Goal: Task Accomplishment & Management: Manage account settings

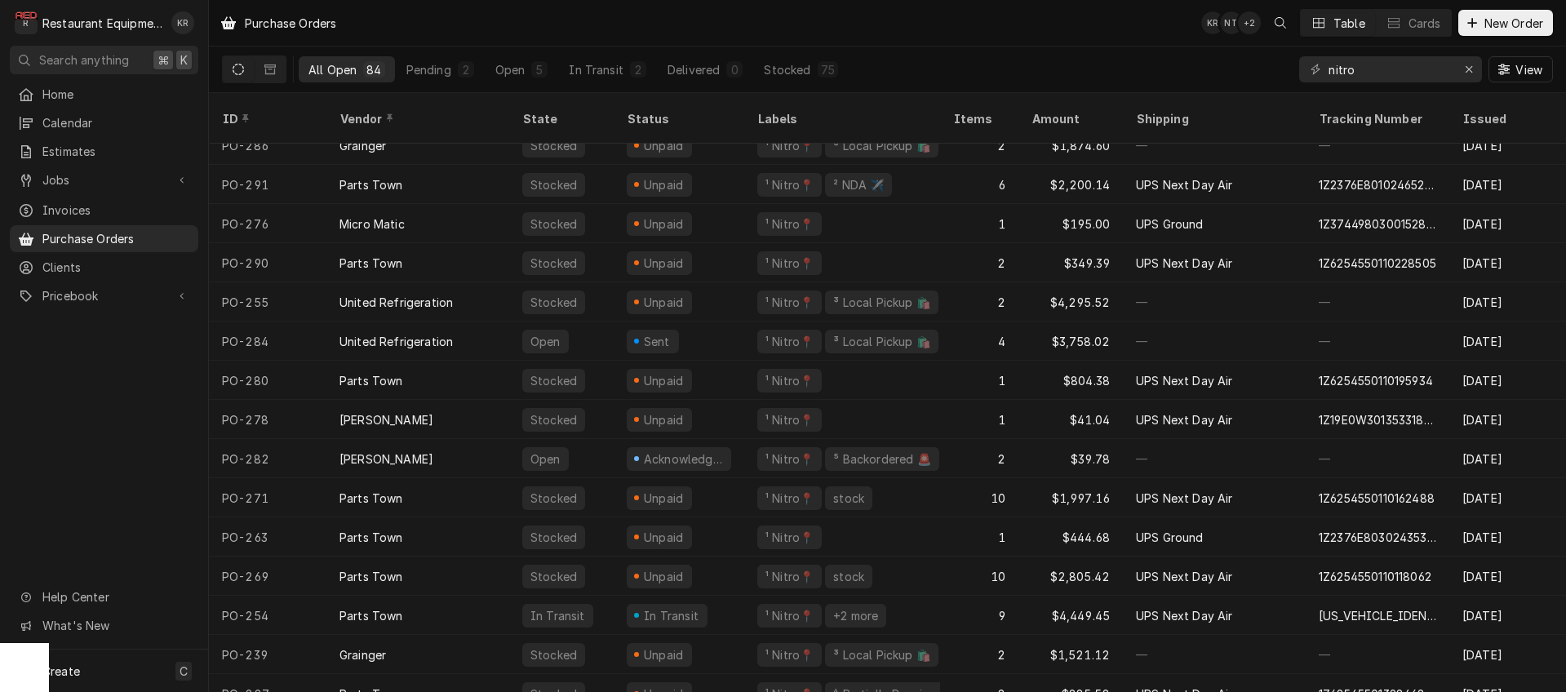
scroll to position [489, 0]
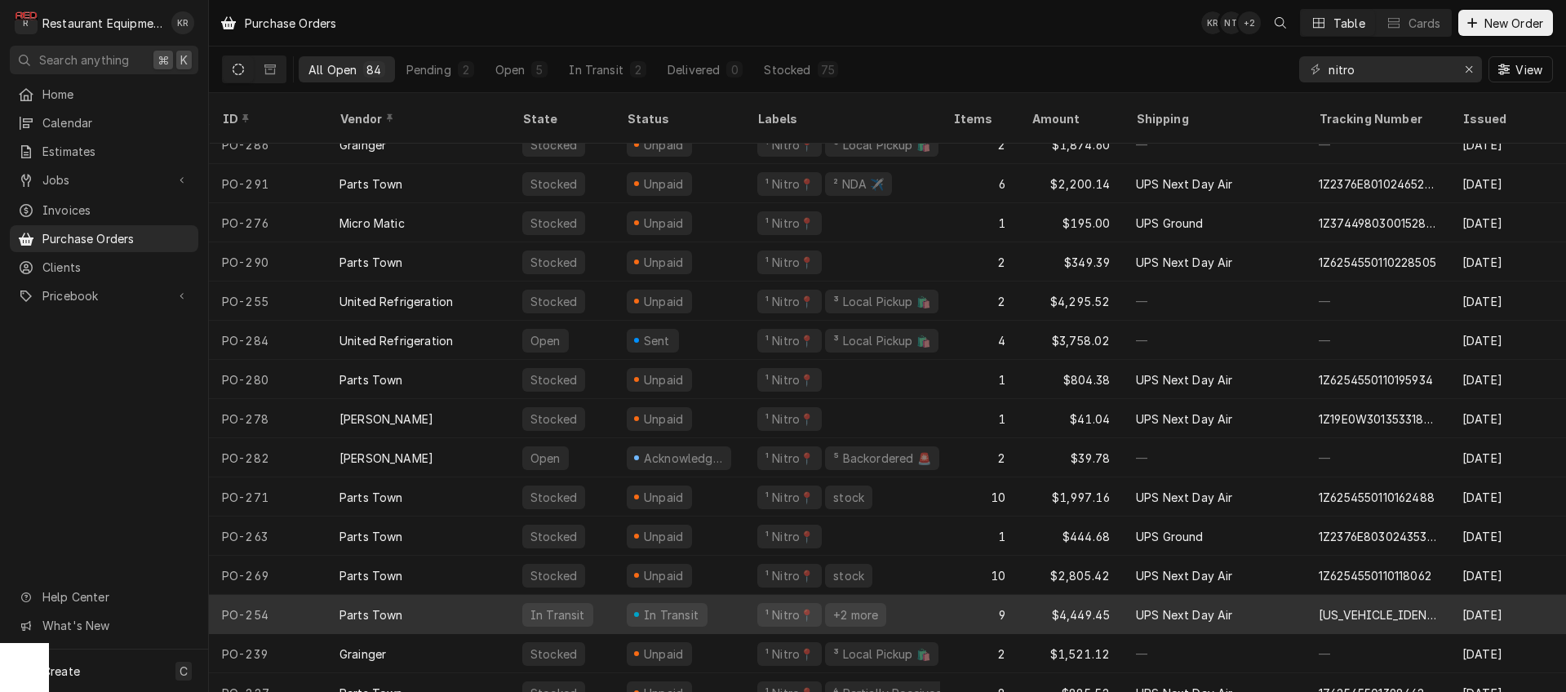
click at [444, 595] on div "Parts Town" at bounding box center [418, 614] width 183 height 39
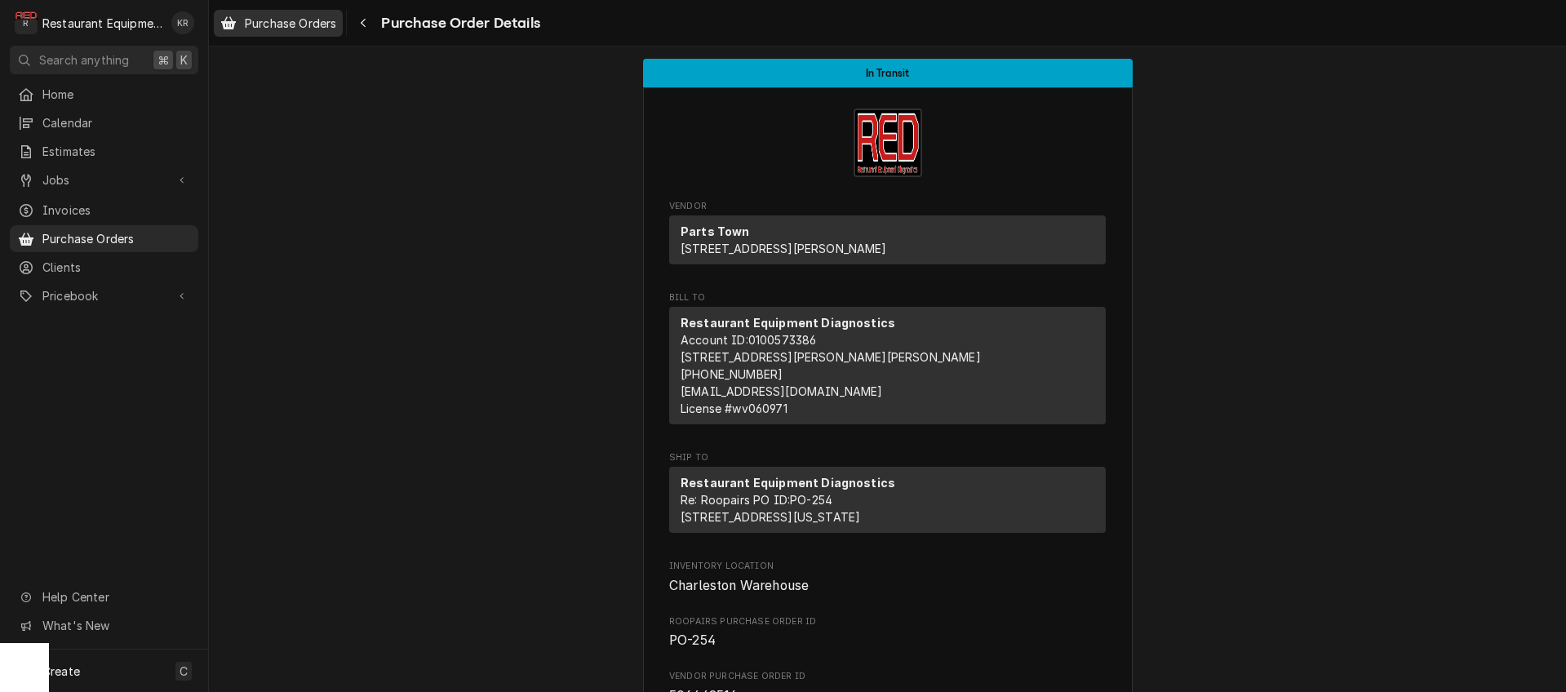
click at [301, 29] on span "Purchase Orders" at bounding box center [290, 23] width 91 height 17
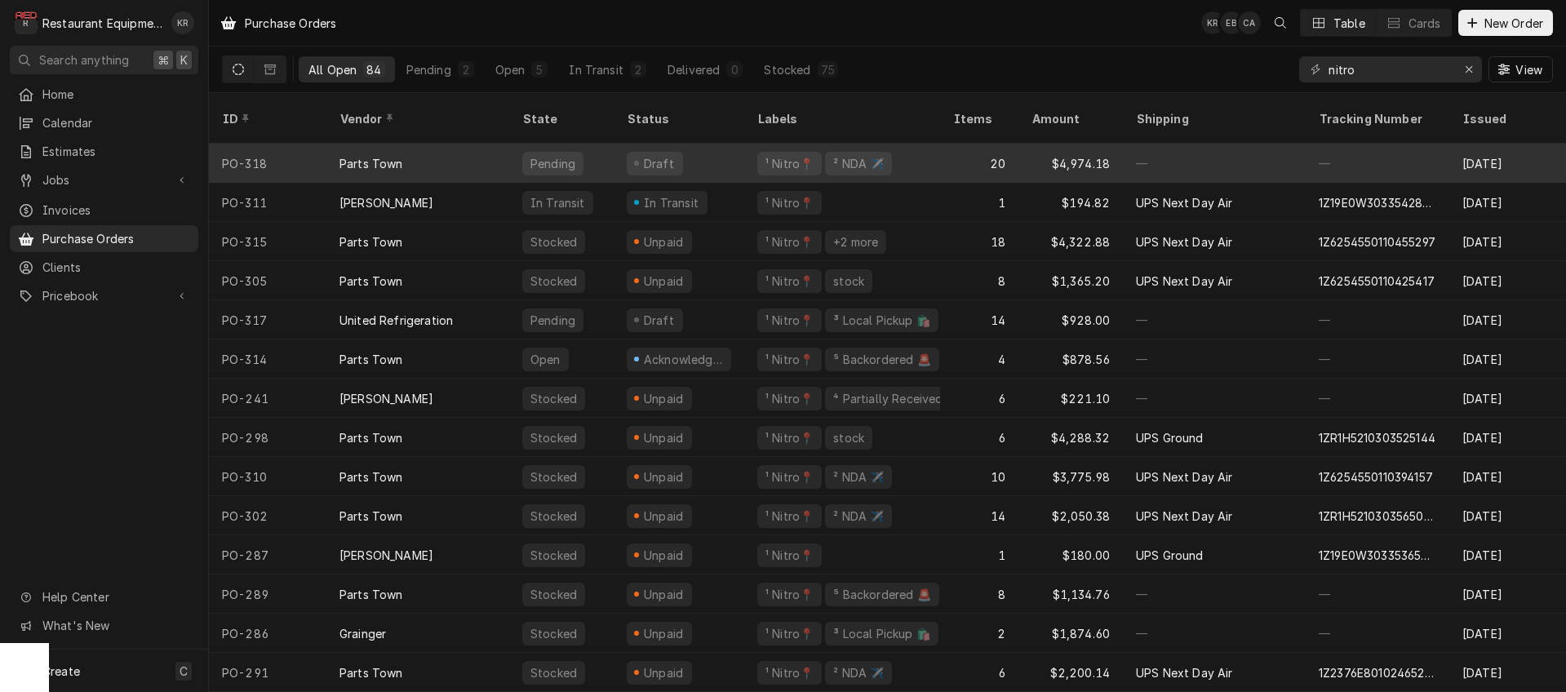
click at [681, 149] on div "Draft" at bounding box center [679, 163] width 131 height 39
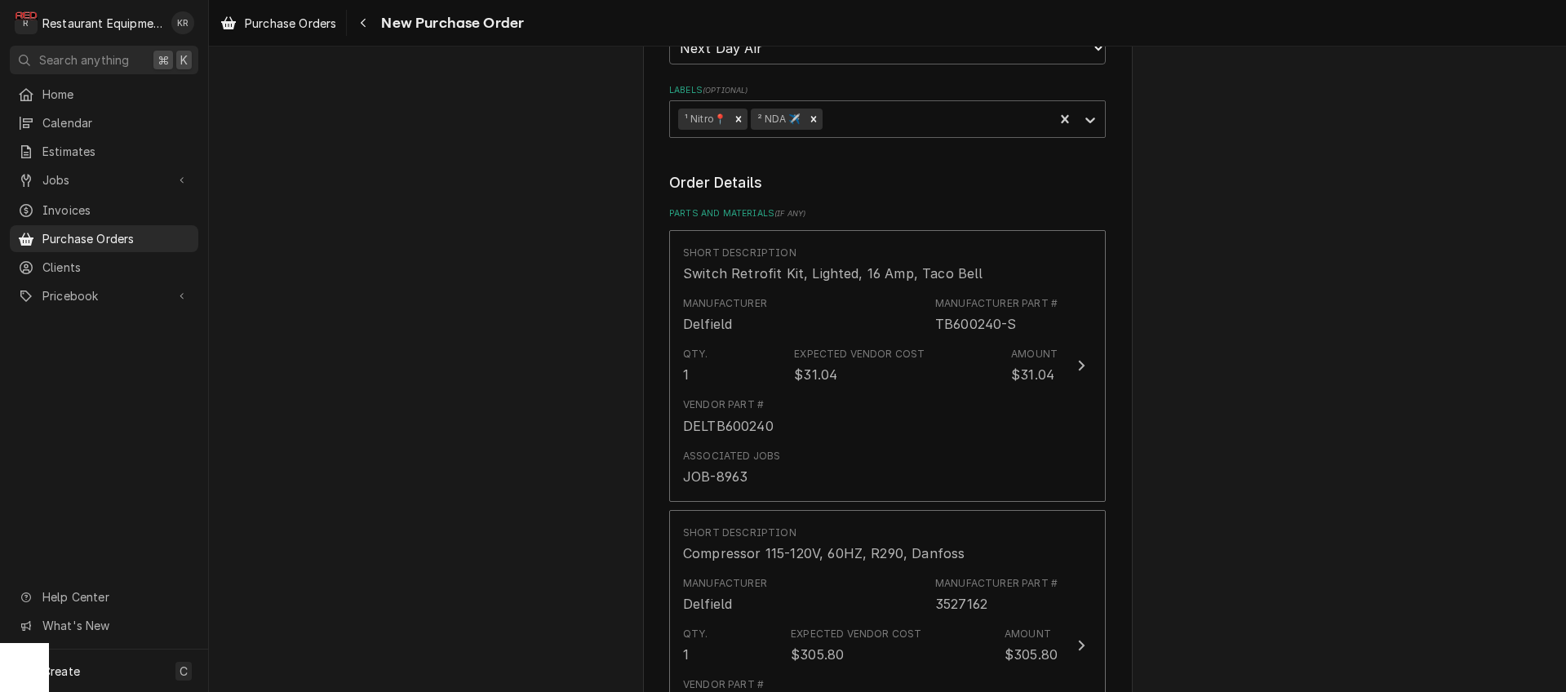
scroll to position [532, 0]
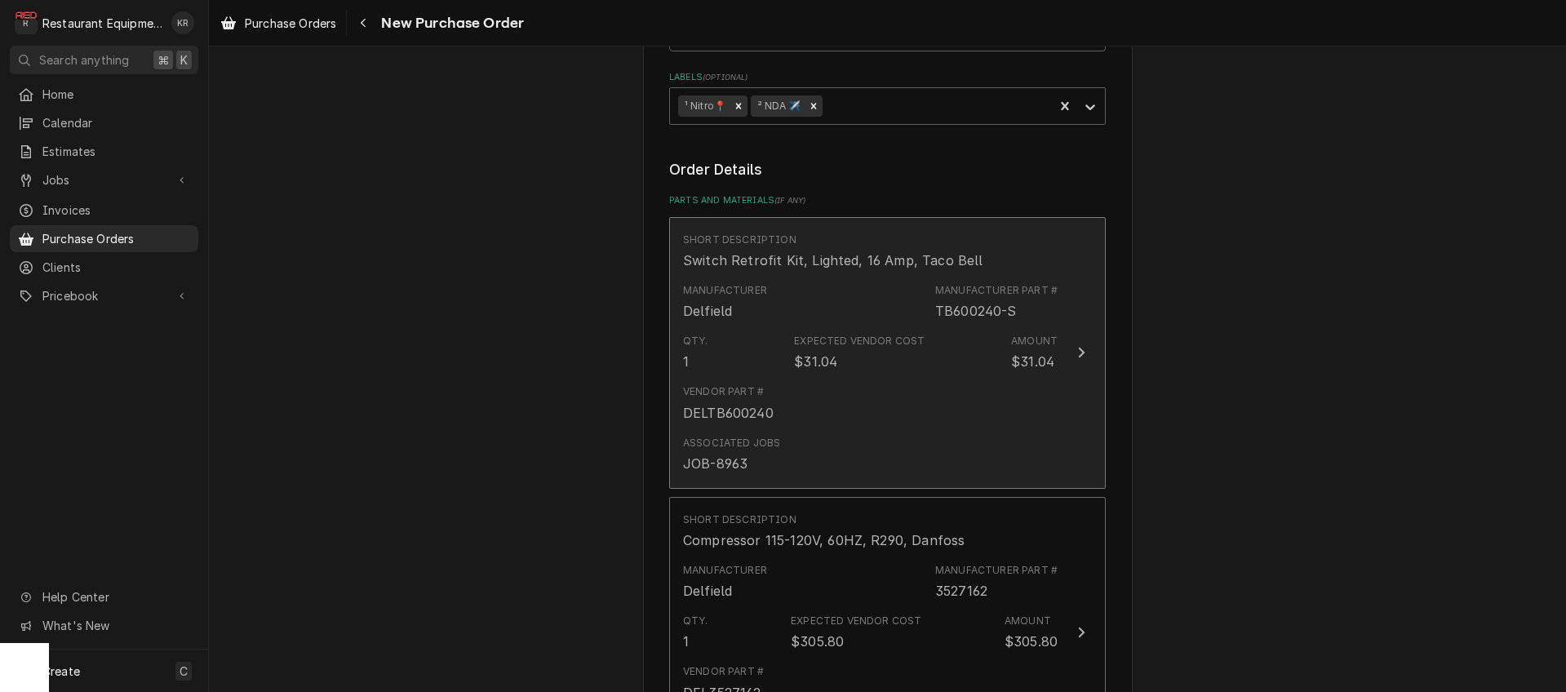
click at [828, 391] on div "Vendor Part # DELTB600240" at bounding box center [870, 403] width 375 height 51
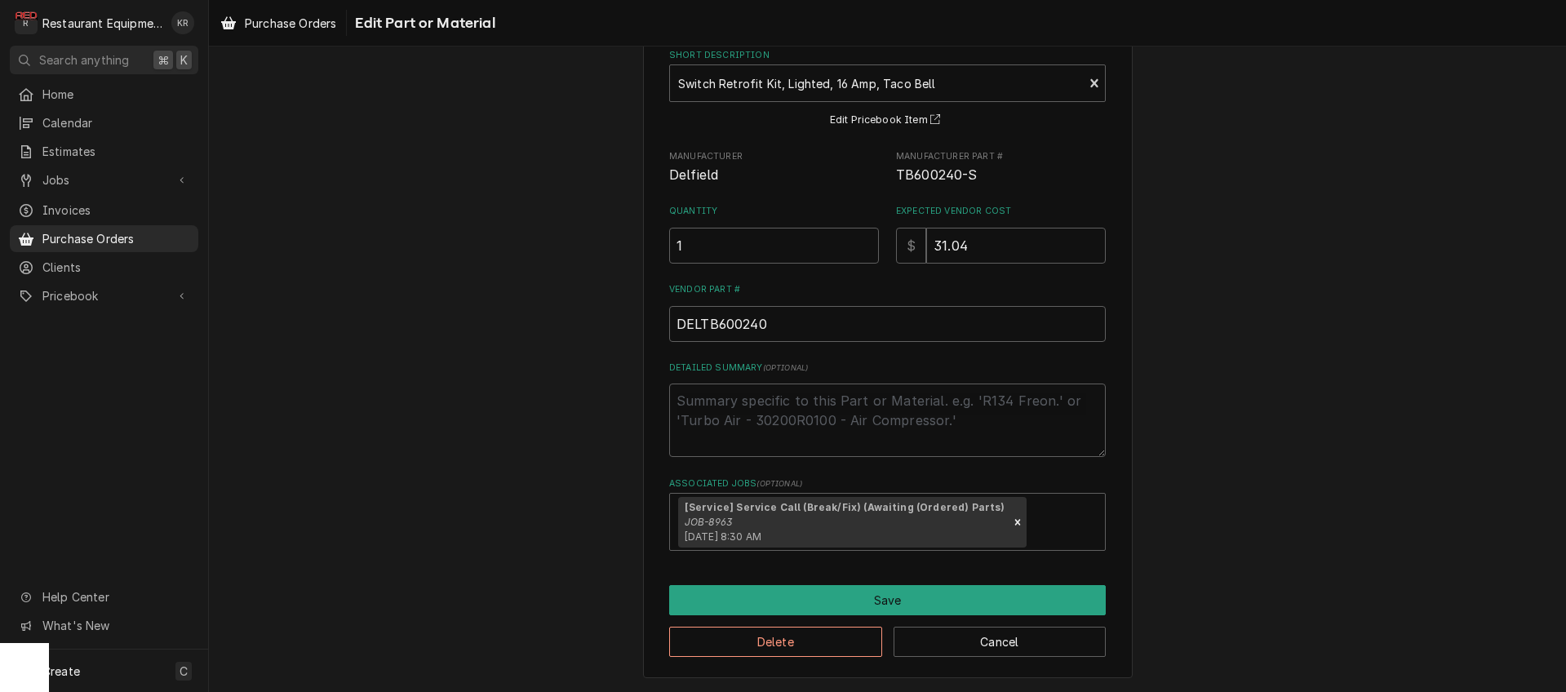
scroll to position [12, 0]
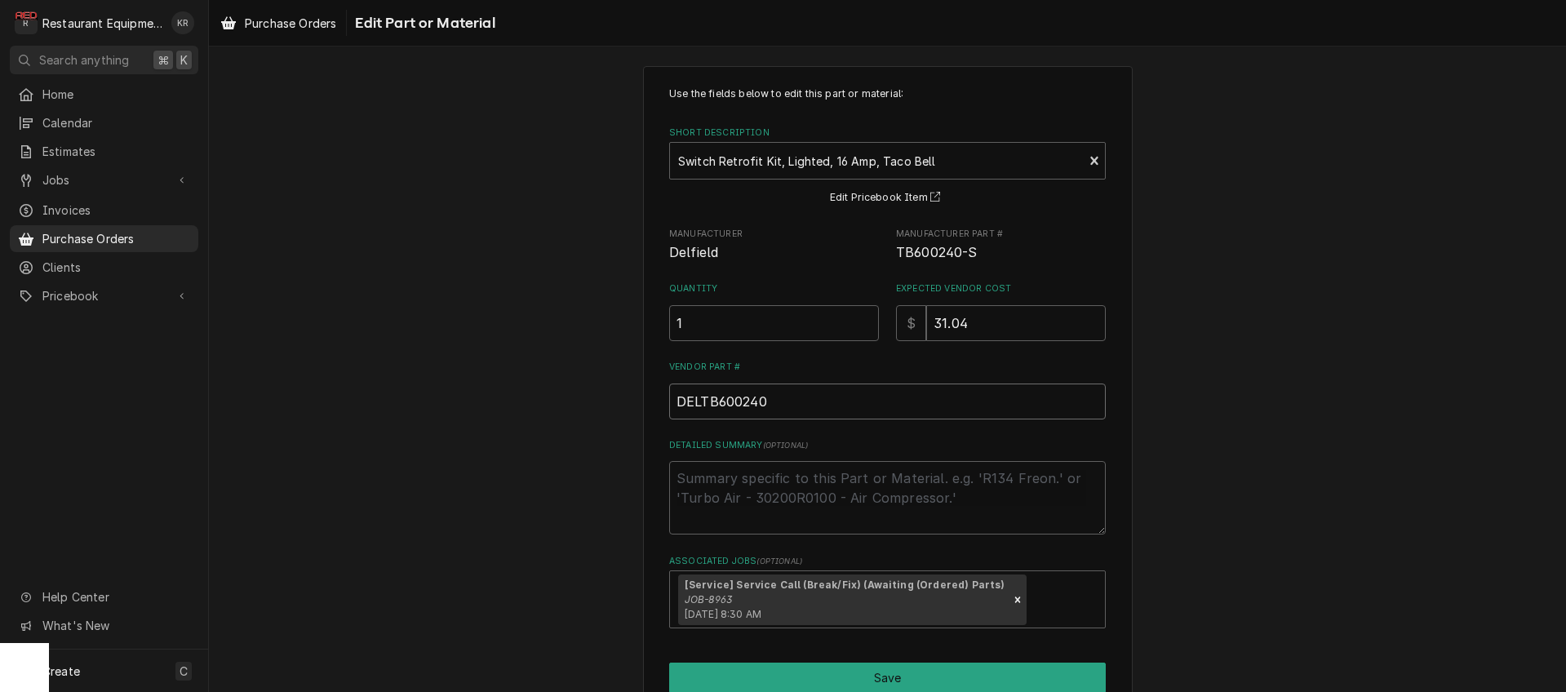
click at [820, 402] on input "DELTB600240" at bounding box center [887, 402] width 437 height 36
type textarea "x"
type input "DELTB600240-"
type textarea "x"
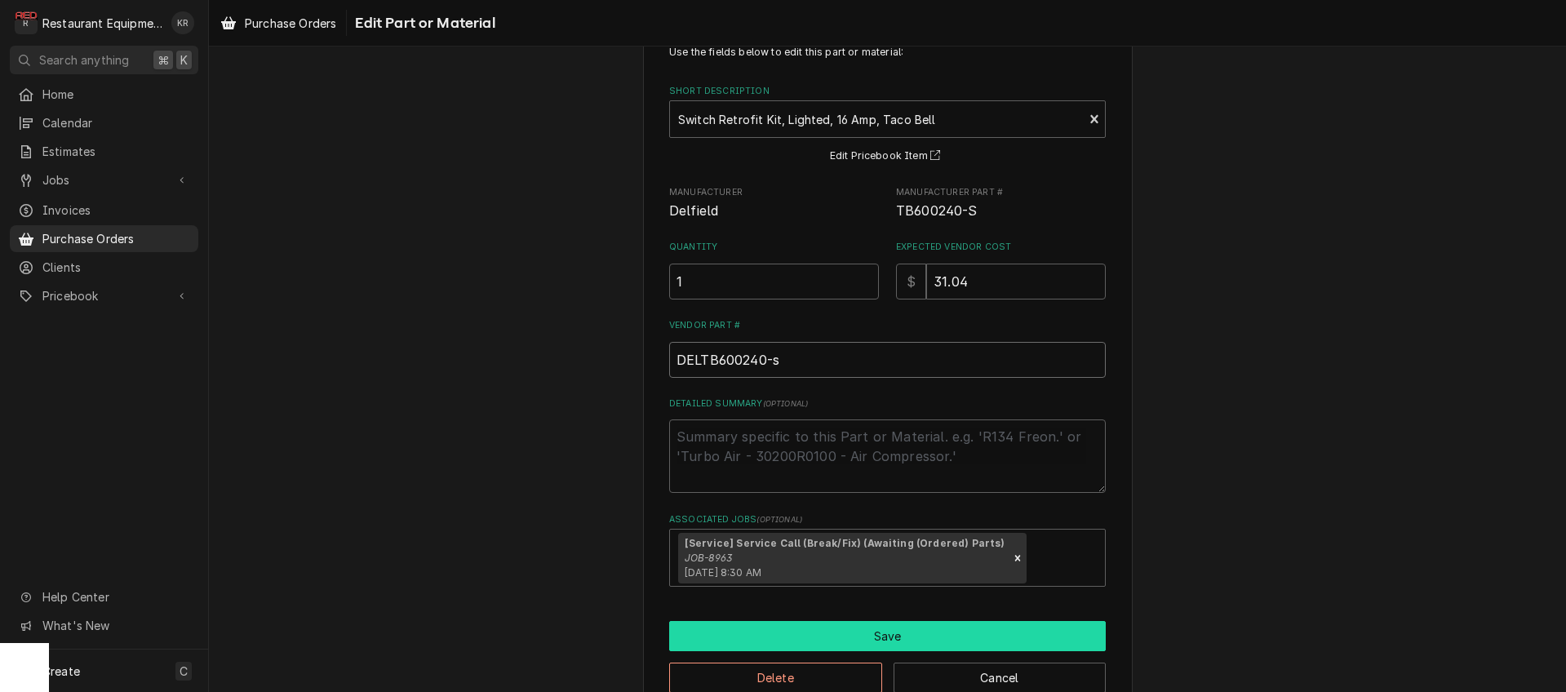
type input "DELTB600240-s"
click at [856, 639] on button "Save" at bounding box center [887, 636] width 437 height 30
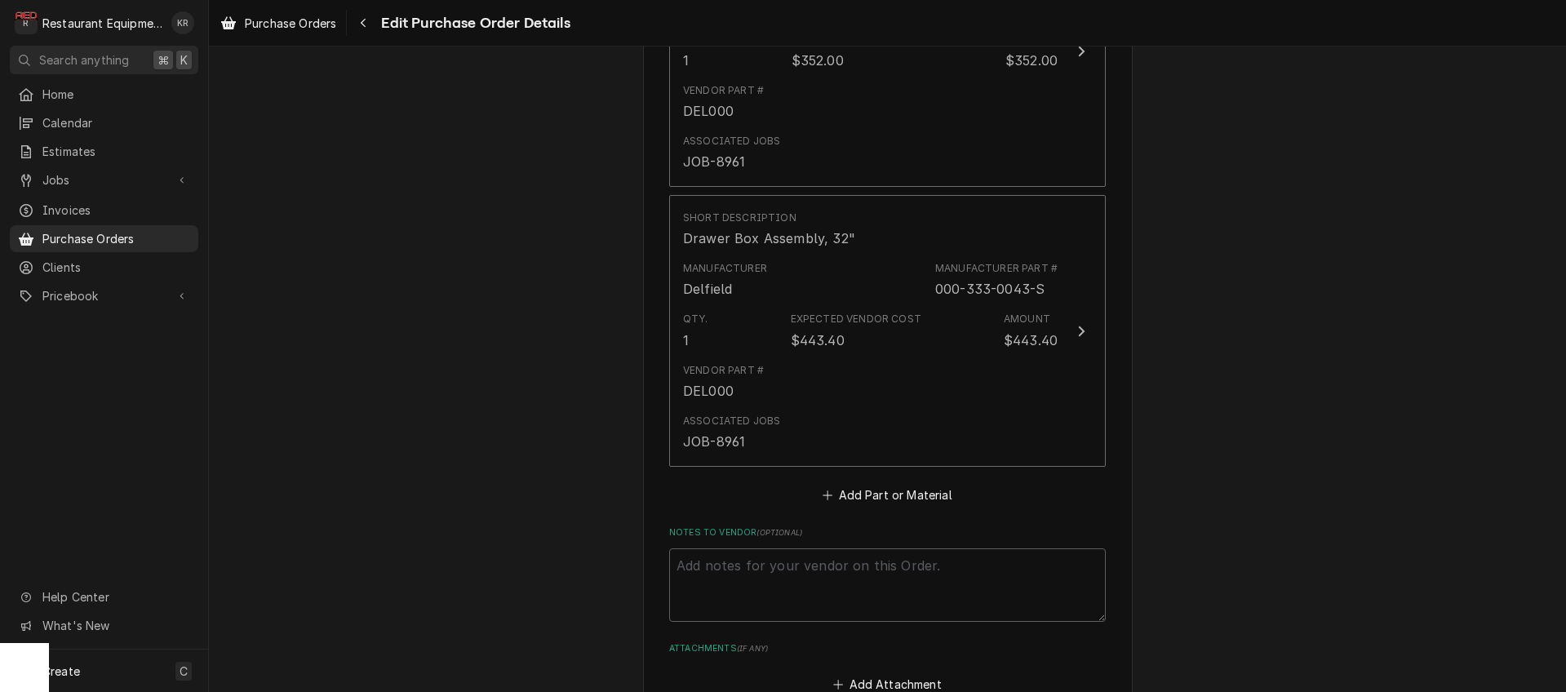
scroll to position [3627, 0]
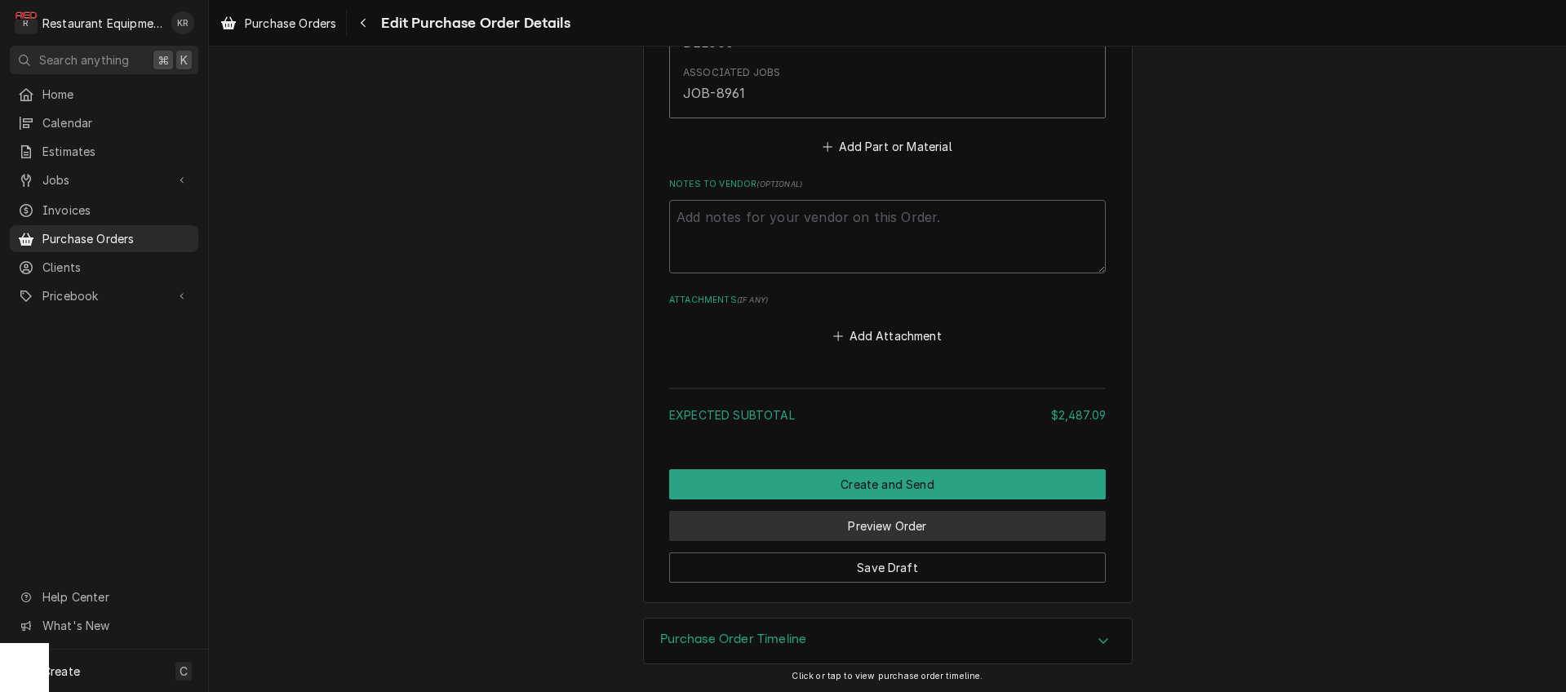
click at [848, 522] on button "Preview Order" at bounding box center [887, 526] width 437 height 30
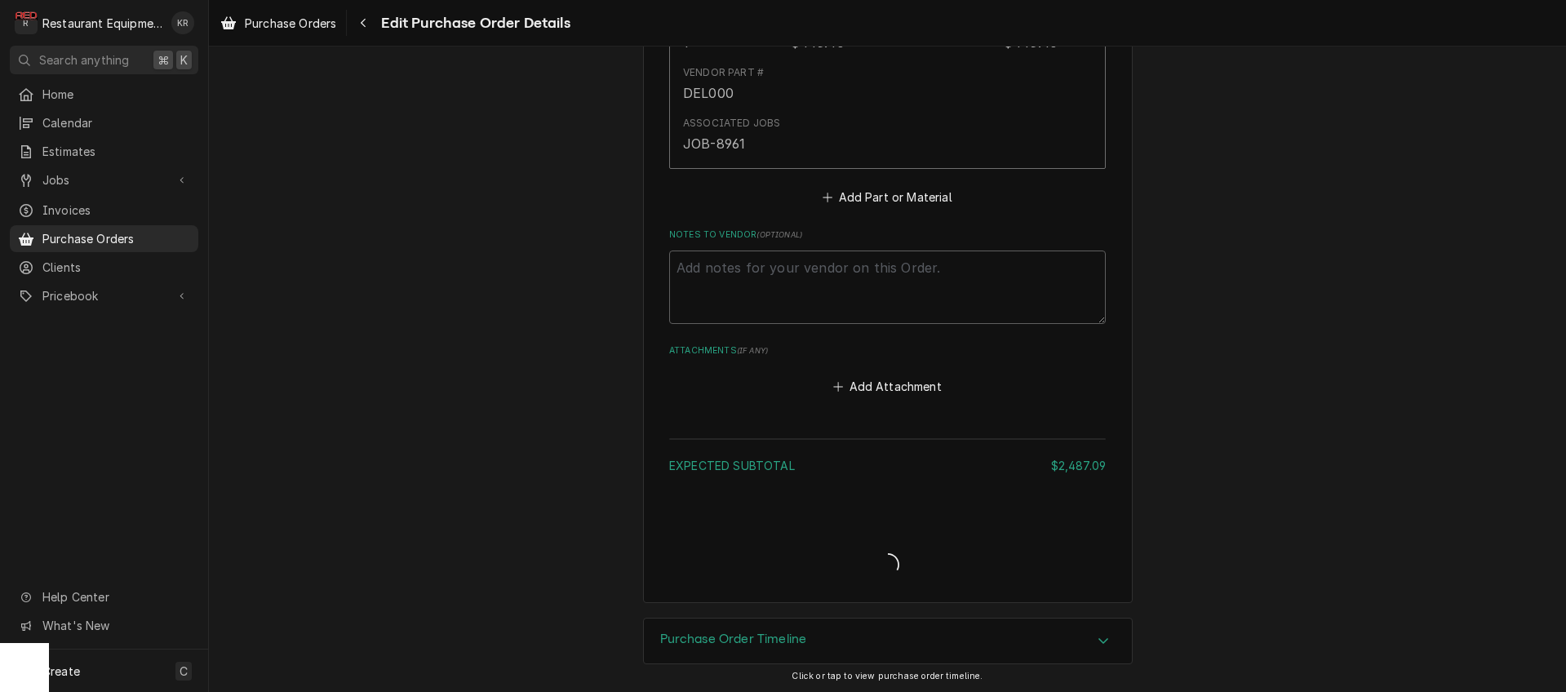
type textarea "x"
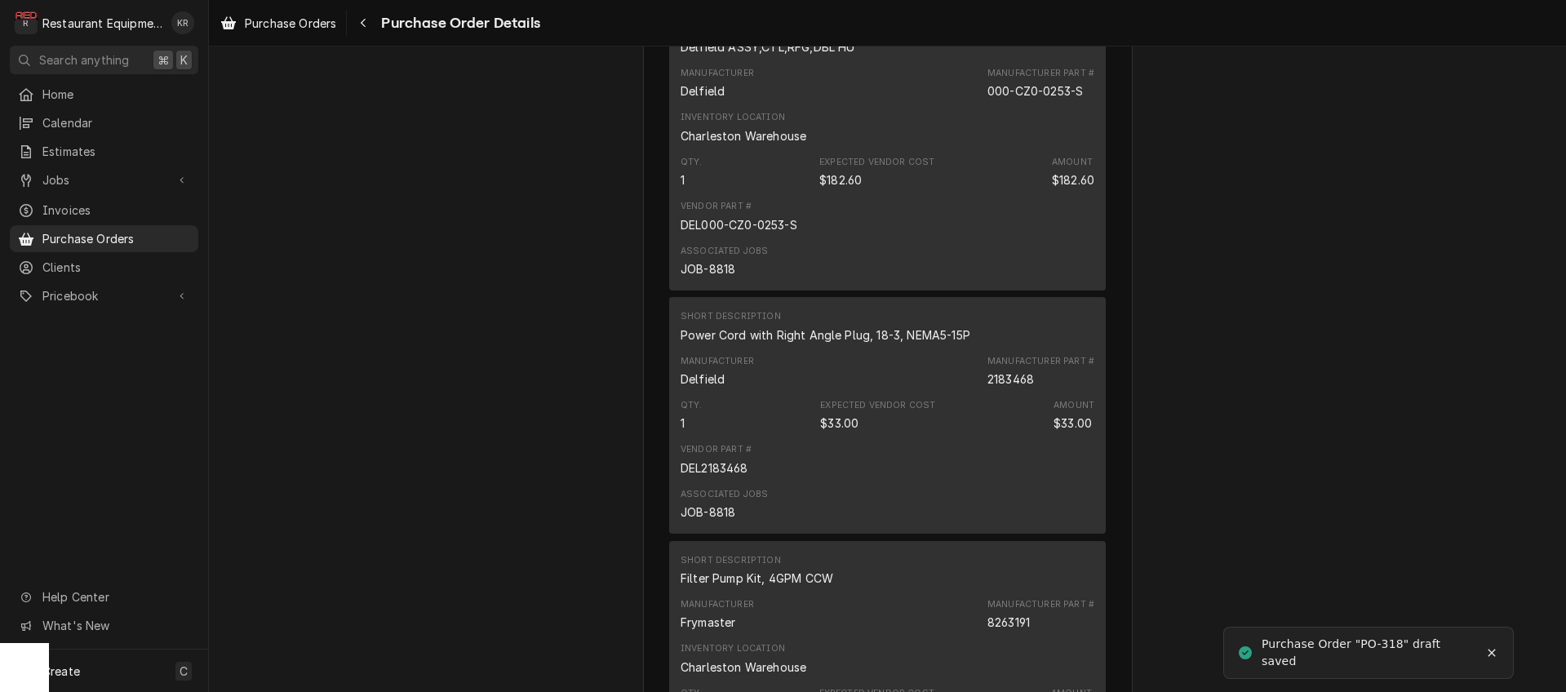
scroll to position [3479, 0]
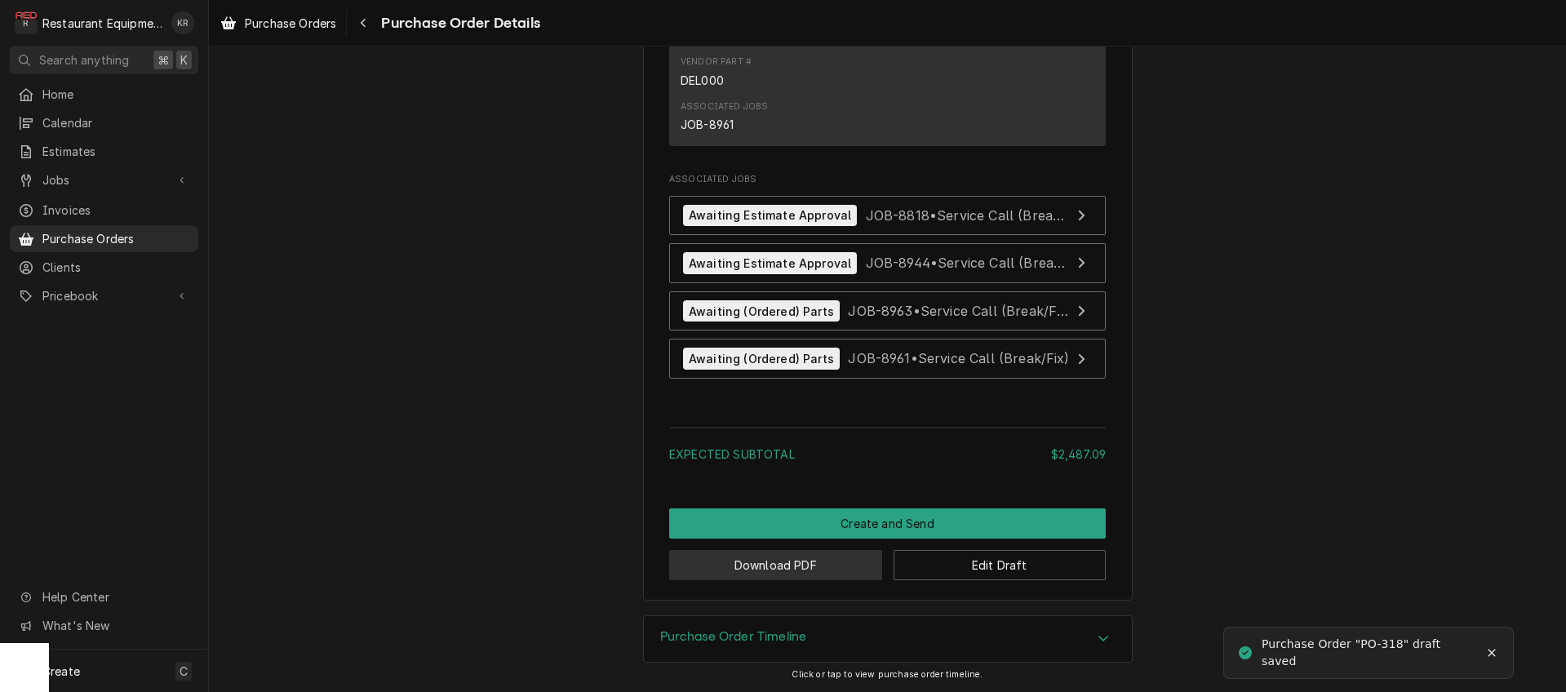
click at [815, 566] on button "Download PDF" at bounding box center [775, 565] width 213 height 30
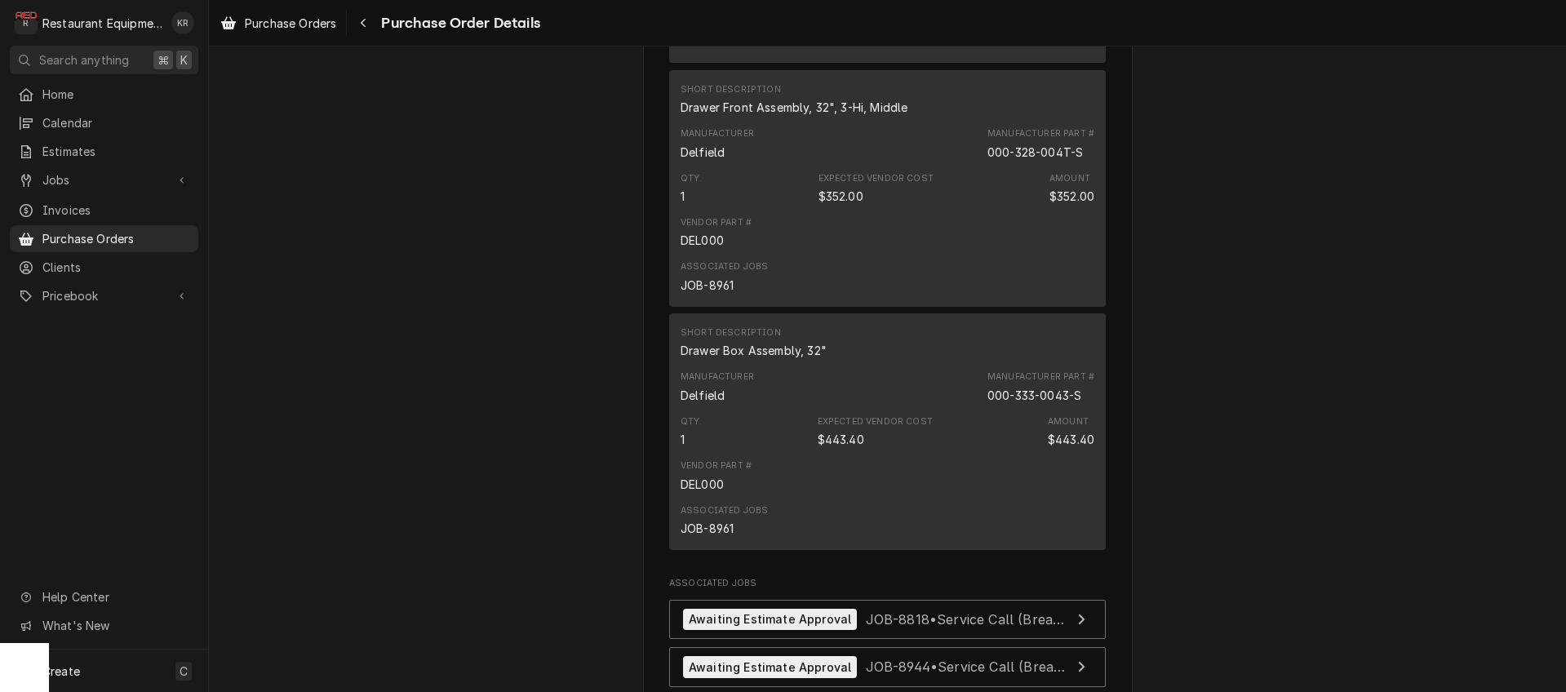
scroll to position [3007, 0]
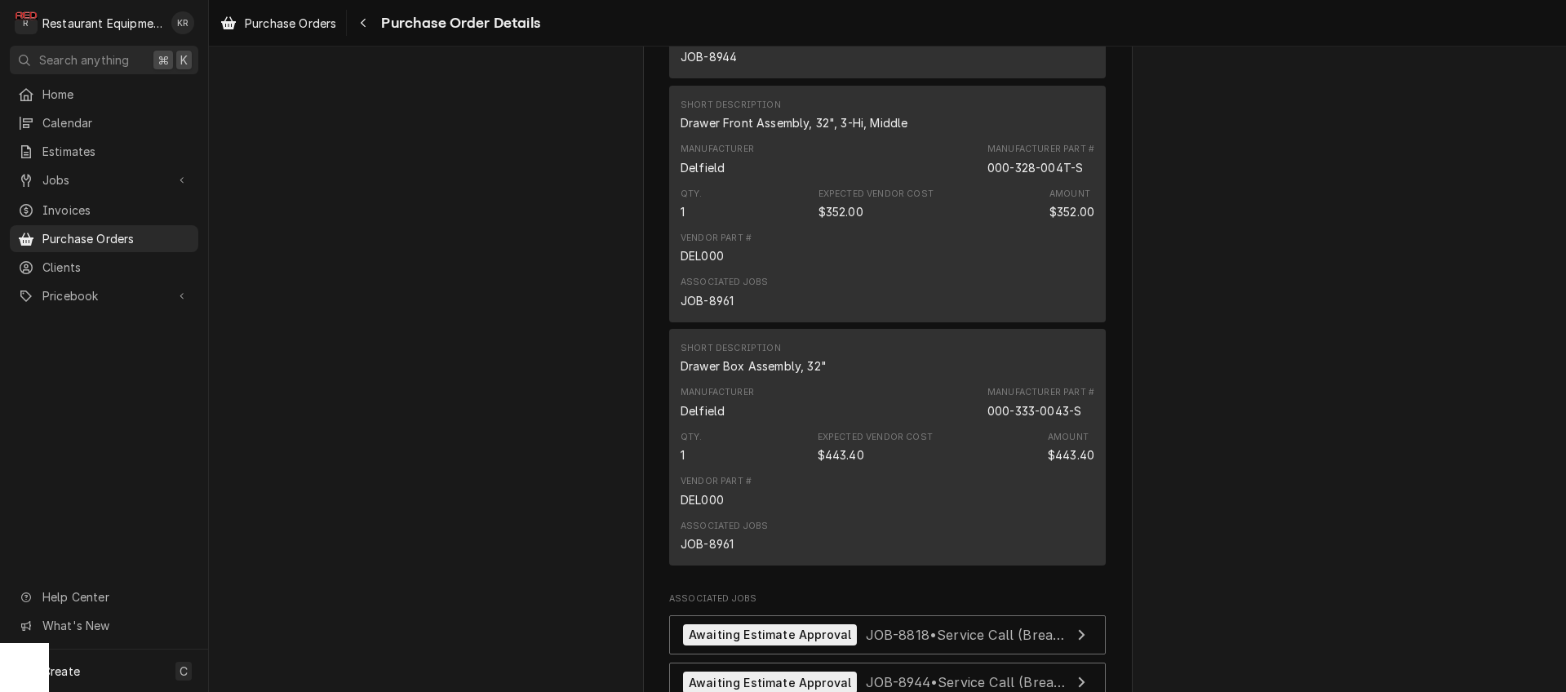
click at [809, 469] on div "Qty. 1 Expected Vendor Cost $443.40 Amount $443.40" at bounding box center [888, 447] width 414 height 44
drag, startPoint x: 380, startPoint y: 17, endPoint x: 358, endPoint y: 29, distance: 25.6
click at [372, 23] on div "Purchase Order Details" at bounding box center [445, 23] width 190 height 26
click at [358, 29] on div "Navigate back" at bounding box center [363, 23] width 16 height 16
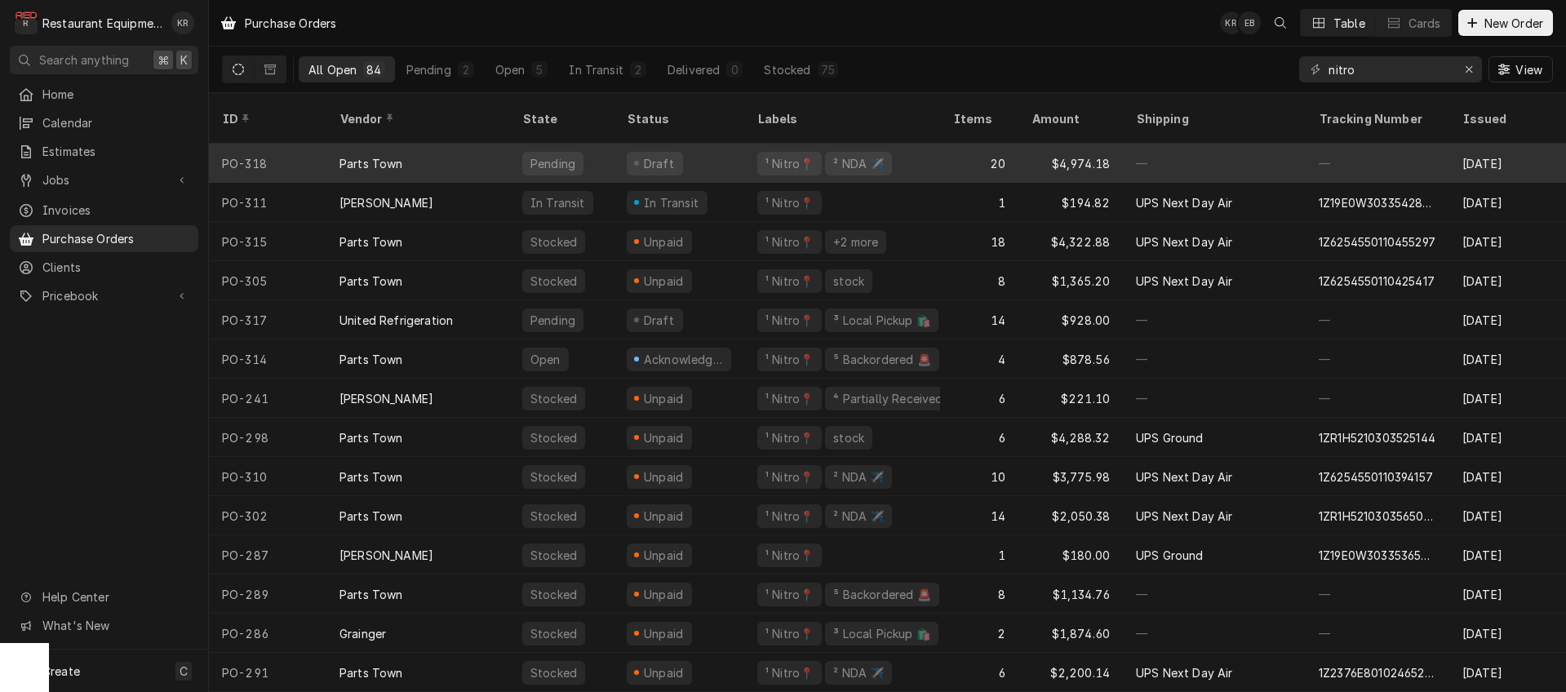
click at [784, 155] on div "¹ Nitro📍" at bounding box center [789, 163] width 51 height 17
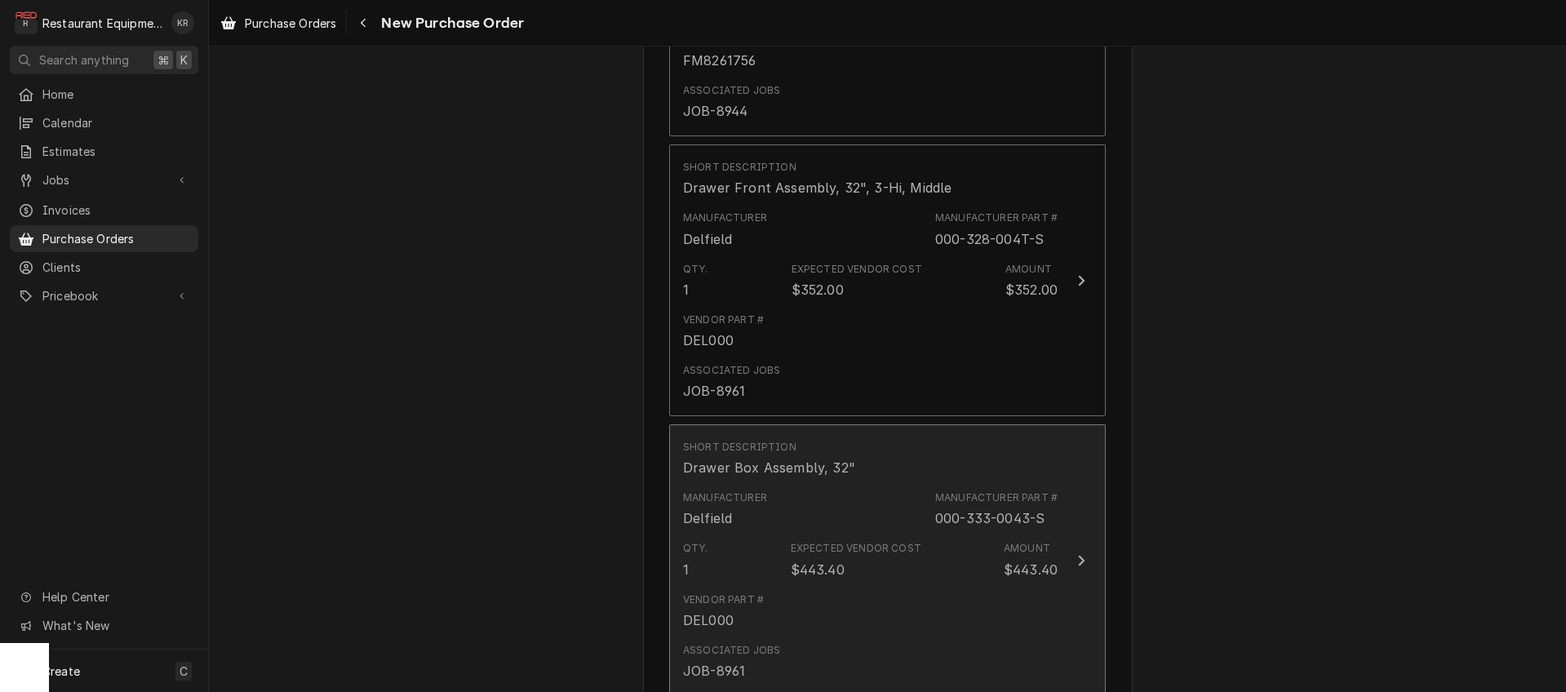
click at [849, 487] on div "Manufacturer Delfield Manufacturer Part # 000-333-0043-S" at bounding box center [870, 509] width 375 height 51
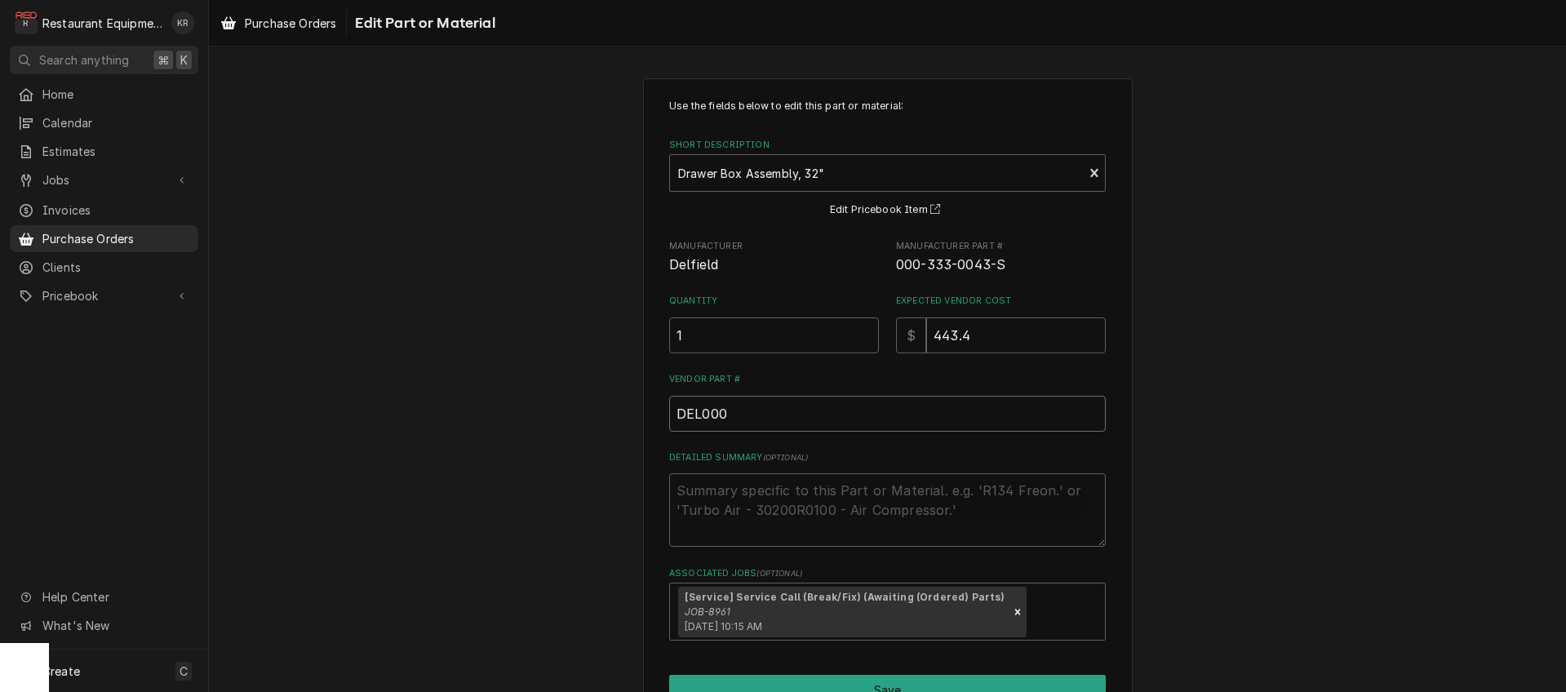
click at [780, 422] on input "DEL000" at bounding box center [887, 414] width 437 height 36
drag, startPoint x: 708, startPoint y: 413, endPoint x: 677, endPoint y: 412, distance: 31.0
click at [669, 413] on input "DEL000" at bounding box center [887, 414] width 437 height 36
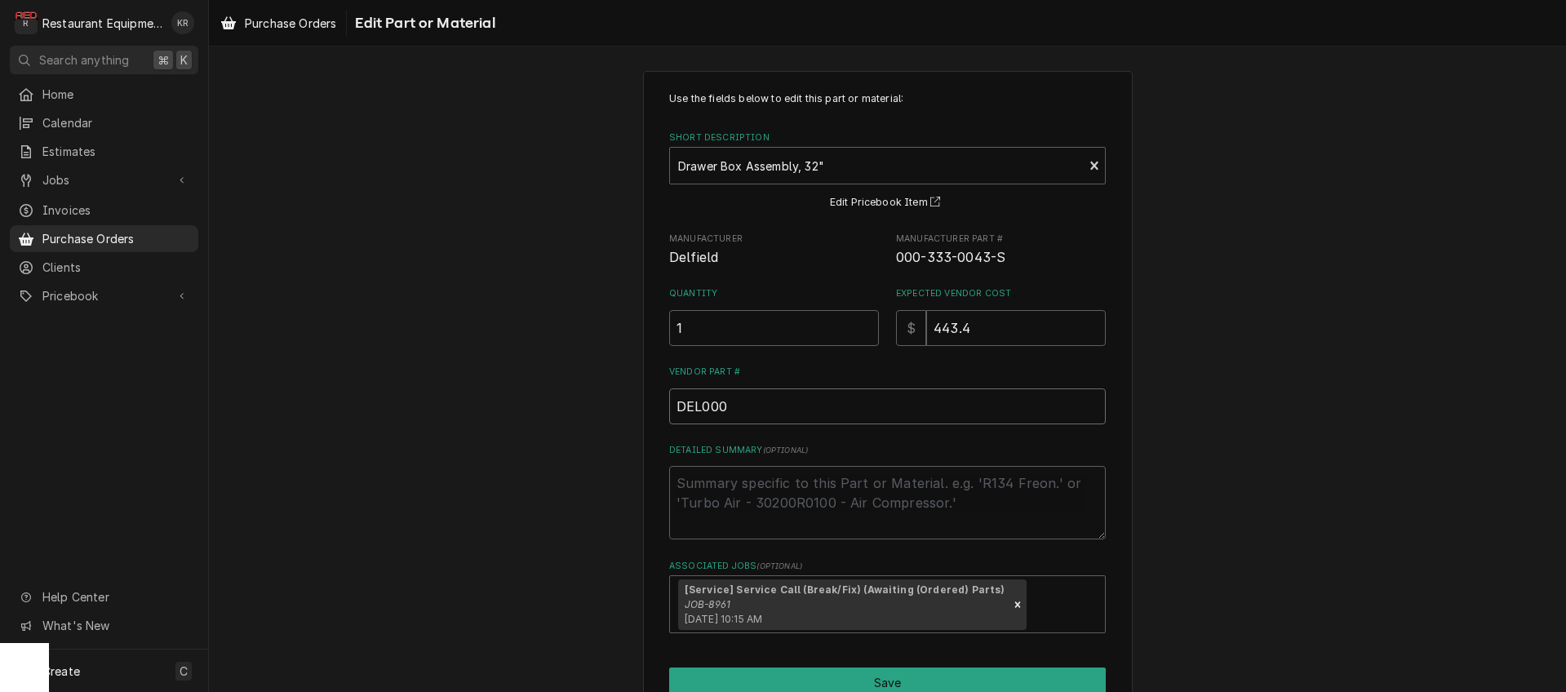
scroll to position [7, 0]
paste input "-333-0043-S"
type textarea "x"
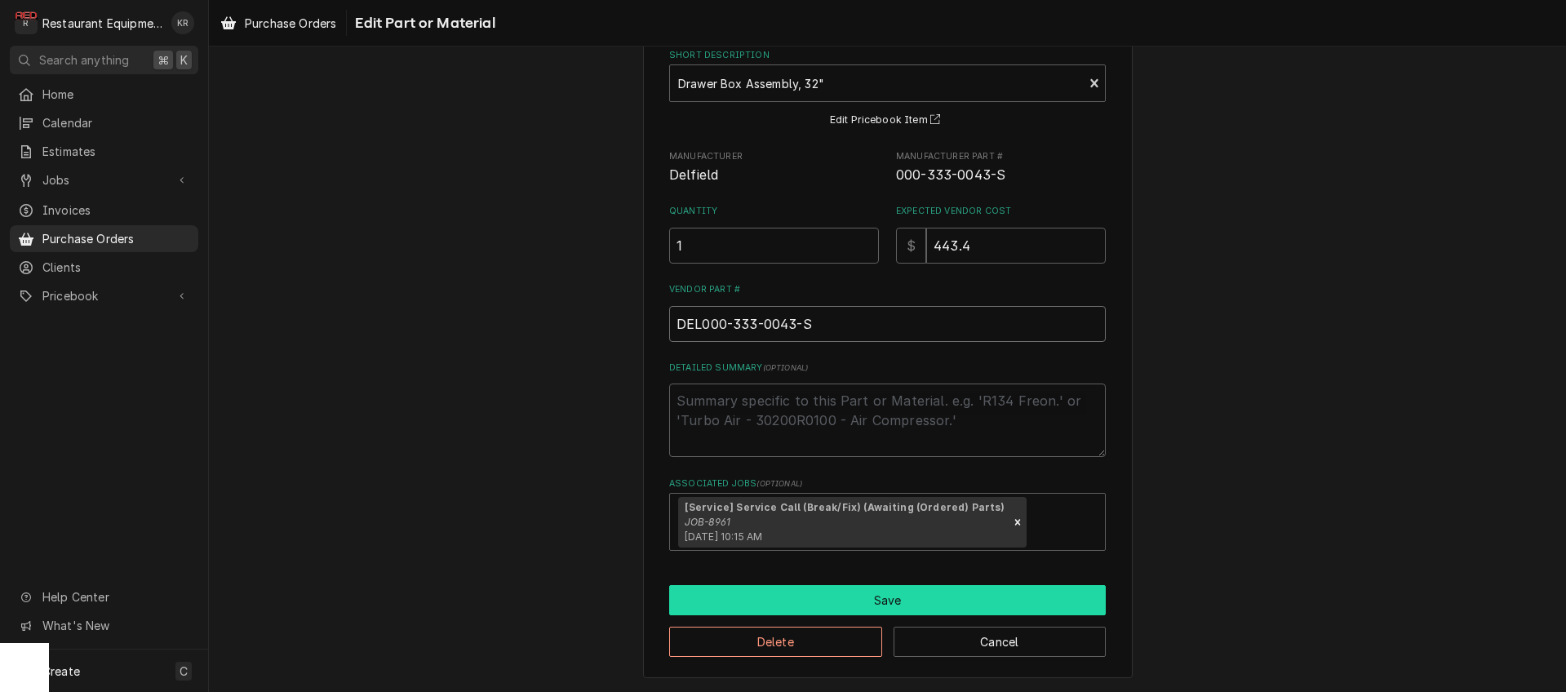
type input "DEL000-333-0043-S"
click at [902, 596] on button "Save" at bounding box center [887, 600] width 437 height 30
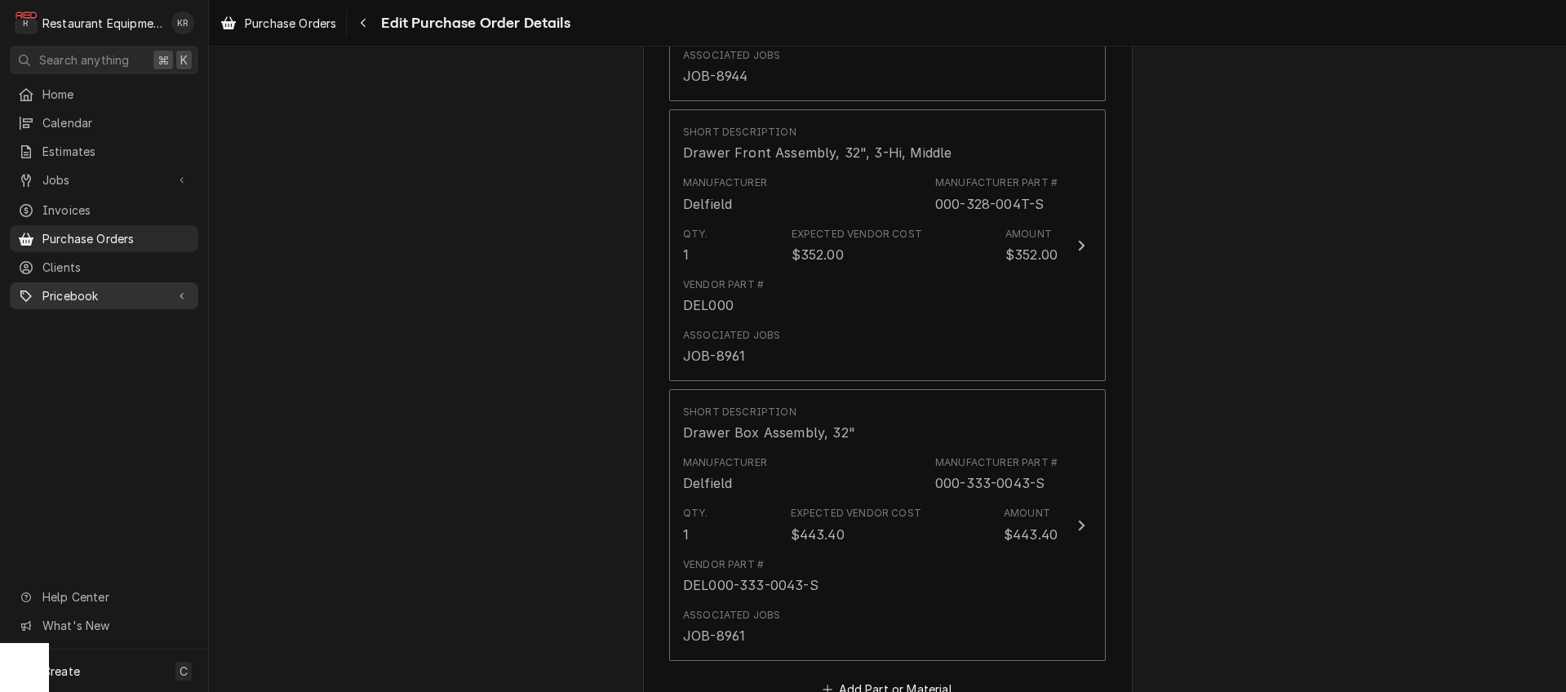
scroll to position [3086, 0]
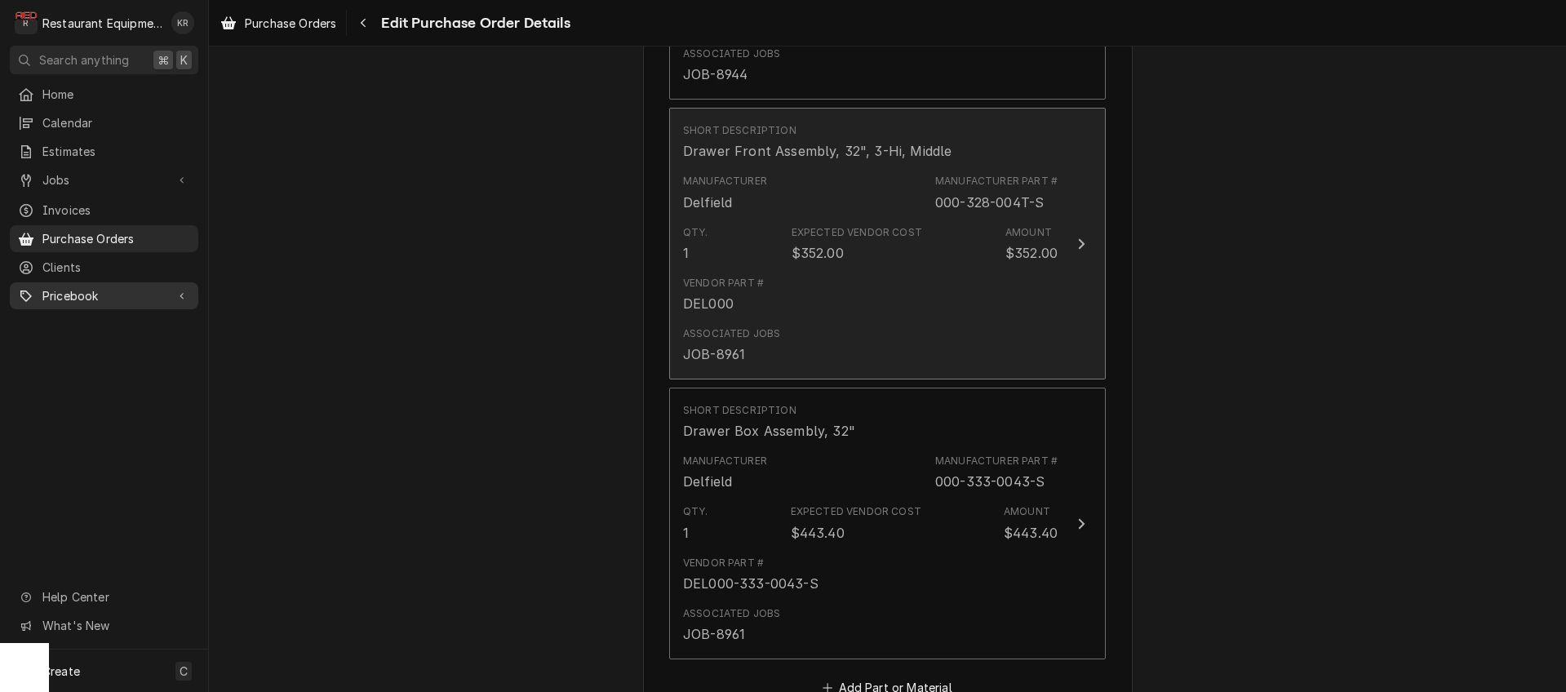
click at [812, 316] on div "Vendor Part # DEL000" at bounding box center [870, 294] width 375 height 51
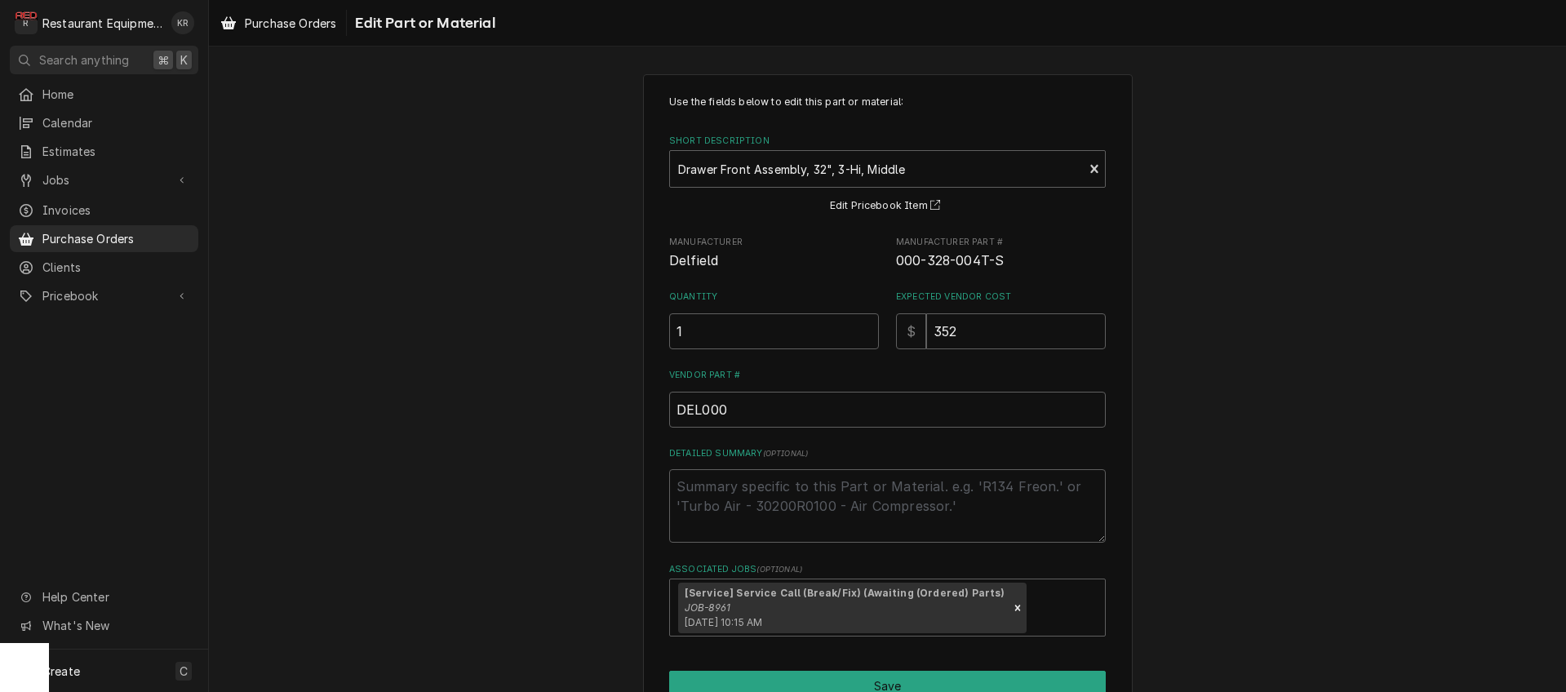
scroll to position [91, 0]
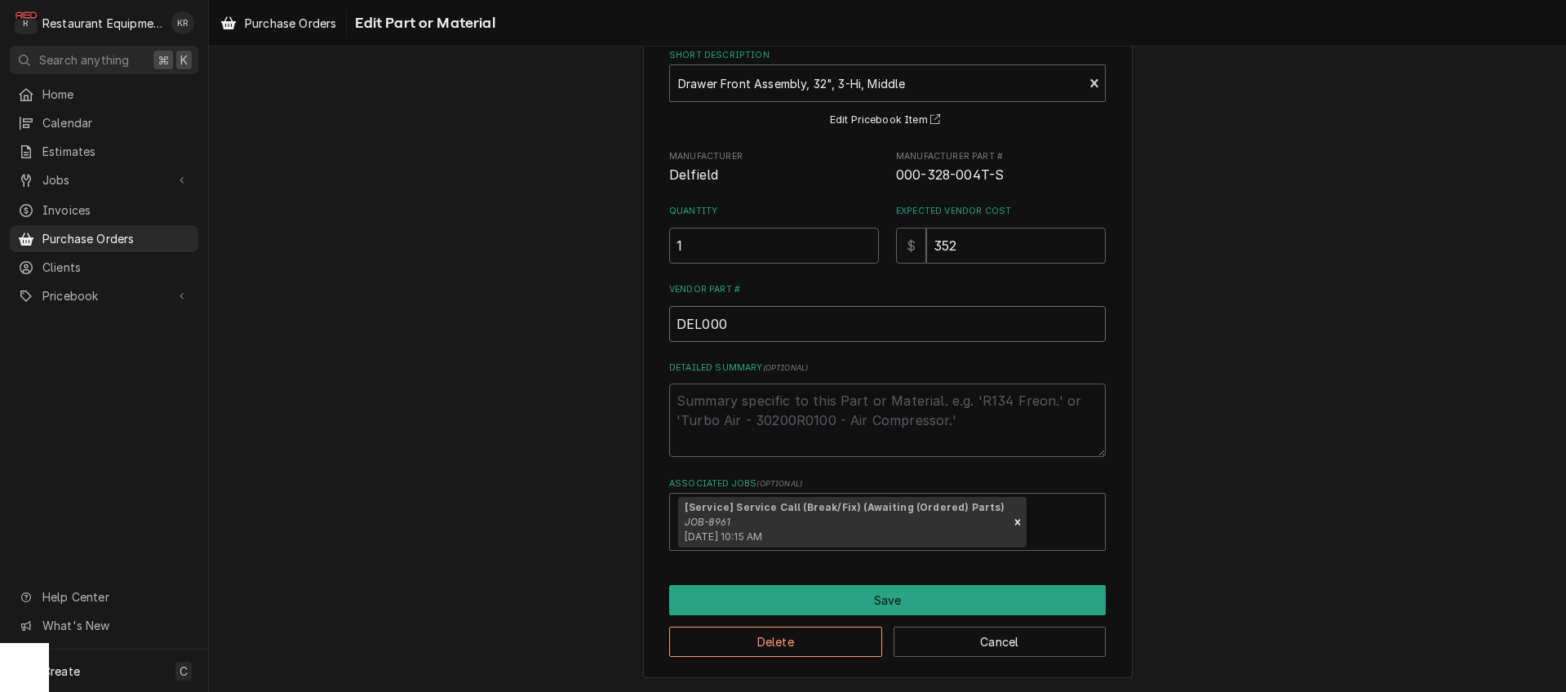
drag, startPoint x: 667, startPoint y: 320, endPoint x: 680, endPoint y: 319, distance: 13.1
click at [669, 319] on input "DEL000" at bounding box center [887, 324] width 437 height 36
paste input "DEL000-328-004T-S"
type textarea "x"
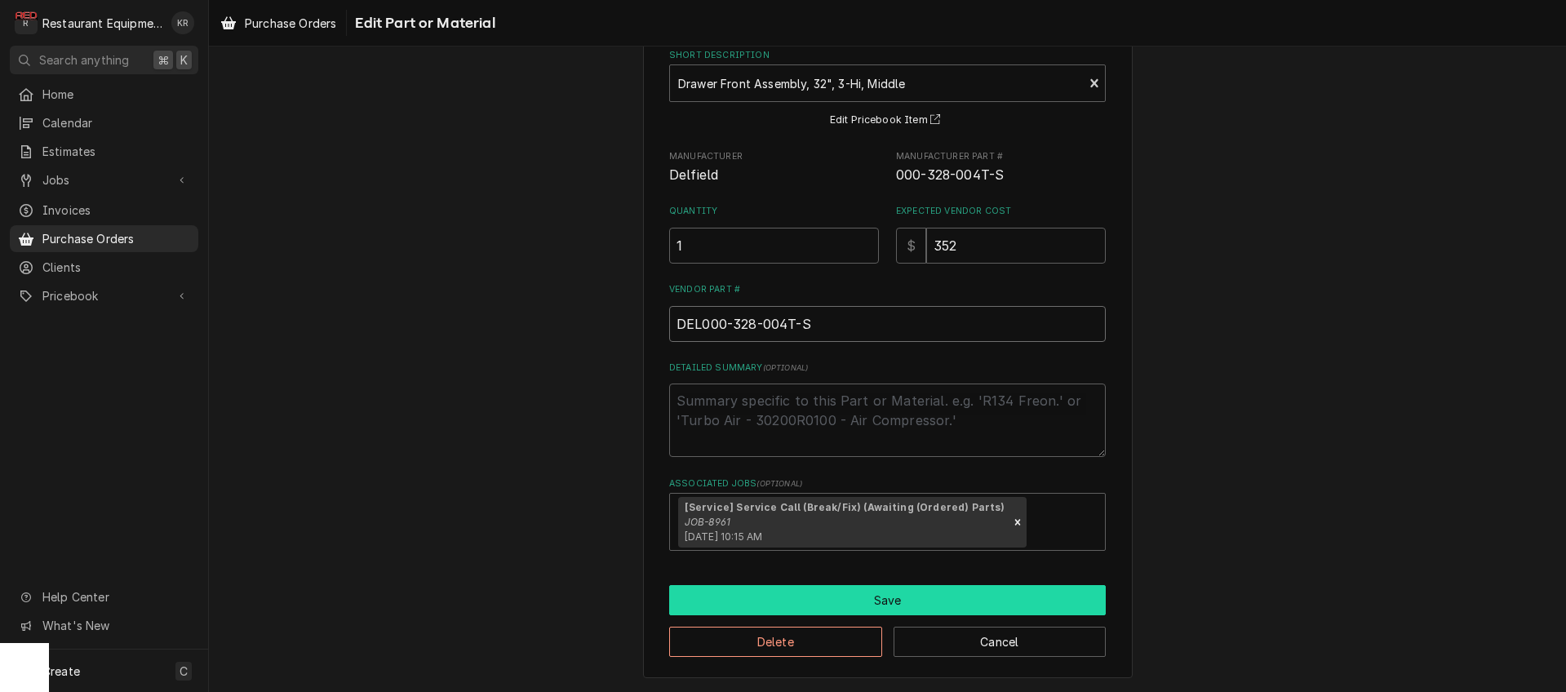
type input "DEL000-328-004T-S"
click at [879, 606] on button "Save" at bounding box center [887, 600] width 437 height 30
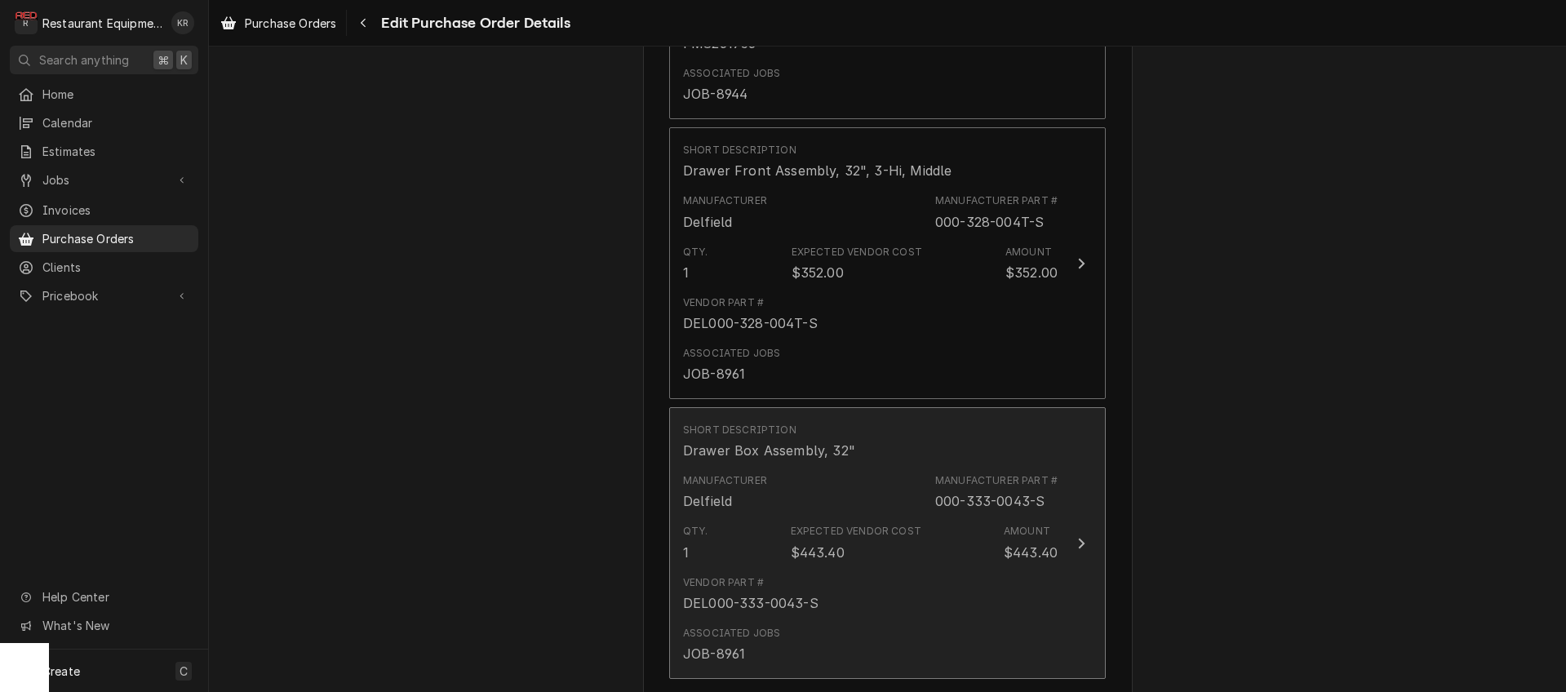
scroll to position [3066, 0]
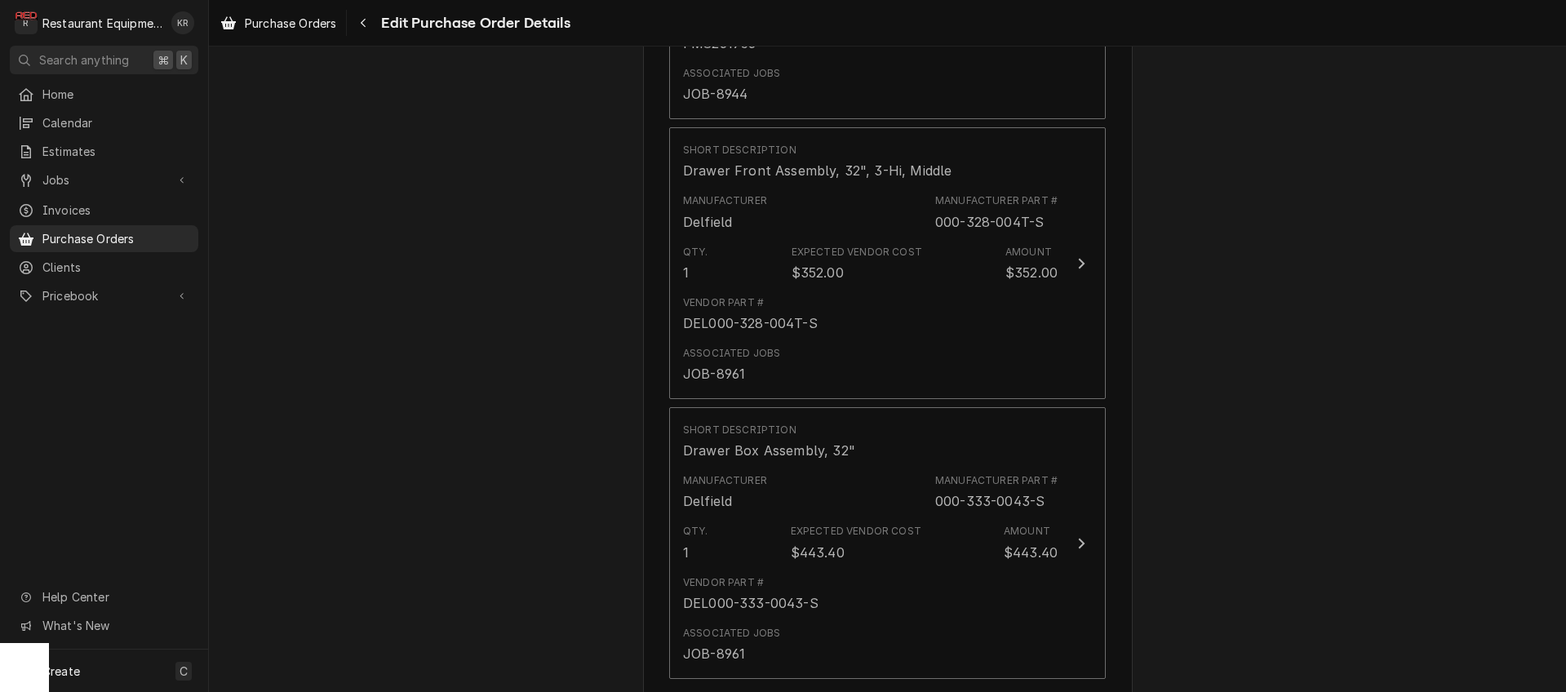
type textarea "x"
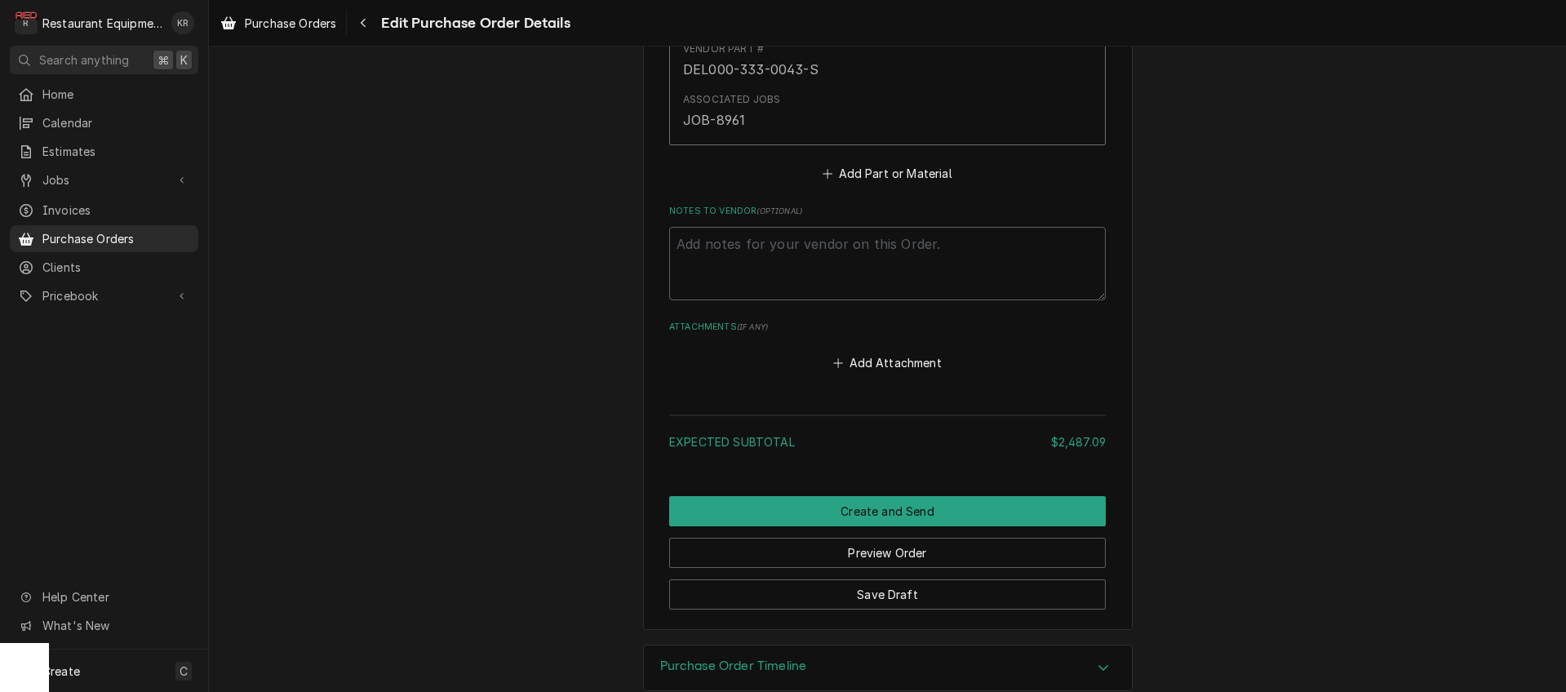
scroll to position [3627, 0]
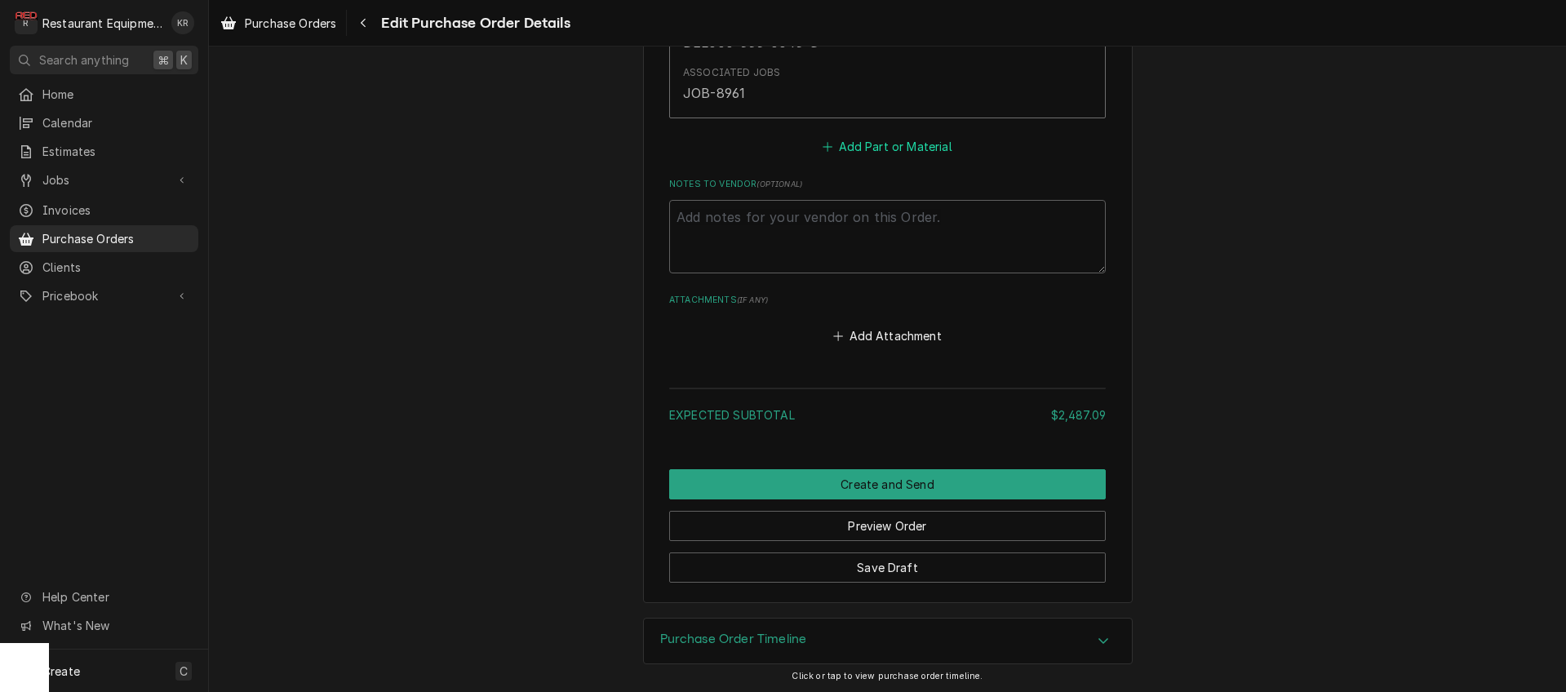
click at [900, 145] on button "Add Part or Material" at bounding box center [887, 147] width 135 height 23
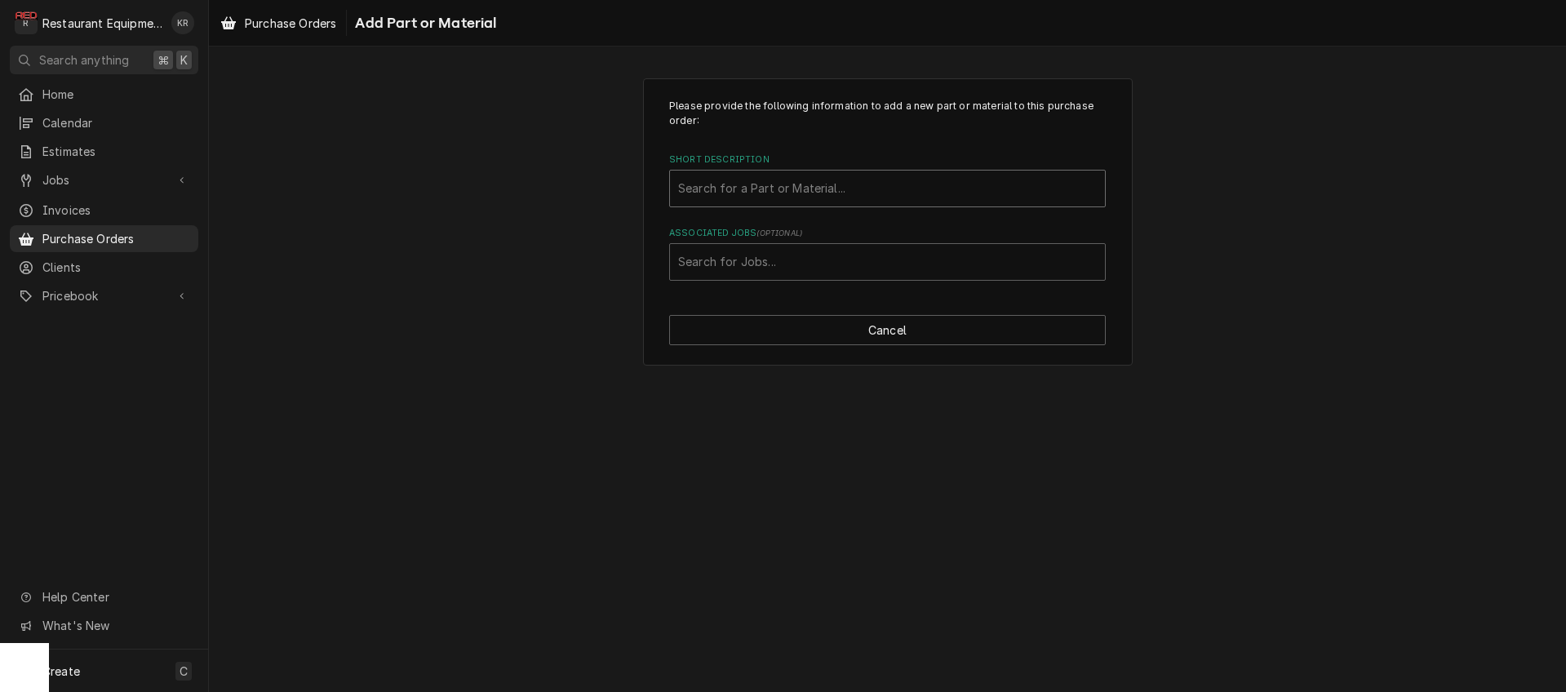
click at [829, 184] on div "Short Description" at bounding box center [887, 188] width 419 height 29
type input "225181"
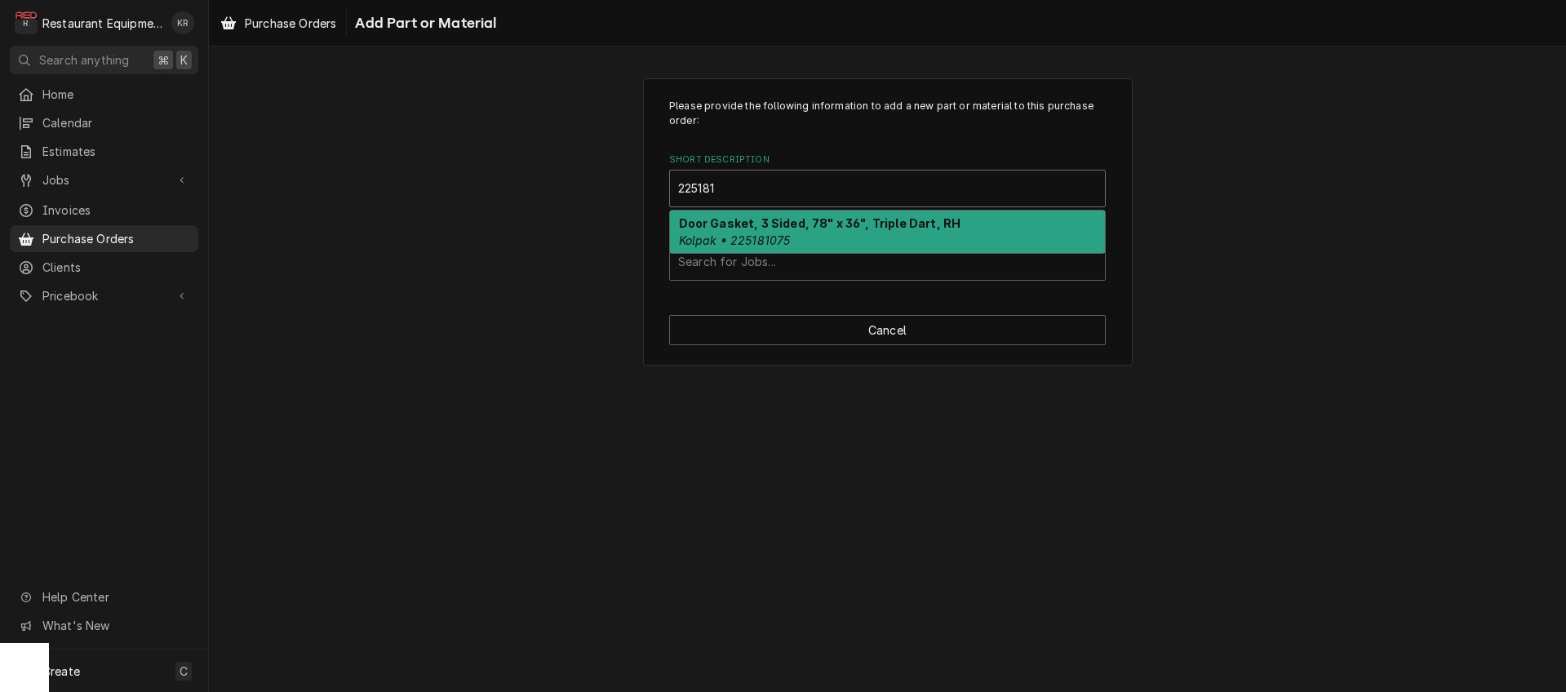
click at [800, 236] on div "Door Gasket, 3 Sided, 78" x 36", Triple Dart, RH Kolpak • 225181075" at bounding box center [887, 232] width 435 height 42
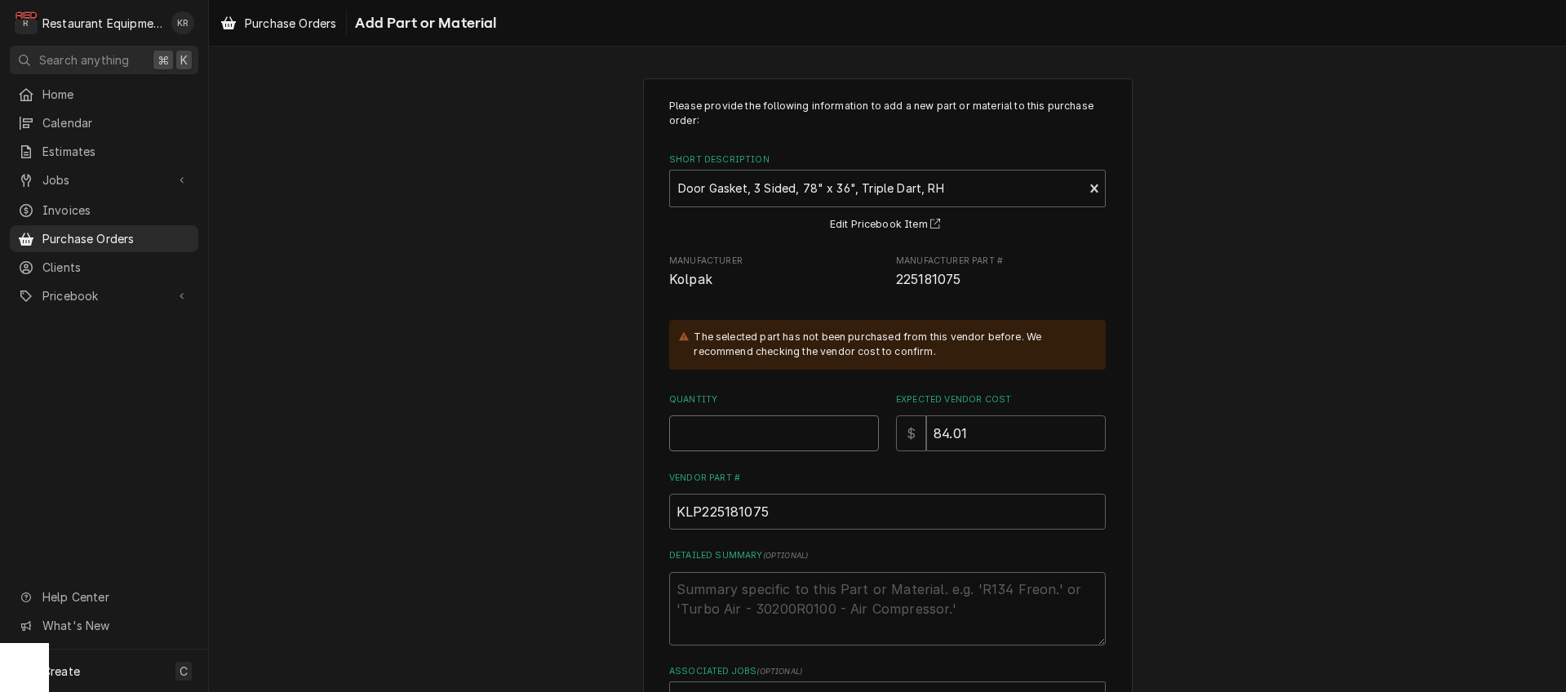
click at [736, 432] on input "Quantity" at bounding box center [774, 433] width 210 height 36
type textarea "x"
type input "1"
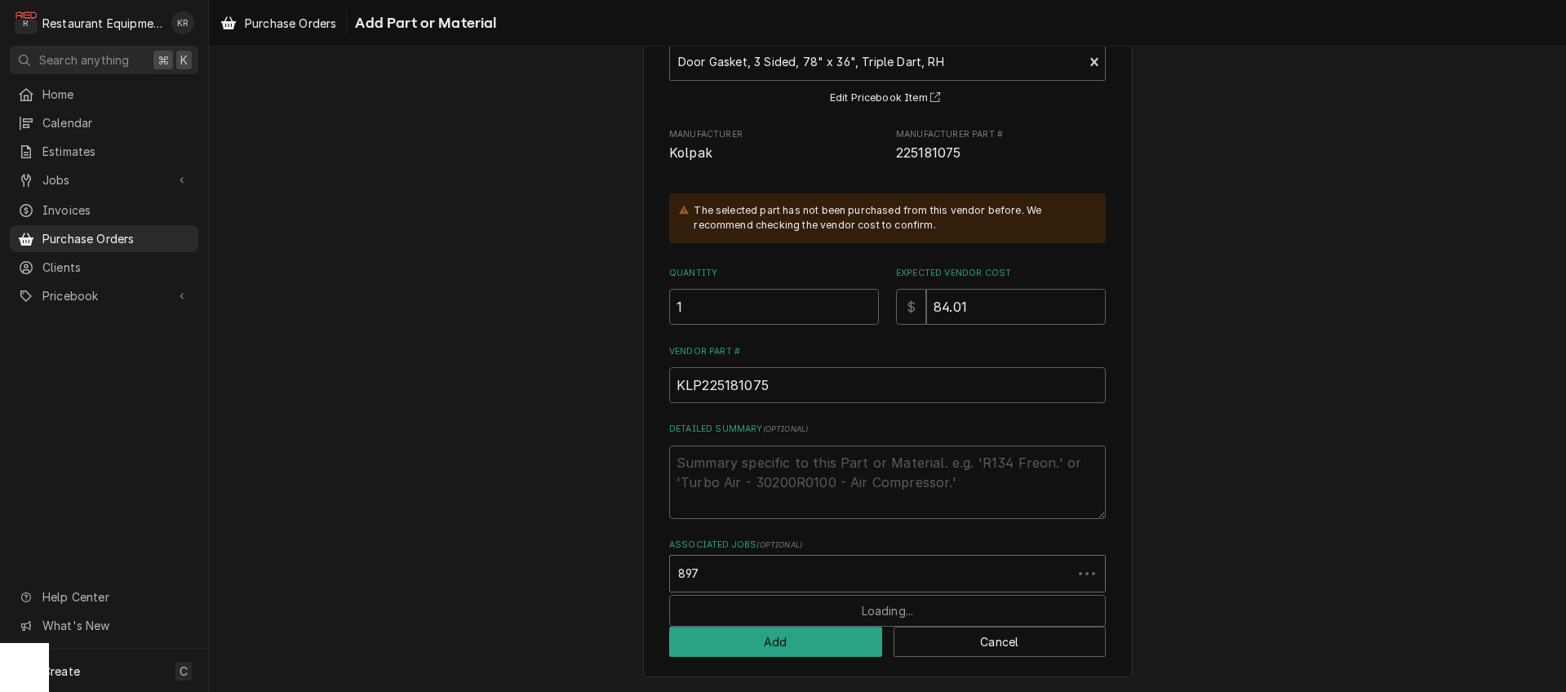
type input "8971"
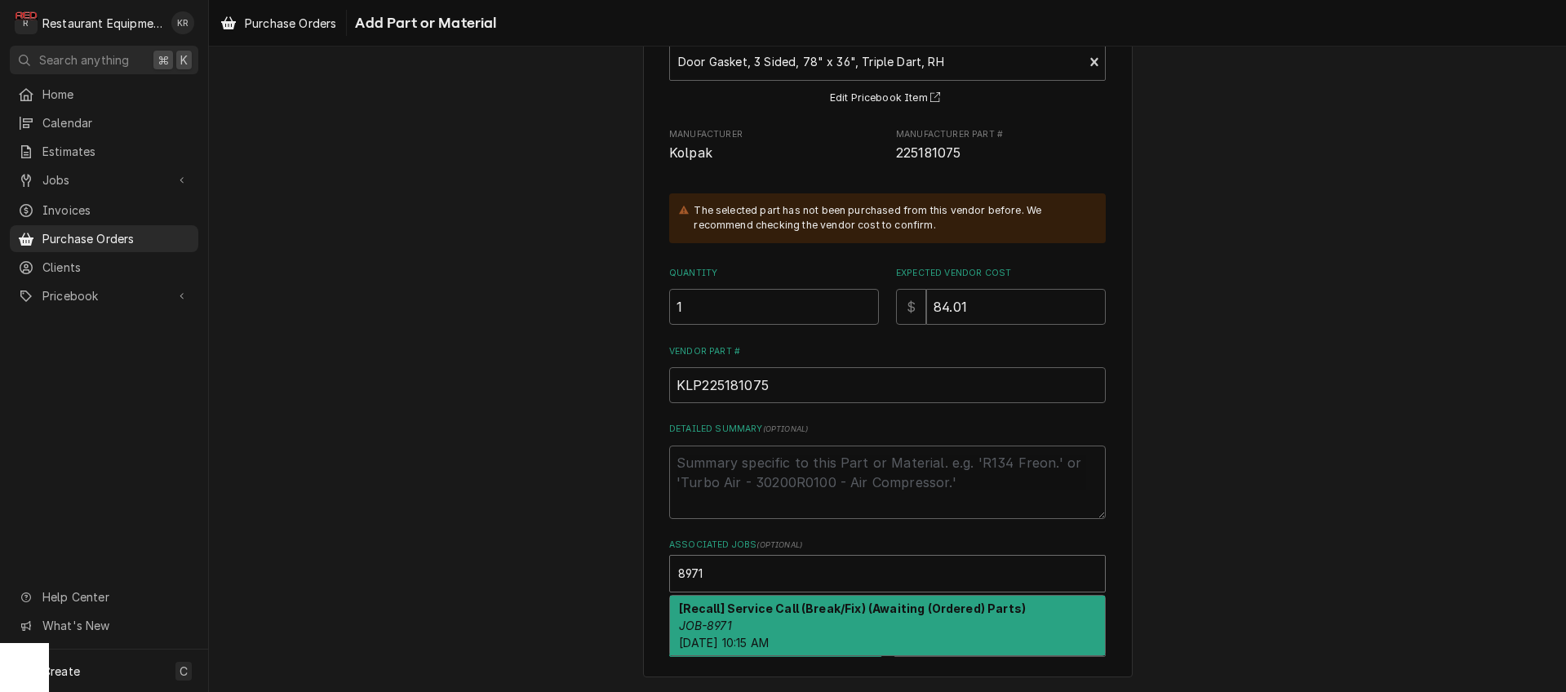
click at [759, 617] on div "[Recall] Service Call (Break/Fix) (Awaiting (Ordered) Parts) JOB-8971 Mon, Sep …" at bounding box center [887, 626] width 435 height 60
type textarea "x"
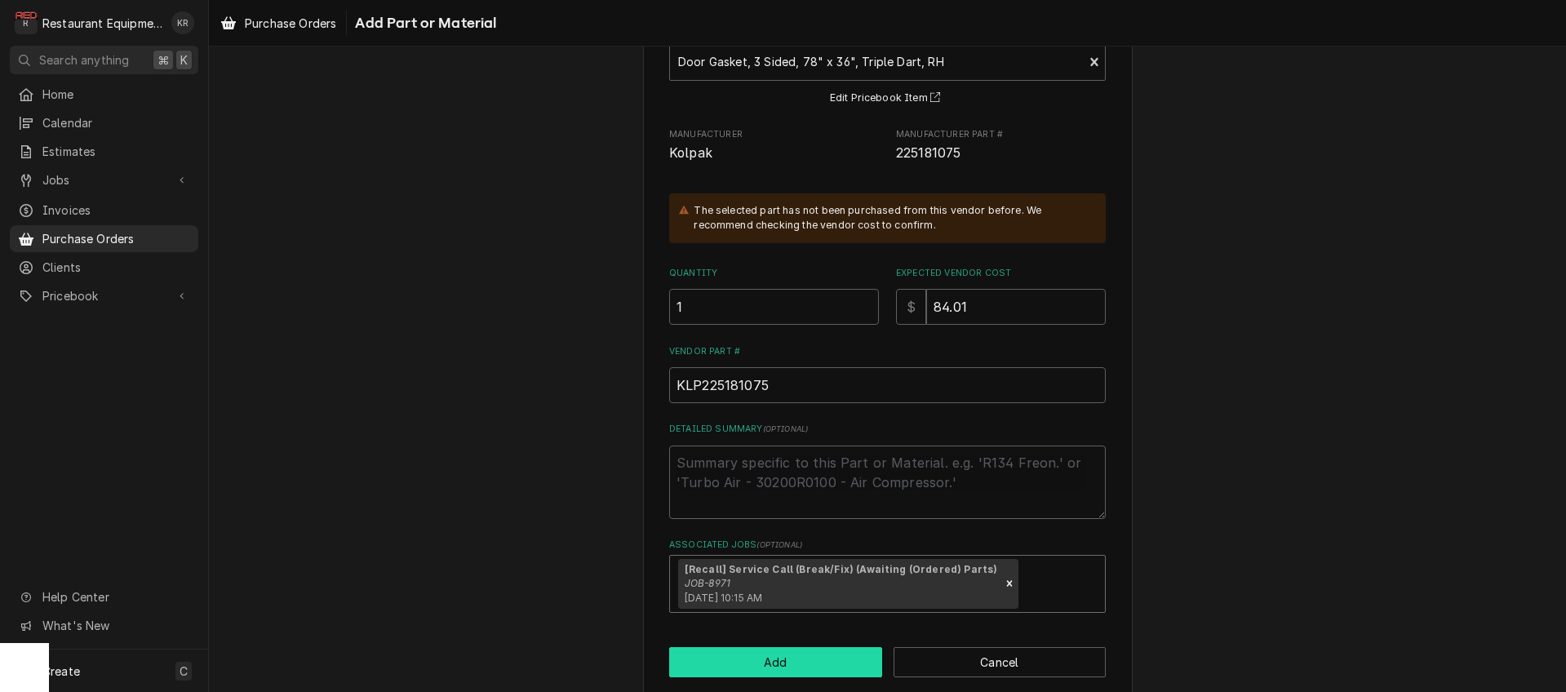
click at [766, 654] on button "Add" at bounding box center [775, 662] width 213 height 30
type textarea "x"
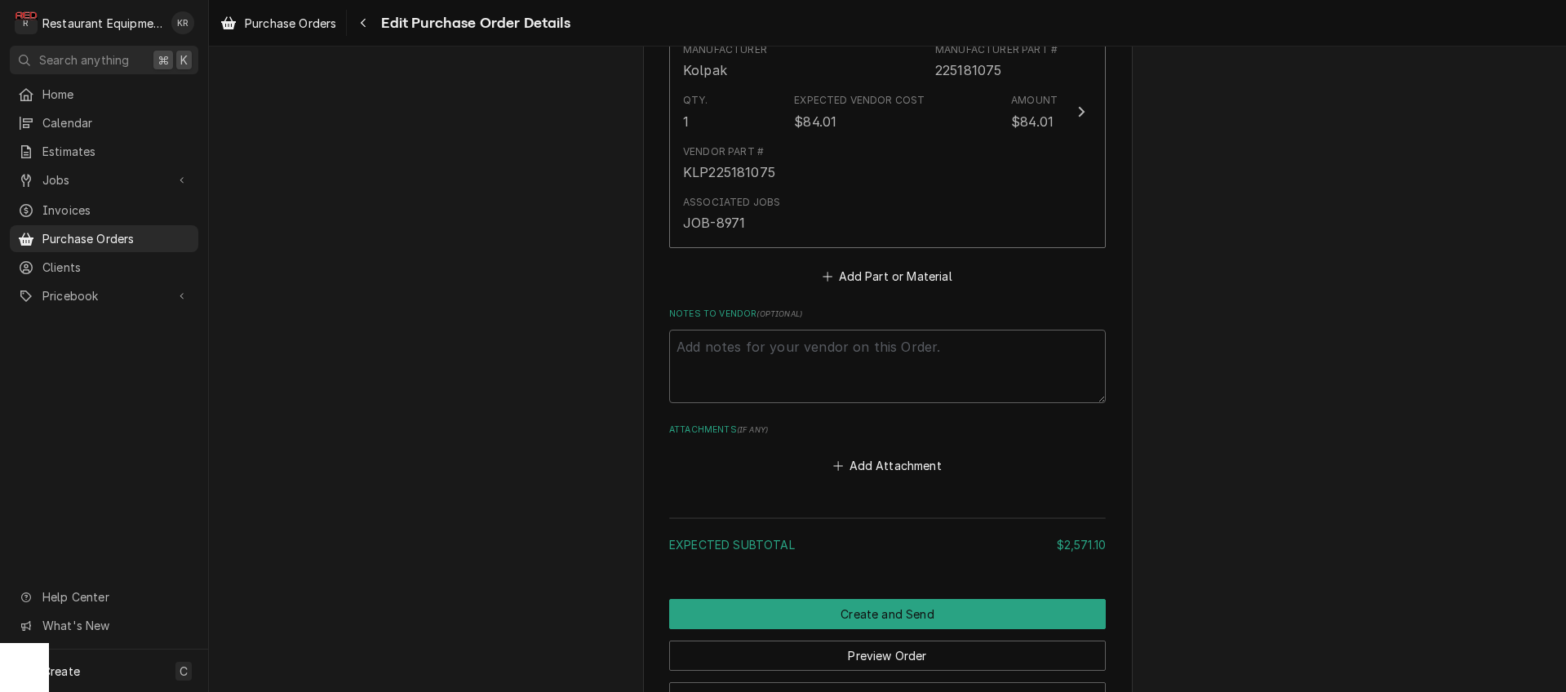
scroll to position [3775, 0]
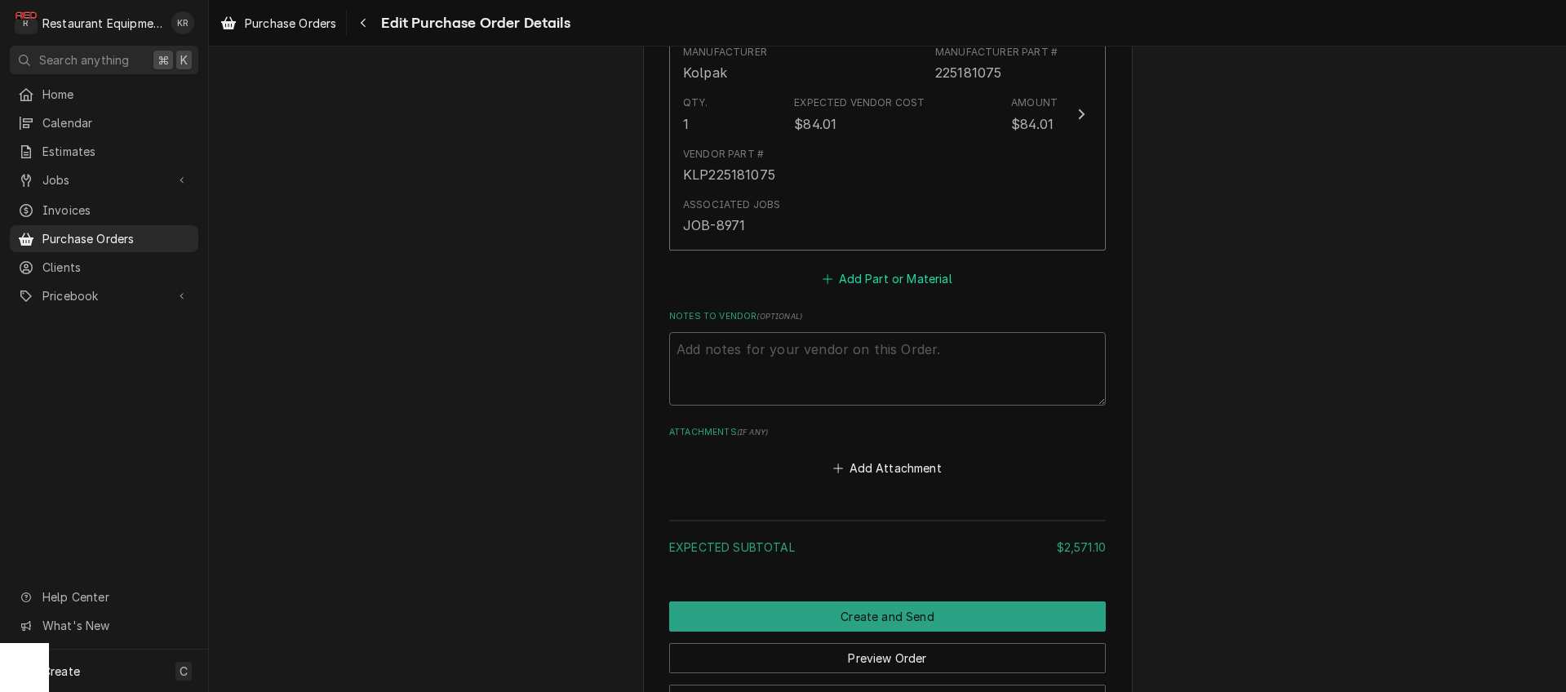
click at [875, 273] on button "Add Part or Material" at bounding box center [887, 278] width 135 height 23
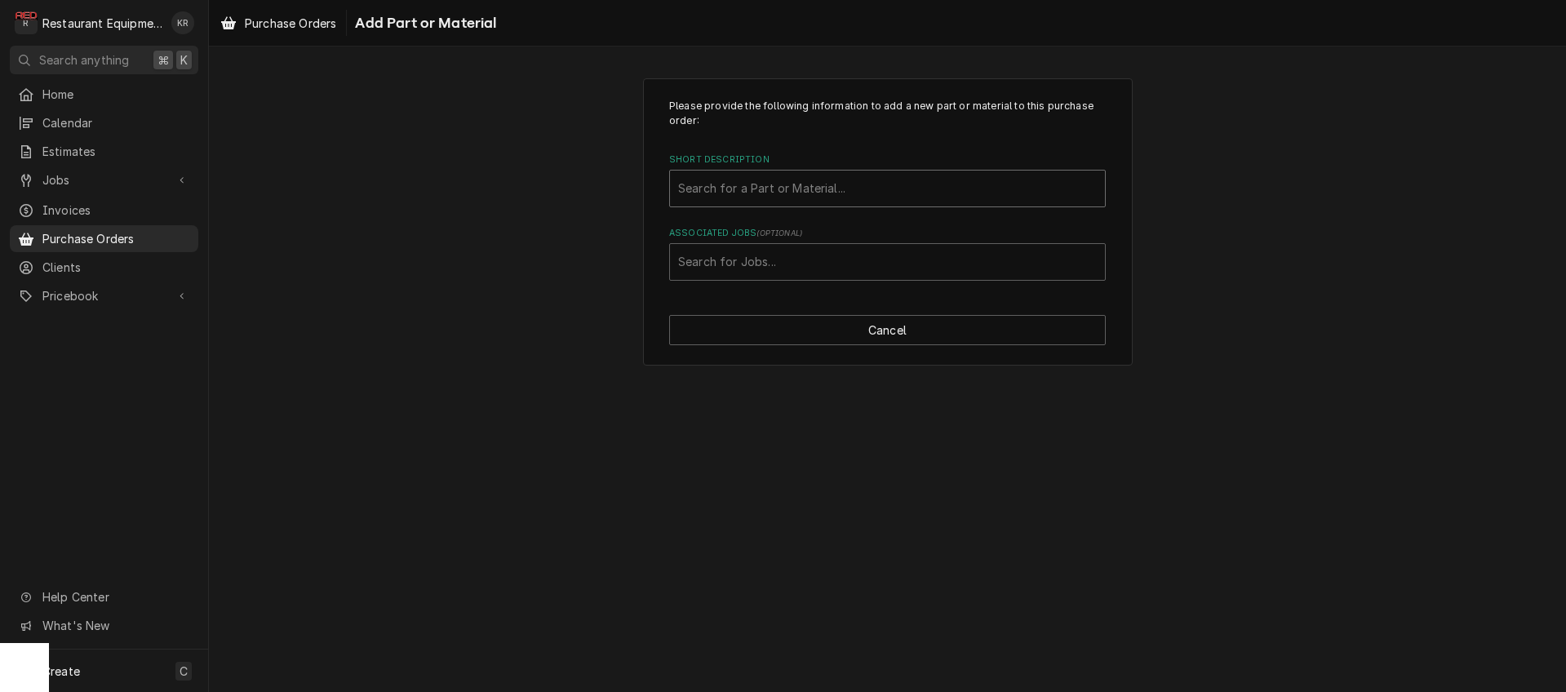
click at [734, 193] on div "Short Description" at bounding box center [887, 188] width 419 height 29
type input "8263288"
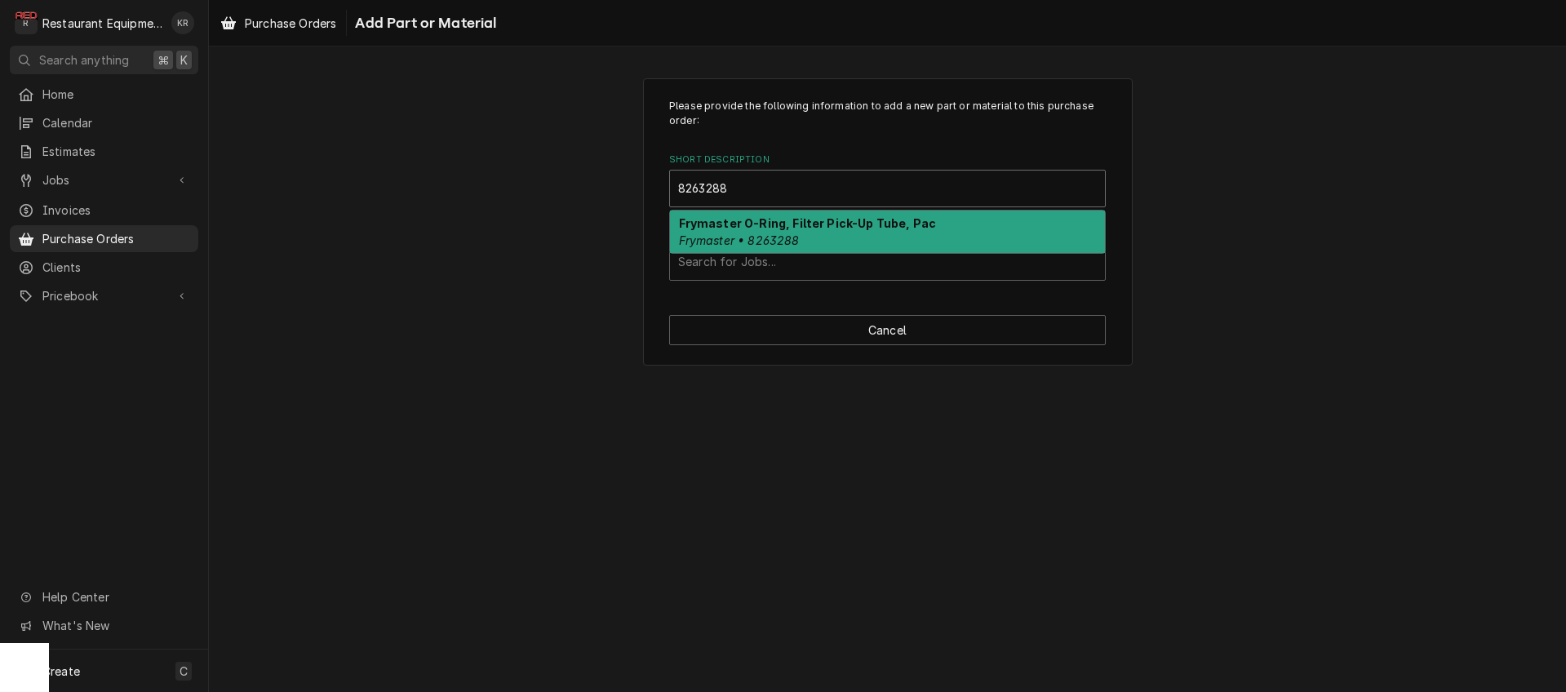
click at [730, 230] on div "Frymaster O-Ring, Filter Pick-Up Tube, Pac Frymaster • 8263288" at bounding box center [887, 232] width 435 height 42
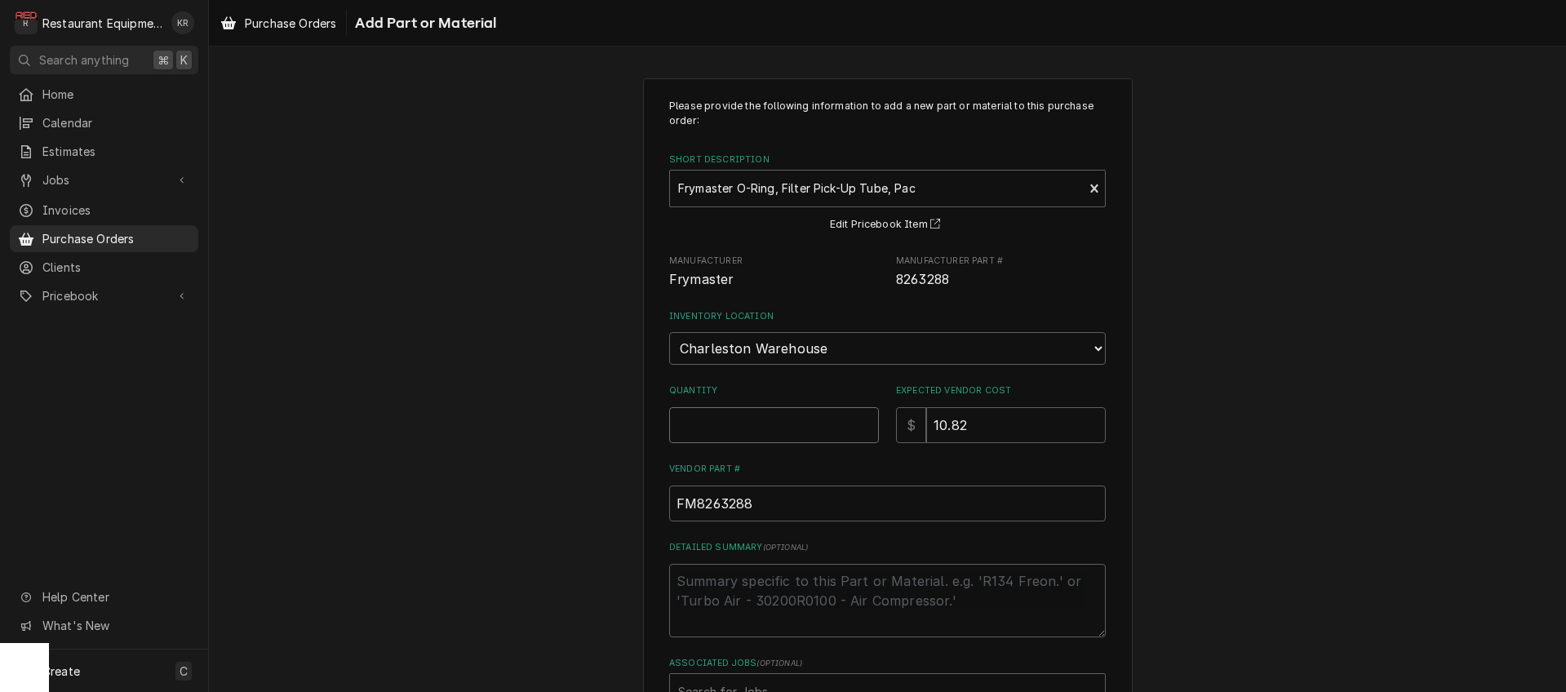
click at [718, 415] on input "Quantity" at bounding box center [774, 425] width 210 height 36
type textarea "x"
type input "2"
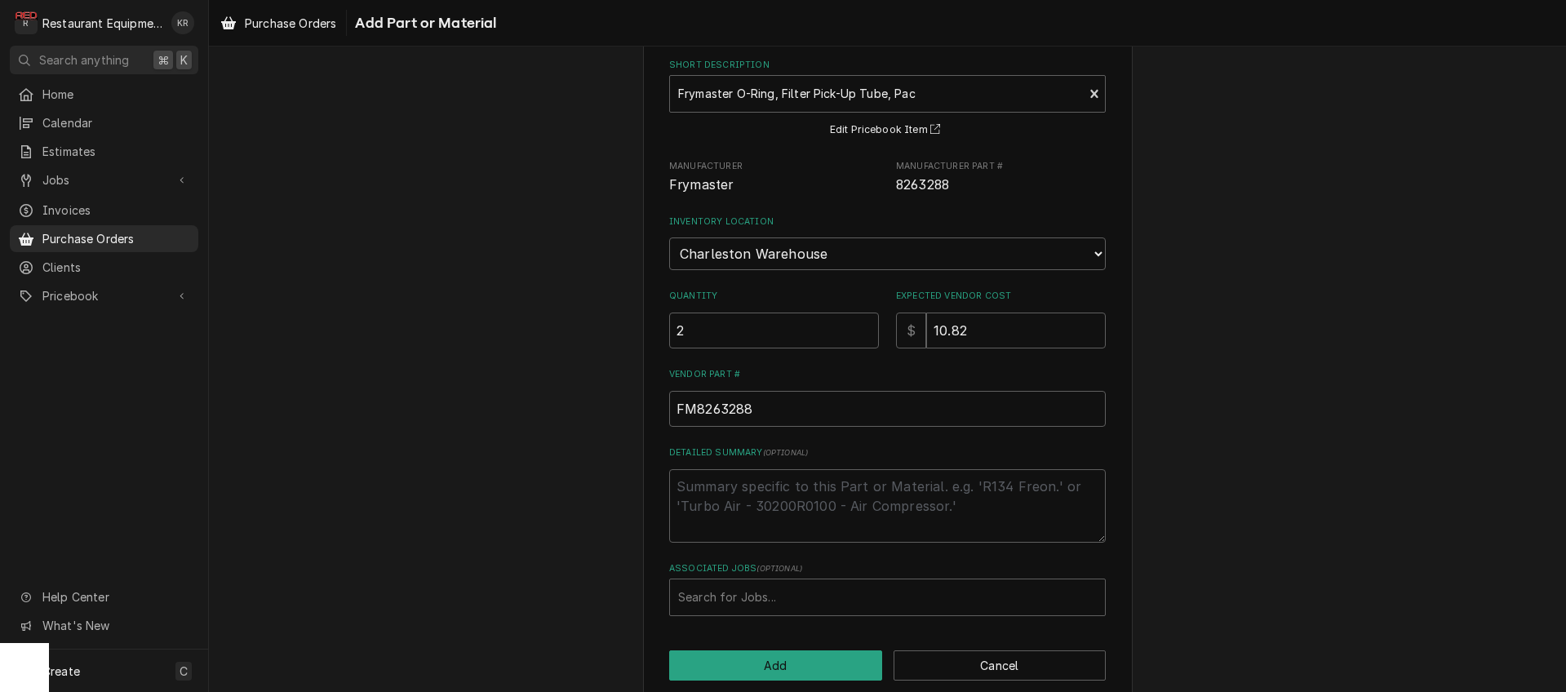
scroll to position [96, 0]
drag, startPoint x: 698, startPoint y: 311, endPoint x: 651, endPoint y: 320, distance: 48.2
click at [669, 320] on input "2" at bounding box center [774, 329] width 210 height 36
drag, startPoint x: 696, startPoint y: 327, endPoint x: 651, endPoint y: 322, distance: 45.2
click at [669, 322] on input "2" at bounding box center [774, 329] width 210 height 36
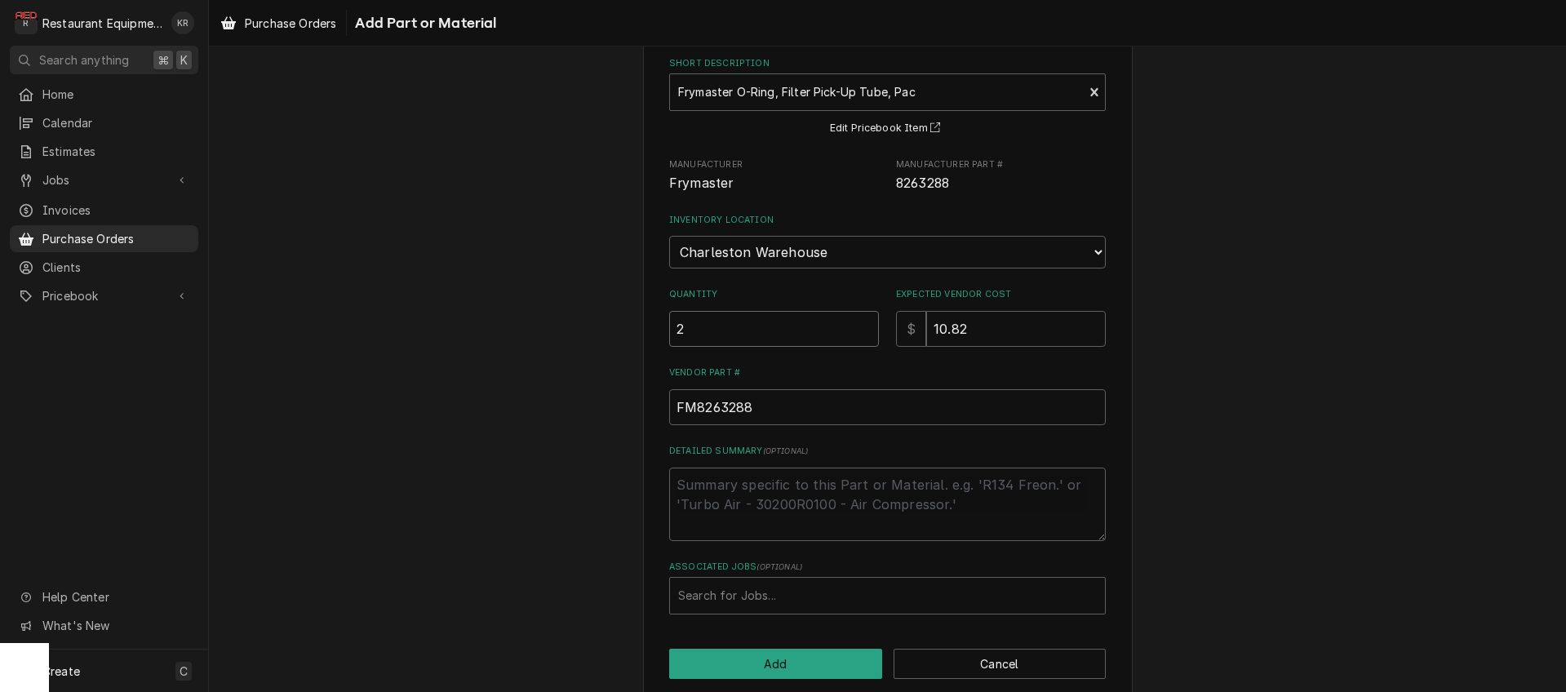
type textarea "x"
type input "1"
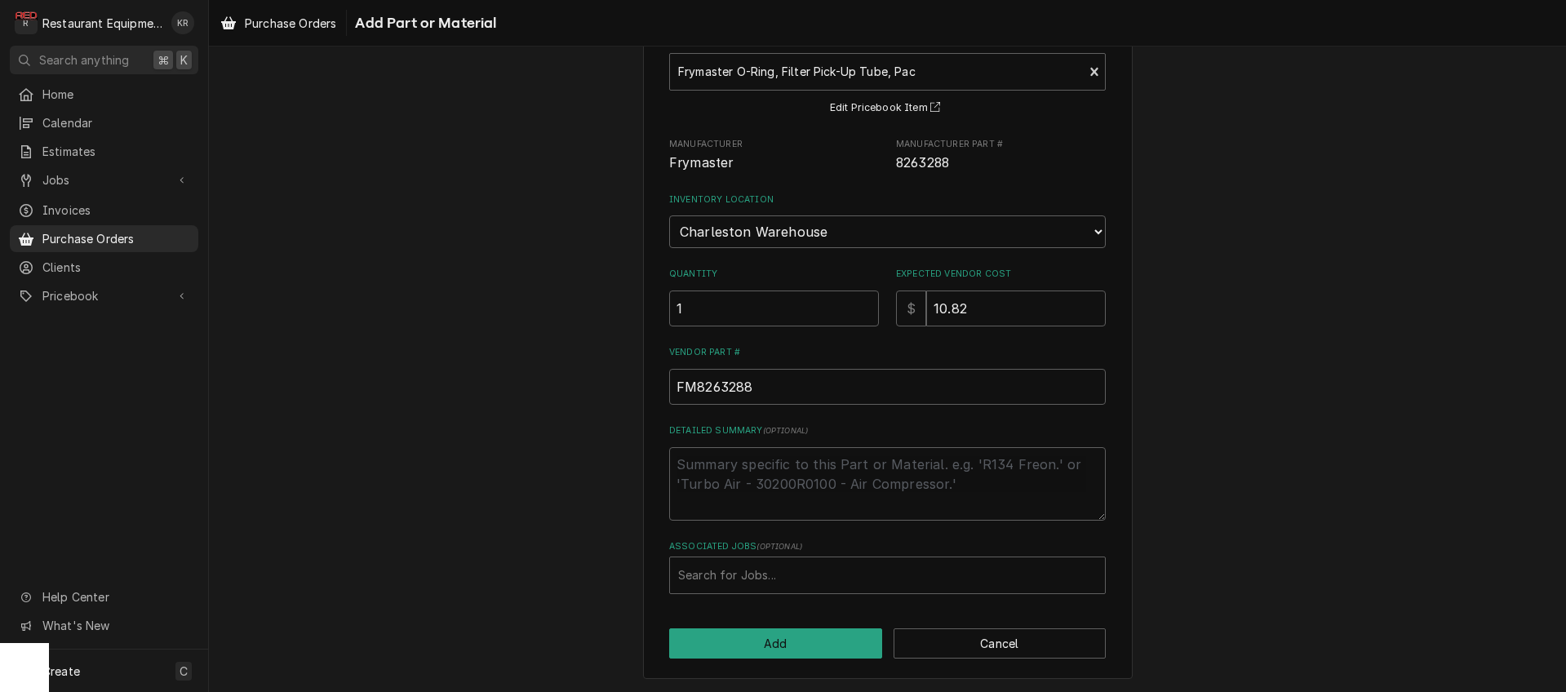
click at [757, 547] on span "( optional )" at bounding box center [780, 546] width 46 height 9
click at [757, 565] on div "Associated Jobs" at bounding box center [887, 575] width 419 height 29
type input "8944"
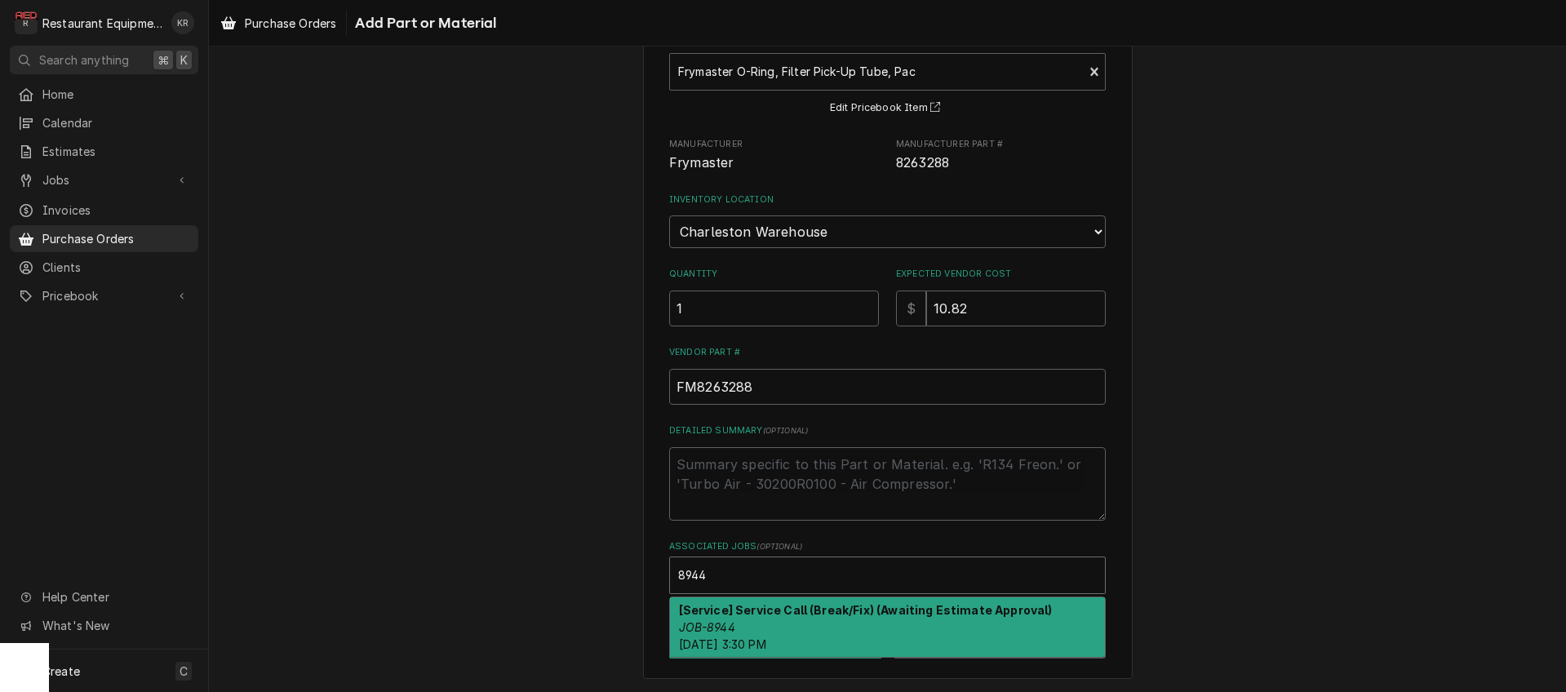
click at [767, 642] on span "Thu, Sep 18th, 2025 - 3:30 PM" at bounding box center [722, 645] width 87 height 14
type textarea "x"
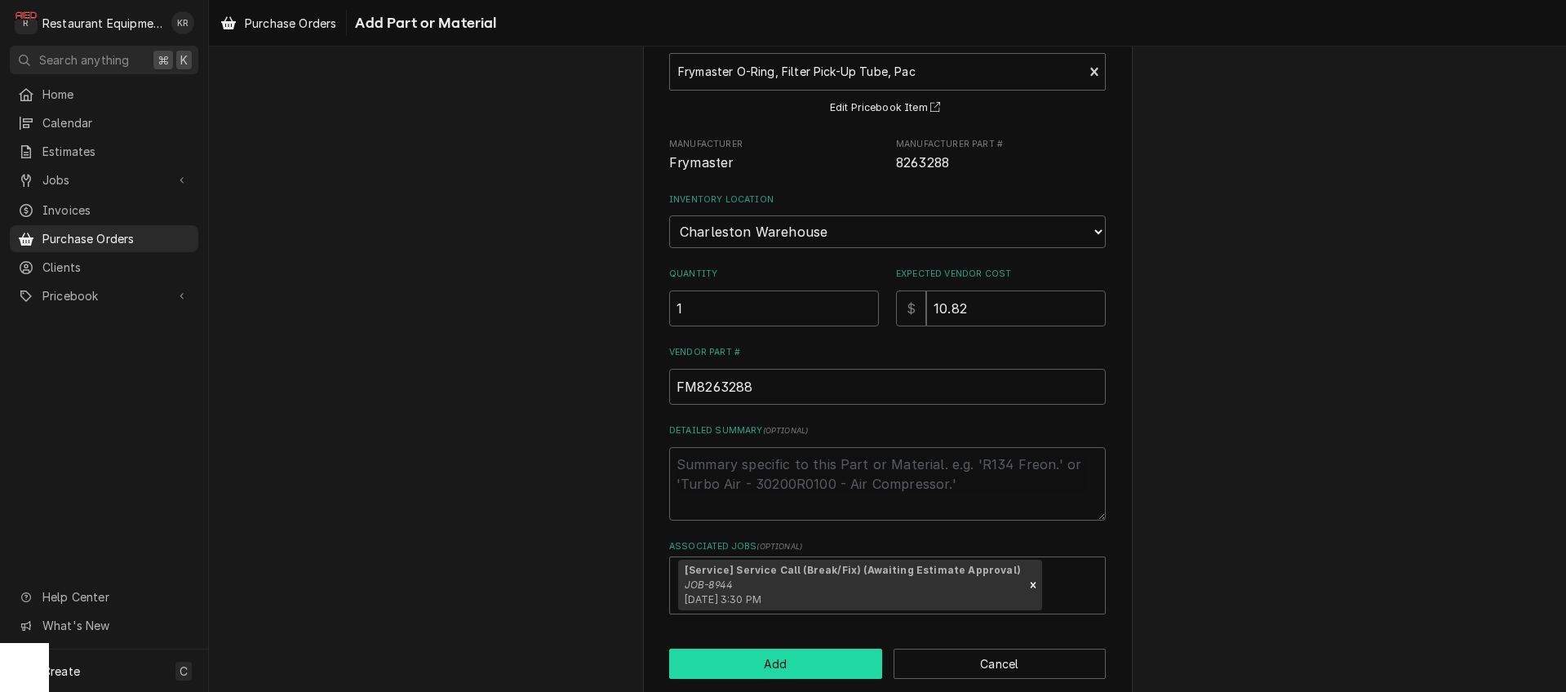
click at [776, 666] on button "Add" at bounding box center [775, 664] width 213 height 30
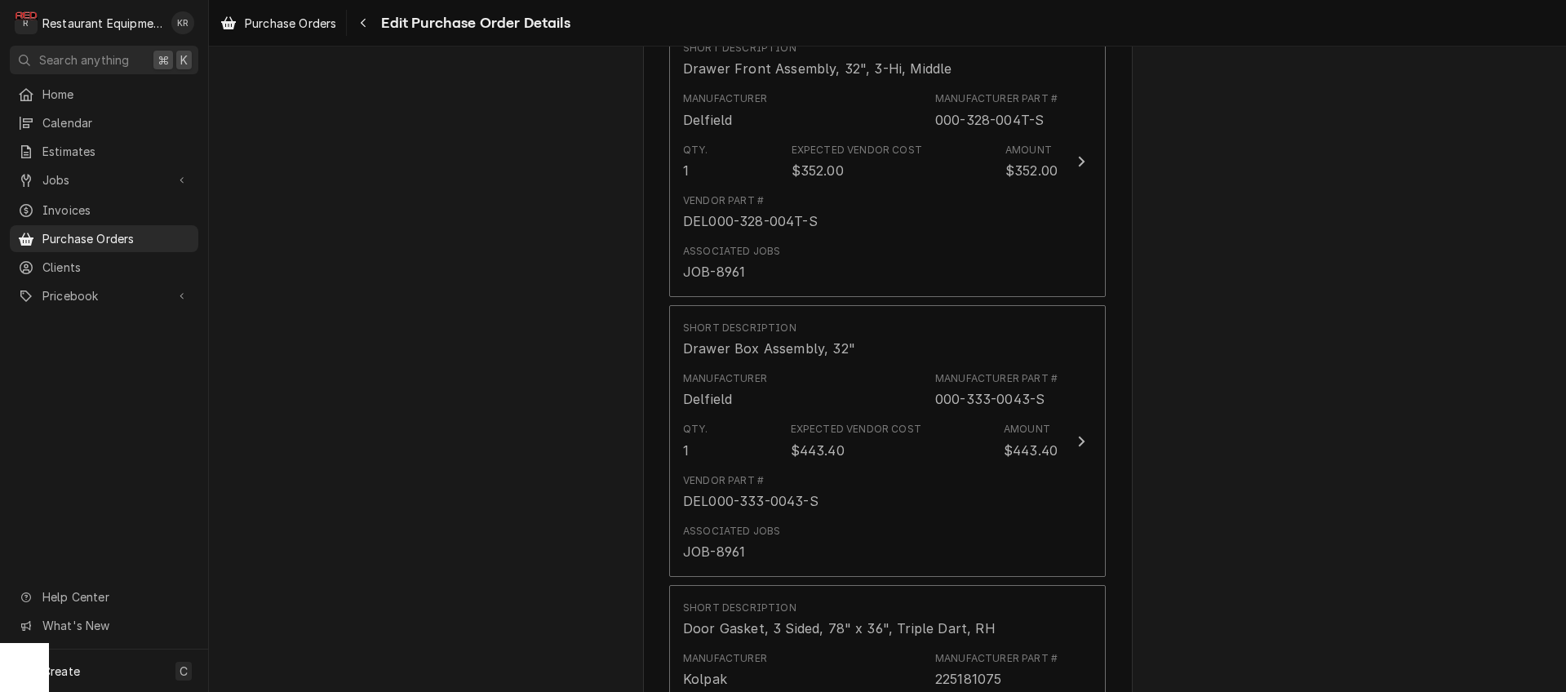
scroll to position [3171, 0]
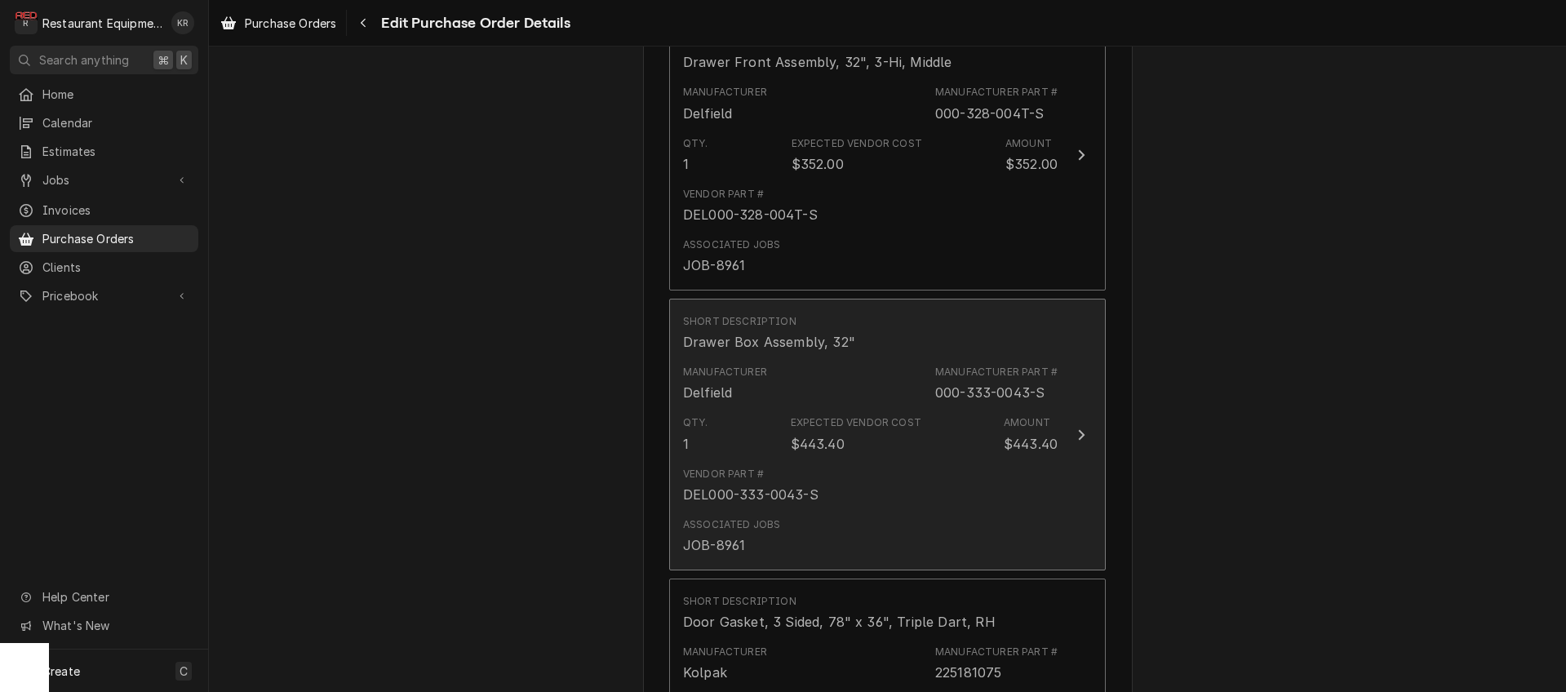
click at [810, 443] on div "$443.40" at bounding box center [818, 444] width 54 height 20
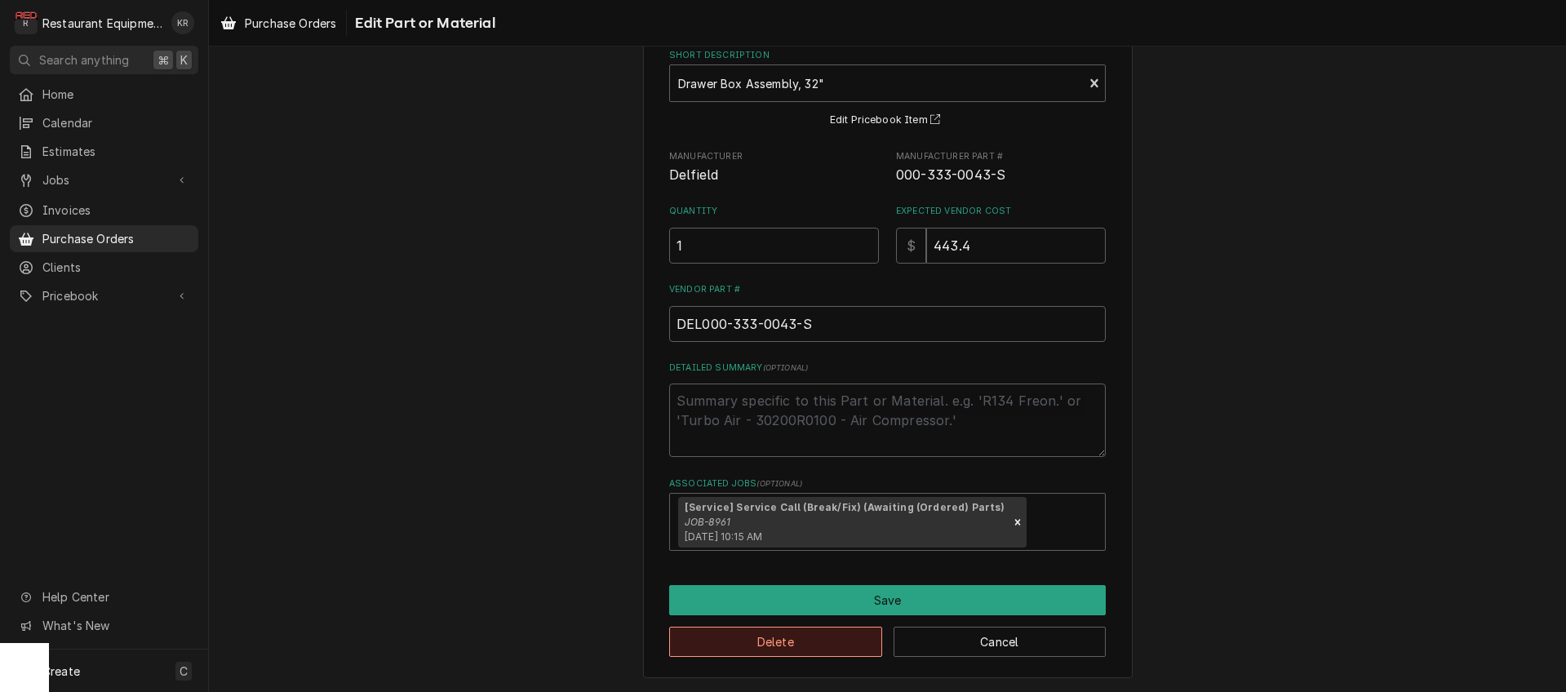
click at [802, 629] on button "Delete" at bounding box center [775, 642] width 213 height 30
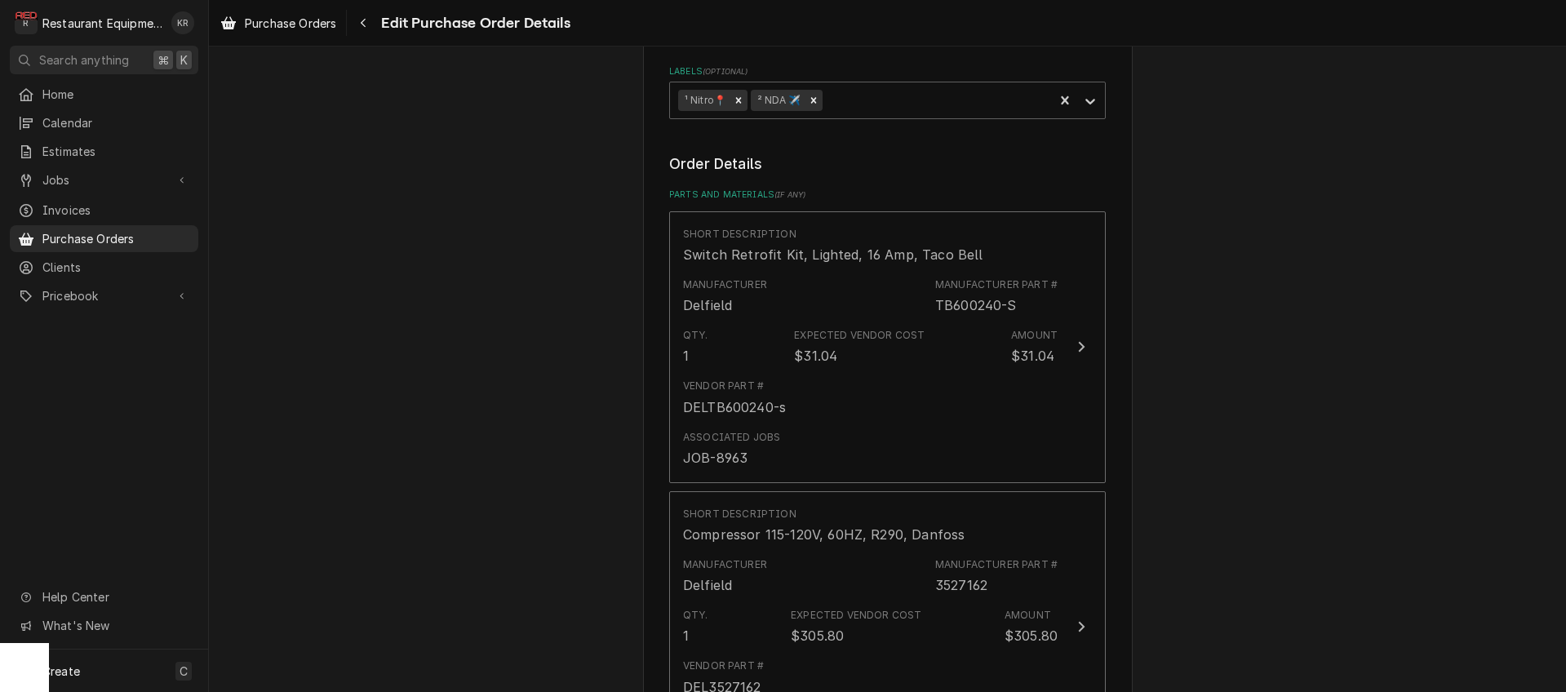
scroll to position [549, 0]
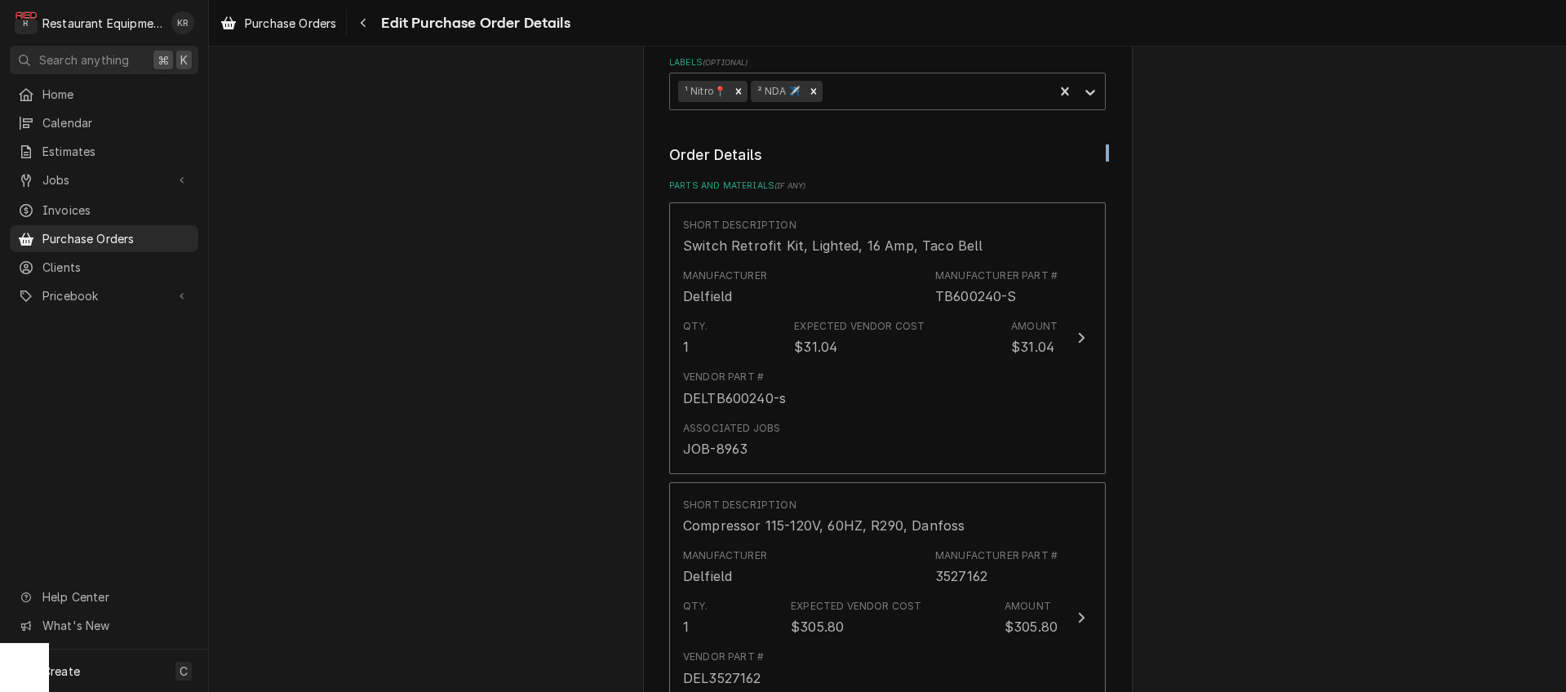
drag, startPoint x: 909, startPoint y: 165, endPoint x: 887, endPoint y: 191, distance: 33.7
drag, startPoint x: 887, startPoint y: 191, endPoint x: 954, endPoint y: 187, distance: 67.1
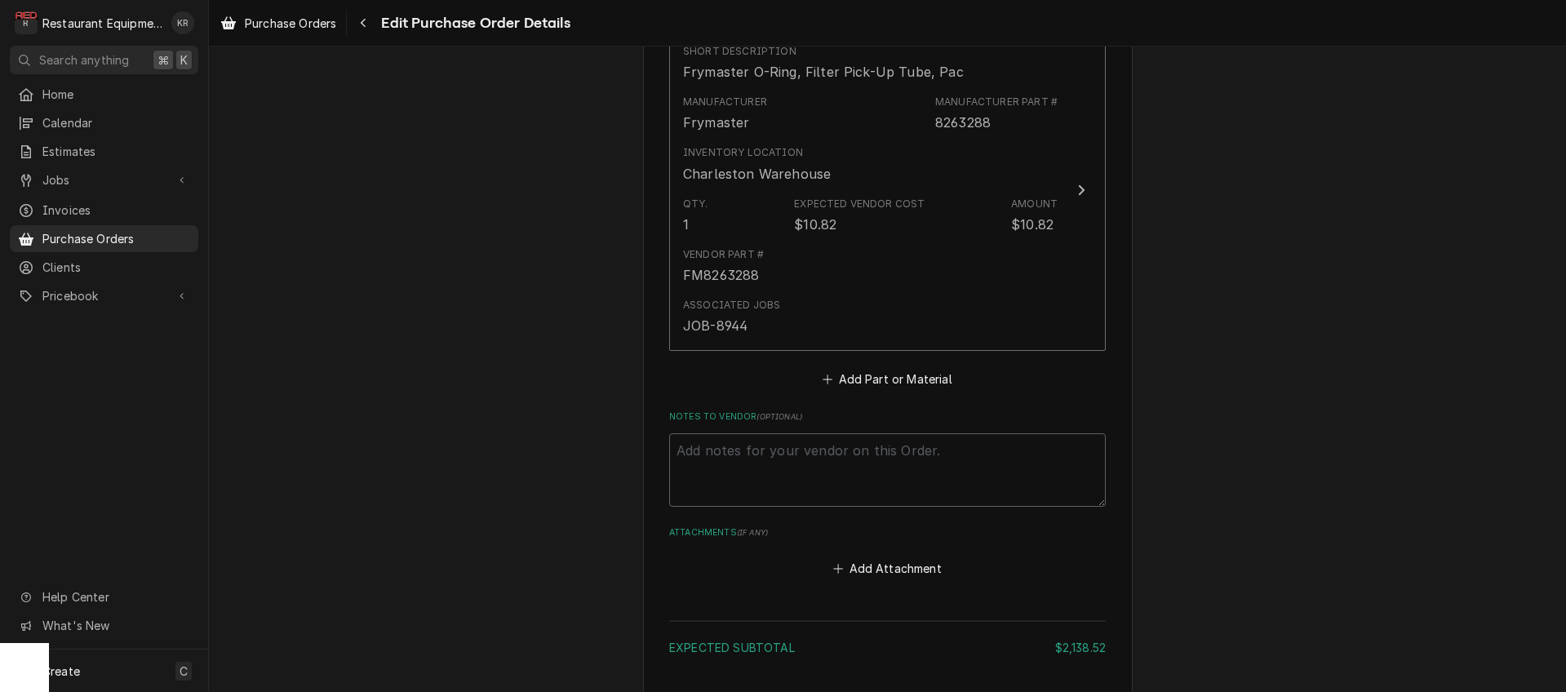
scroll to position [3957, 0]
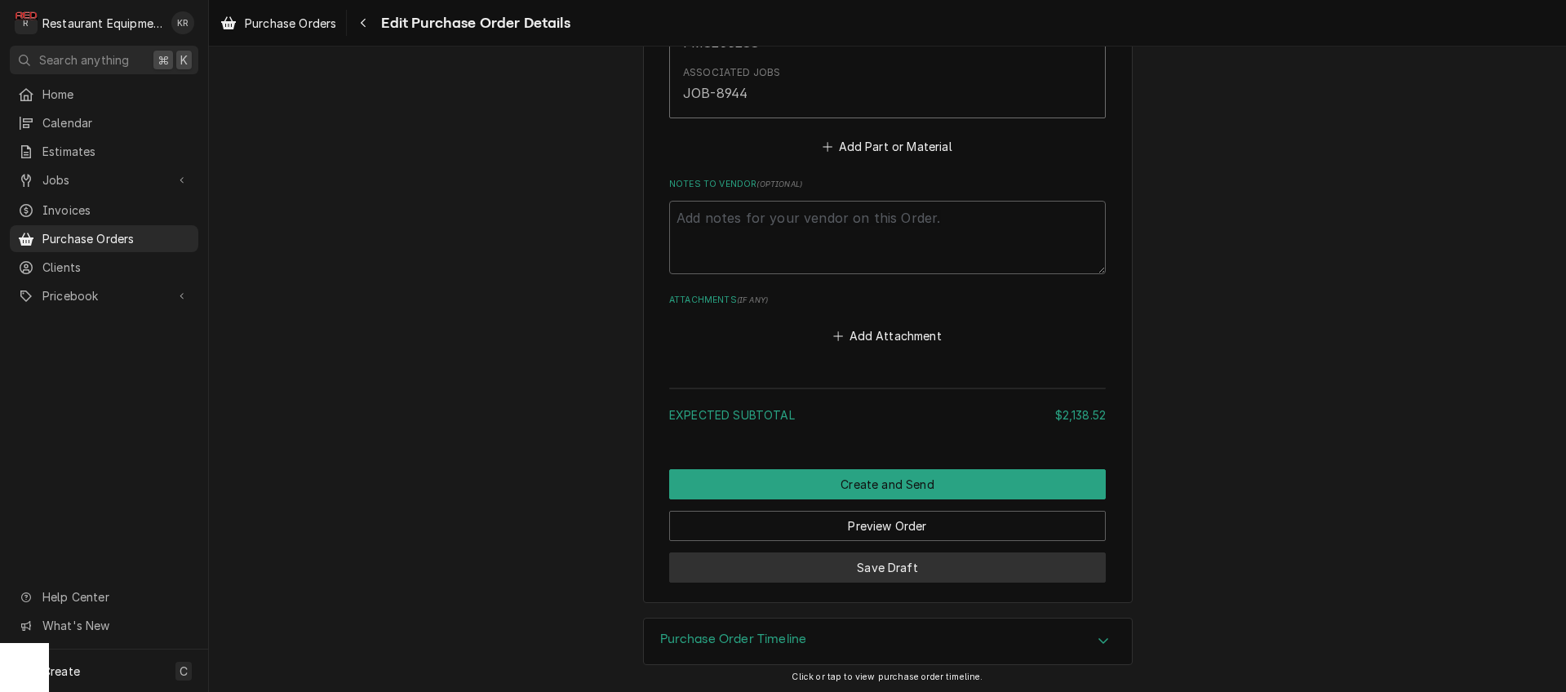
click at [880, 555] on div "Save Draft" at bounding box center [887, 562] width 437 height 42
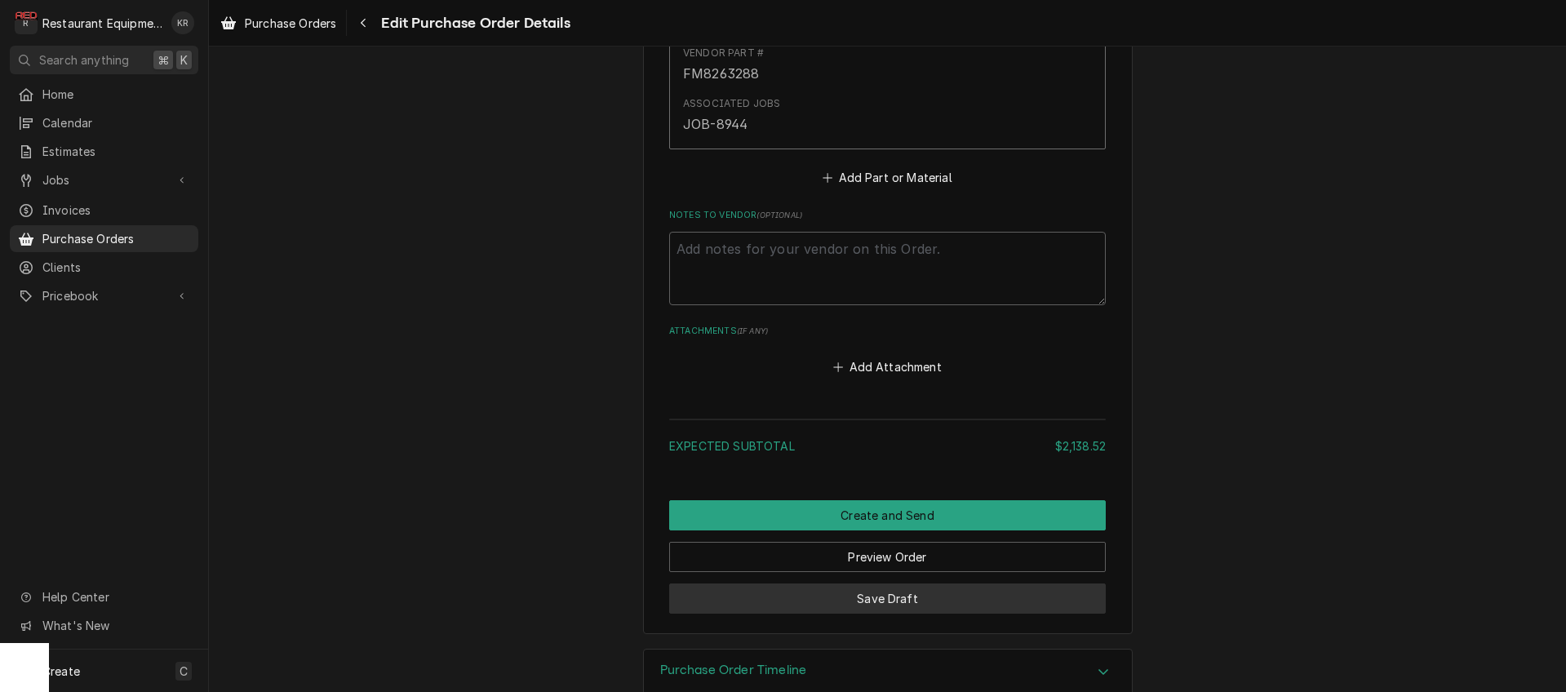
click at [876, 584] on button "Save Draft" at bounding box center [887, 599] width 437 height 30
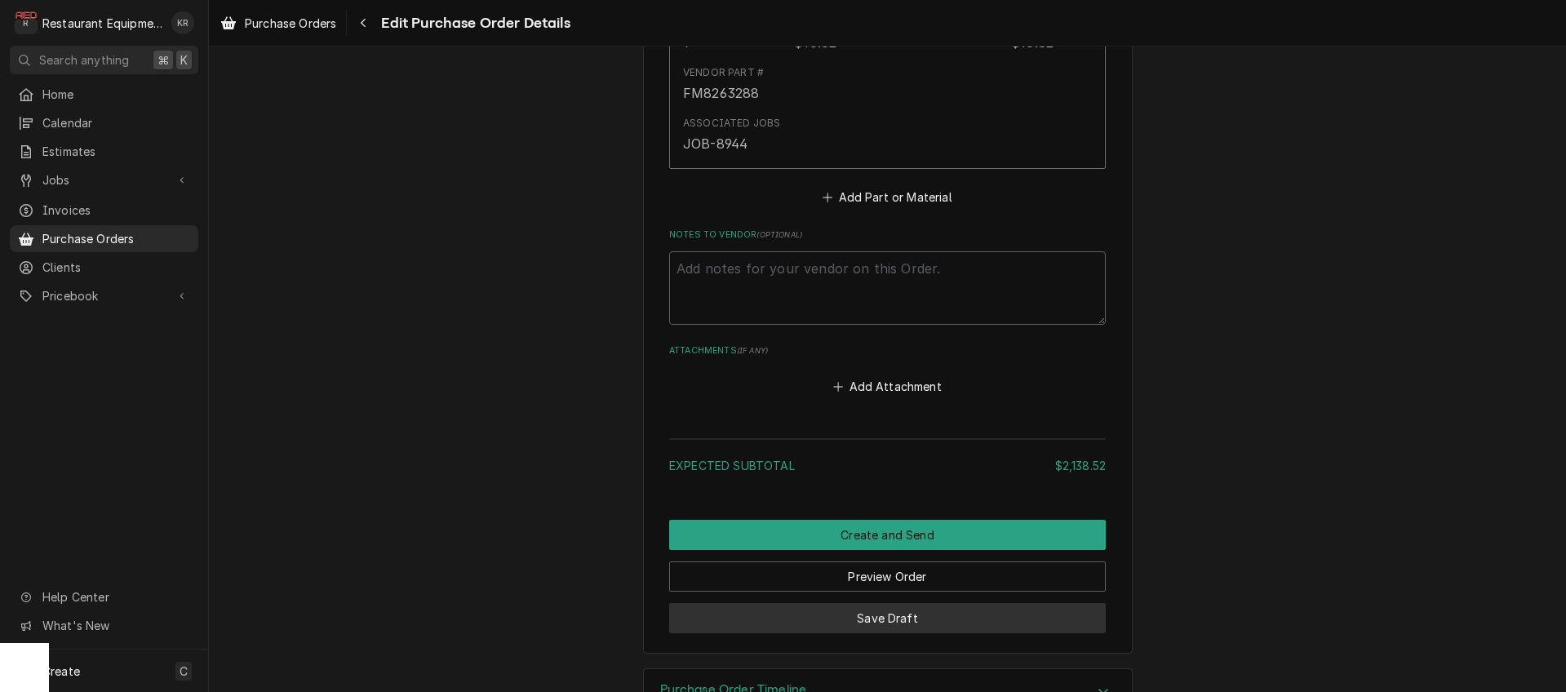
scroll to position [3905, 0]
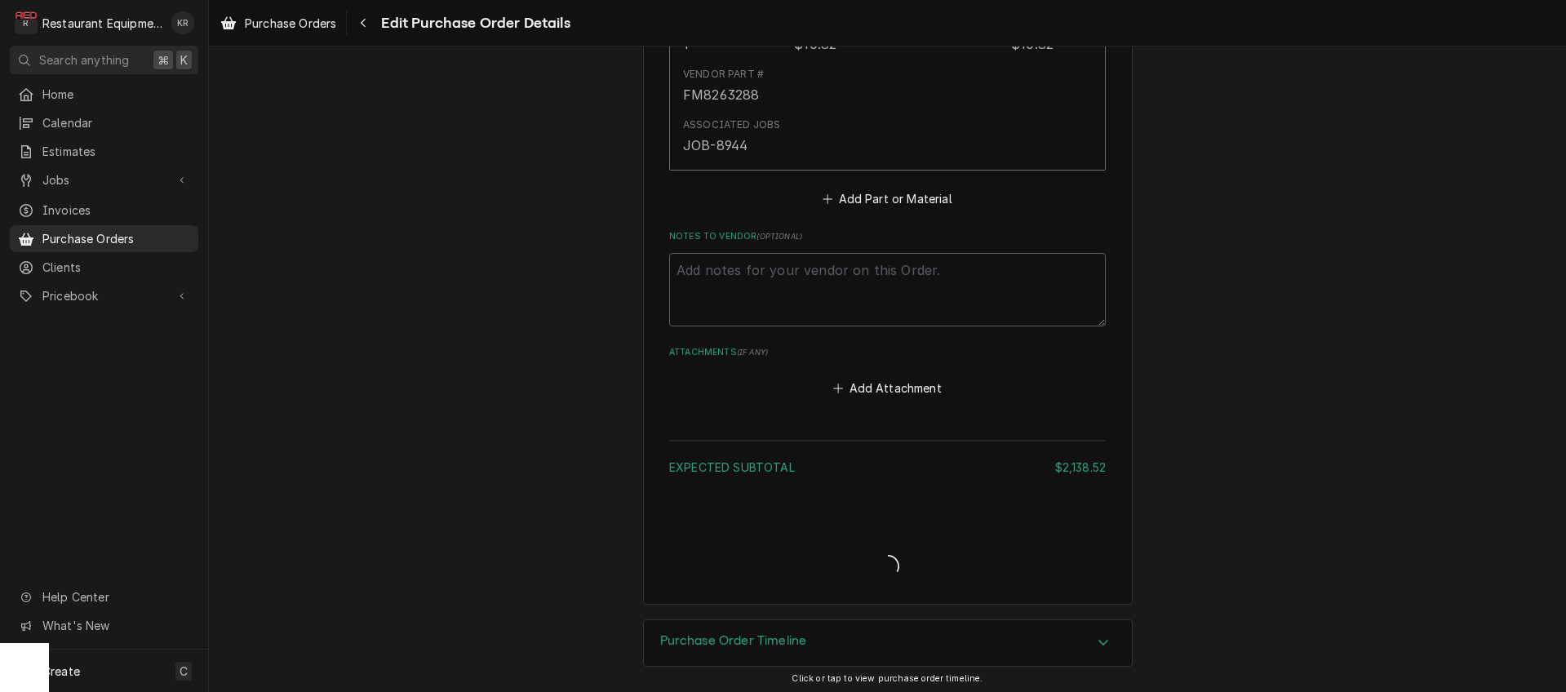
type textarea "x"
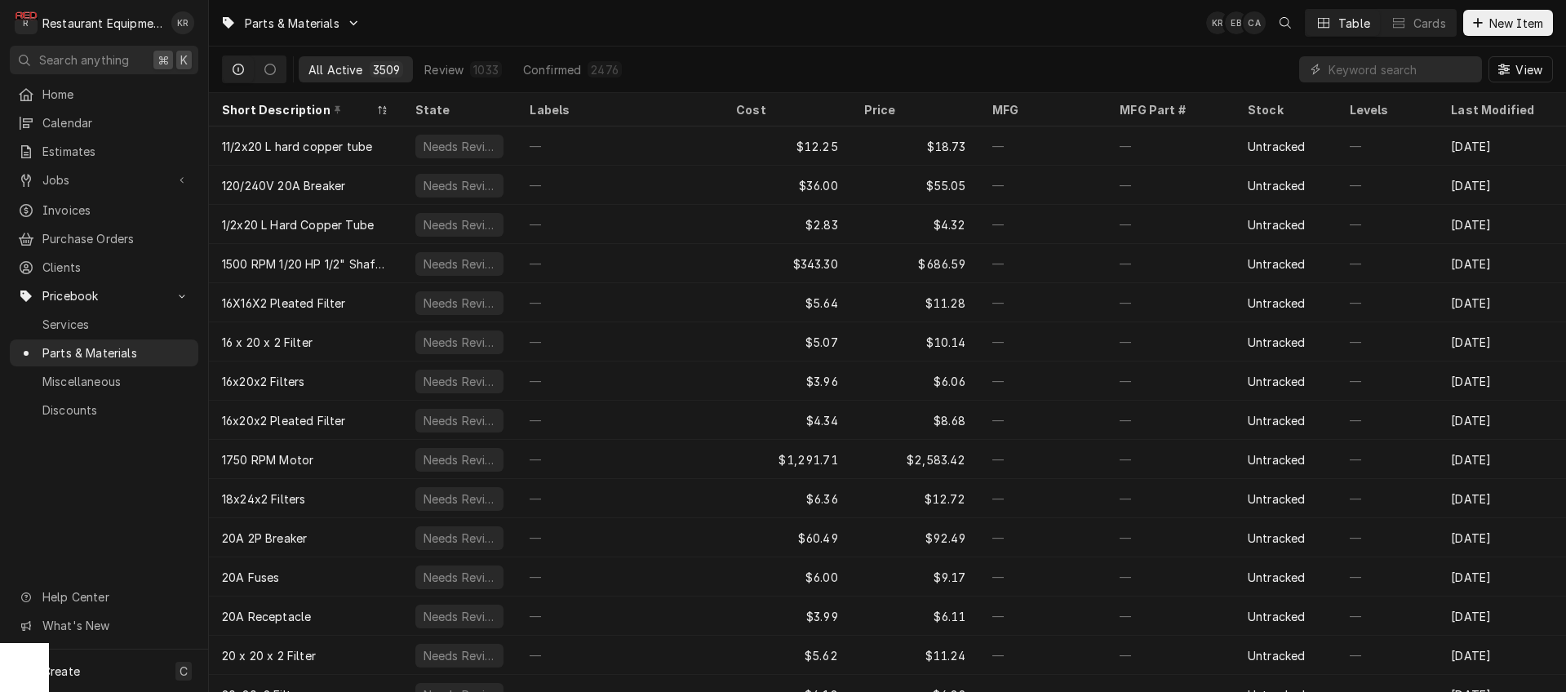
click at [1413, 73] on input "Dynamic Content Wrapper" at bounding box center [1401, 69] width 145 height 26
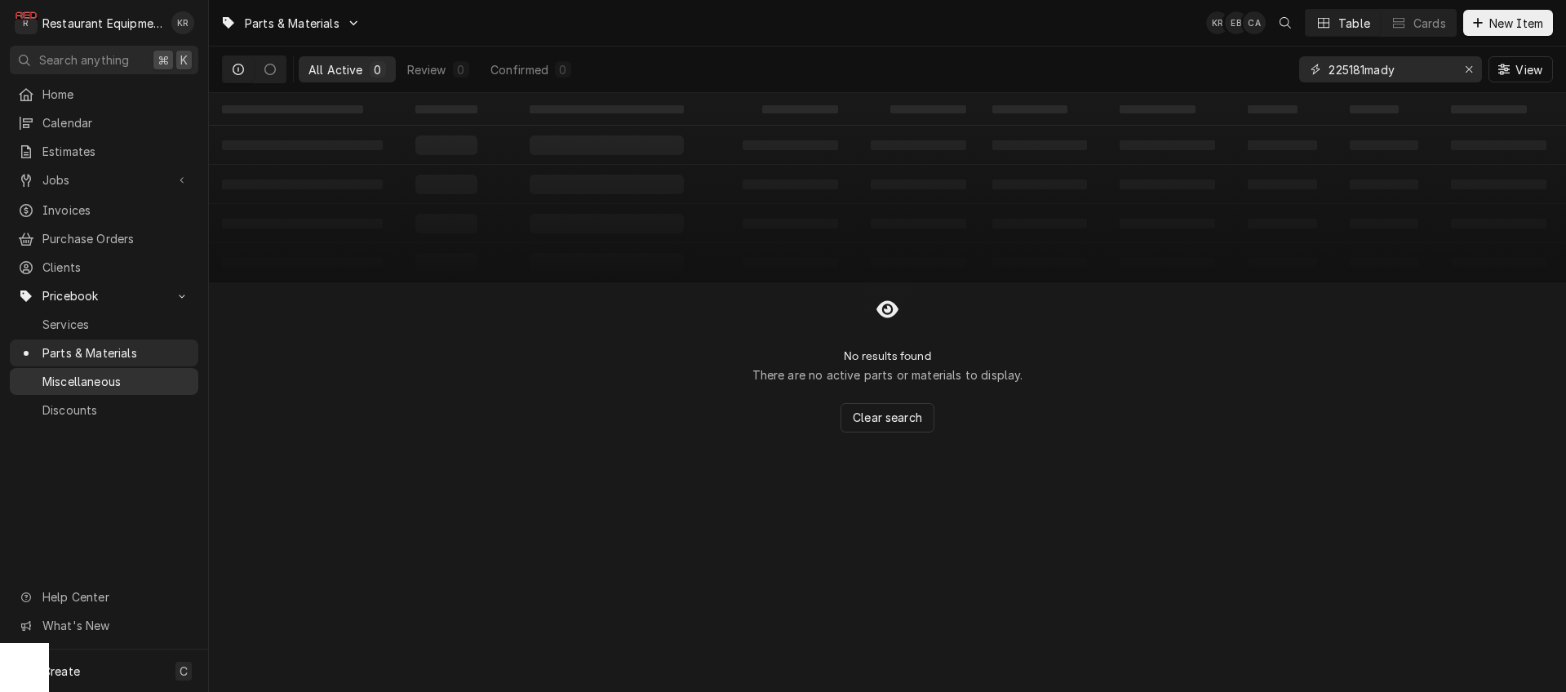
type input "225181mady"
click at [1471, 65] on icon "Erase input" at bounding box center [1469, 69] width 9 height 11
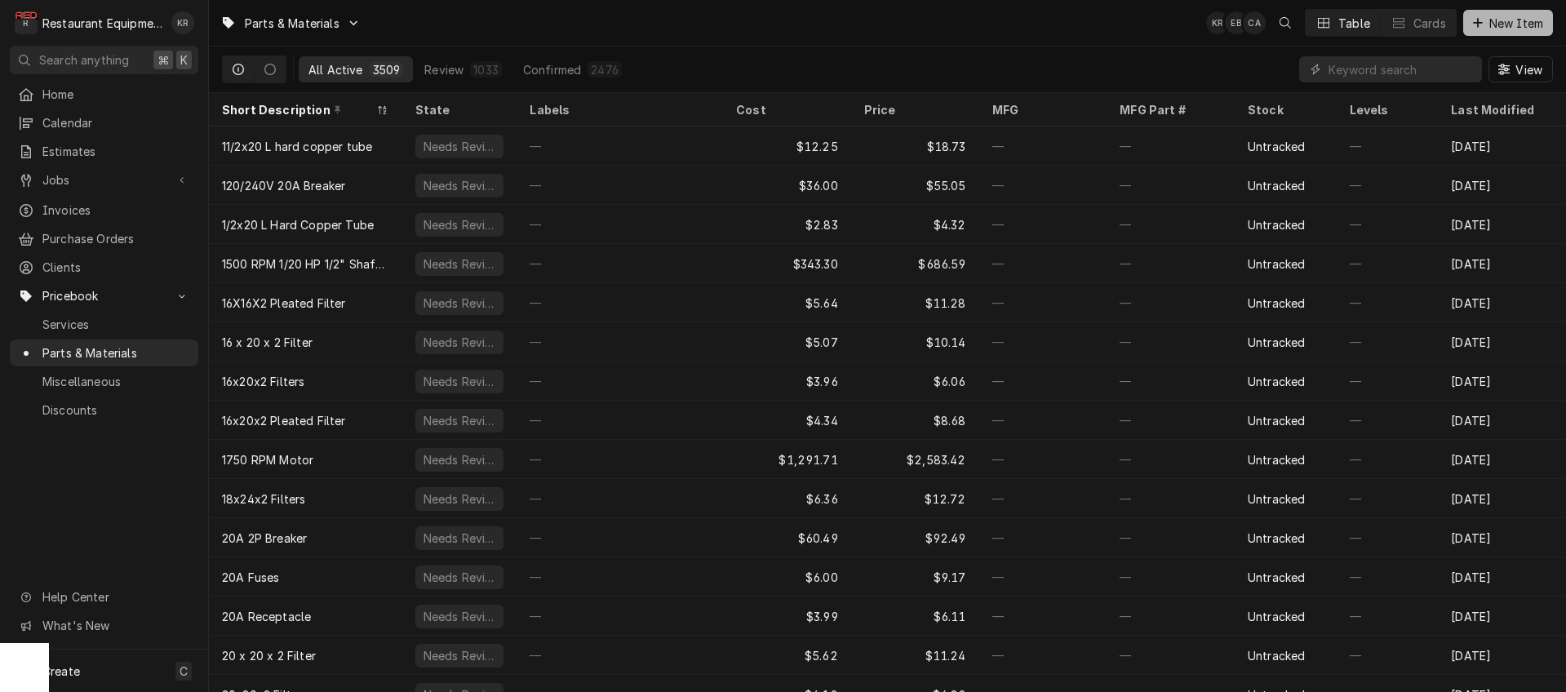
click at [1546, 20] on span "New Item" at bounding box center [1516, 23] width 60 height 17
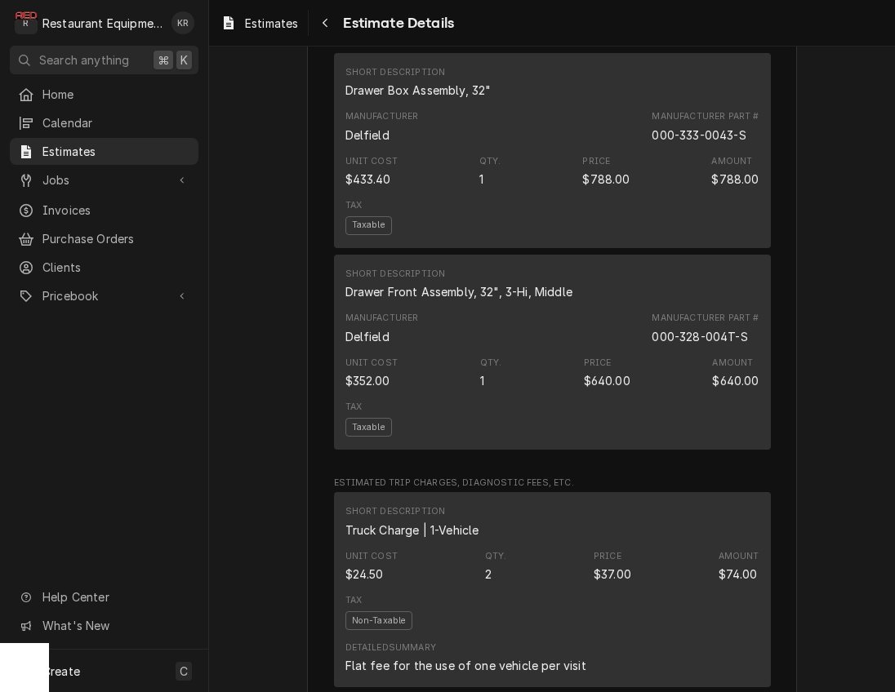
scroll to position [1316, 0]
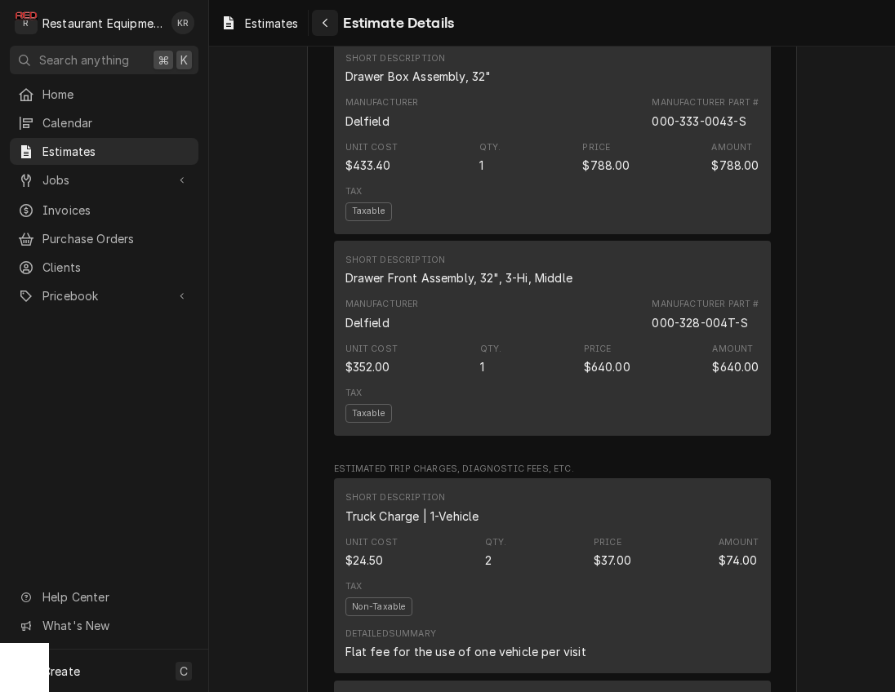
click at [331, 25] on div "Navigate back" at bounding box center [325, 23] width 16 height 16
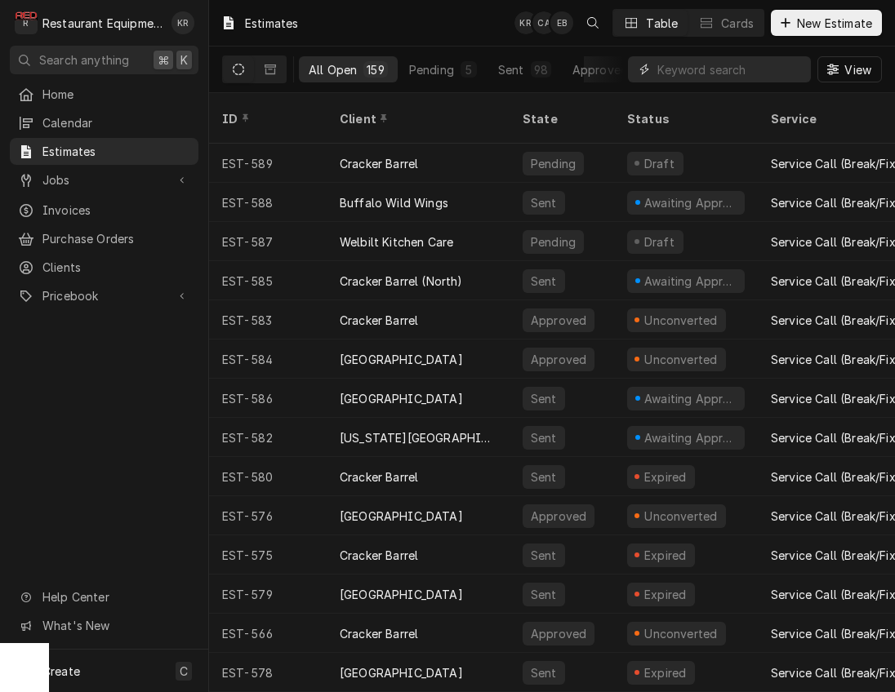
click at [723, 69] on input "Dynamic Content Wrapper" at bounding box center [729, 69] width 145 height 26
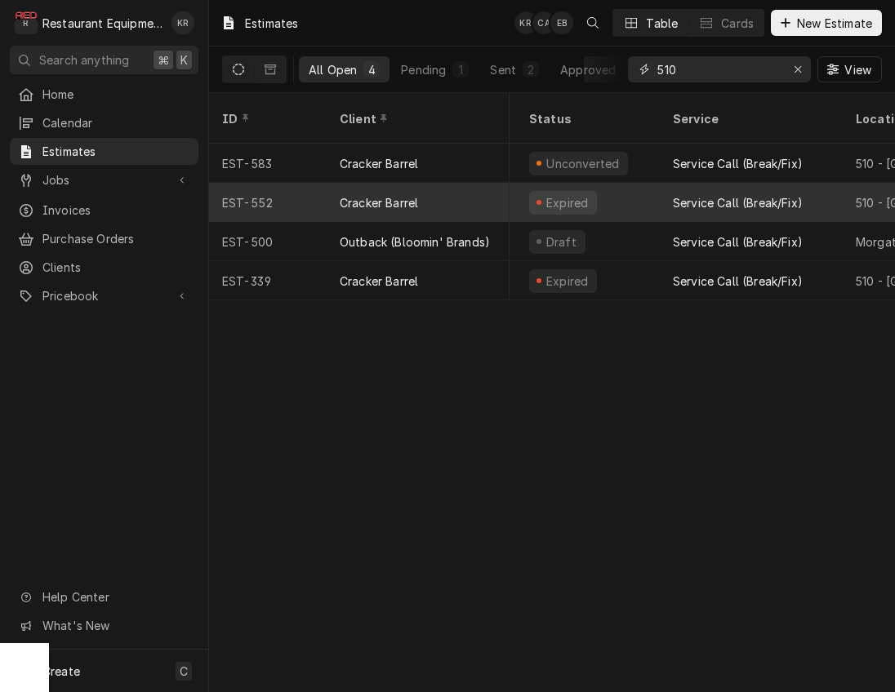
scroll to position [0, 99]
type input "510"
click at [638, 184] on div "Expired" at bounding box center [587, 202] width 144 height 39
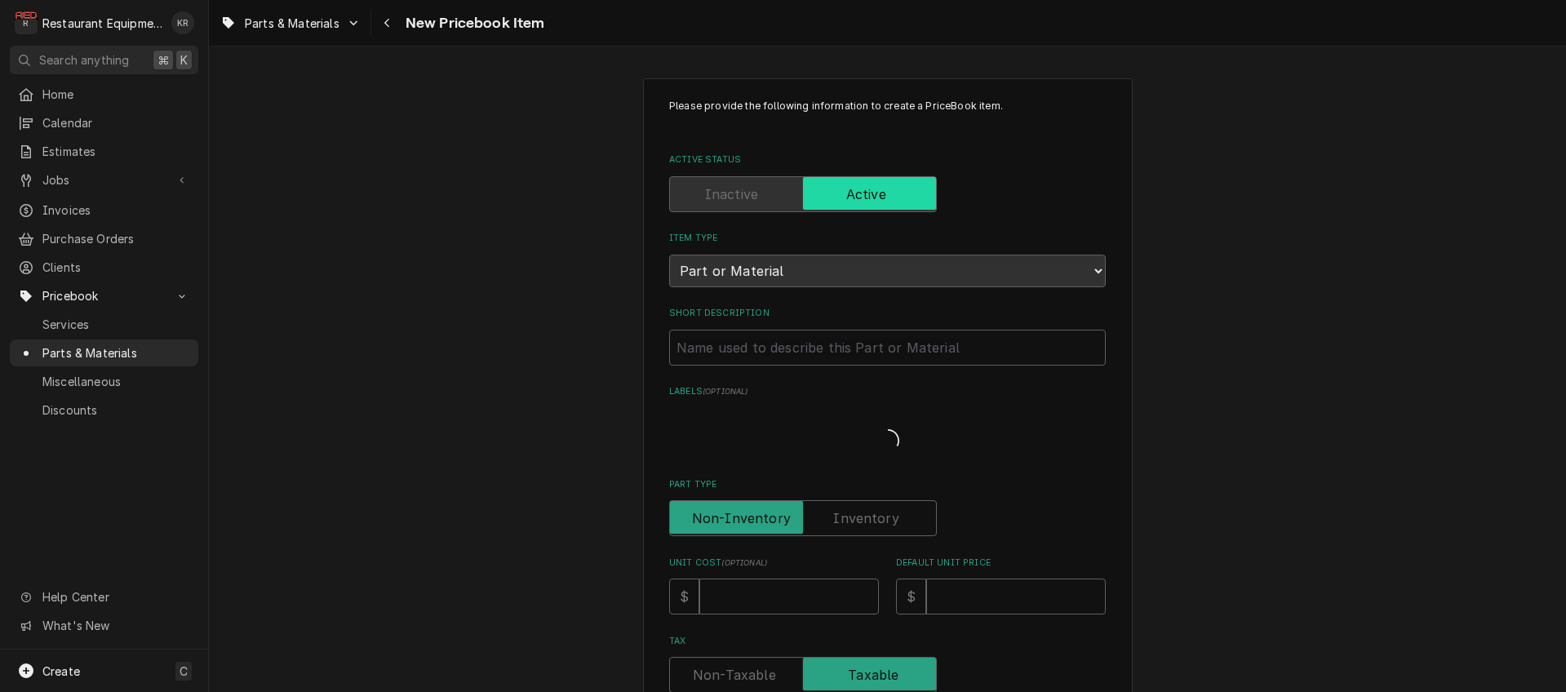
type textarea "x"
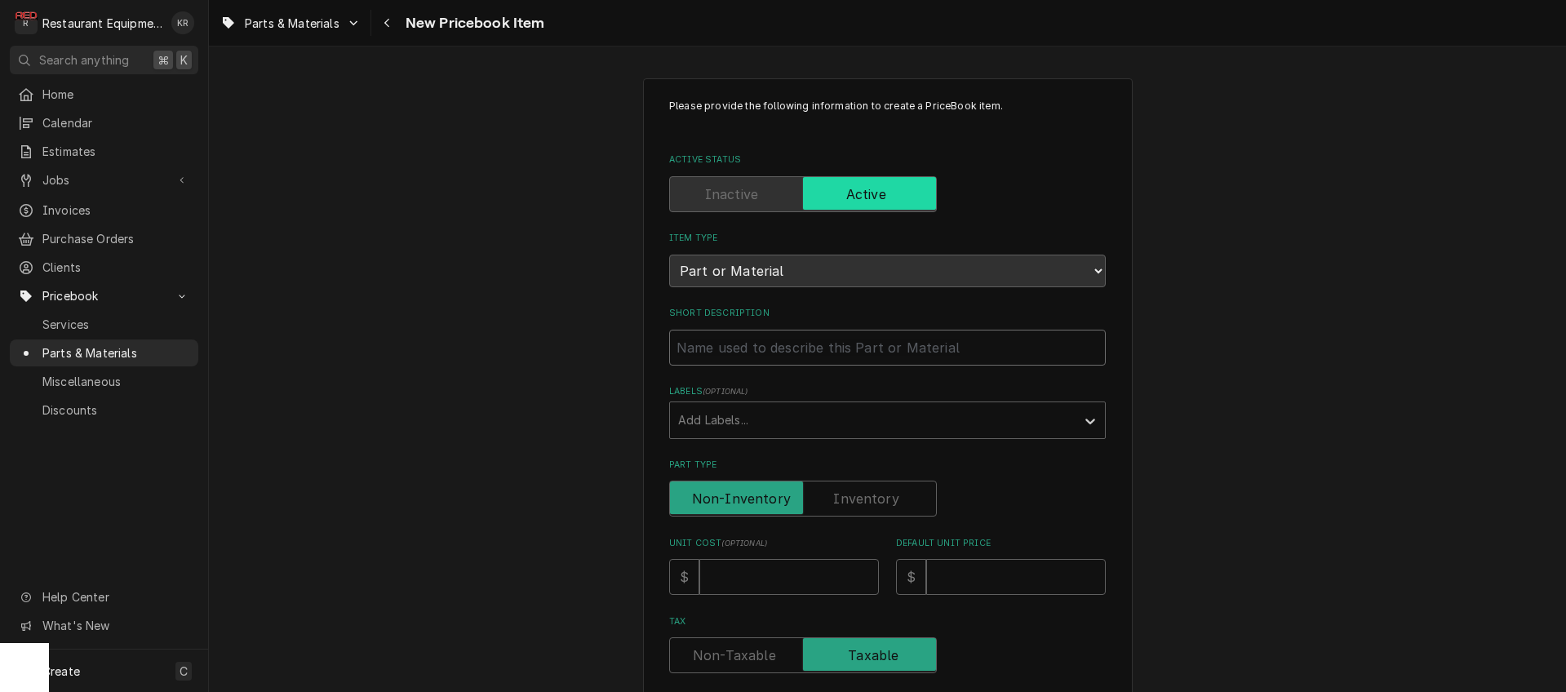
click at [728, 353] on input "Short Description" at bounding box center [887, 348] width 437 height 36
paste input "Kolpak 225181075 Door Gasket, 3 Sided, 78" x 36", Triple Dart, RH"
type input "Kolpak 225181075 Door Gasket, 3 Sided, 78" x 36", Triple Dart, RH"
type textarea "x"
drag, startPoint x: 796, startPoint y: 347, endPoint x: 659, endPoint y: 342, distance: 137.2
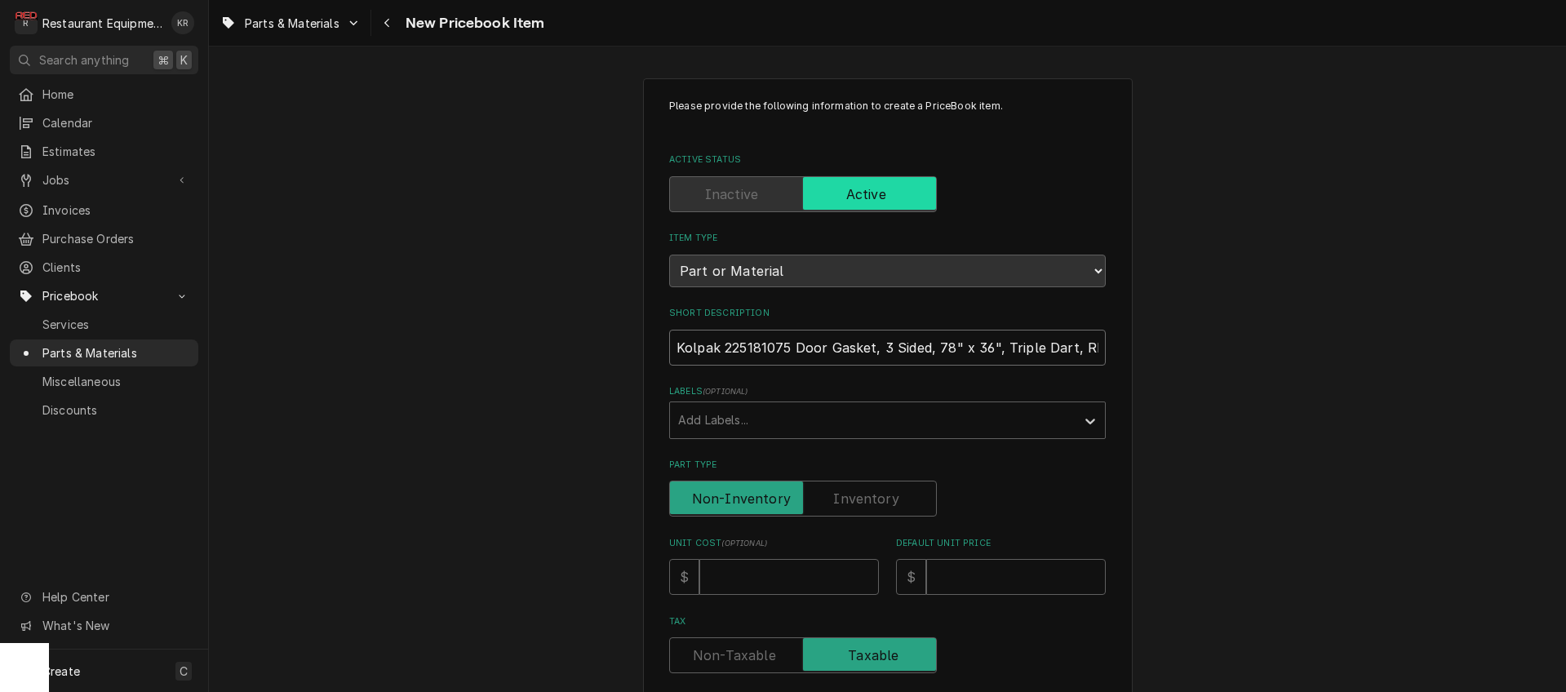
click at [669, 343] on input "Kolpak 225181075 Door Gasket, 3 Sided, 78" x 36", Triple Dart, RH" at bounding box center [887, 348] width 437 height 36
type input "Door Gasket, 3 Sided, 78" x 36", Triple Dart, RH"
type textarea "x"
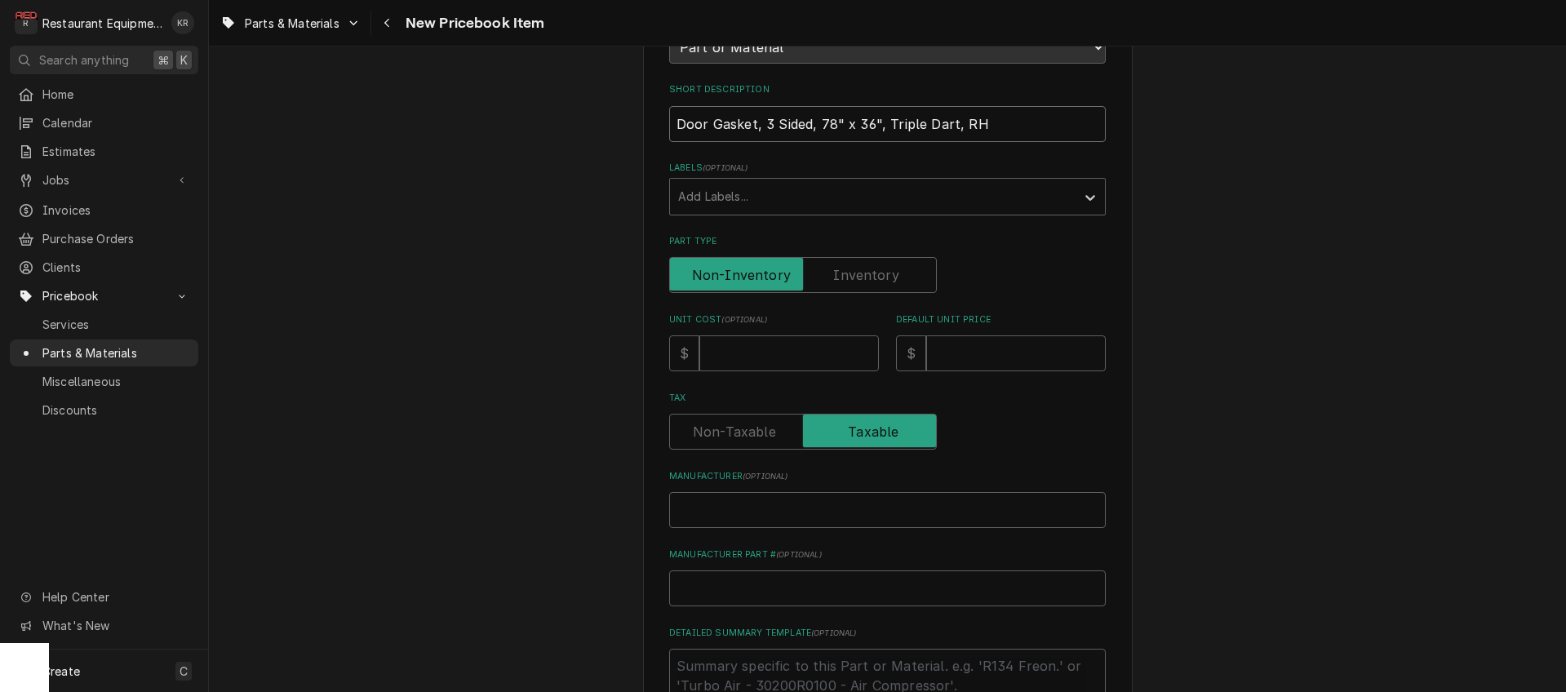
scroll to position [247, 0]
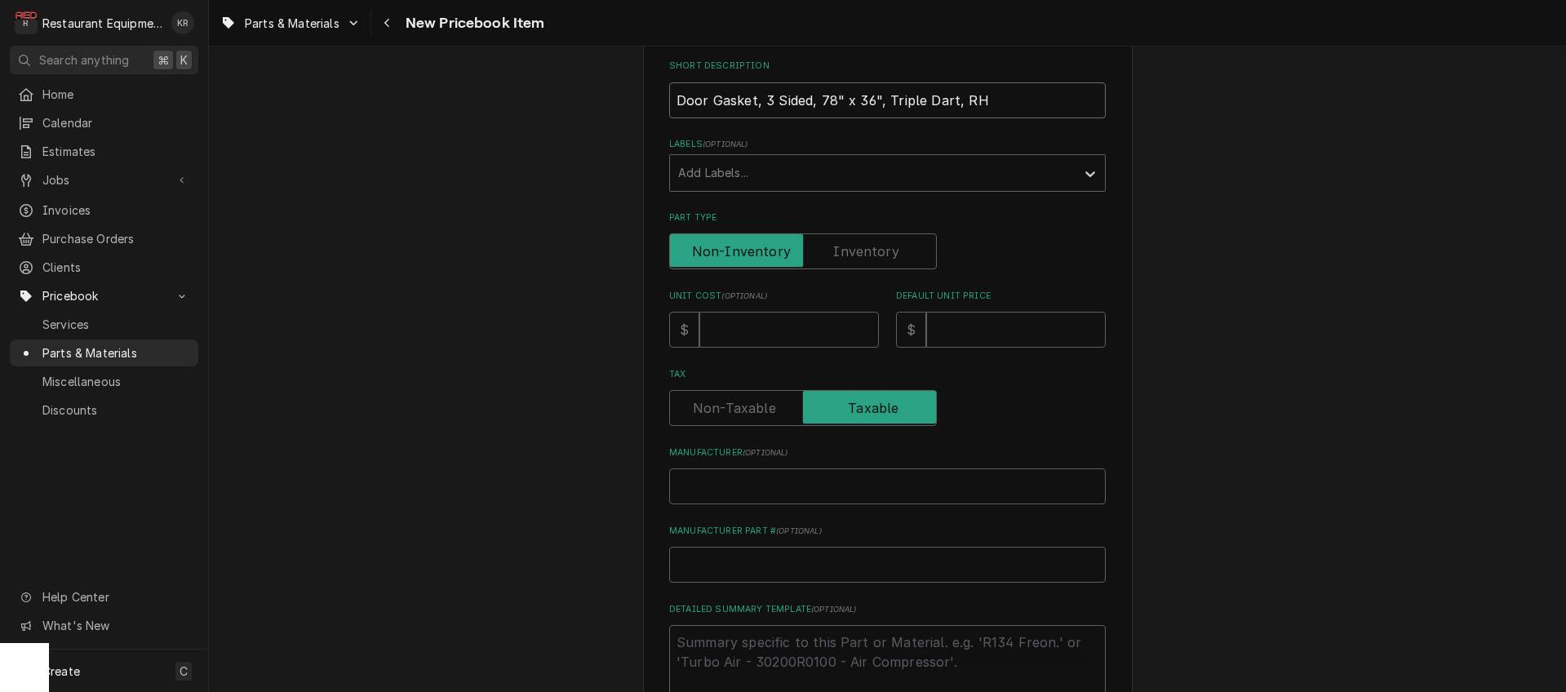
type input "Door Gasket, 3 Sided, 78" x 36", Triple Dart, RH"
click at [775, 336] on input "Unit Cost ( optional )" at bounding box center [790, 330] width 180 height 36
type input "8"
type textarea "x"
type input "84"
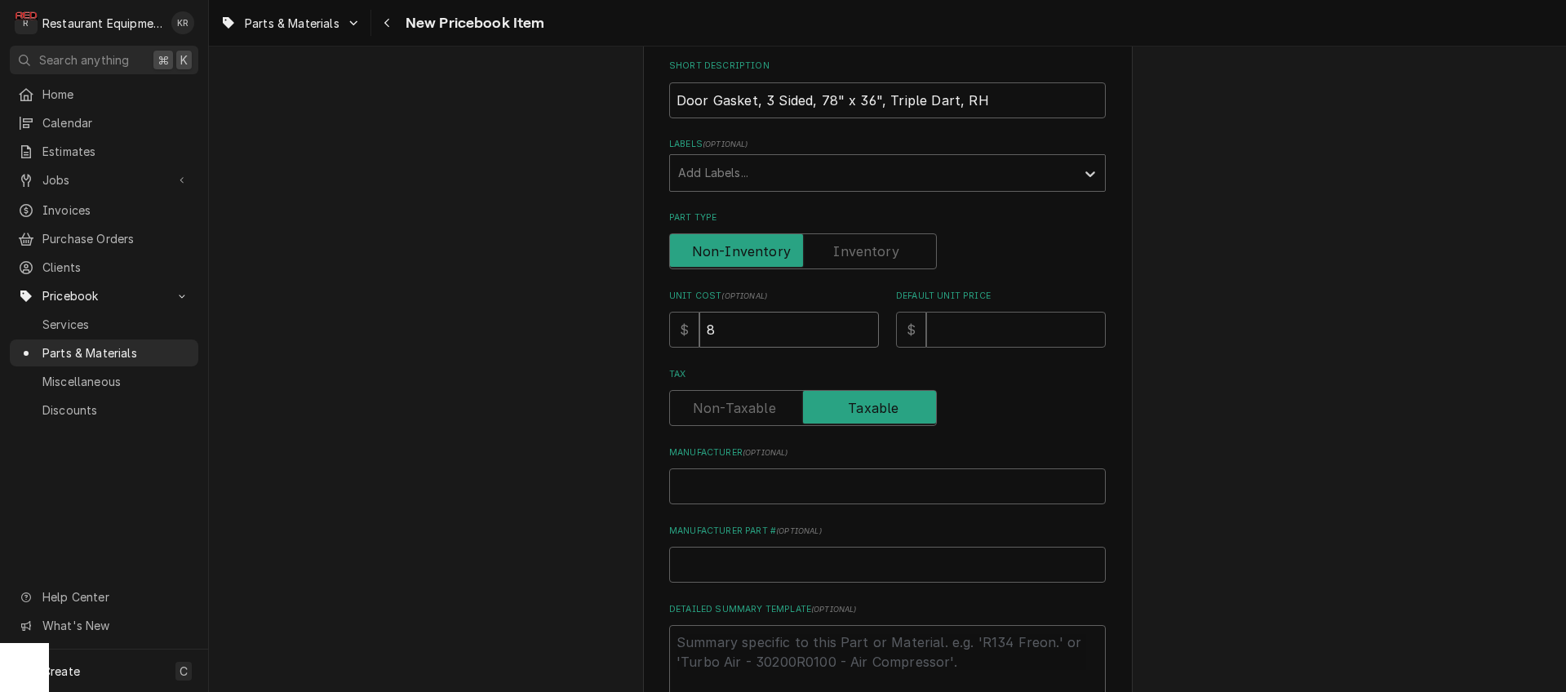
type textarea "x"
type input "84.0"
type textarea "x"
type input "84.01"
type textarea "x"
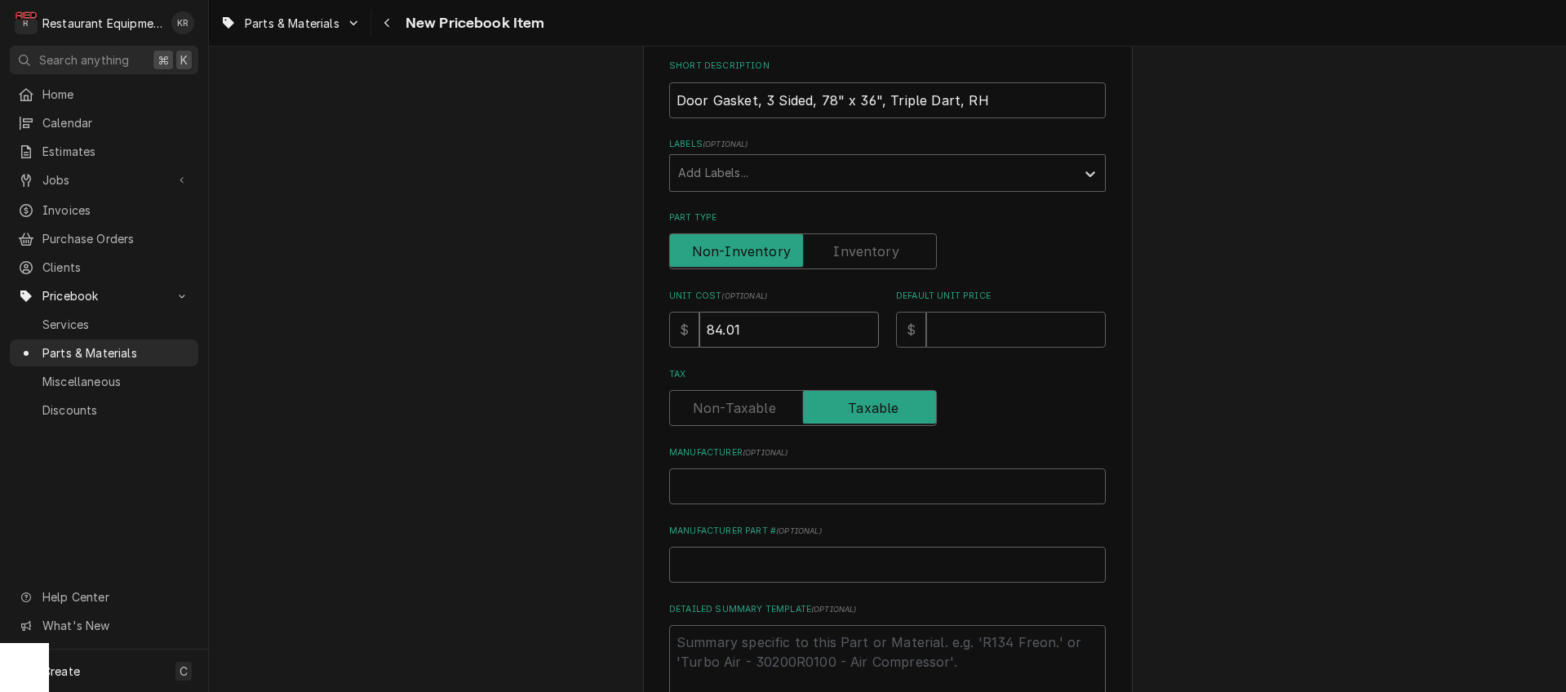
type input "84.01"
type input "1"
type textarea "x"
type input "16"
type textarea "x"
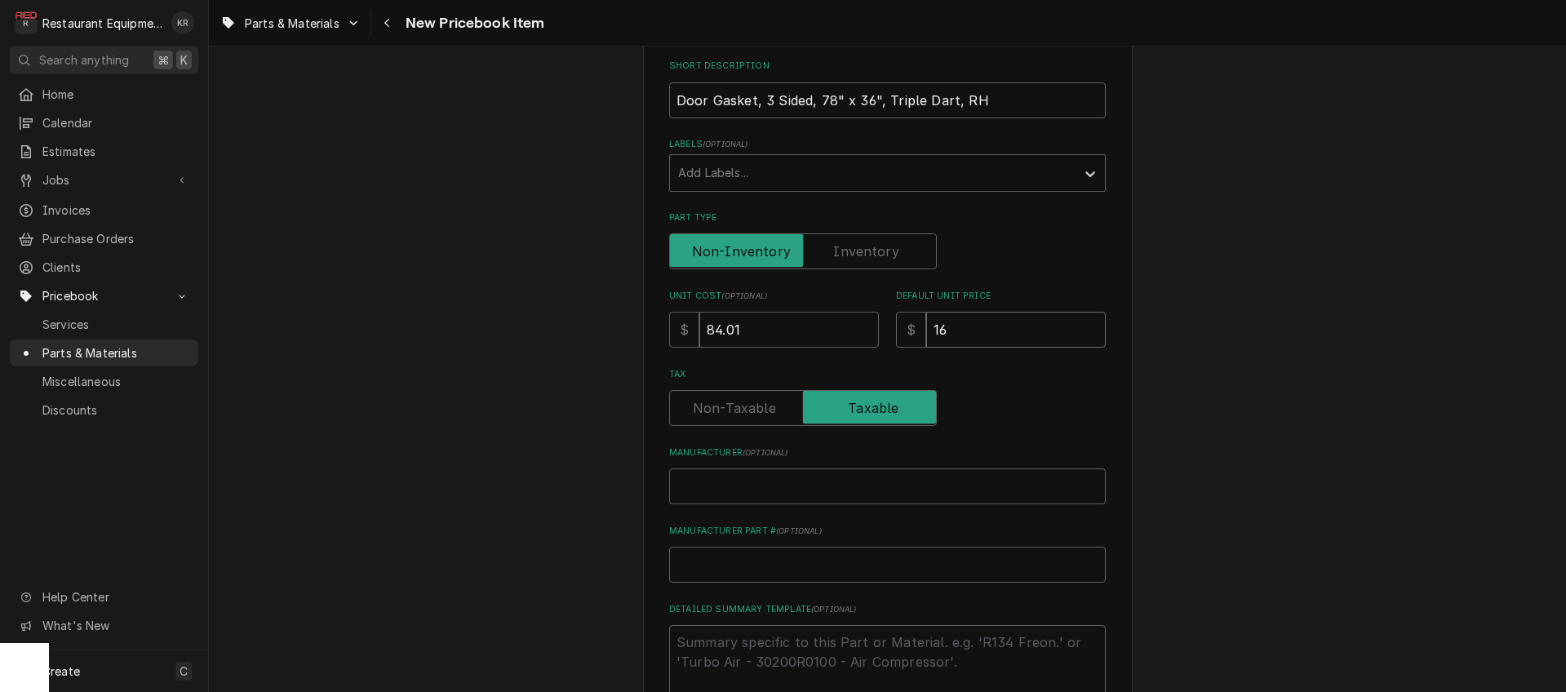
type input "168"
type textarea "x"
type input "168.0"
type textarea "x"
type input "168.01"
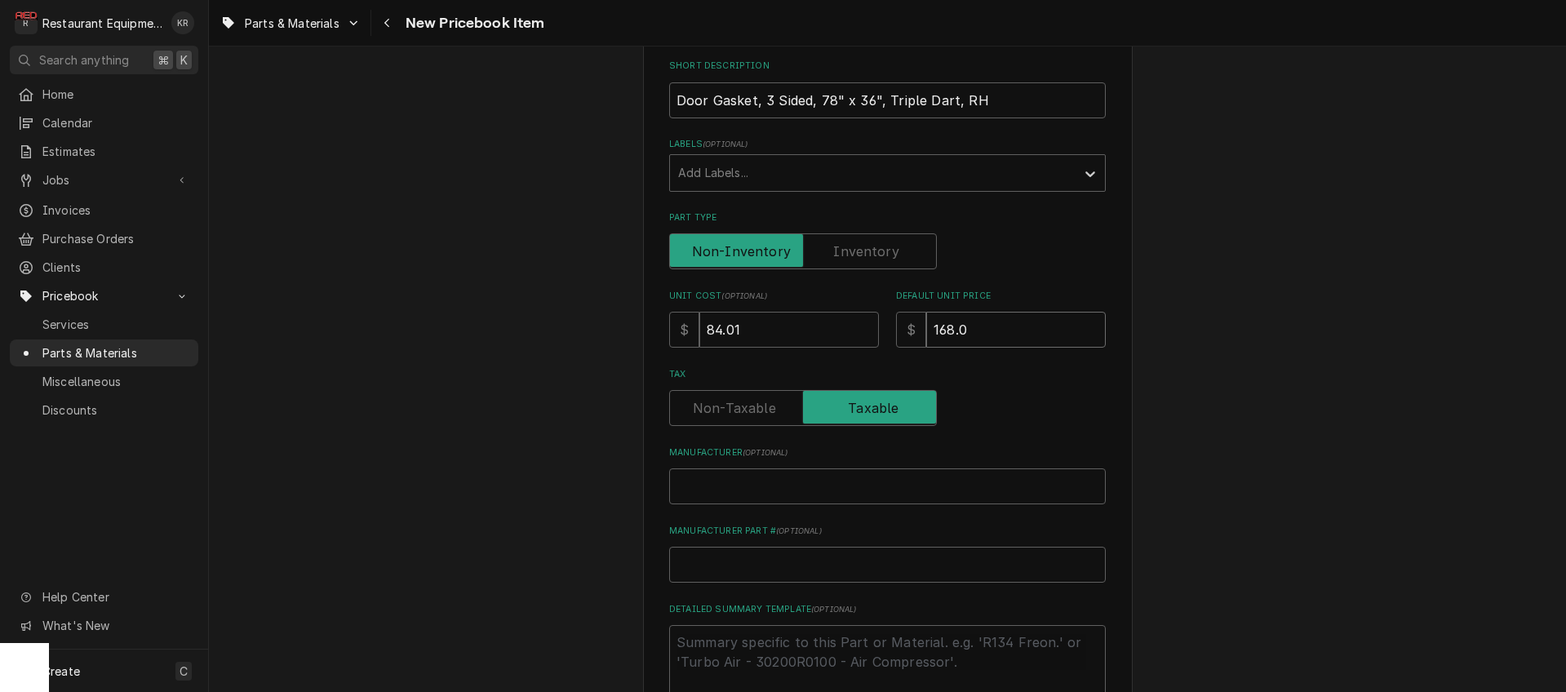
type textarea "x"
type input "168.01"
paste input "Kolpak 225181075"
type input "Kolpak 225181075"
type textarea "x"
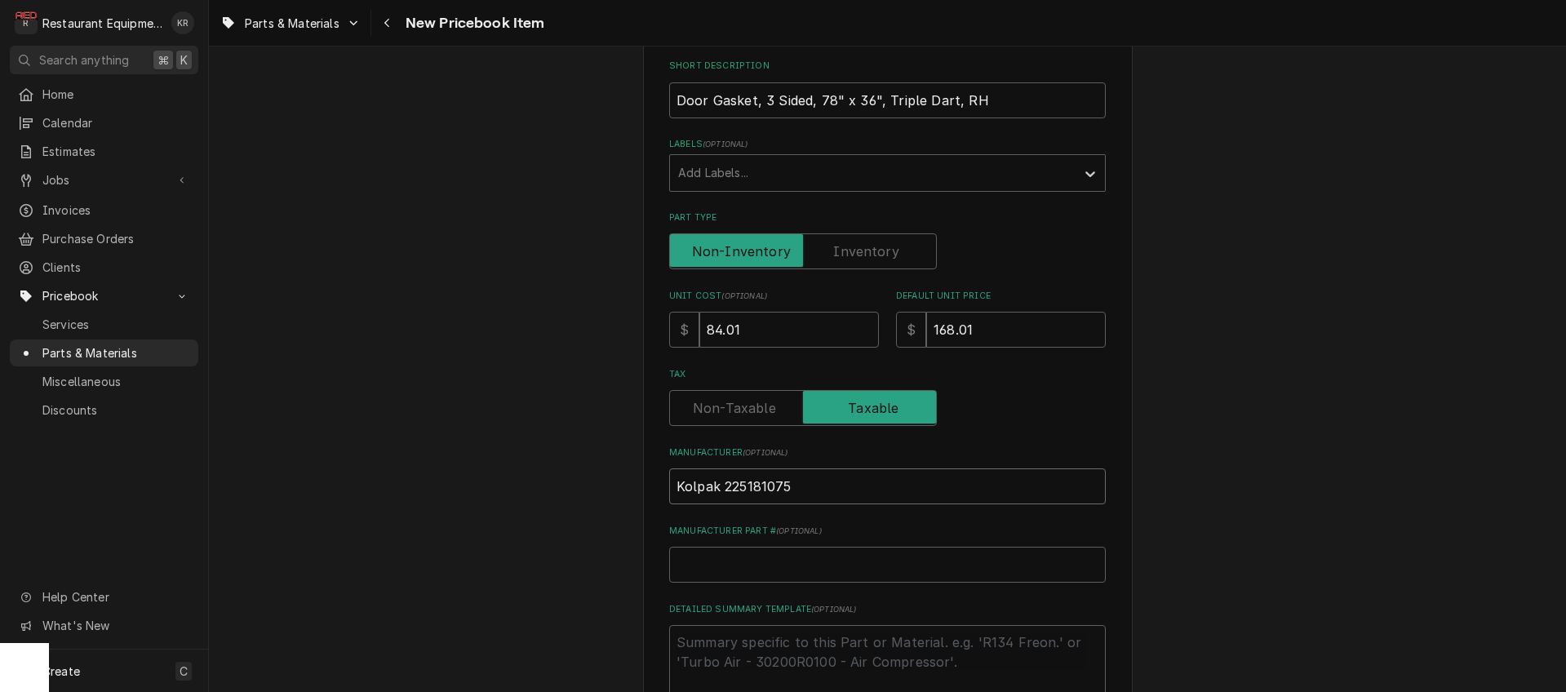
click at [753, 490] on input "Kolpak 225181075" at bounding box center [887, 487] width 437 height 36
type input "Kolpak"
type textarea "x"
type input "Kolpak"
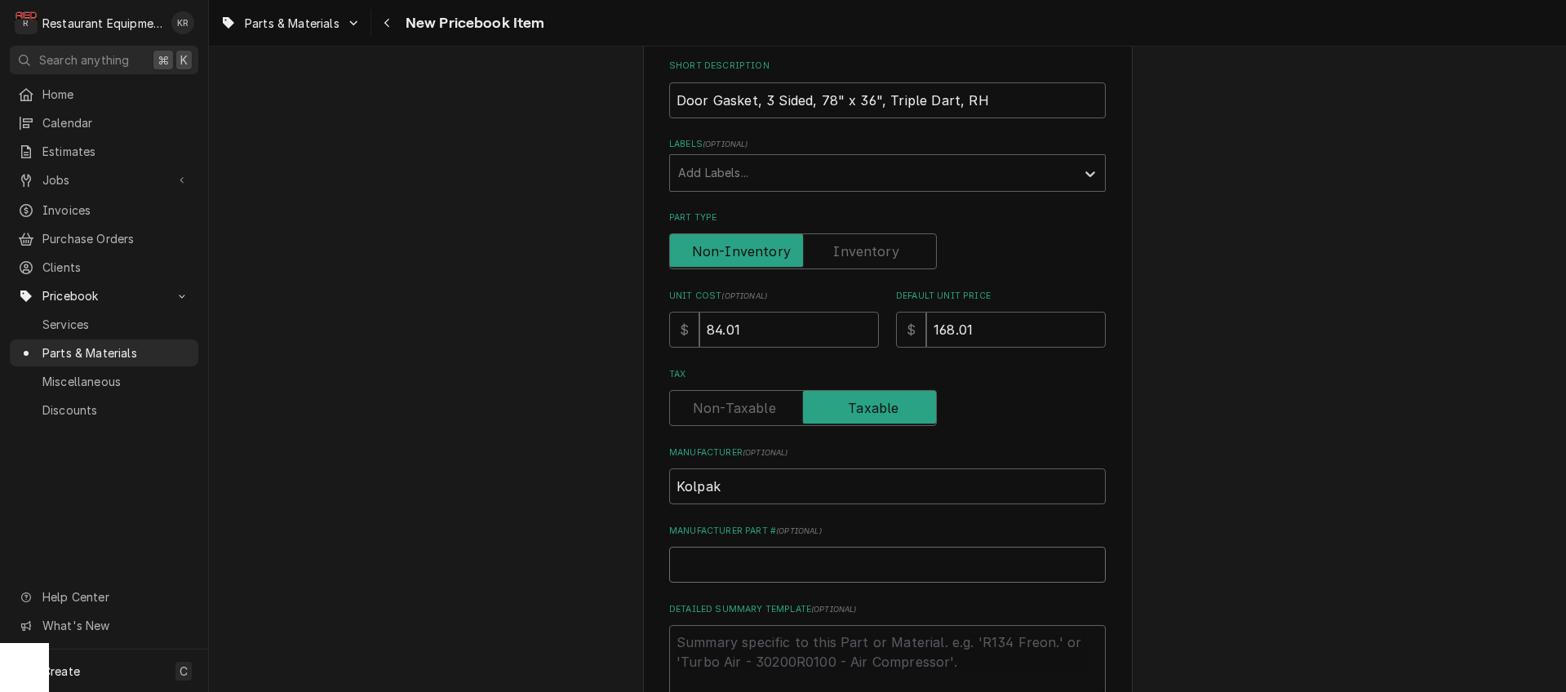
click at [722, 558] on input "Manufacturer Part # ( optional )" at bounding box center [887, 565] width 437 height 36
paste input "225181075"
type input "225181075"
type textarea "x"
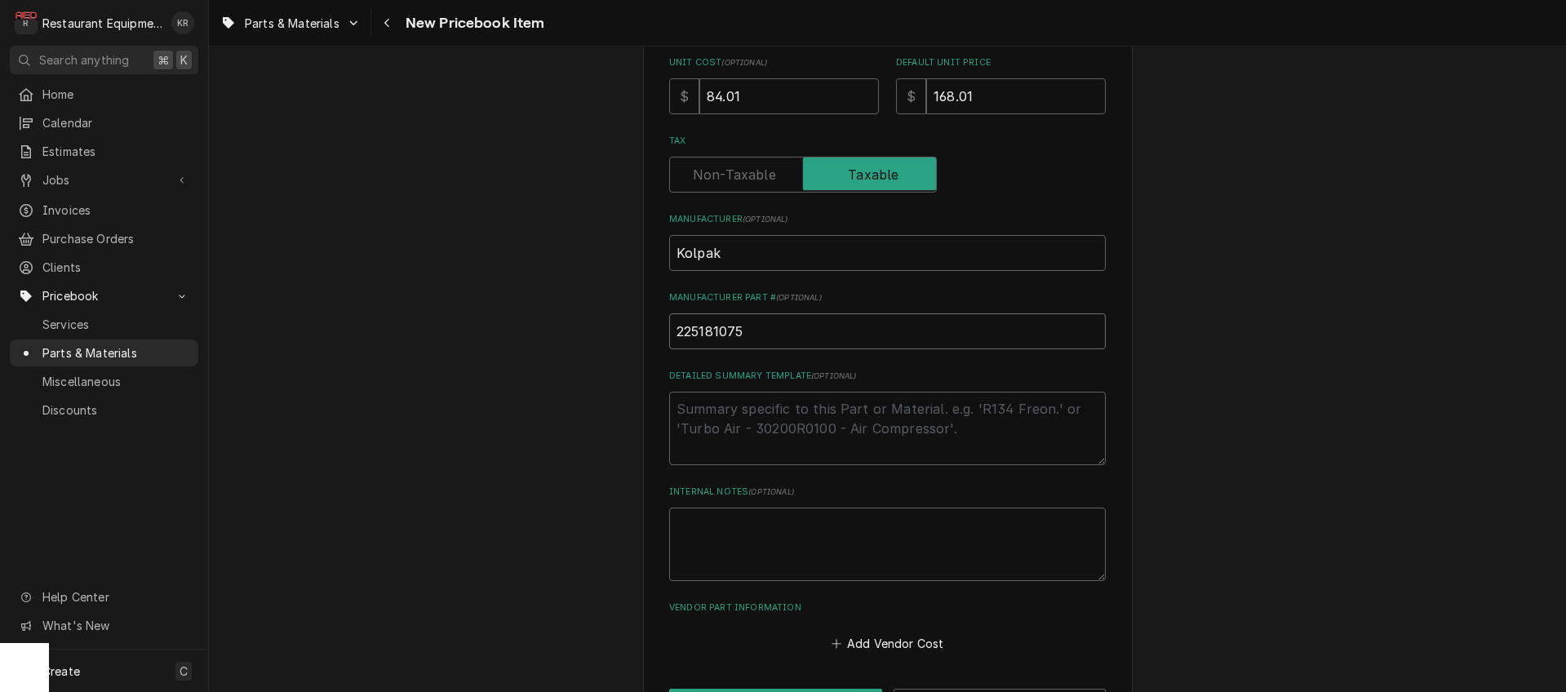
scroll to position [542, 0]
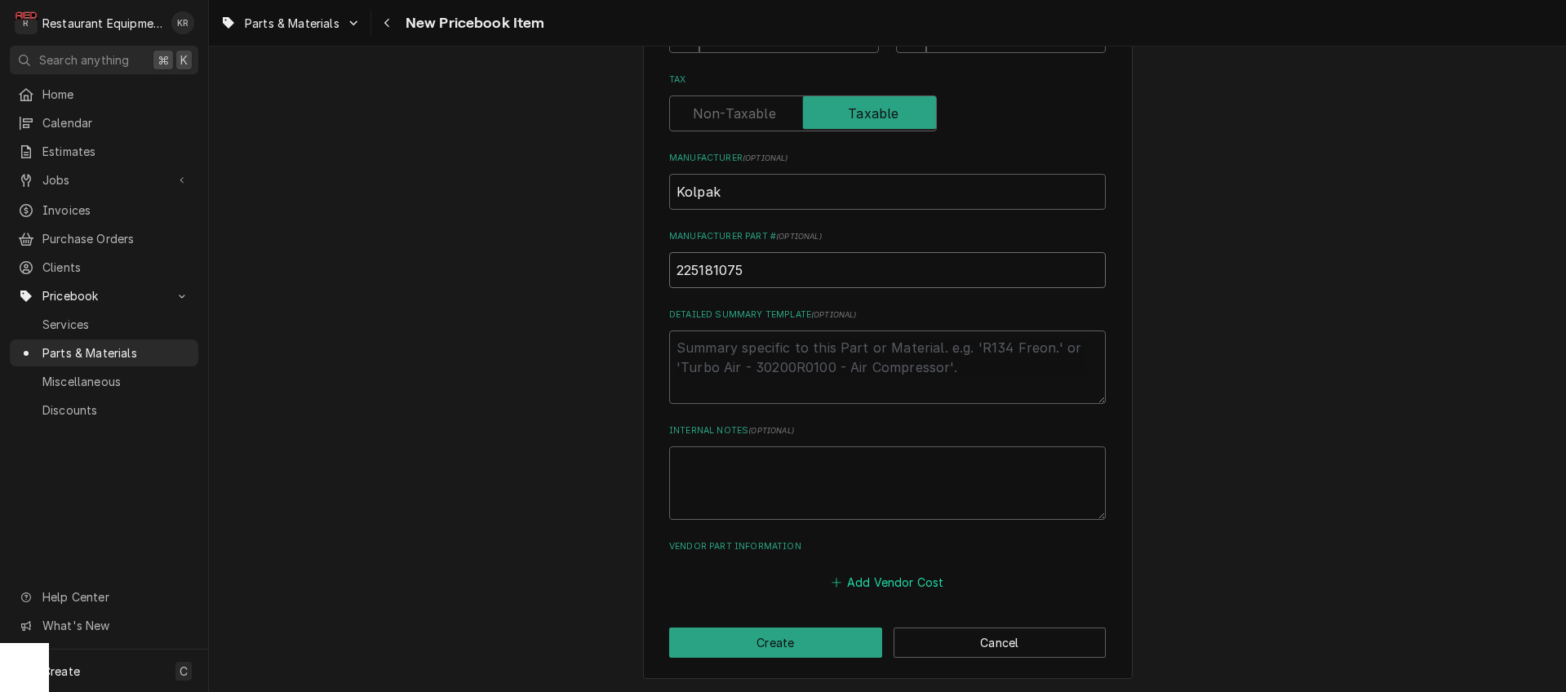
type input "225181075"
click at [864, 587] on button "Add Vendor Cost" at bounding box center [888, 582] width 118 height 23
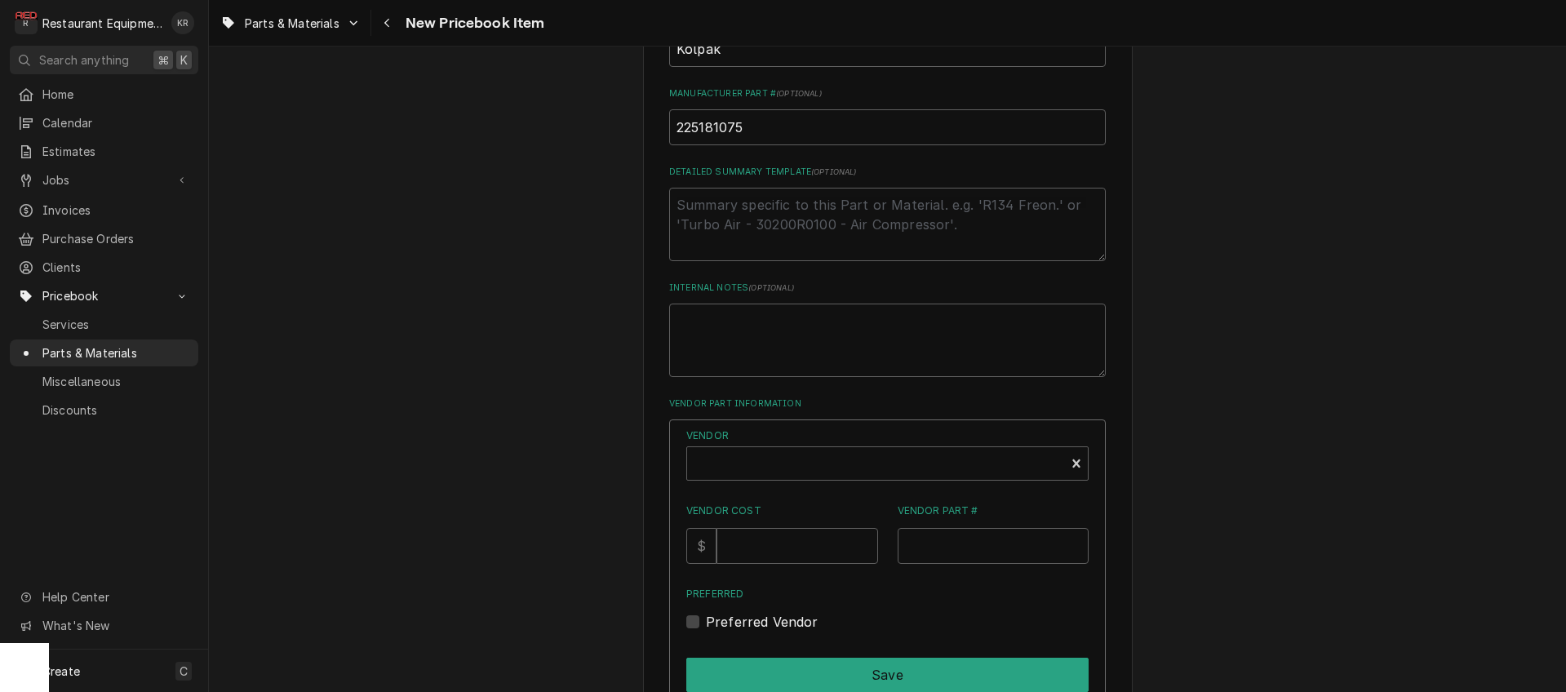
scroll to position [841, 0]
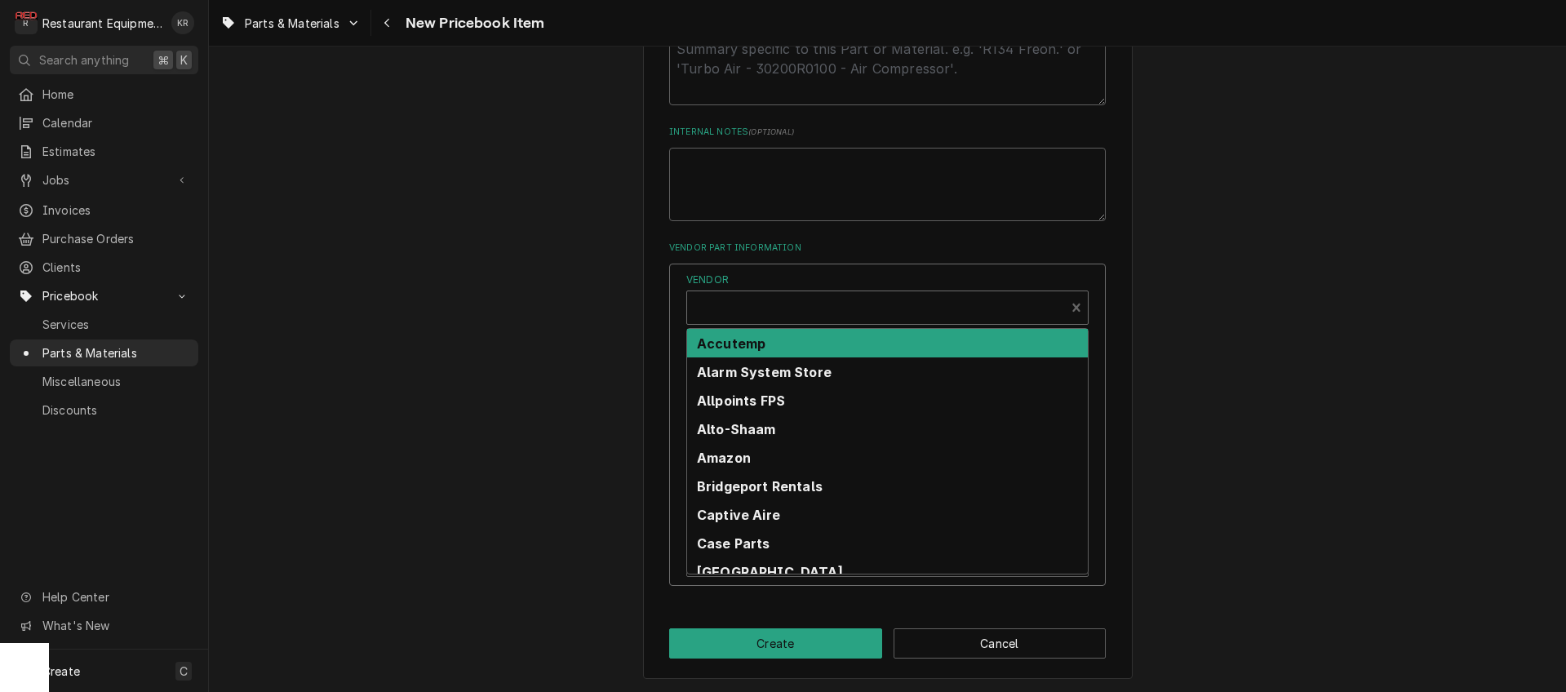
type textarea "x"
click at [772, 306] on div "Vendor" at bounding box center [876, 314] width 362 height 39
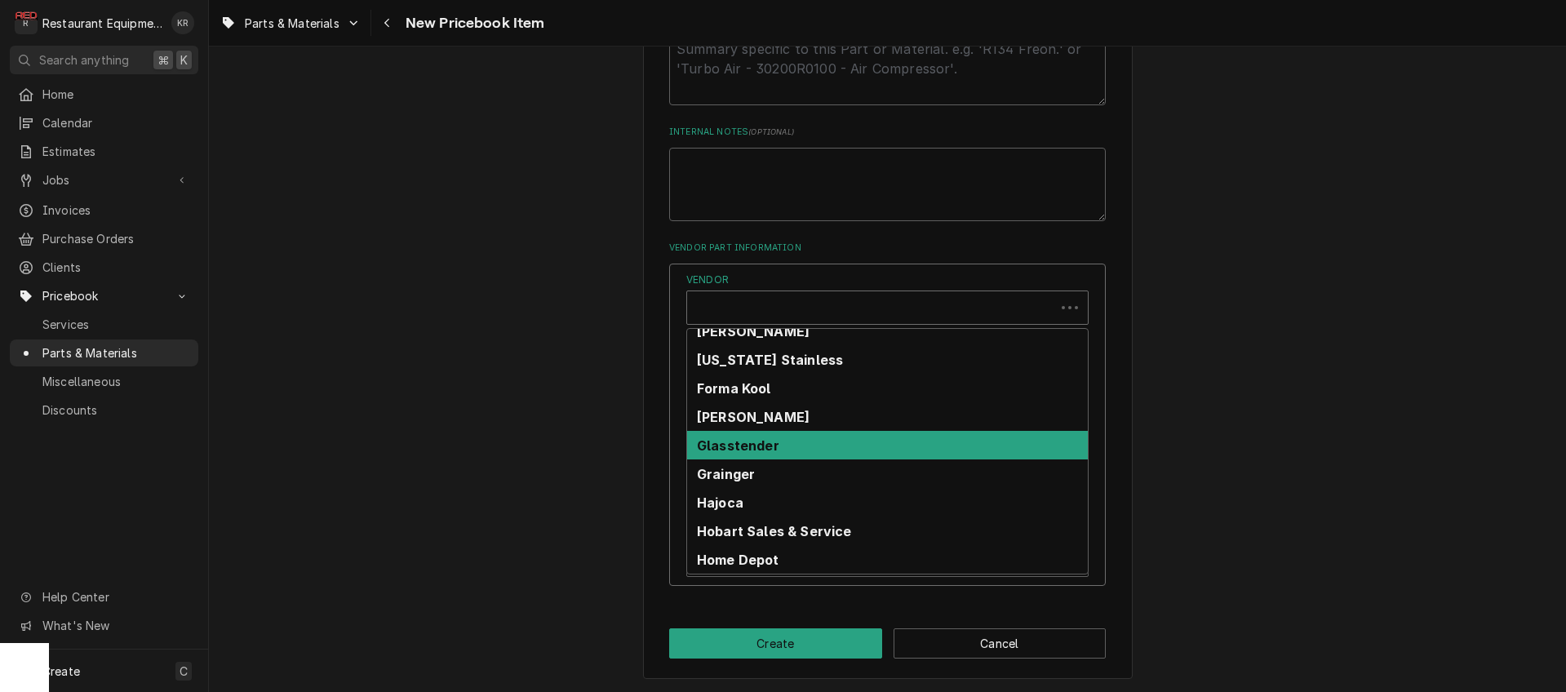
scroll to position [612, 0]
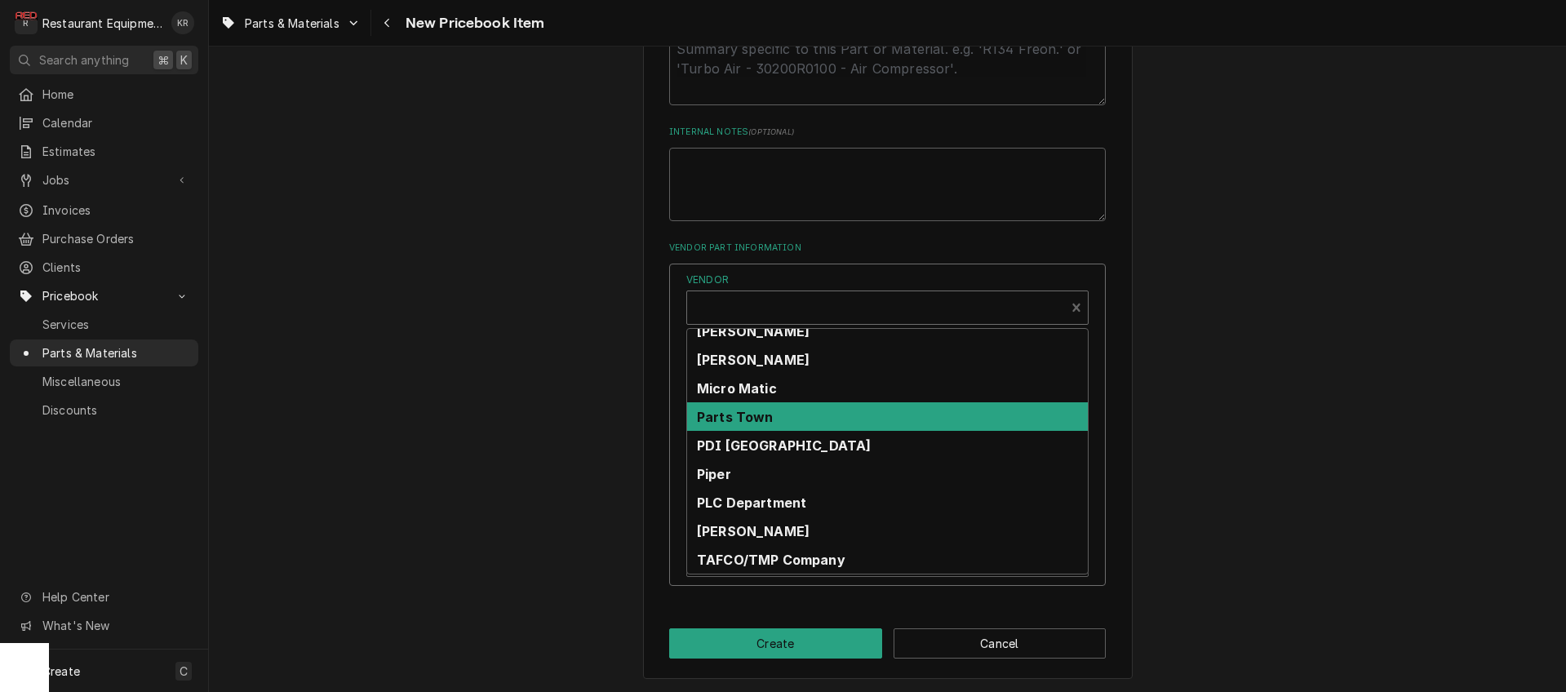
click at [767, 414] on strong "Parts Town" at bounding box center [735, 417] width 77 height 16
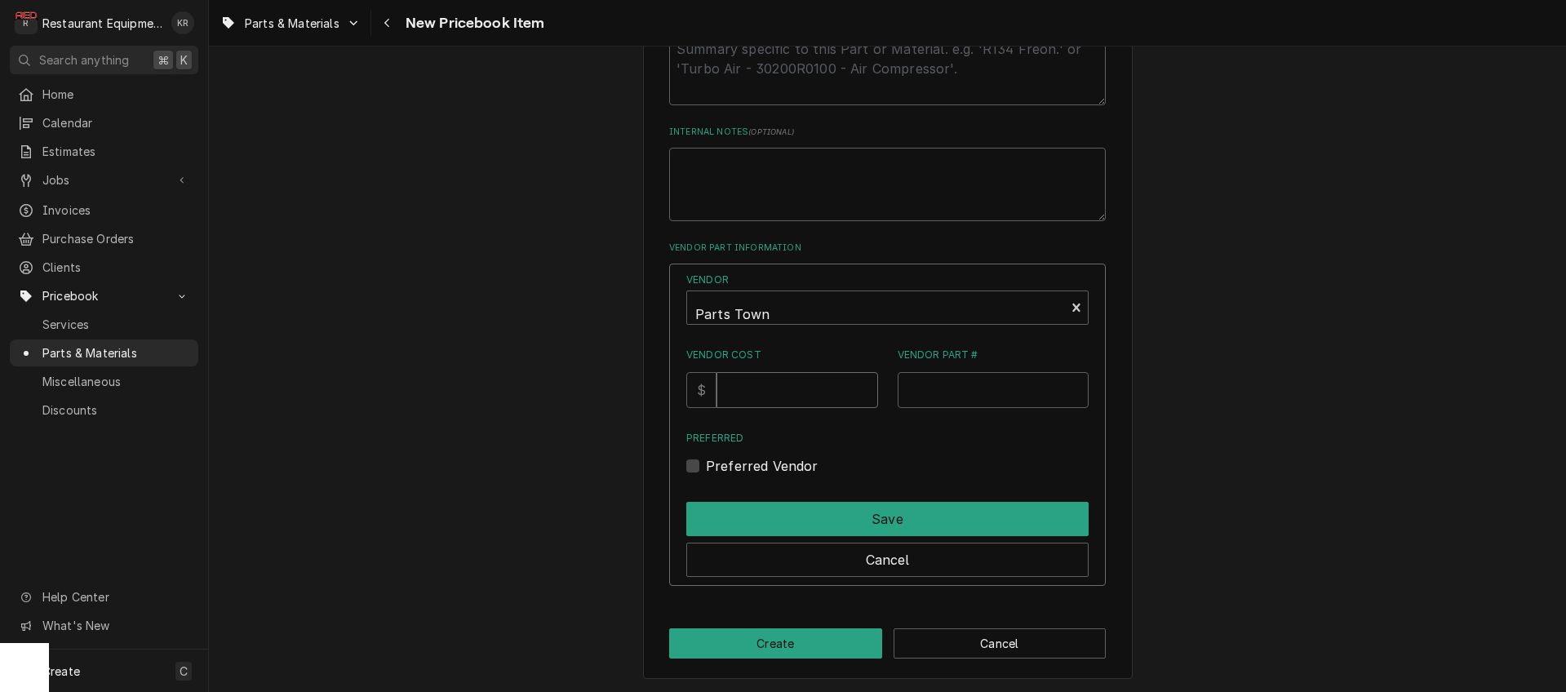
click at [766, 395] on input "Vendor Cost" at bounding box center [797, 390] width 161 height 36
type input "84.01"
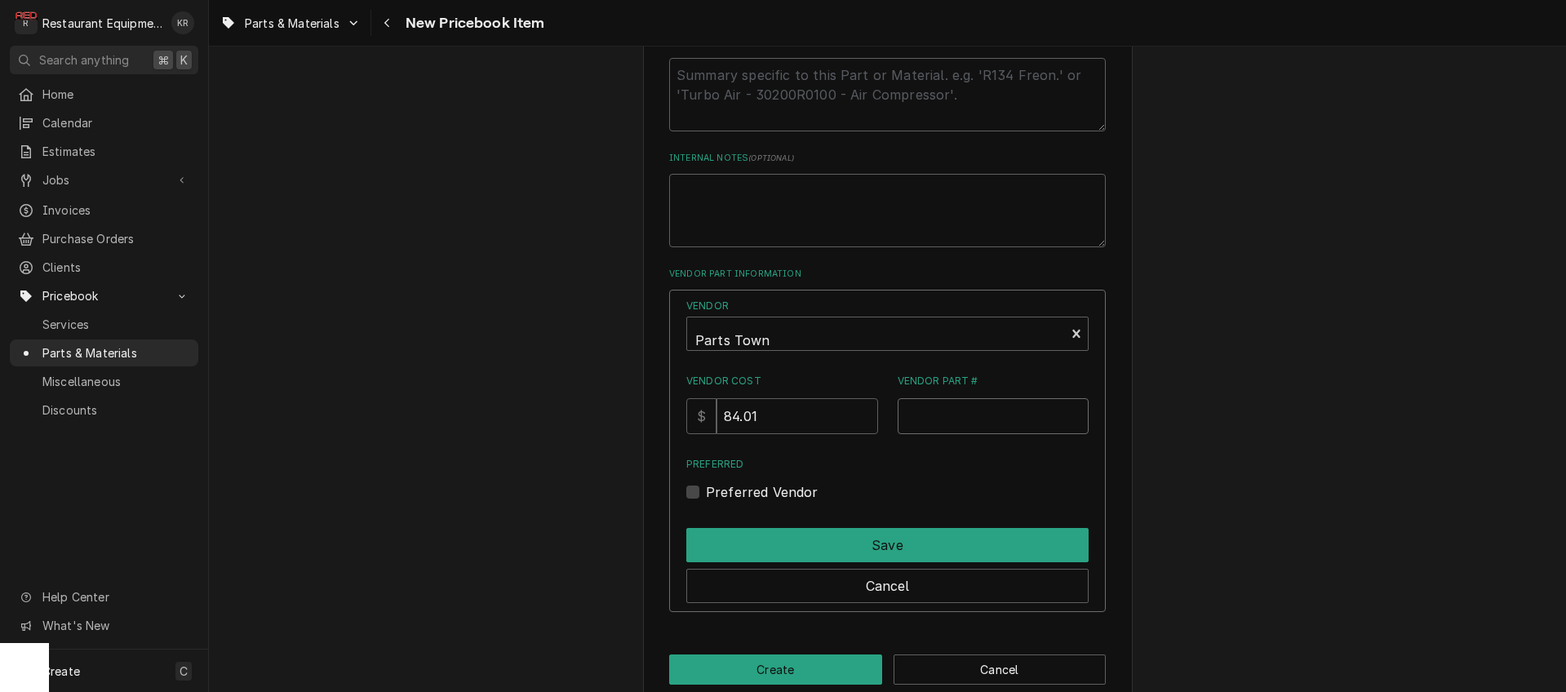
scroll to position [811, 0]
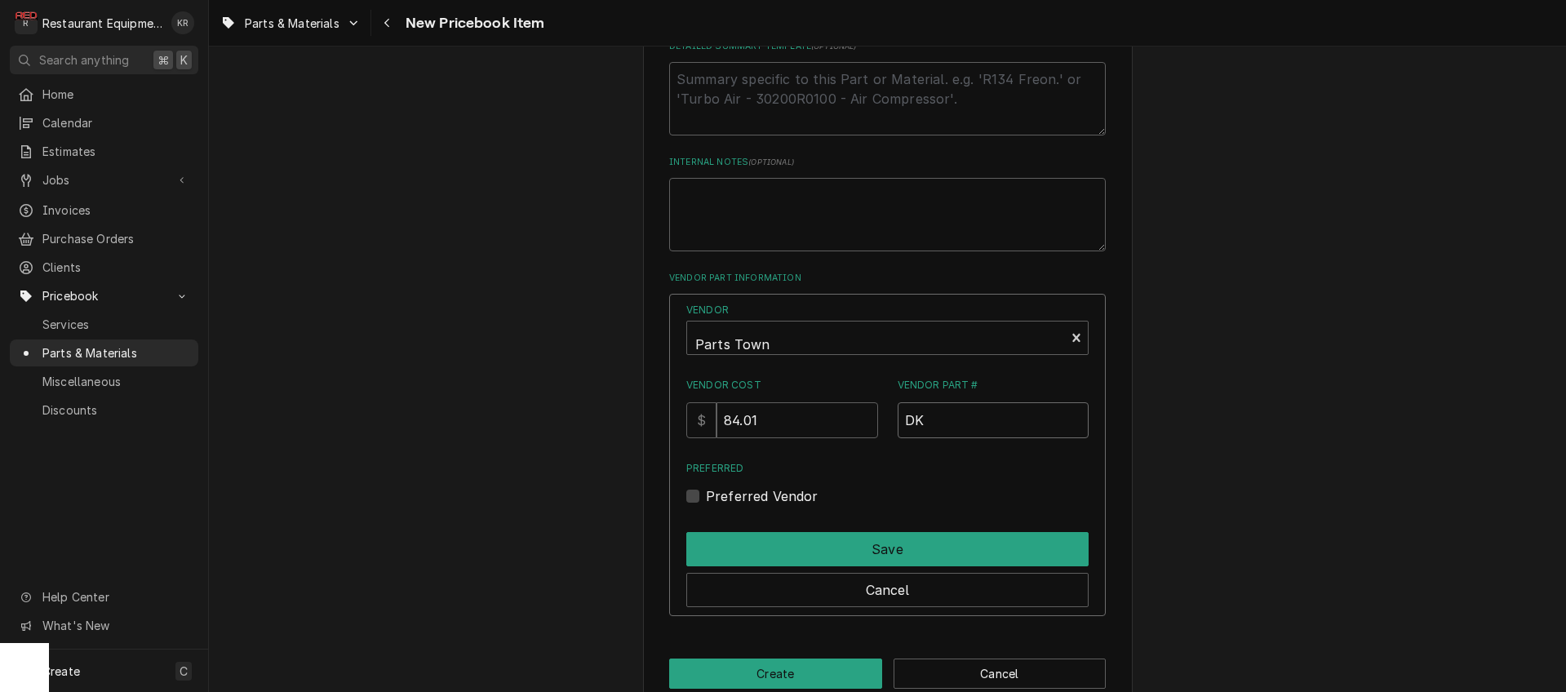
type input "D"
paste input "225181075"
type input "KLP225181075"
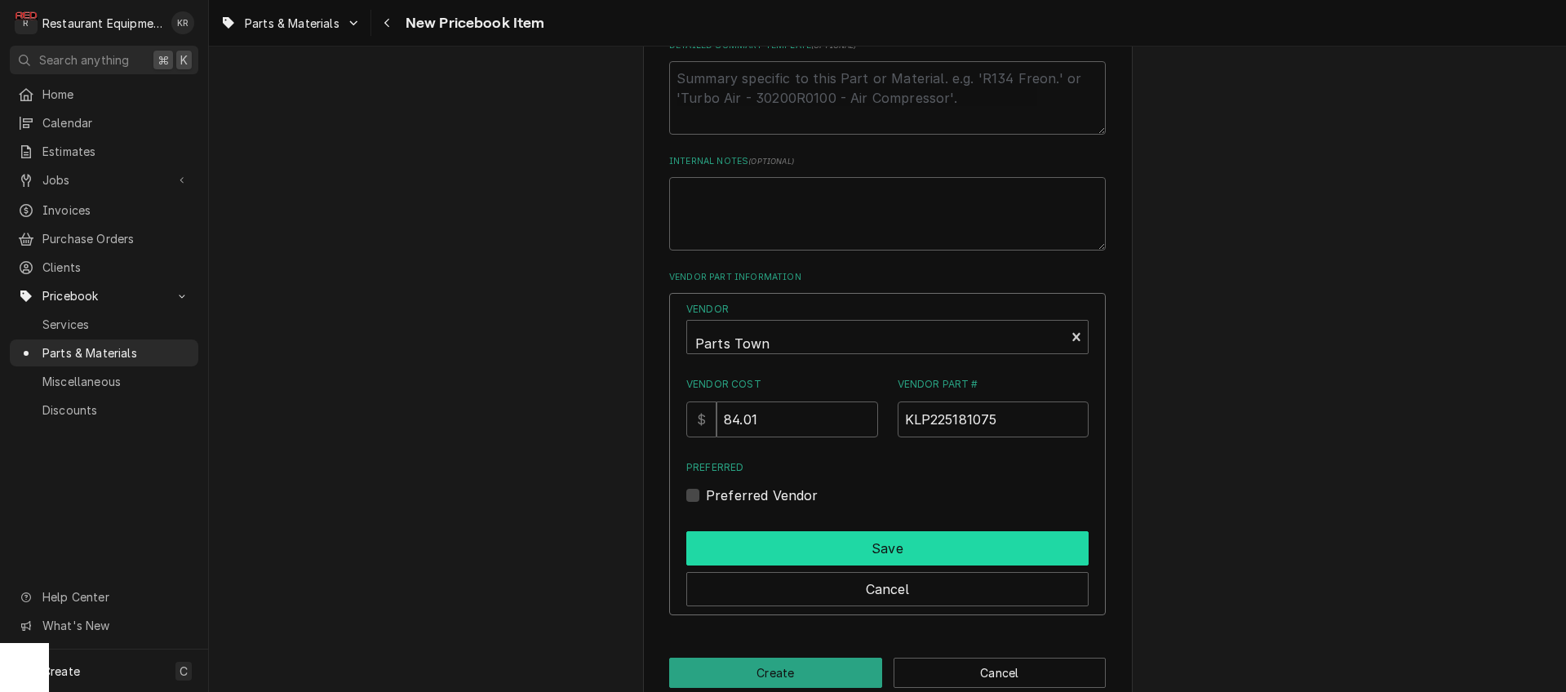
drag, startPoint x: 712, startPoint y: 493, endPoint x: 751, endPoint y: 554, distance: 72.7
click at [713, 493] on label "Preferred Vendor" at bounding box center [762, 496] width 113 height 20
click at [713, 493] on input "Preferred" at bounding box center [907, 504] width 402 height 36
checkbox input "true"
click at [753, 539] on button "Save" at bounding box center [888, 548] width 402 height 34
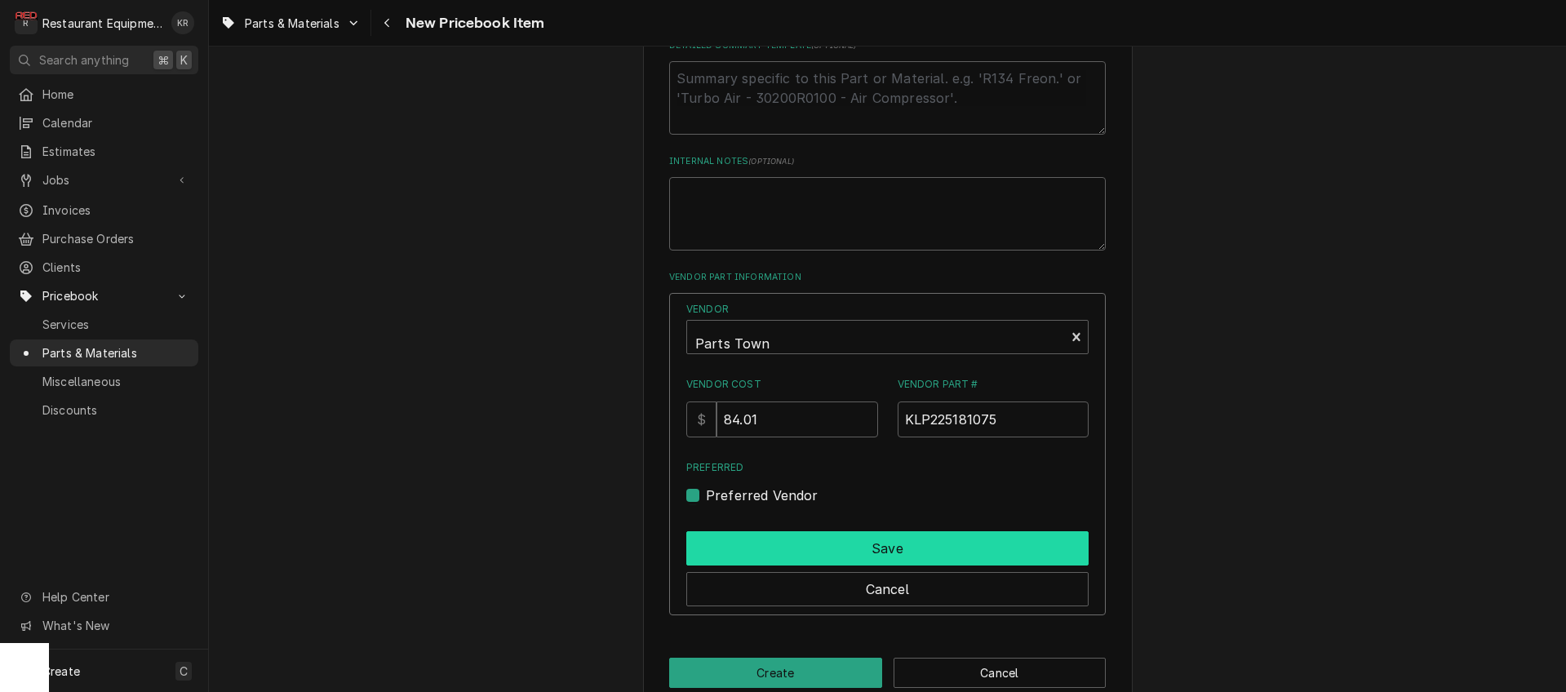
scroll to position [710, 0]
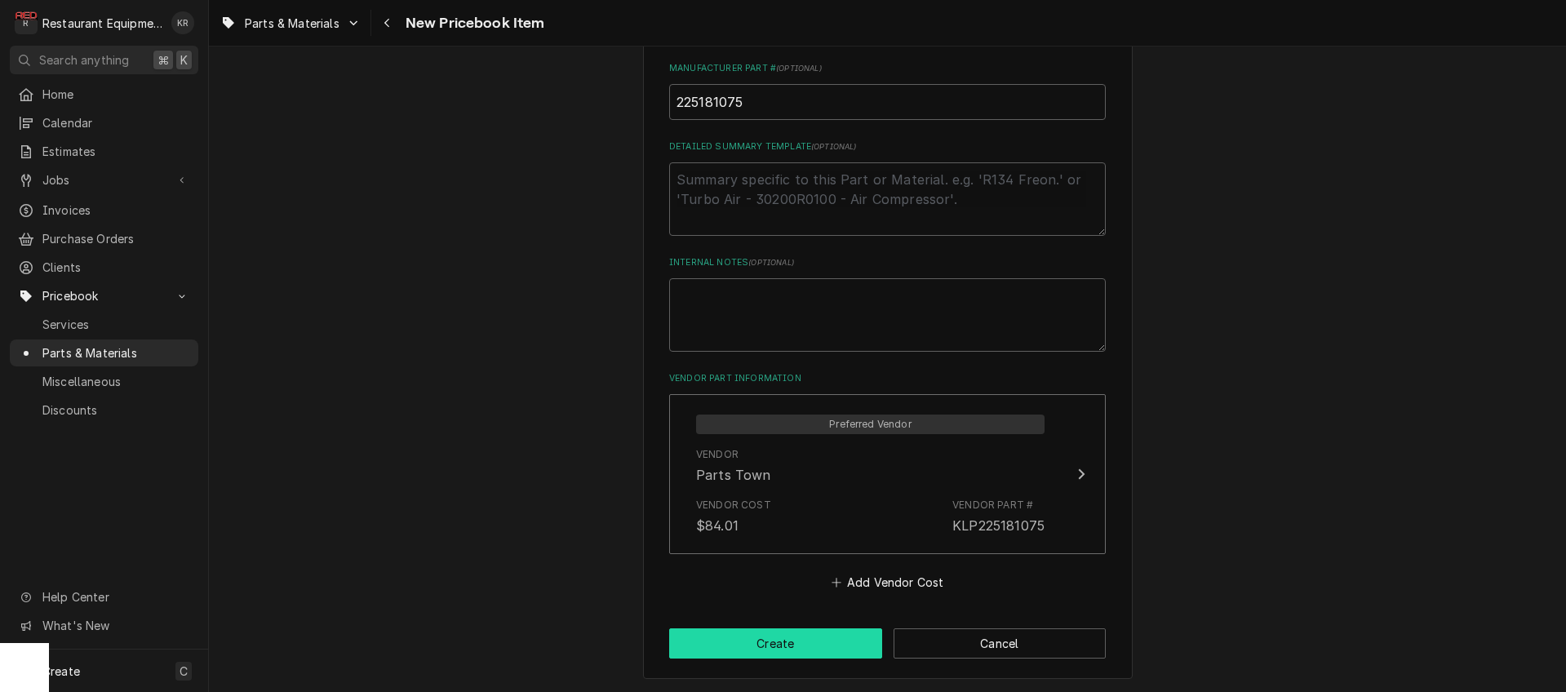
click at [784, 638] on button "Create" at bounding box center [775, 644] width 213 height 30
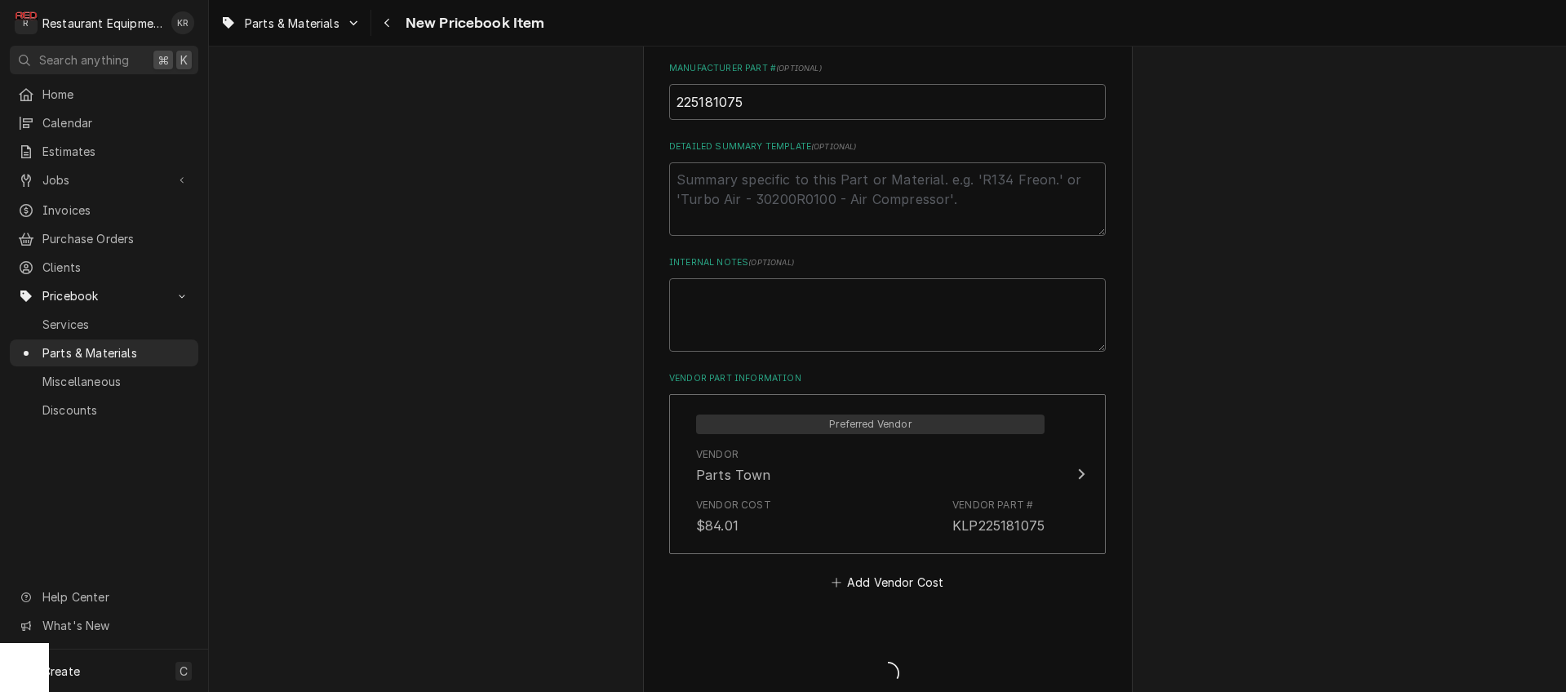
type textarea "x"
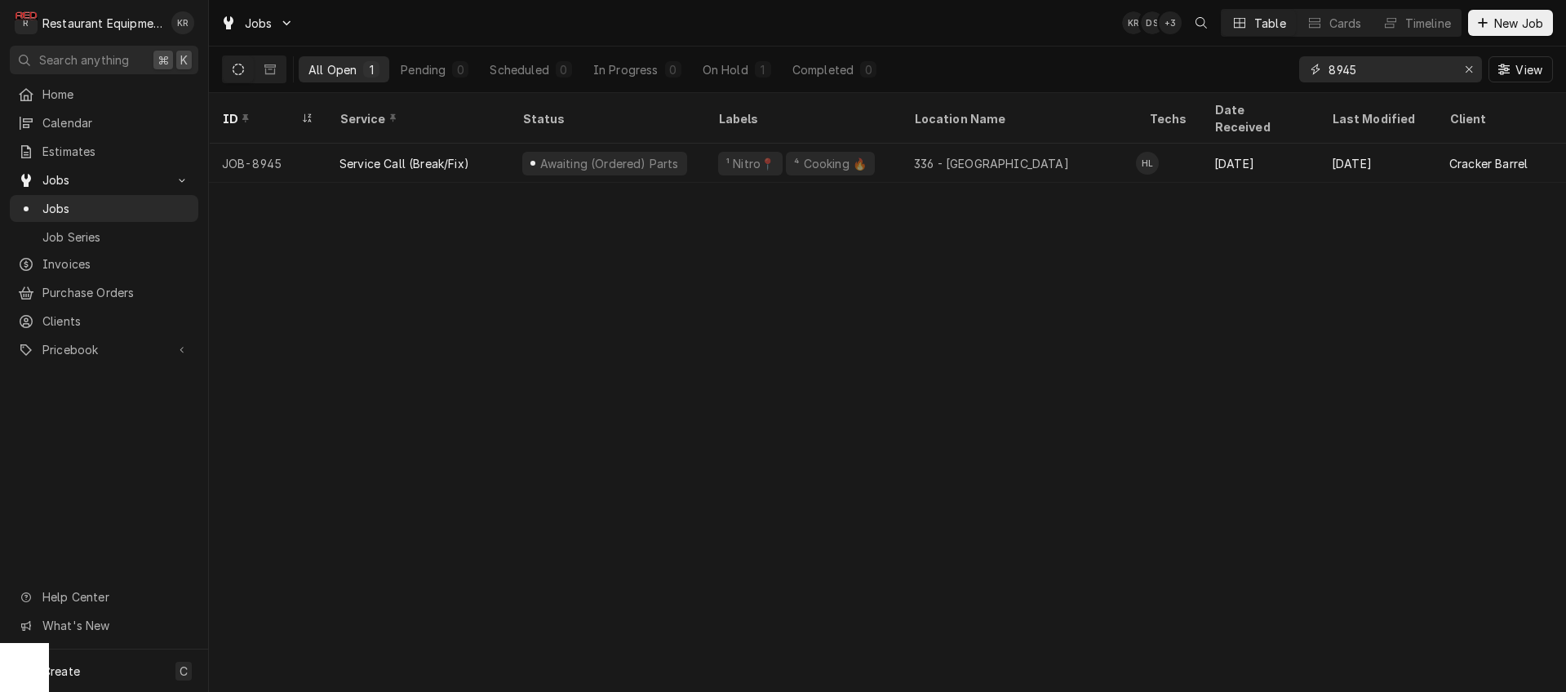
drag, startPoint x: 1407, startPoint y: 60, endPoint x: 1222, endPoint y: 68, distance: 185.4
click at [1329, 68] on input "8945" at bounding box center [1390, 69] width 122 height 26
drag, startPoint x: 1380, startPoint y: 69, endPoint x: 1205, endPoint y: 59, distance: 175.0
click at [1329, 59] on input "8818" at bounding box center [1390, 69] width 122 height 26
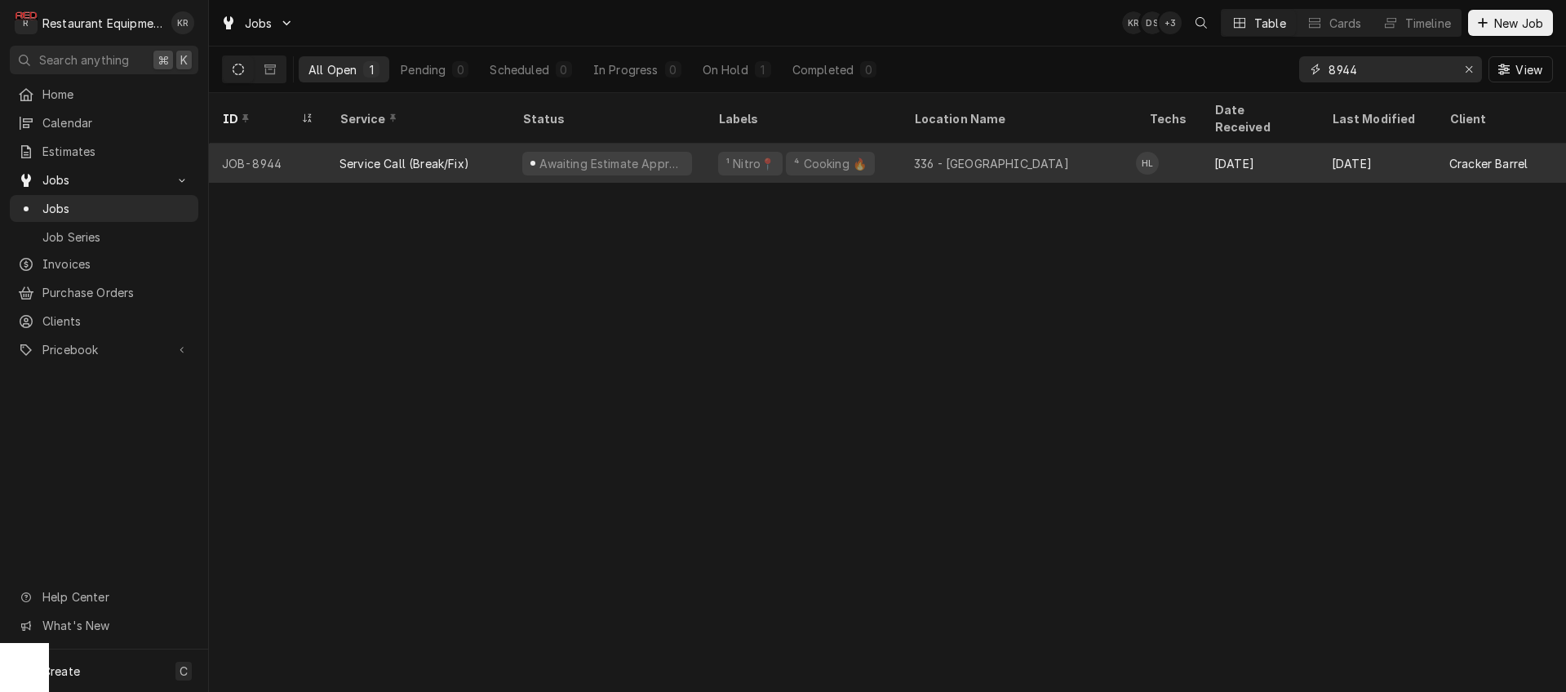
type input "8944"
click at [481, 144] on div "Service Call (Break/Fix)" at bounding box center [418, 163] width 183 height 39
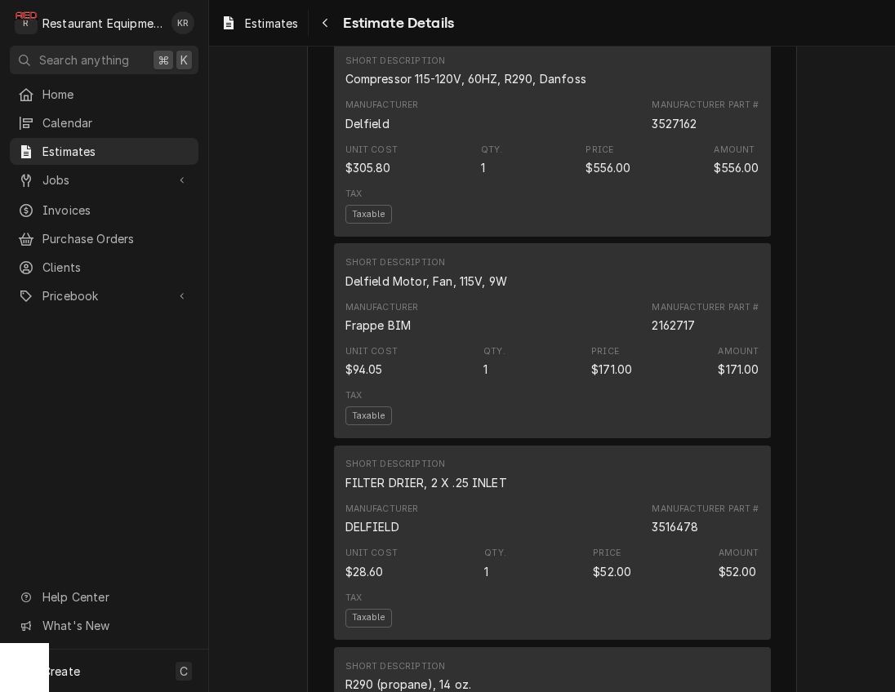
scroll to position [1674, 0]
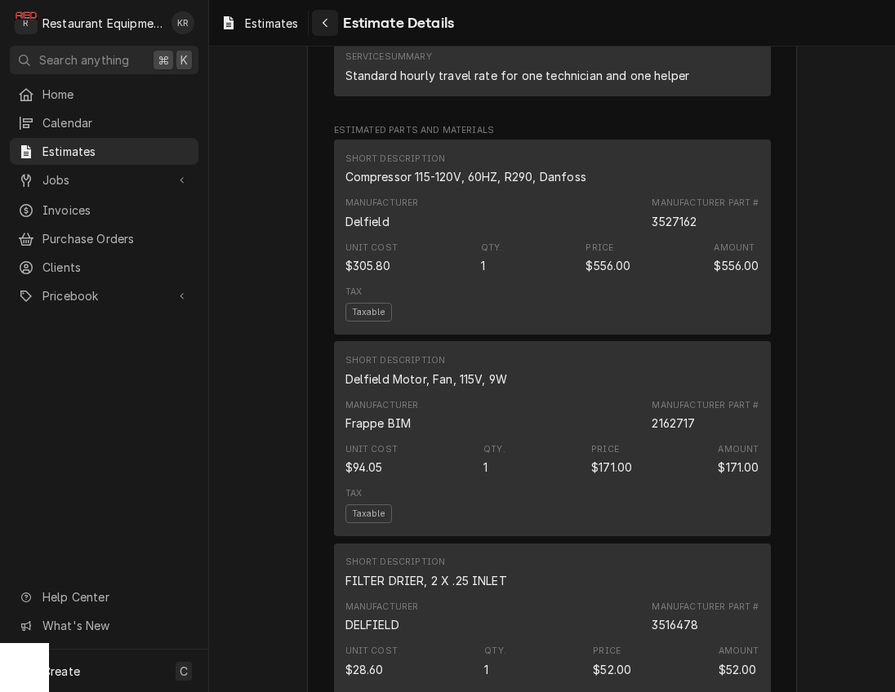
click at [327, 20] on icon "Navigate back" at bounding box center [324, 23] width 5 height 9
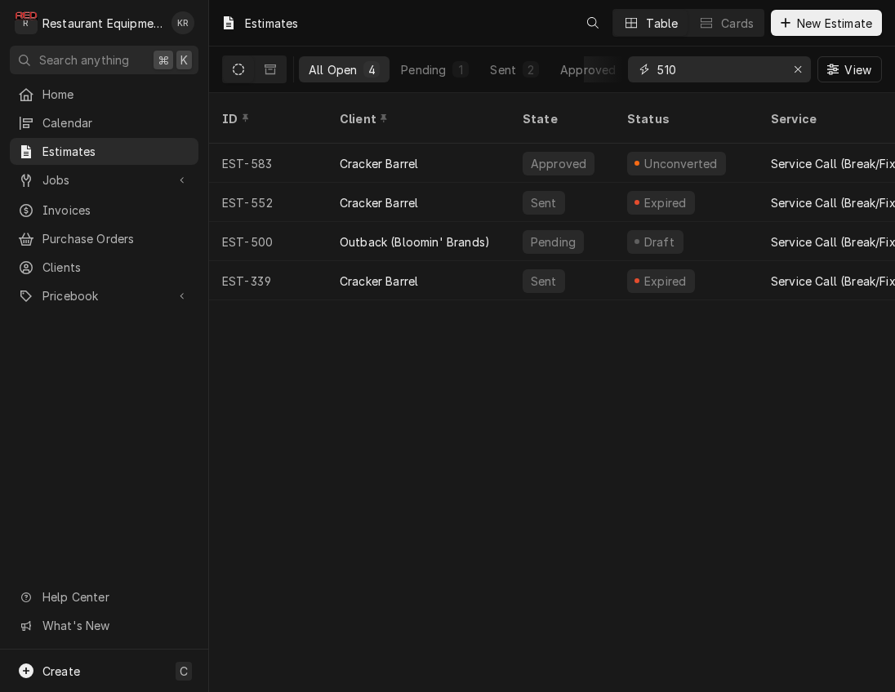
drag, startPoint x: 697, startPoint y: 77, endPoint x: 584, endPoint y: 78, distance: 113.5
click at [657, 78] on input "510" at bounding box center [718, 69] width 122 height 26
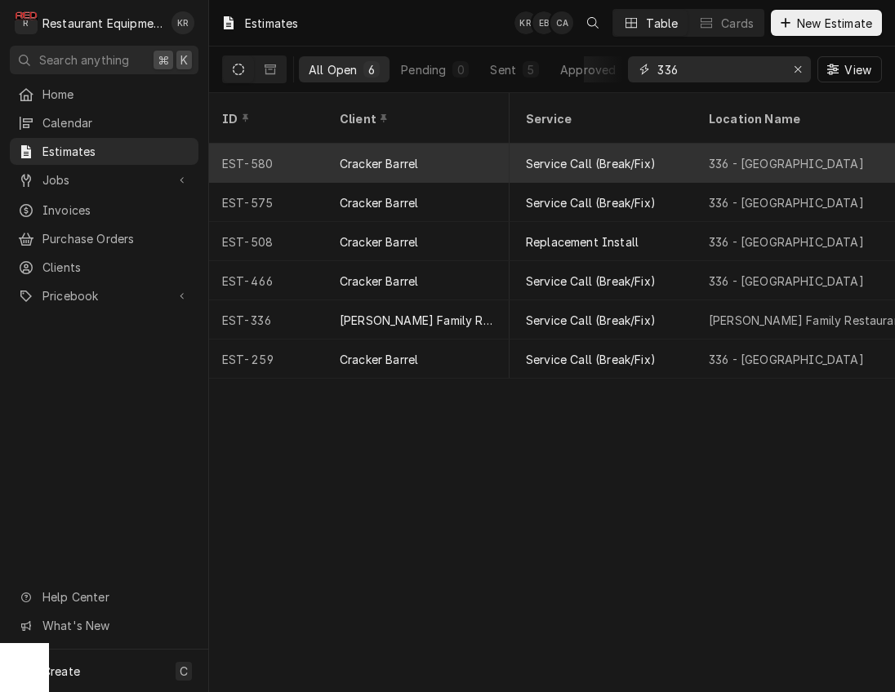
scroll to position [0, 249]
type input "336"
click at [618, 155] on div "Service Call (Break/Fix)" at bounding box center [587, 163] width 130 height 17
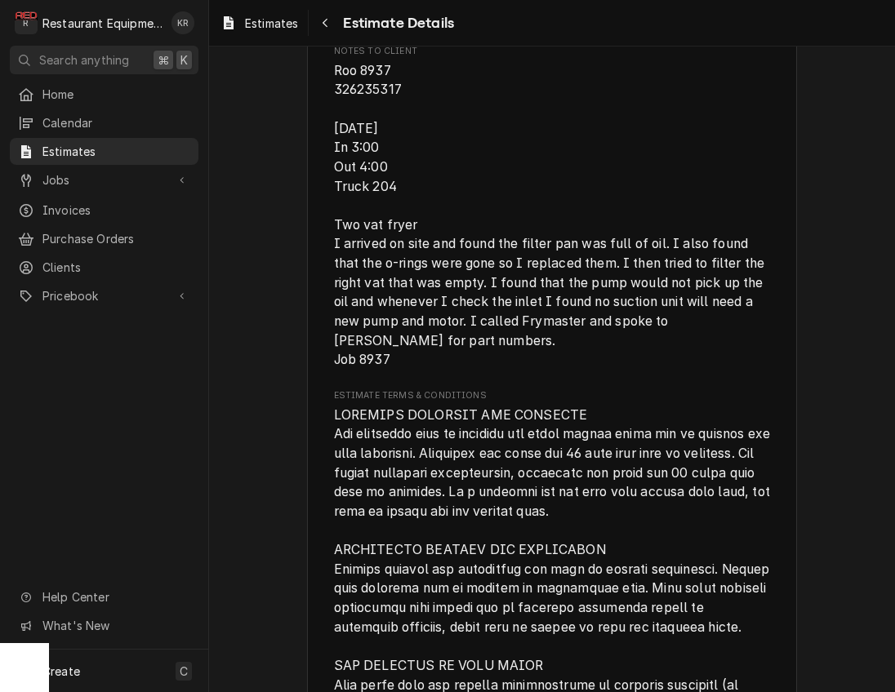
scroll to position [2649, 0]
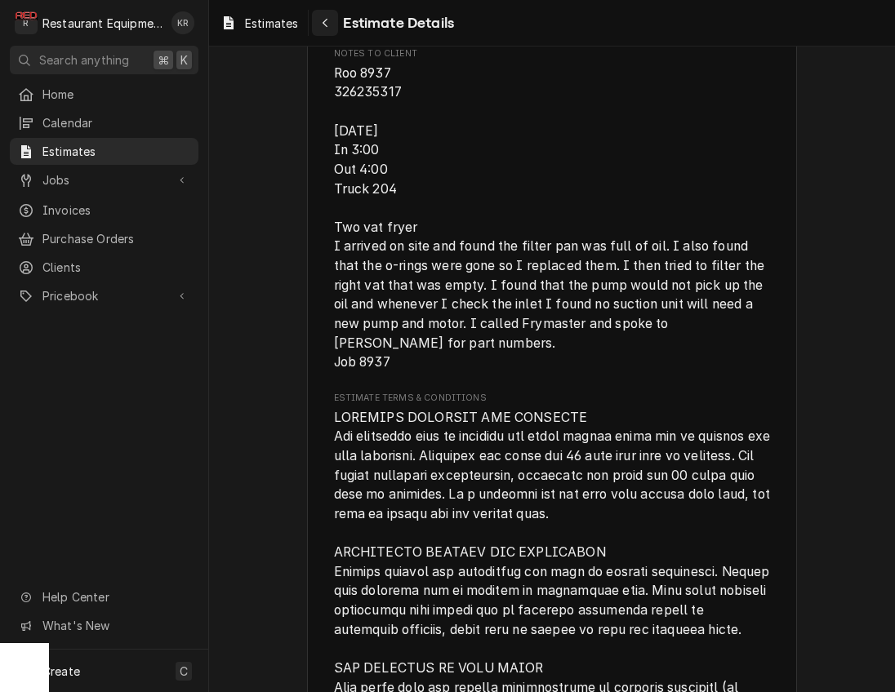
click at [325, 24] on icon "Navigate back" at bounding box center [324, 23] width 5 height 9
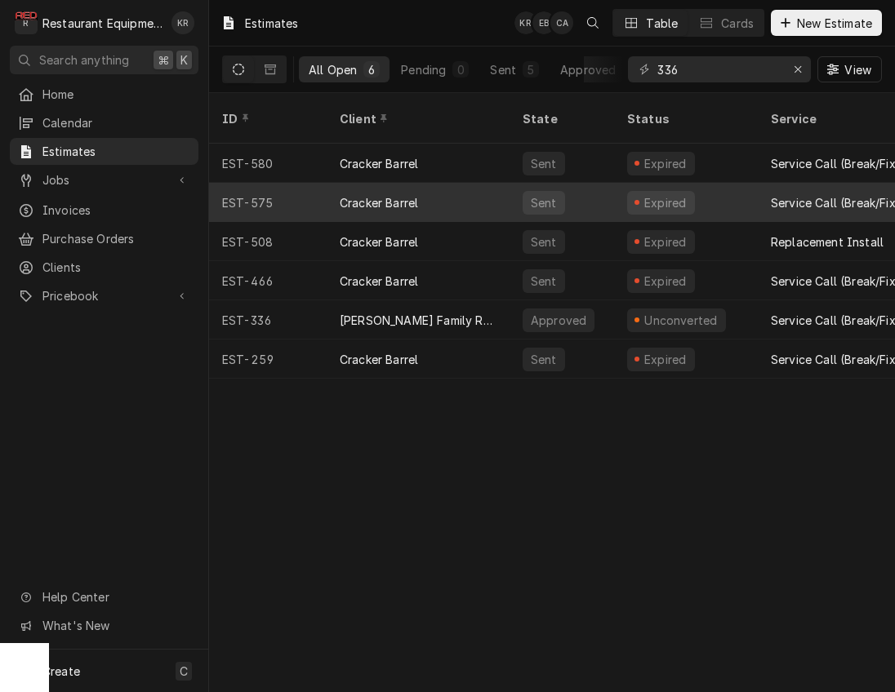
scroll to position [0, 5]
click at [494, 184] on div "Cracker Barrel" at bounding box center [418, 202] width 183 height 39
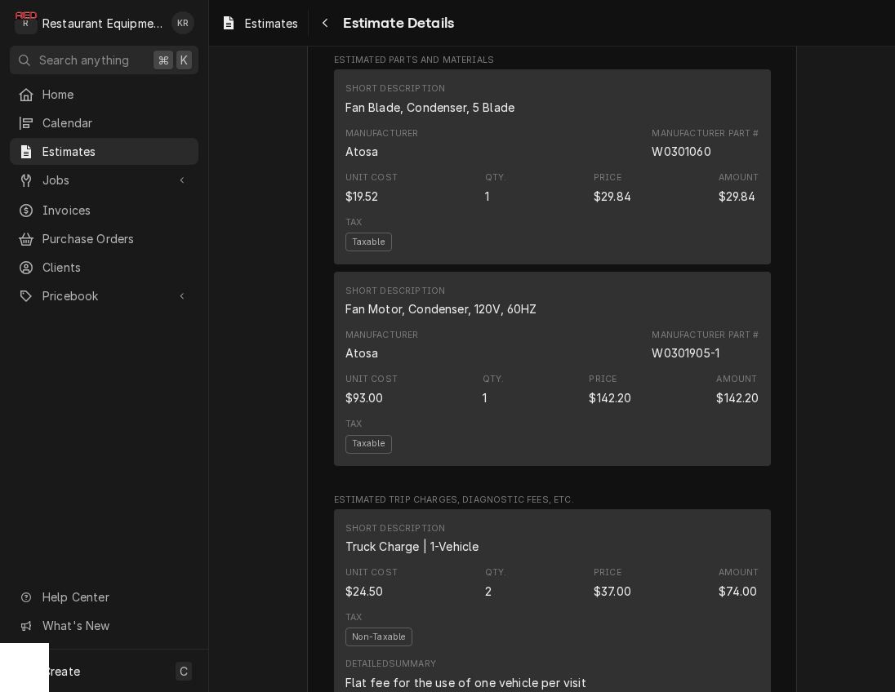
scroll to position [1342, 0]
click at [334, 33] on button "Navigate back" at bounding box center [325, 23] width 26 height 26
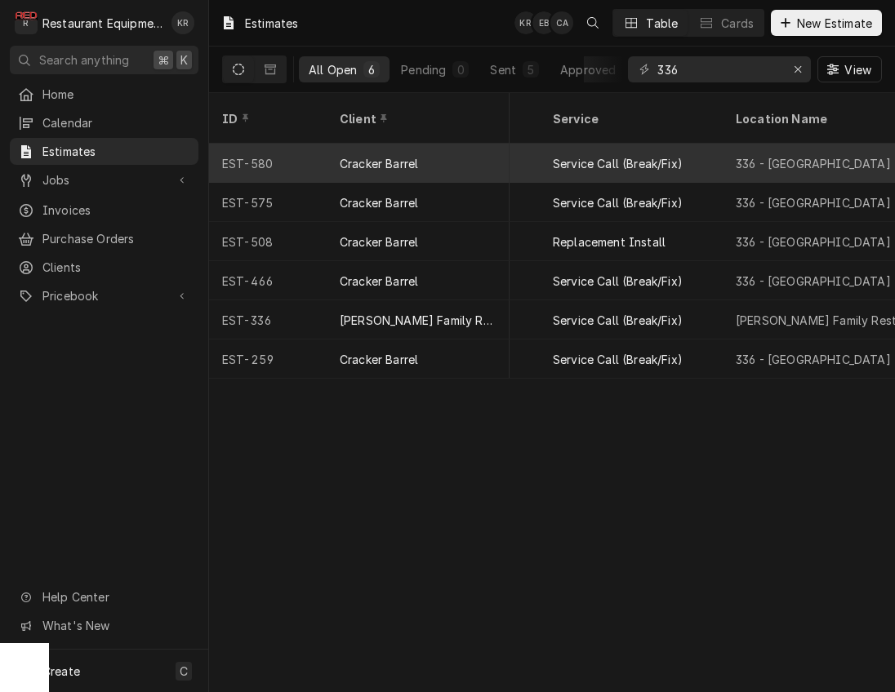
scroll to position [0, 220]
click at [780, 155] on div "336 - [GEOGRAPHIC_DATA]" at bounding box center [810, 163] width 155 height 17
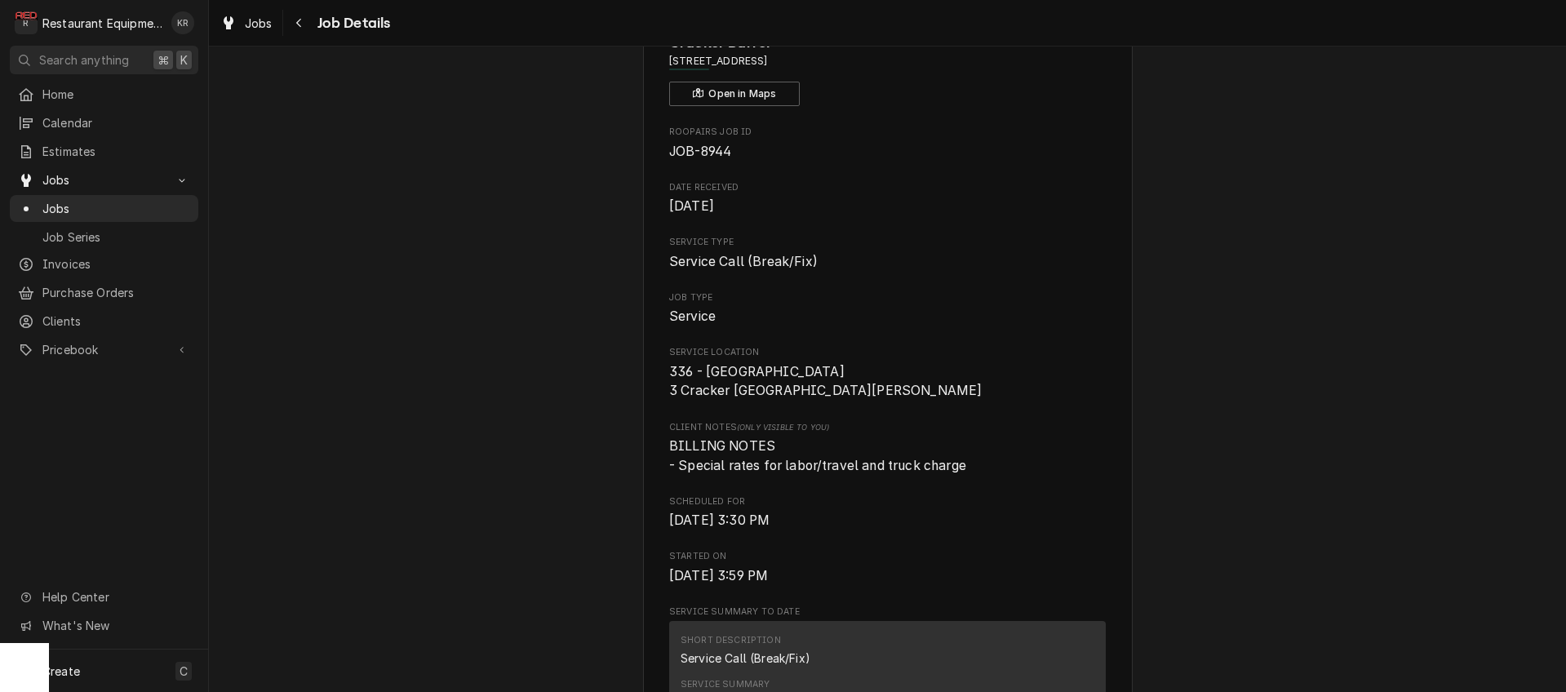
scroll to position [86, 0]
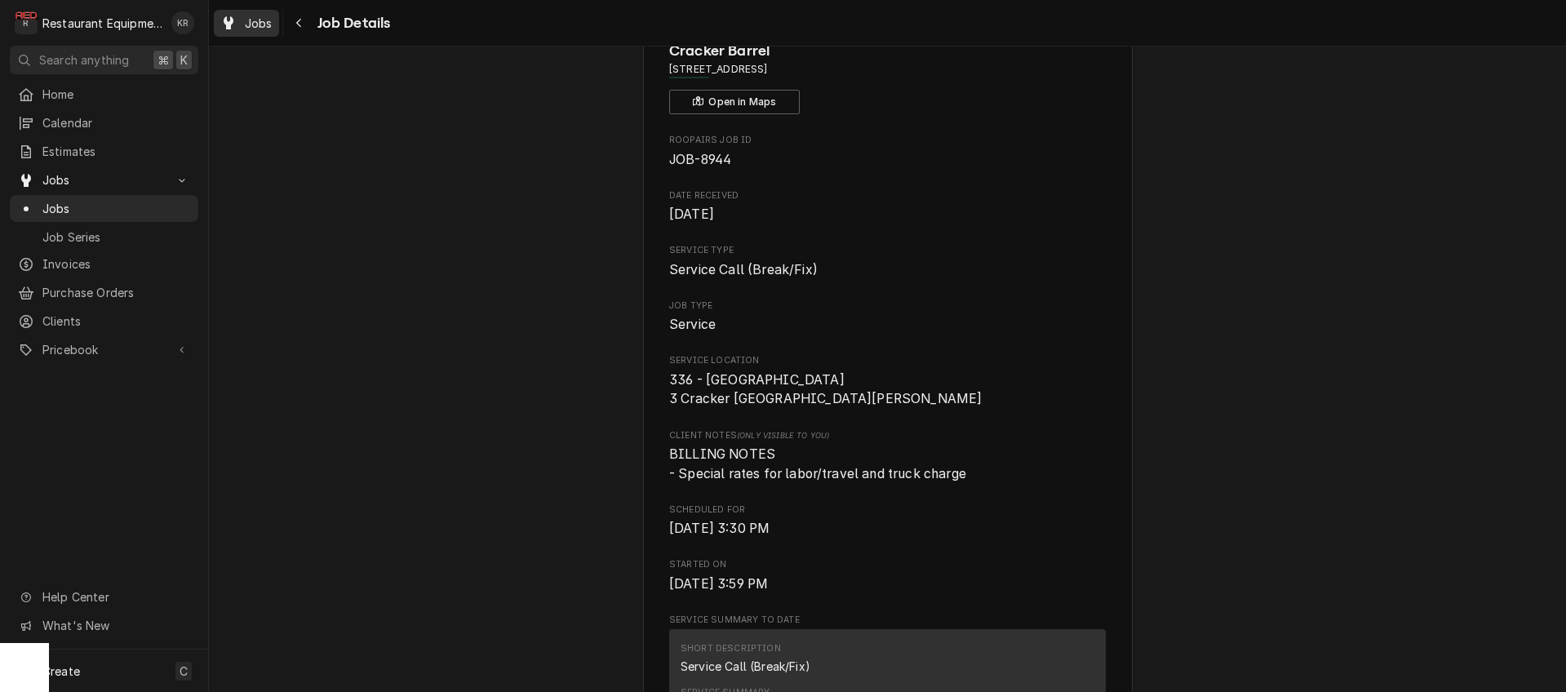
click at [277, 33] on link "Jobs" at bounding box center [246, 23] width 65 height 27
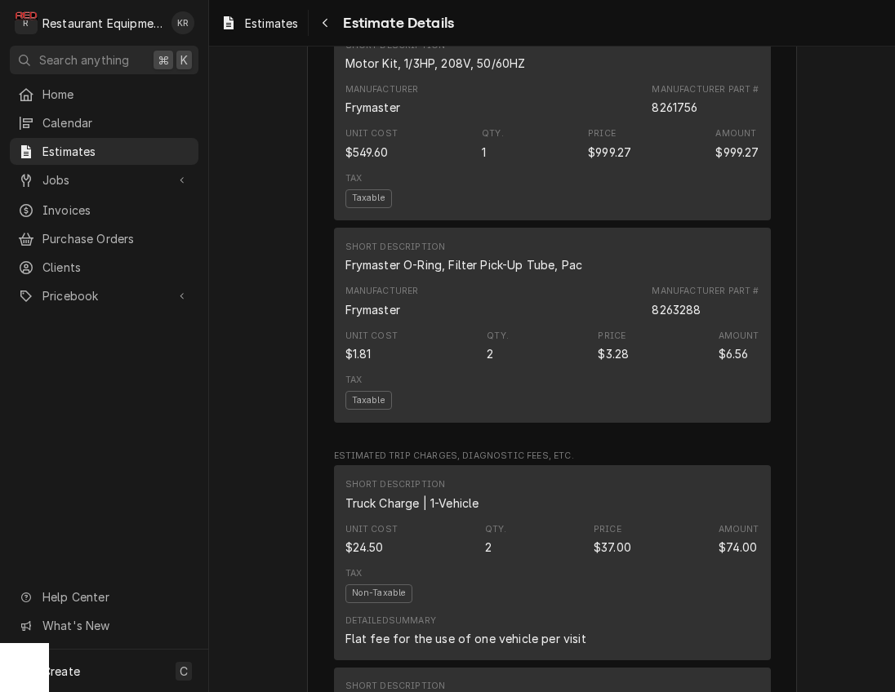
scroll to position [1582, 0]
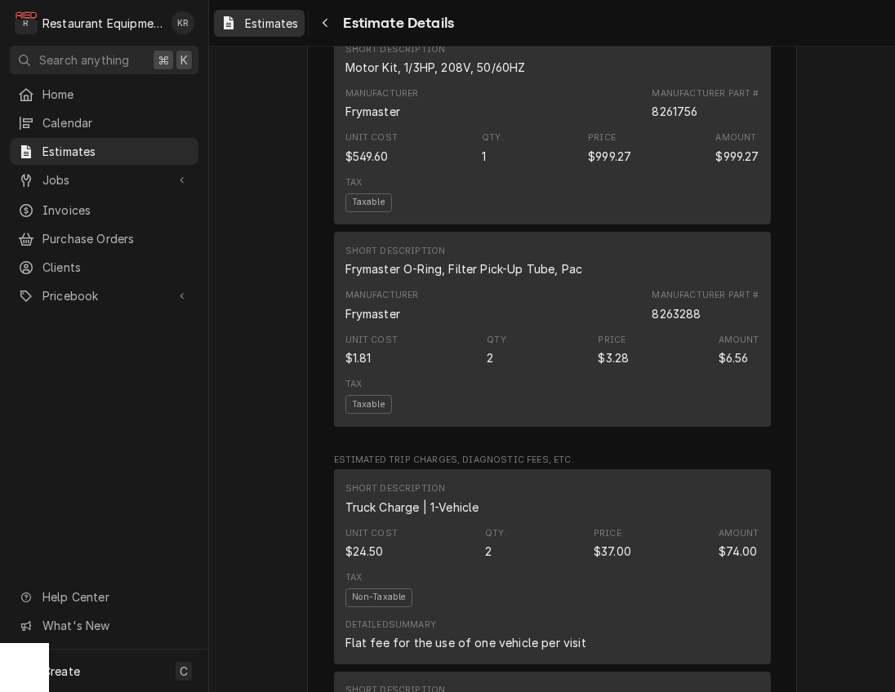
click at [278, 24] on span "Estimates" at bounding box center [271, 23] width 53 height 17
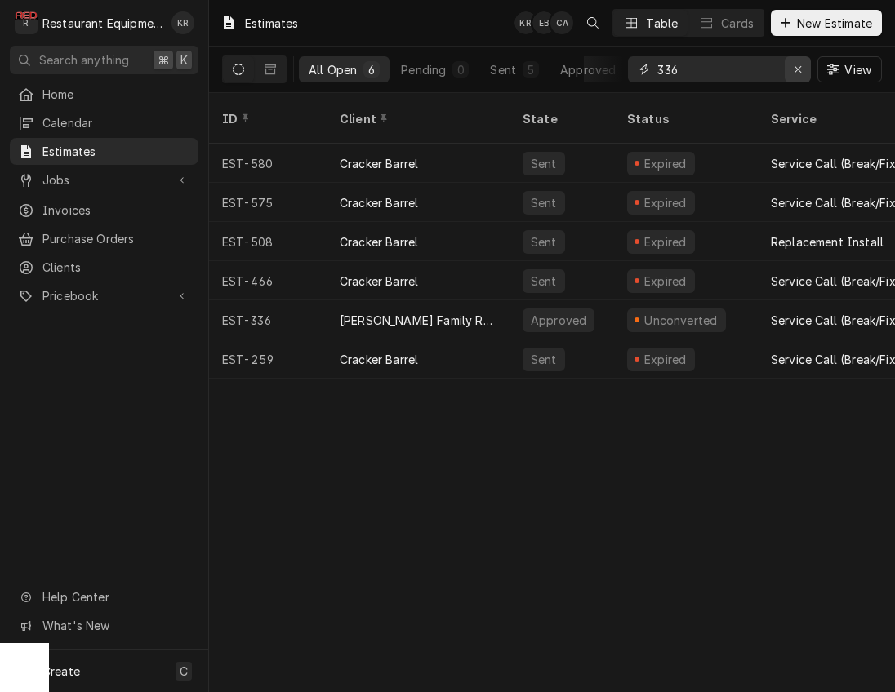
click at [795, 70] on icon "Erase input" at bounding box center [797, 69] width 9 height 11
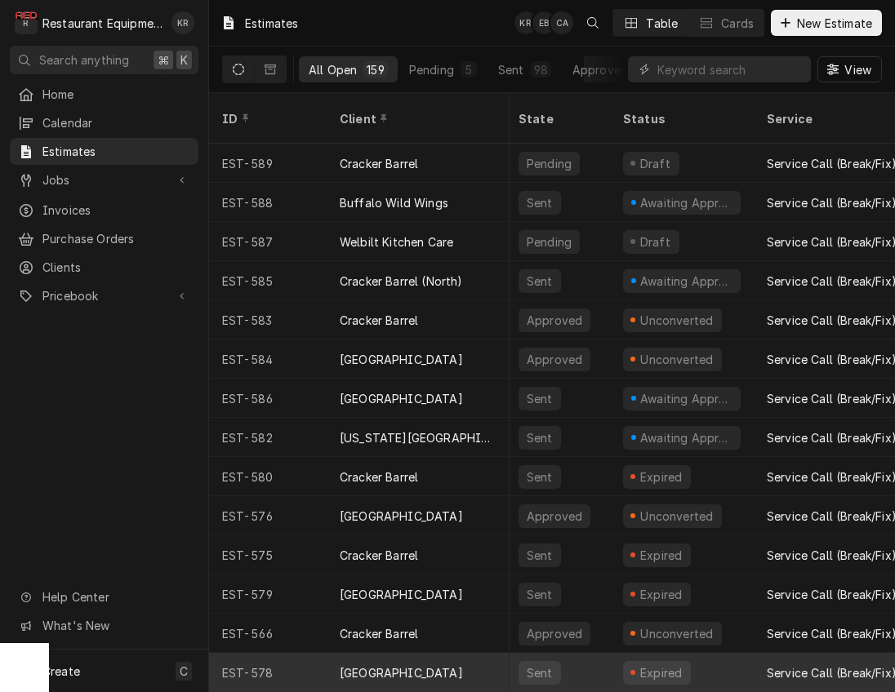
scroll to position [0, 16]
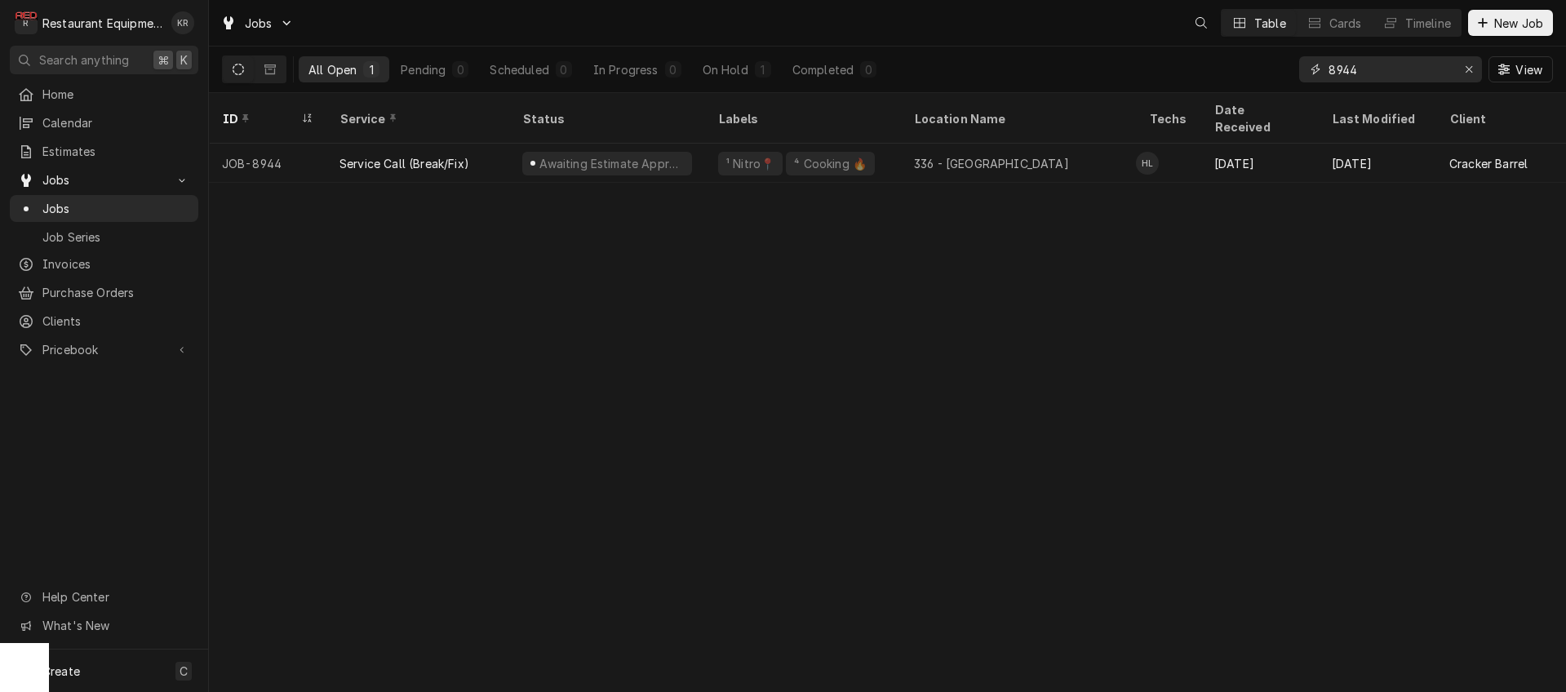
drag, startPoint x: 1380, startPoint y: 71, endPoint x: 1269, endPoint y: 69, distance: 111.9
click at [1329, 69] on input "8944" at bounding box center [1390, 69] width 122 height 26
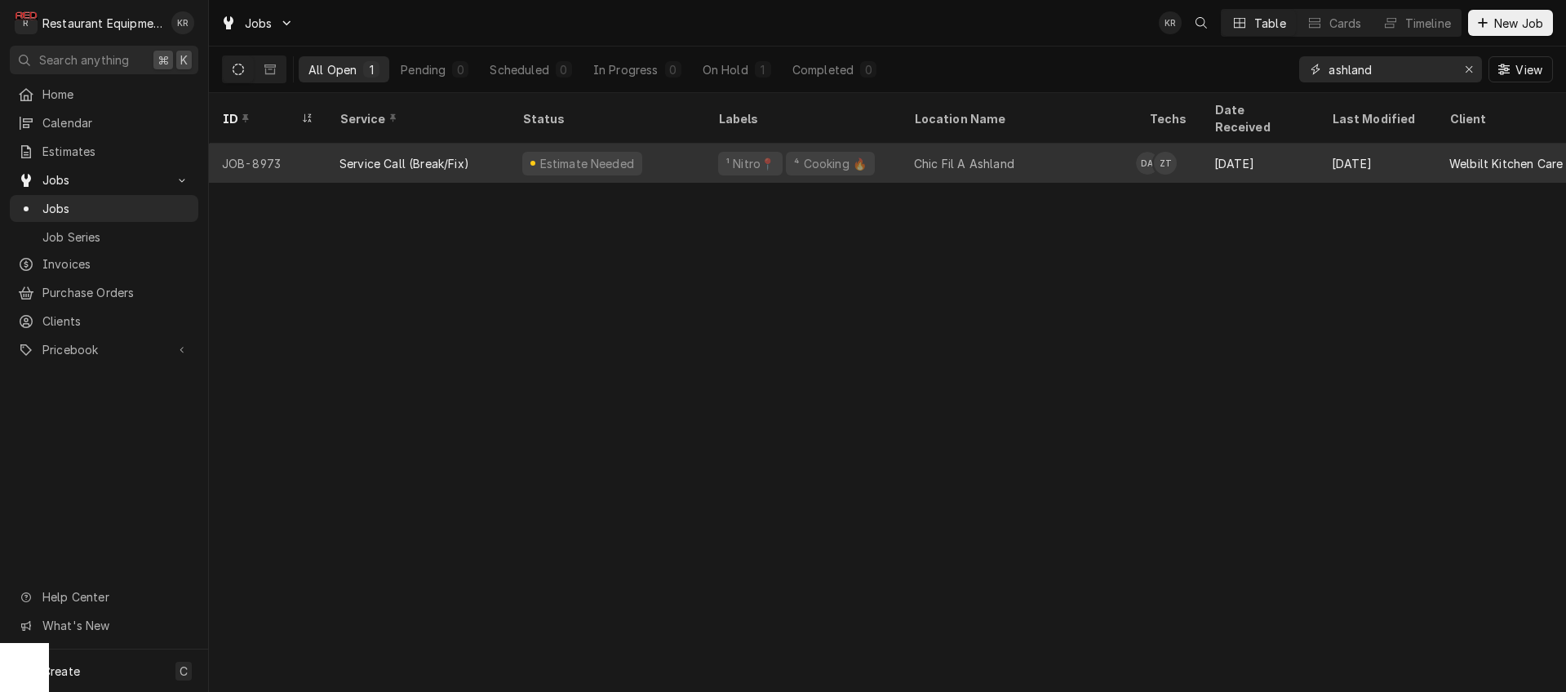
type input "ashland"
click at [718, 147] on div "¹ Nitro📍 ⁴ Cooking 🔥" at bounding box center [803, 163] width 196 height 39
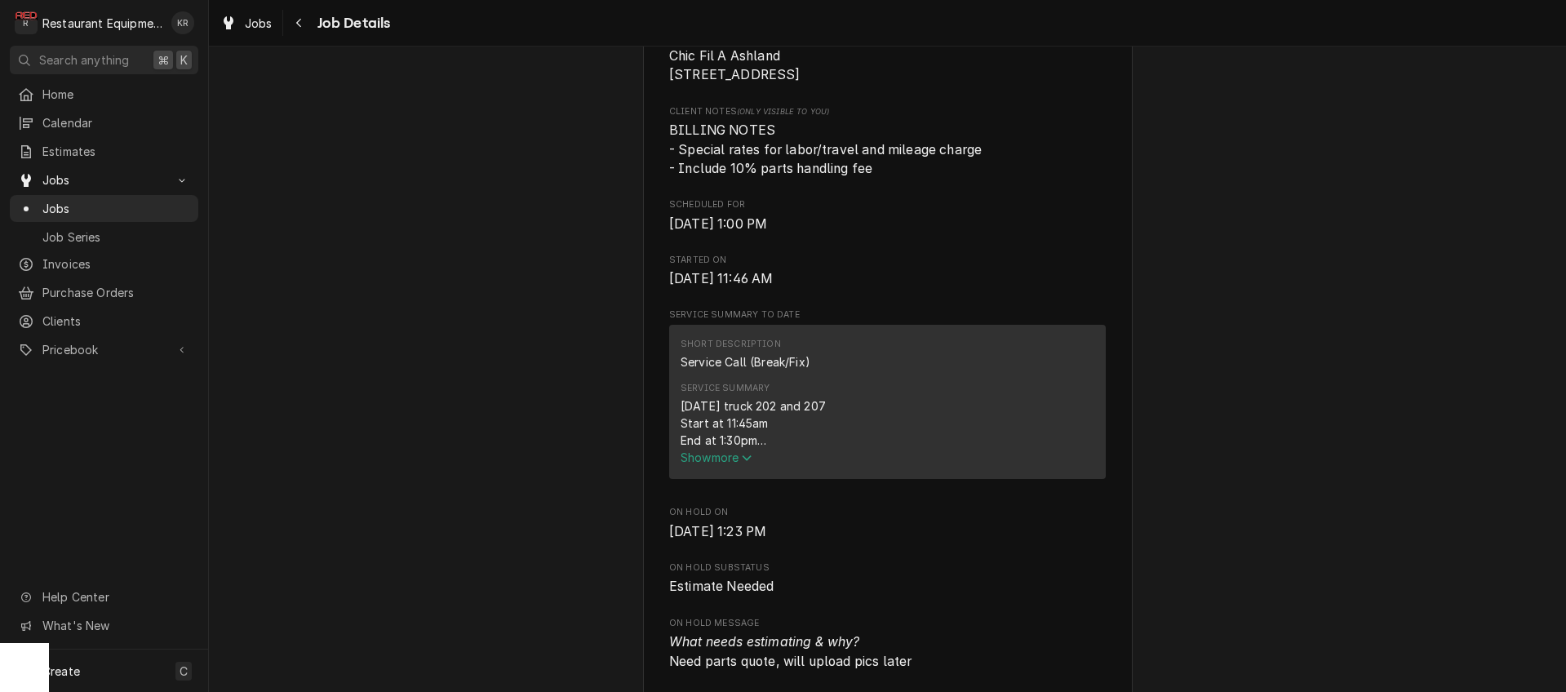
click at [713, 464] on span "Show more" at bounding box center [717, 458] width 72 height 14
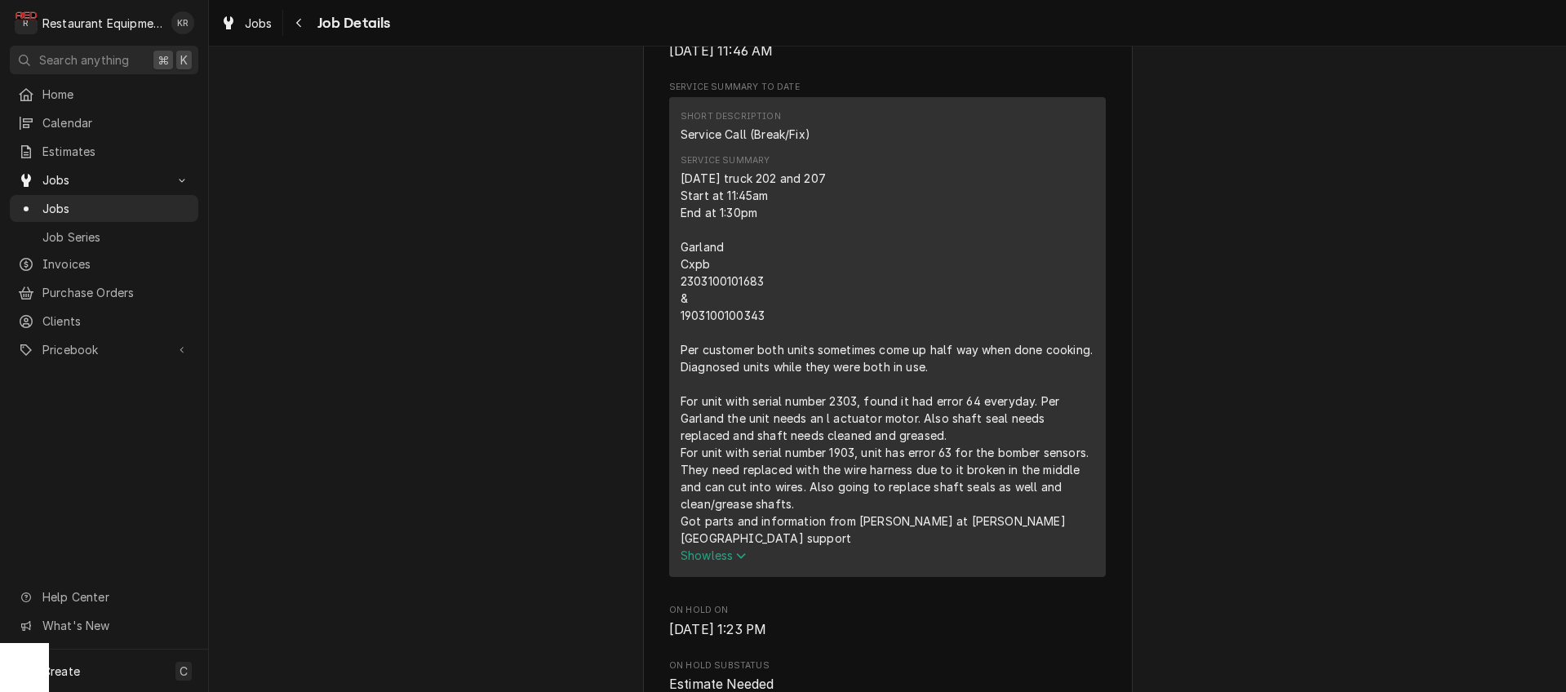
scroll to position [651, 0]
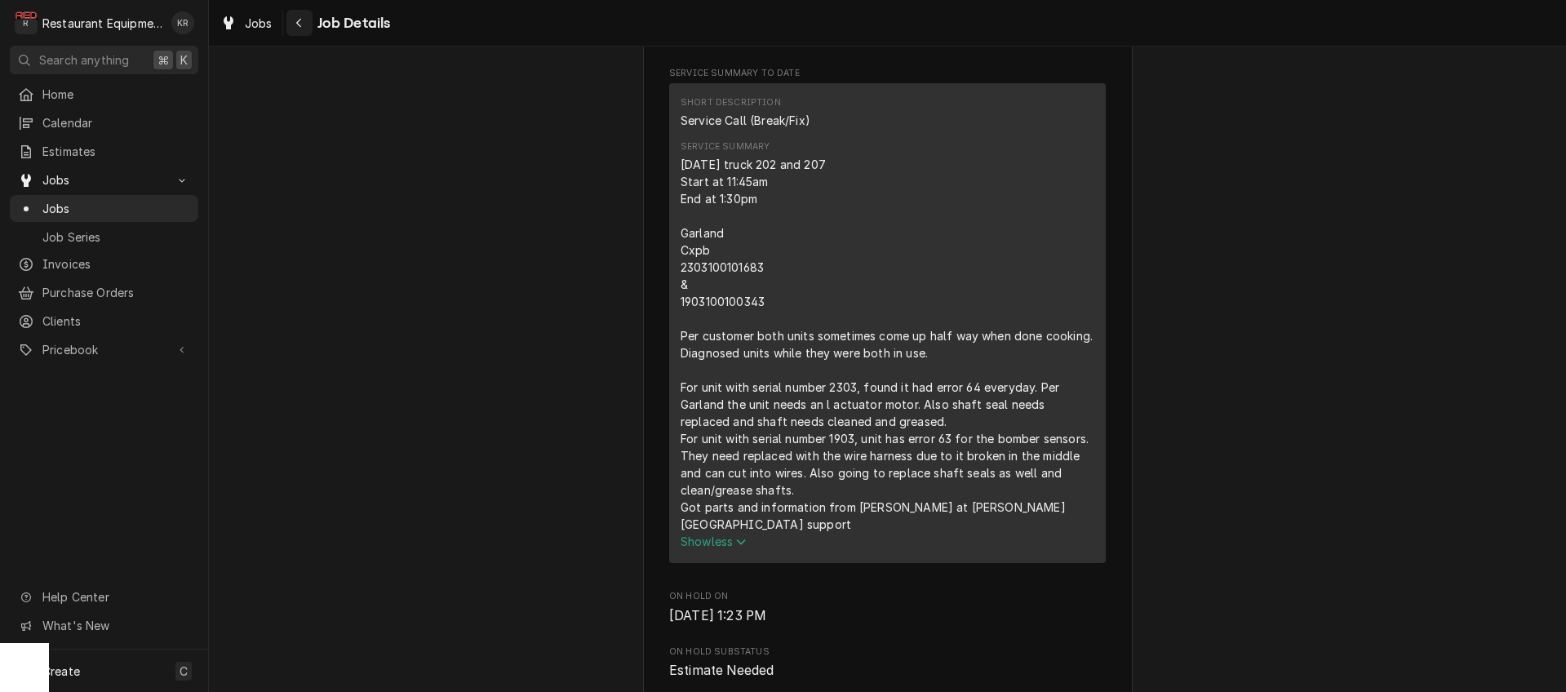
click at [295, 24] on div "Navigate back" at bounding box center [299, 23] width 16 height 16
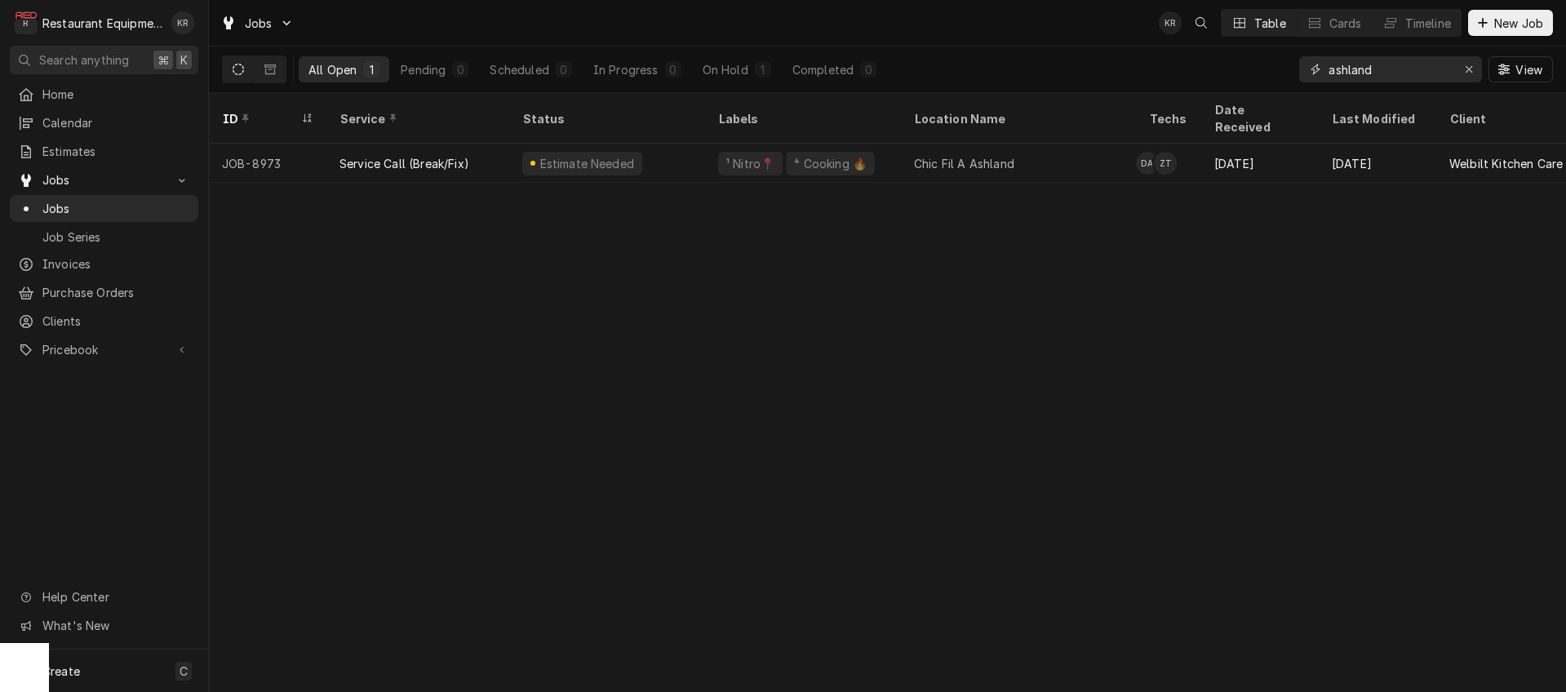
drag, startPoint x: 1390, startPoint y: 78, endPoint x: 1272, endPoint y: 65, distance: 119.0
click at [1329, 65] on input "ashland" at bounding box center [1390, 69] width 122 height 26
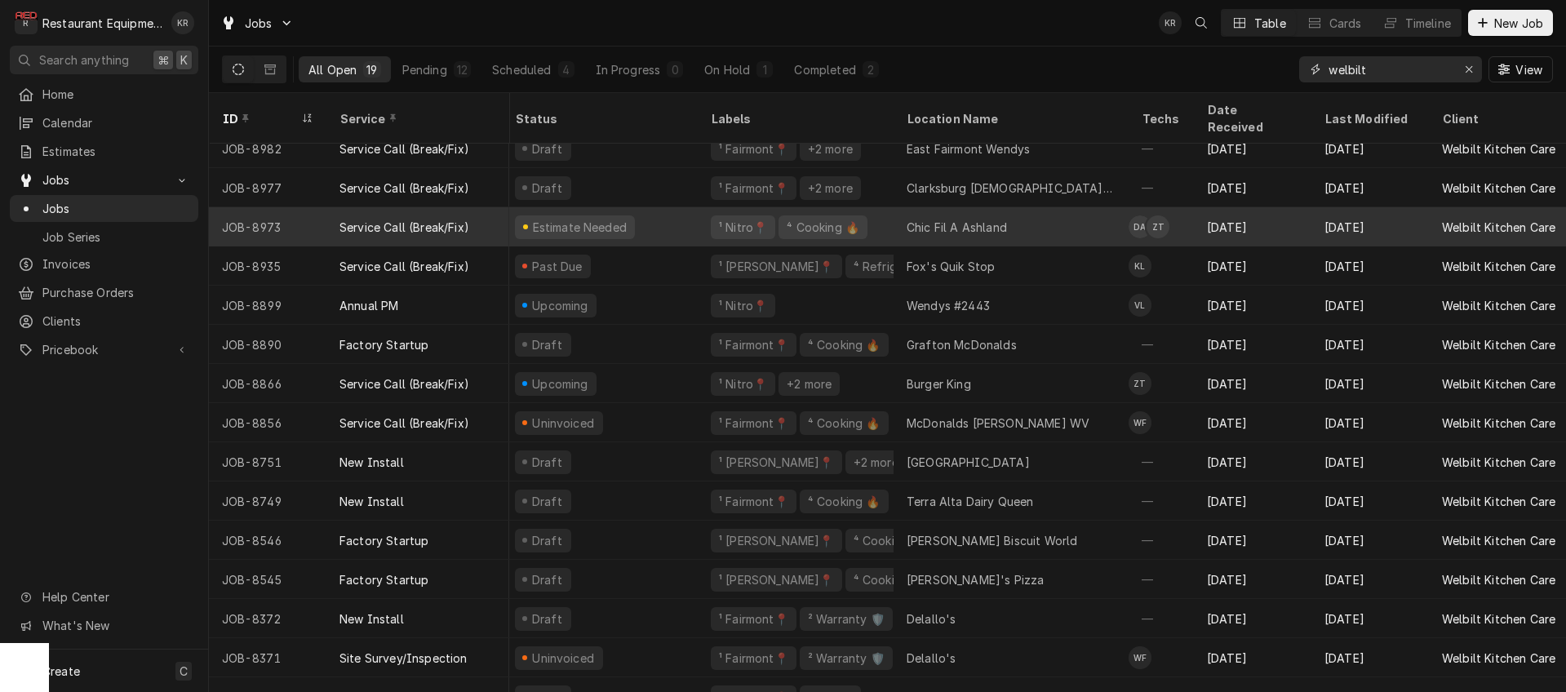
scroll to position [15, 4]
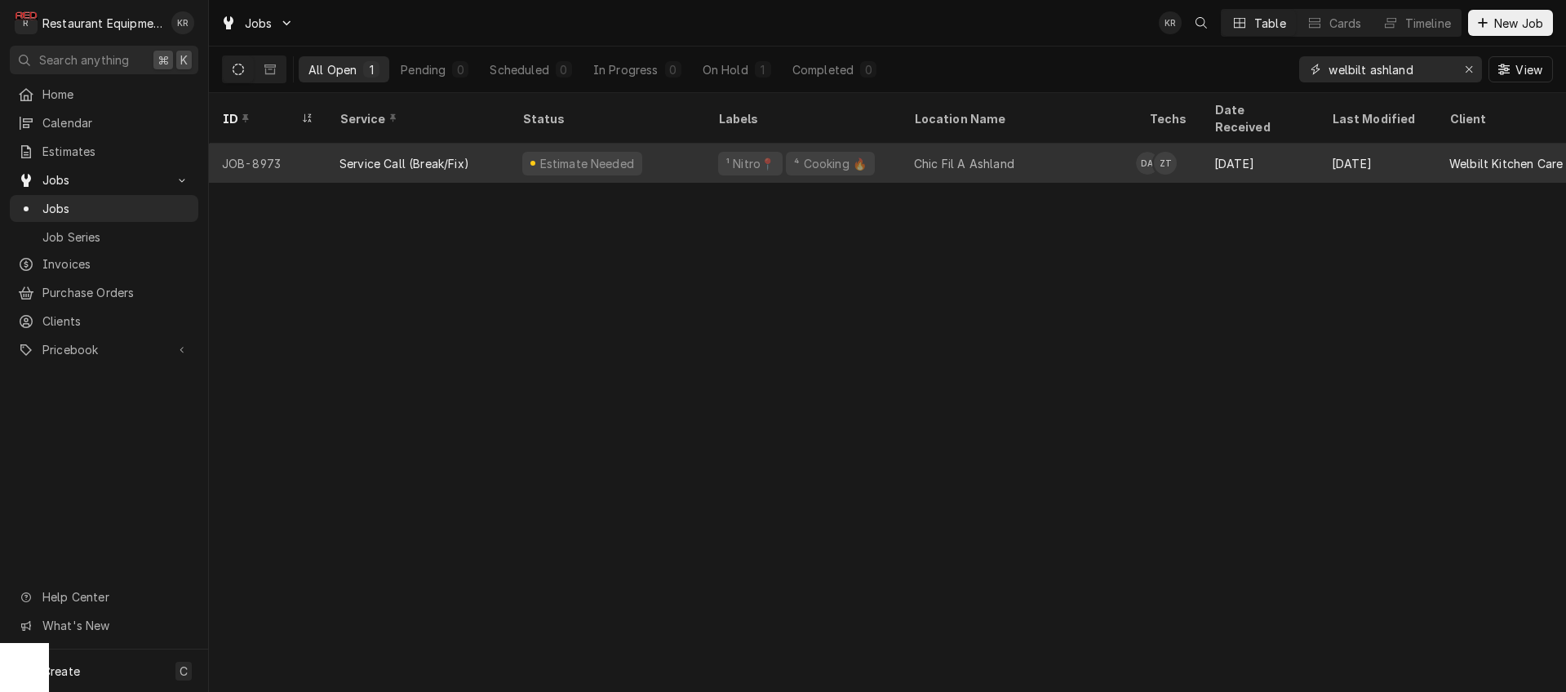
type input "welbilt ashland"
click at [629, 144] on div "Estimate Needed" at bounding box center [607, 163] width 196 height 39
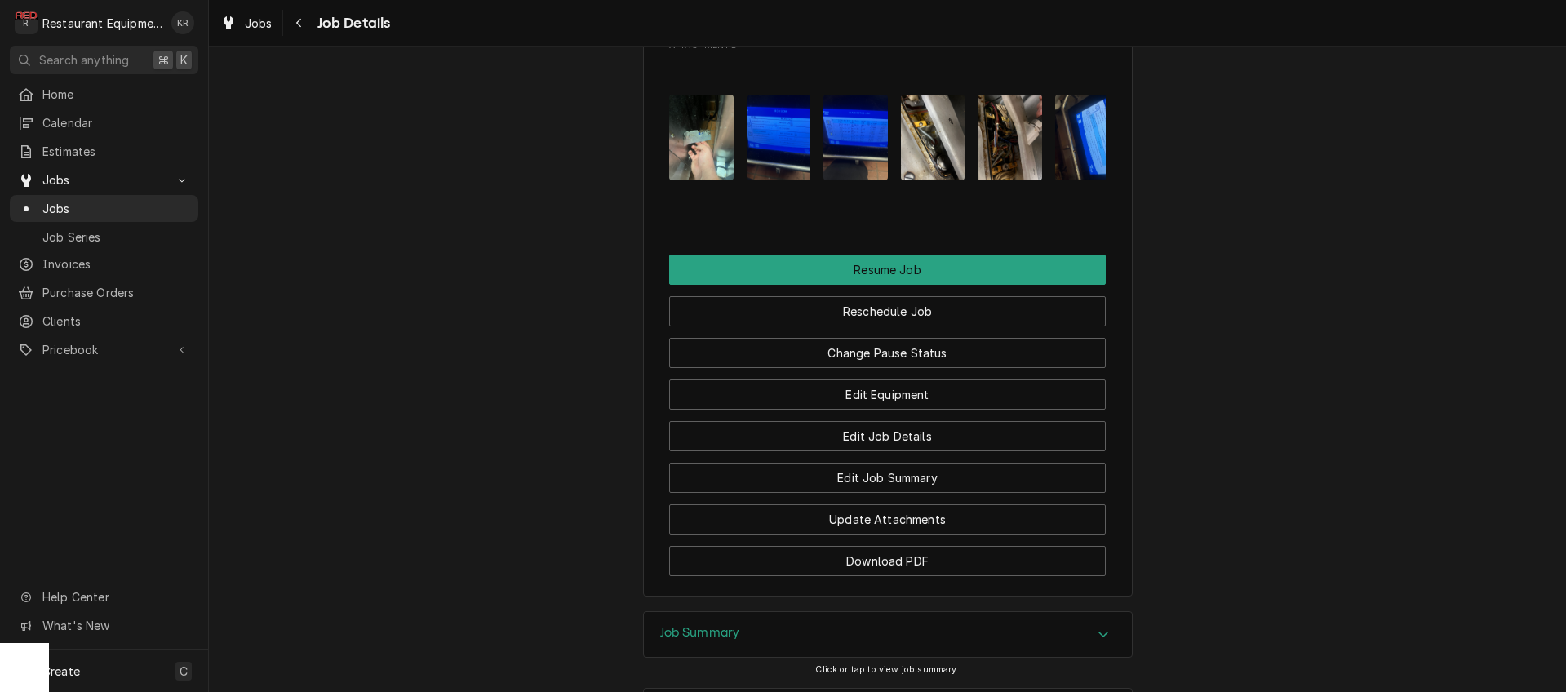
scroll to position [2310, 0]
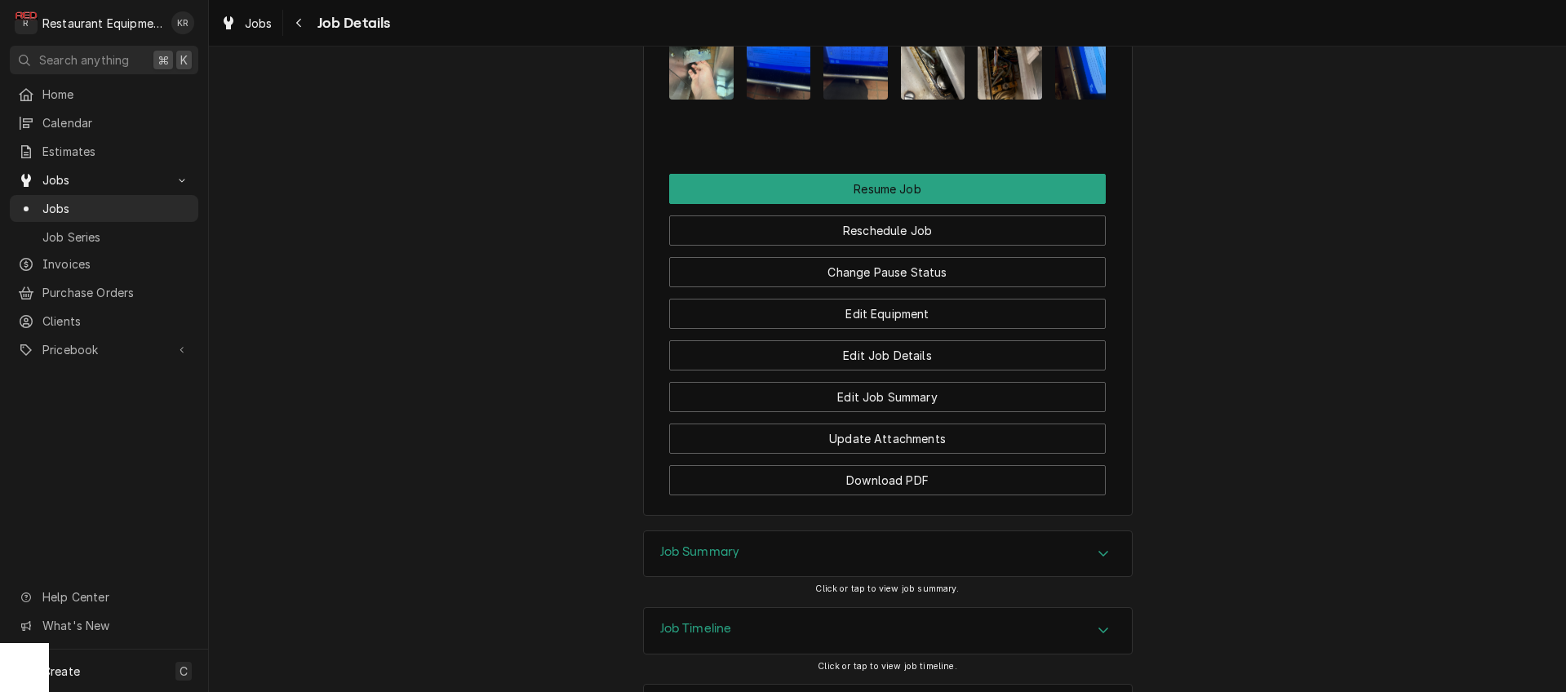
click at [714, 544] on h3 "Job Summary" at bounding box center [700, 552] width 80 height 16
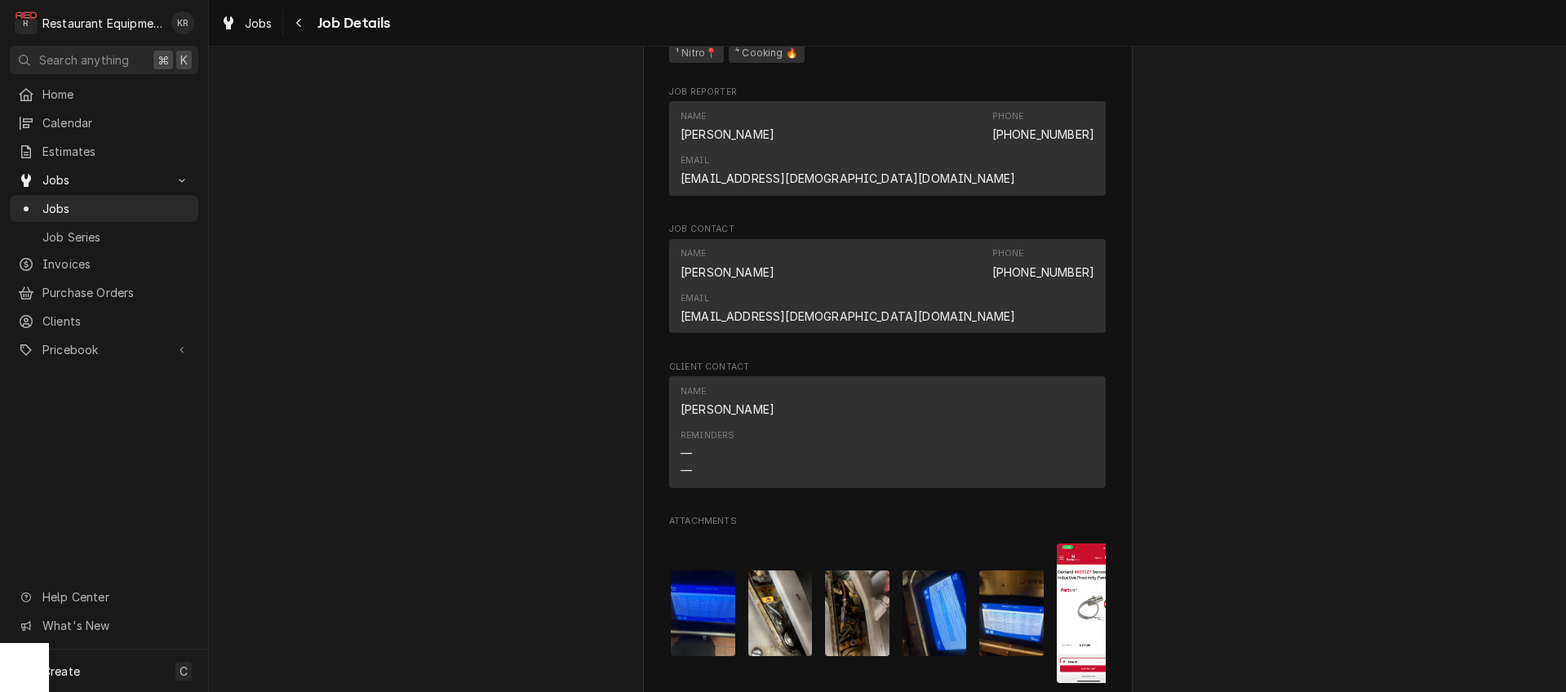
scroll to position [0, 0]
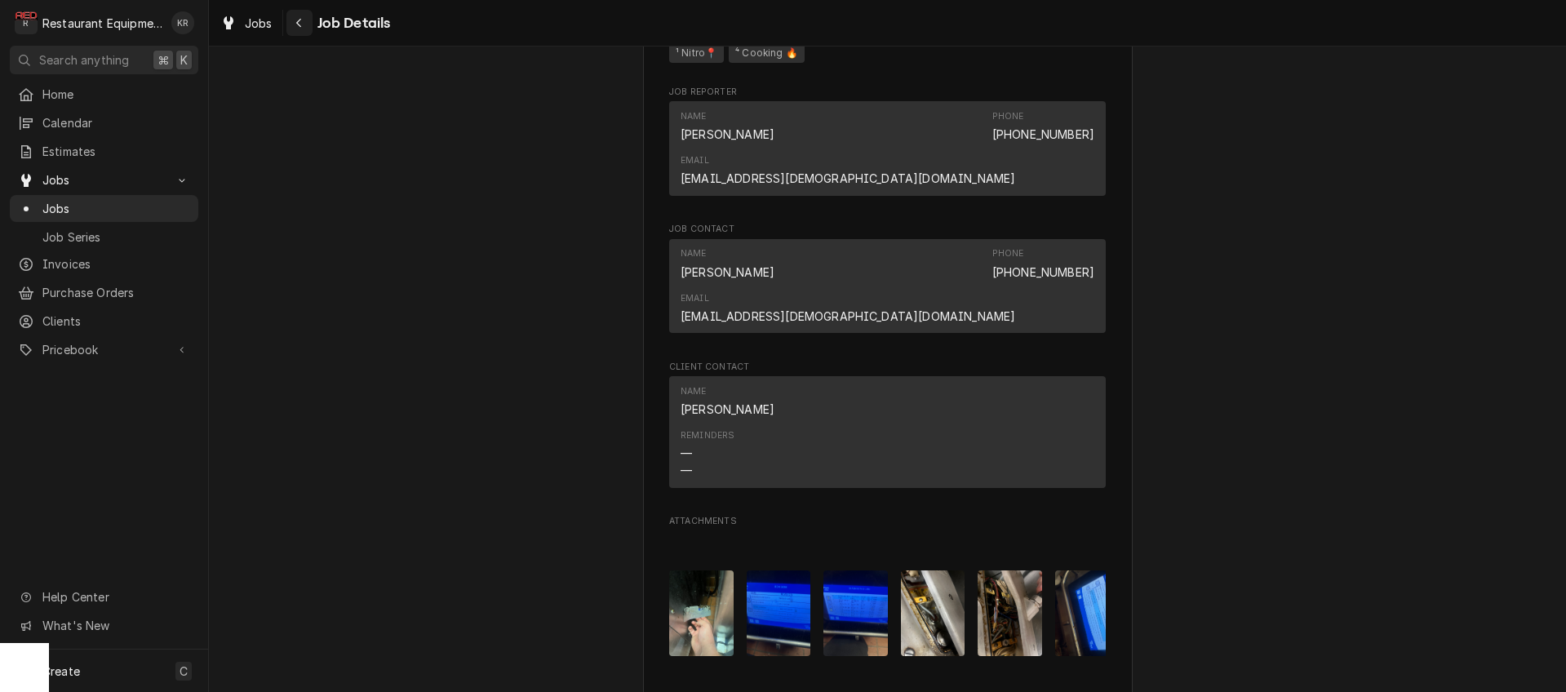
click at [304, 24] on div "Navigate back" at bounding box center [299, 23] width 16 height 16
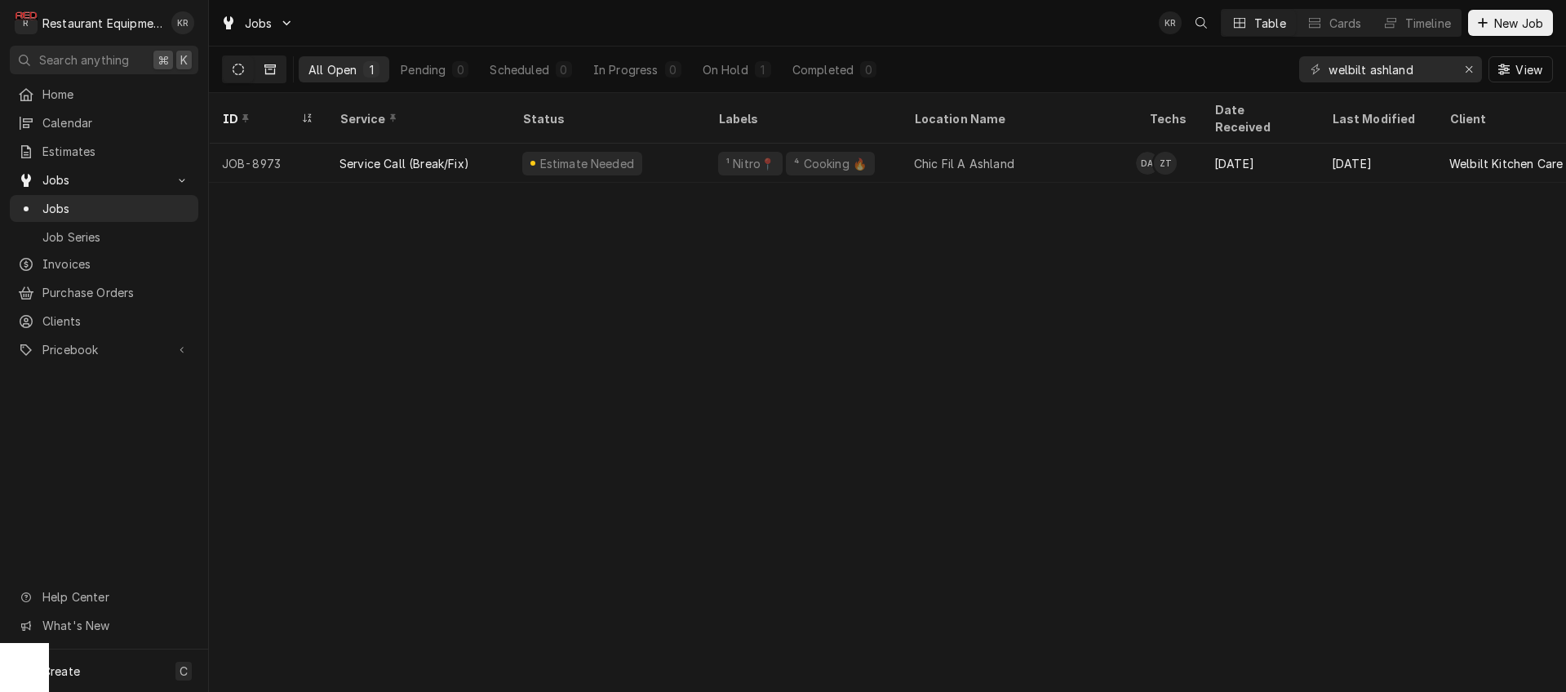
drag, startPoint x: 250, startPoint y: 65, endPoint x: 262, endPoint y: 66, distance: 12.3
click at [252, 65] on button "Dynamic Content Wrapper" at bounding box center [238, 69] width 31 height 26
click at [263, 67] on button "Dynamic Content Wrapper" at bounding box center [270, 69] width 31 height 26
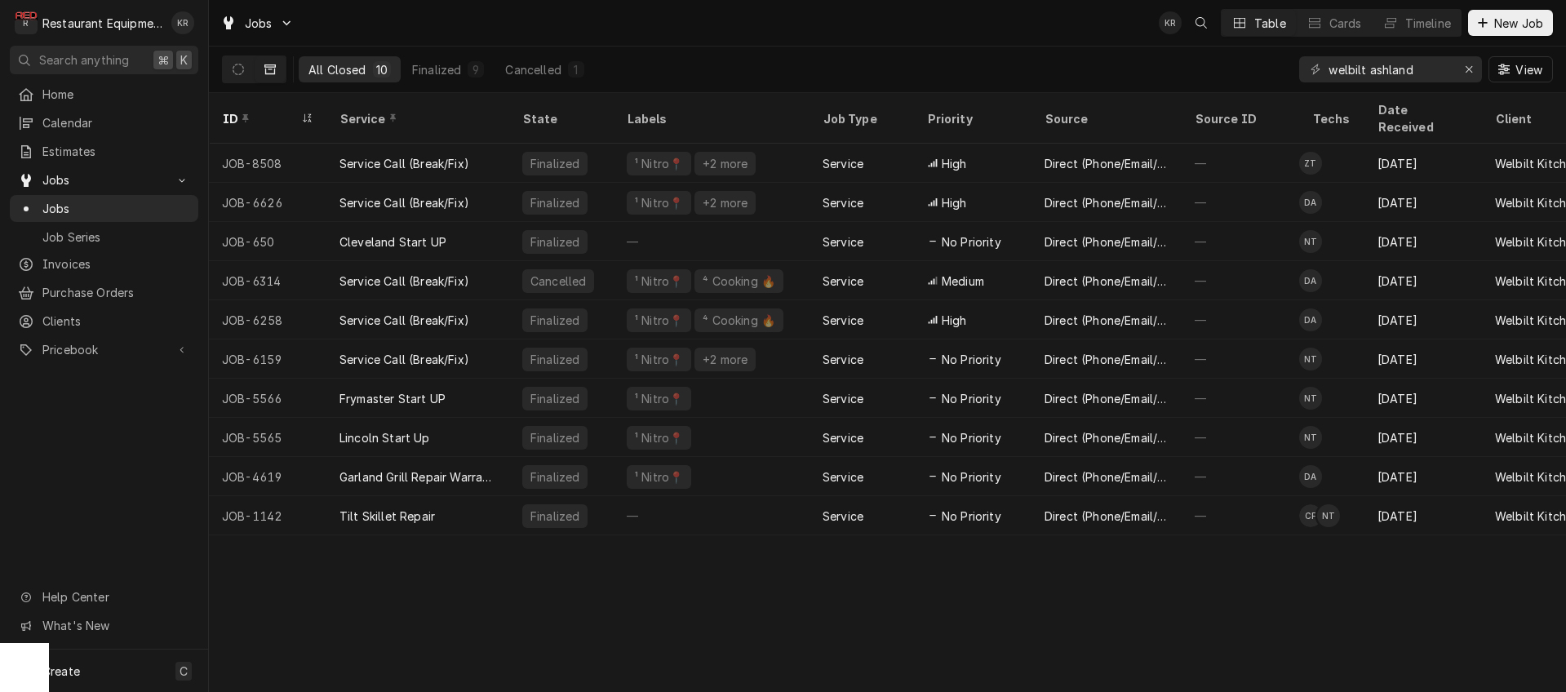
click at [265, 60] on button "Dynamic Content Wrapper" at bounding box center [270, 69] width 31 height 26
click at [237, 69] on icon "Dynamic Content Wrapper" at bounding box center [238, 69] width 11 height 11
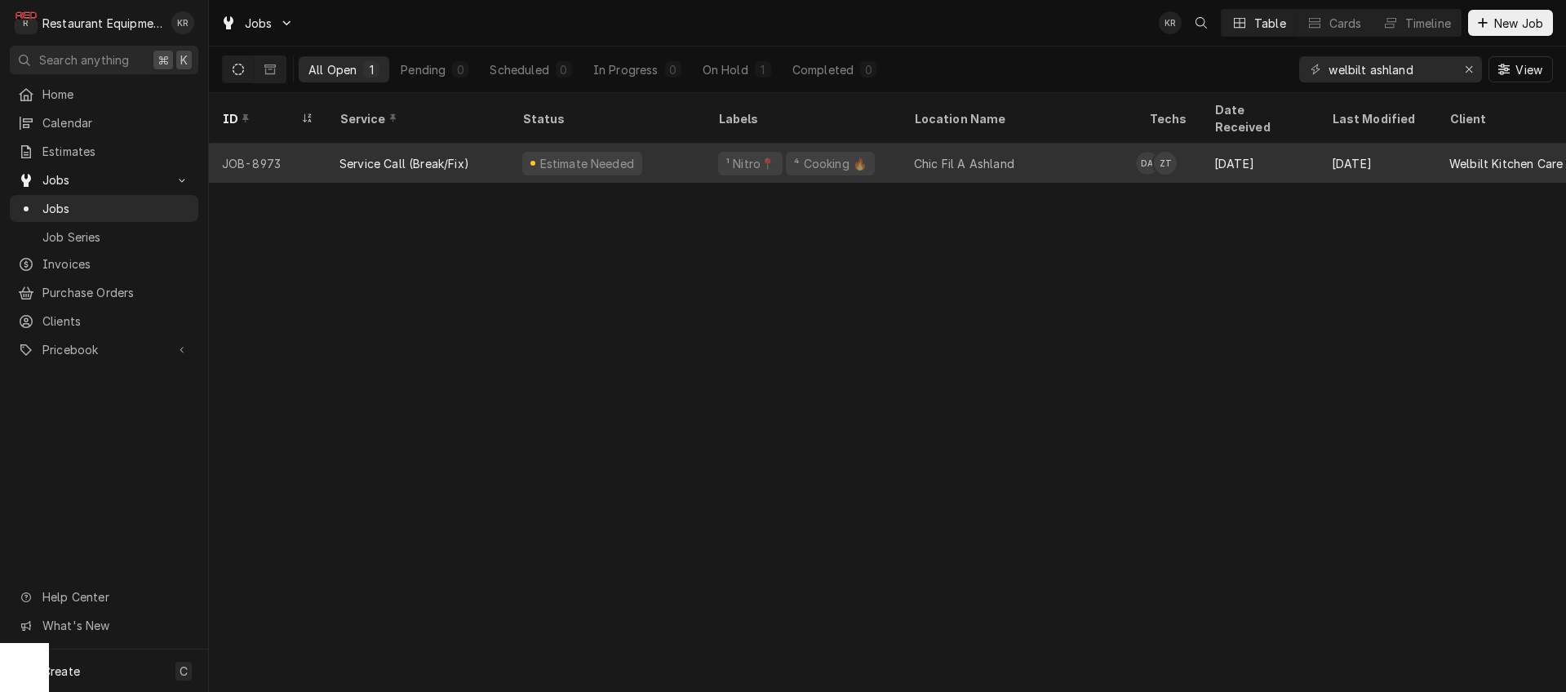
click at [827, 155] on div "⁴ Cooking 🔥" at bounding box center [831, 163] width 76 height 17
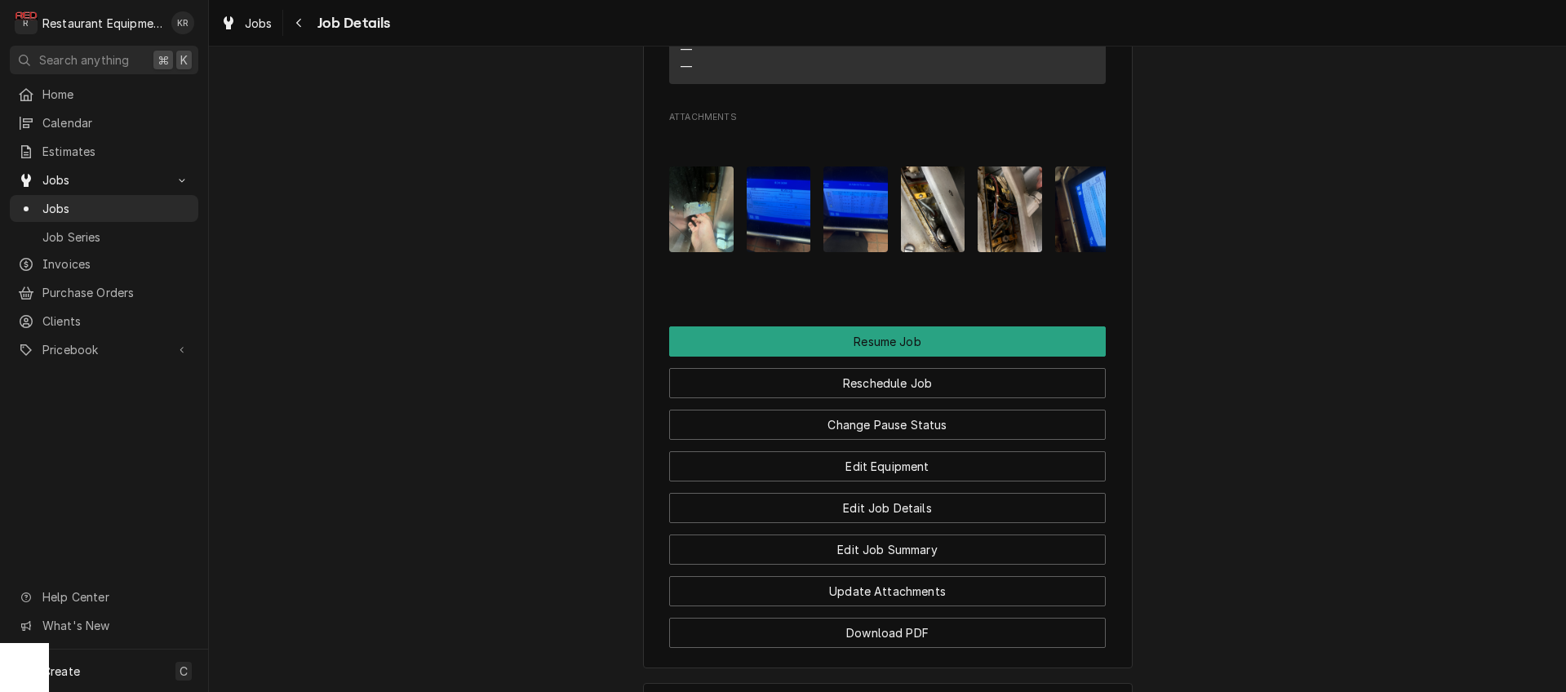
scroll to position [2310, 0]
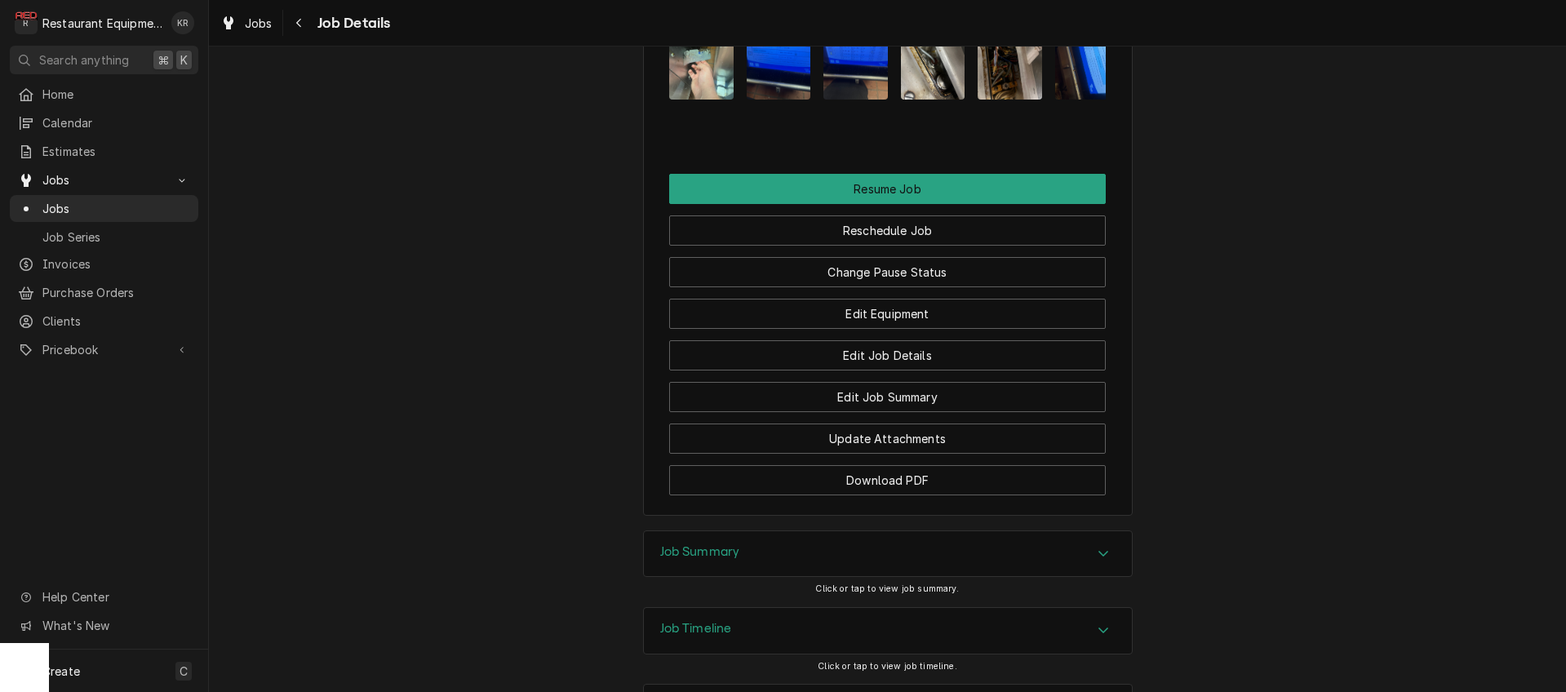
click at [702, 531] on div "Job Summary" at bounding box center [888, 554] width 488 height 46
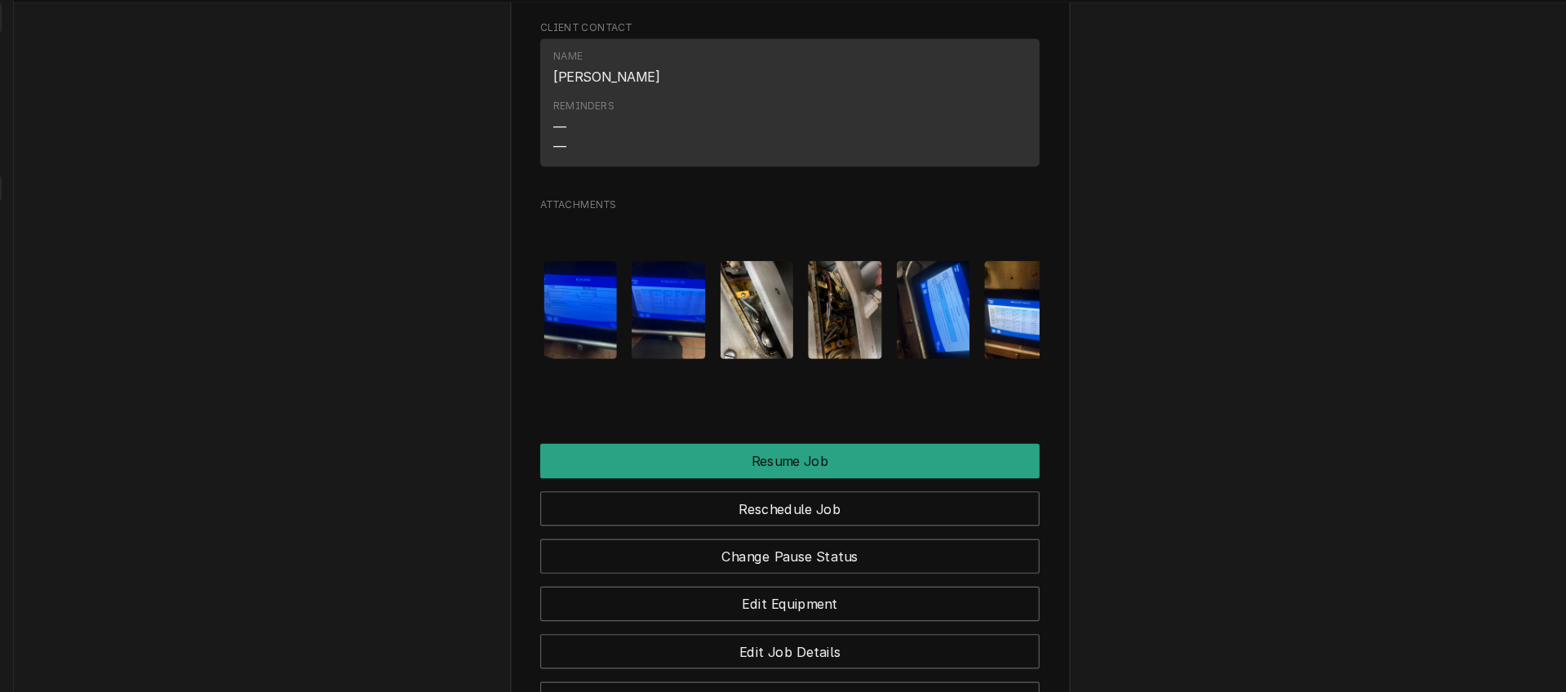
scroll to position [2061, 0]
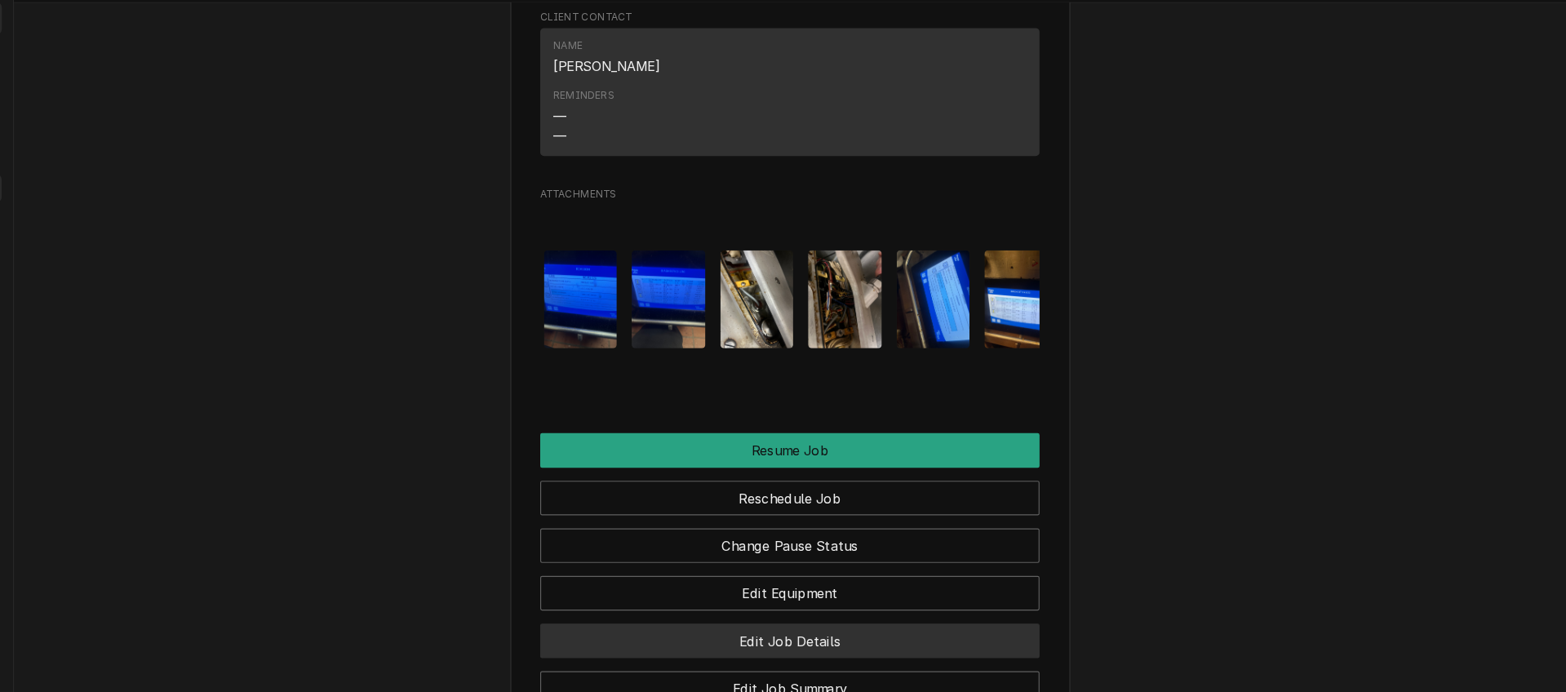
click at [838, 589] on button "Edit Job Details" at bounding box center [887, 604] width 437 height 30
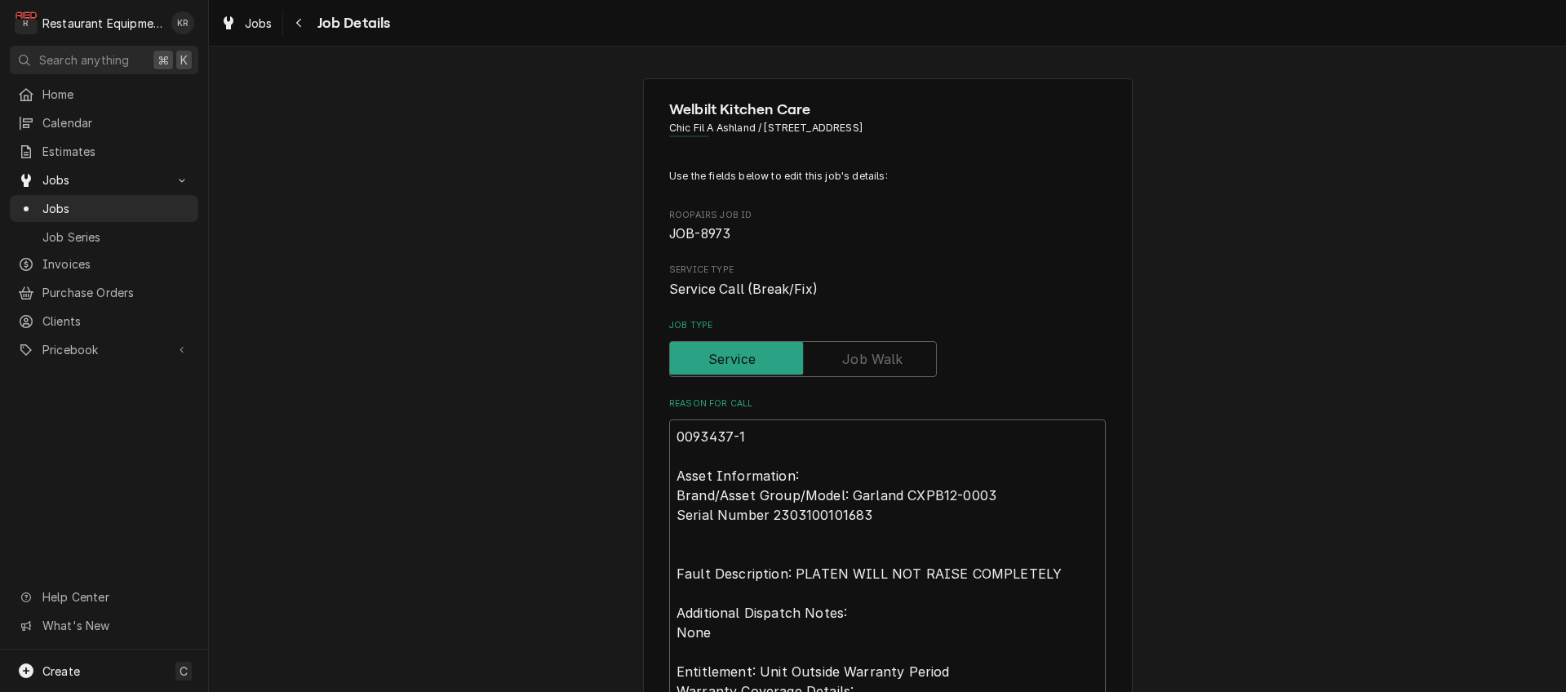
type textarea "x"
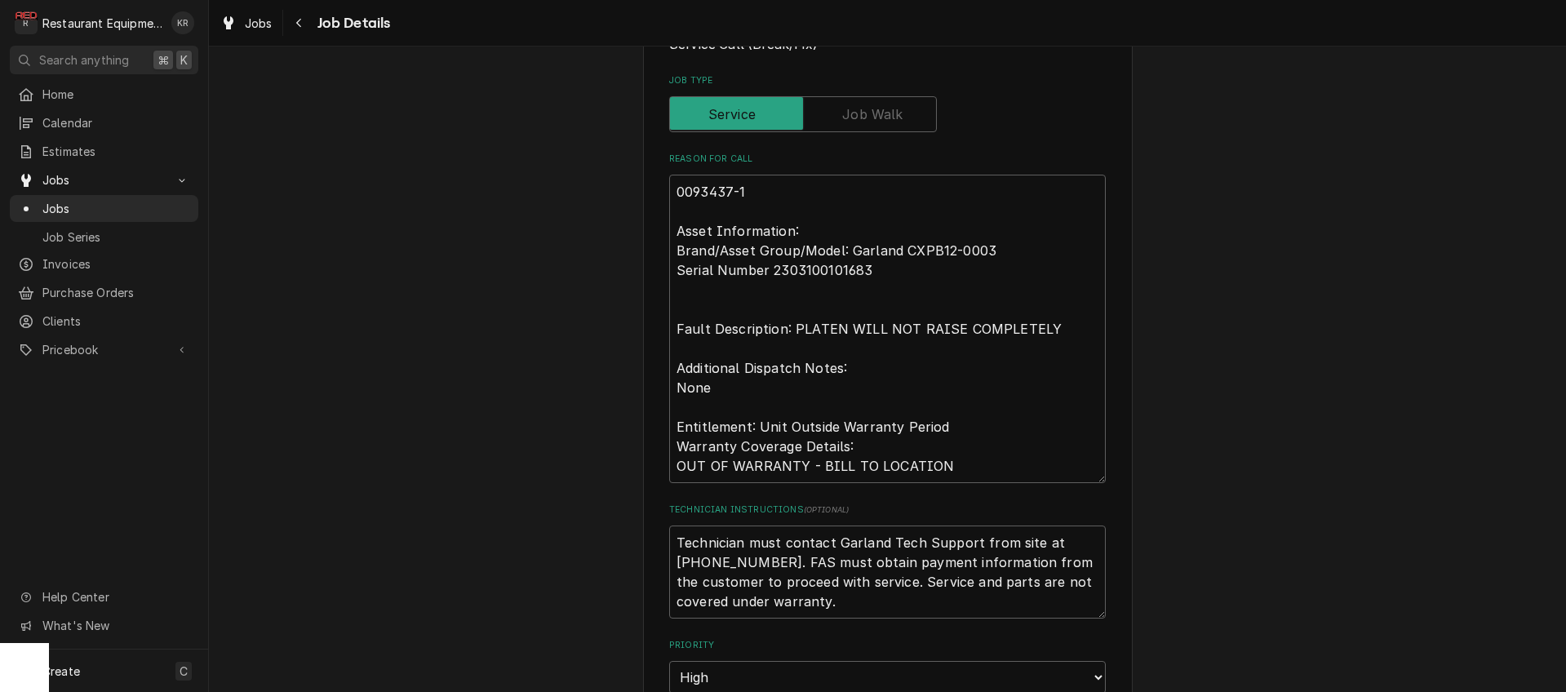
scroll to position [242, 0]
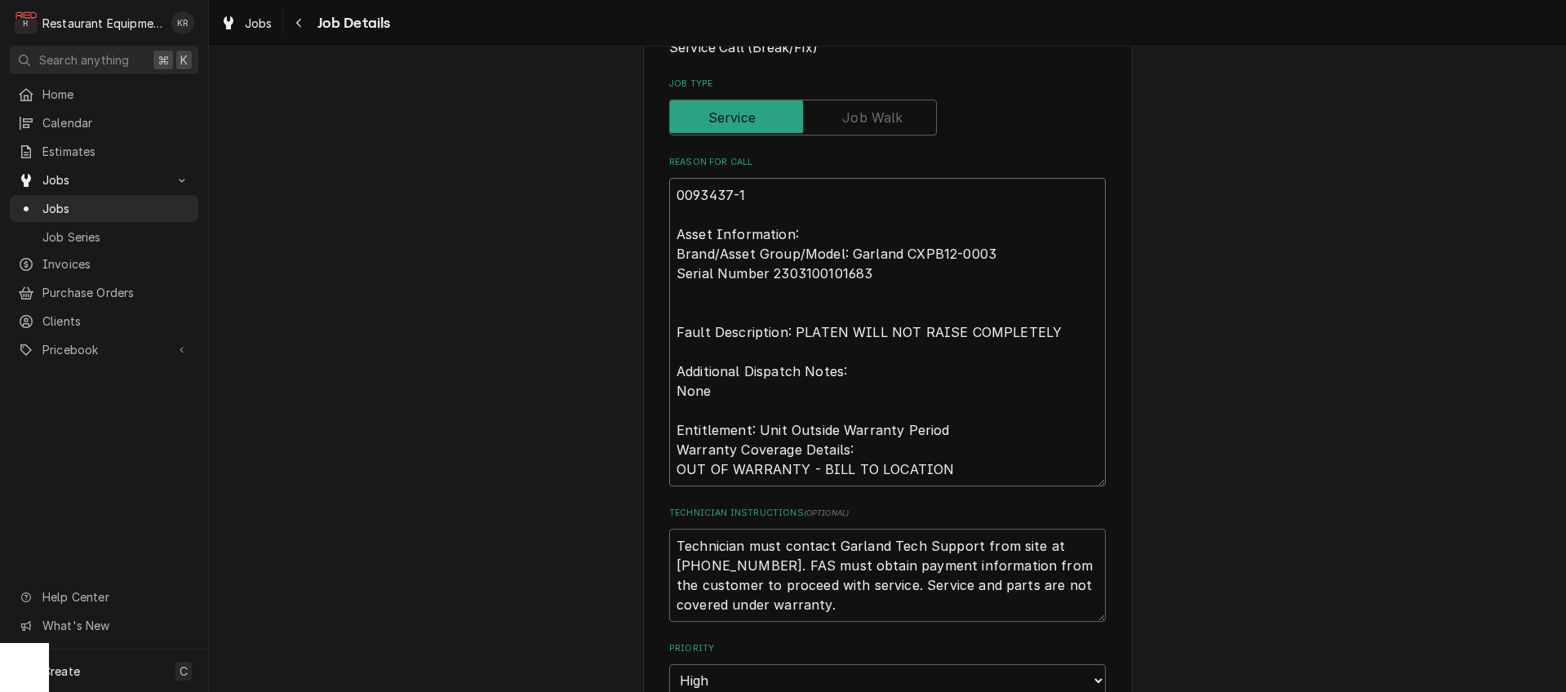
drag, startPoint x: 734, startPoint y: 193, endPoint x: 727, endPoint y: 220, distance: 28.7
click at [732, 198] on textarea "0093437-1 Asset Information: Brand/Asset Group/Model: Garland CXPB12-0003 Seria…" at bounding box center [887, 332] width 437 height 309
type textarea "00934373-1 Asset Information: Brand/Asset Group/Model: Garland CXPB12-0003 Seri…"
type textarea "x"
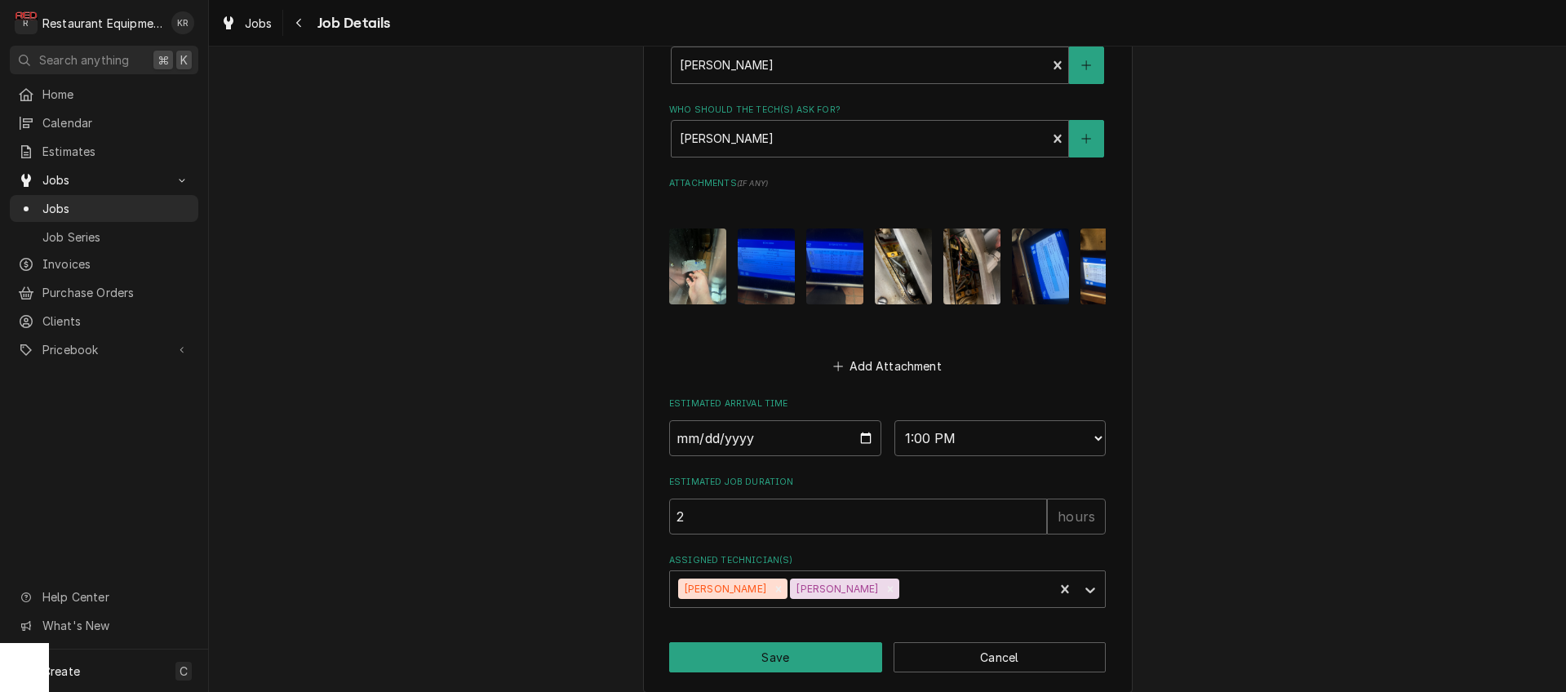
scroll to position [1078, 0]
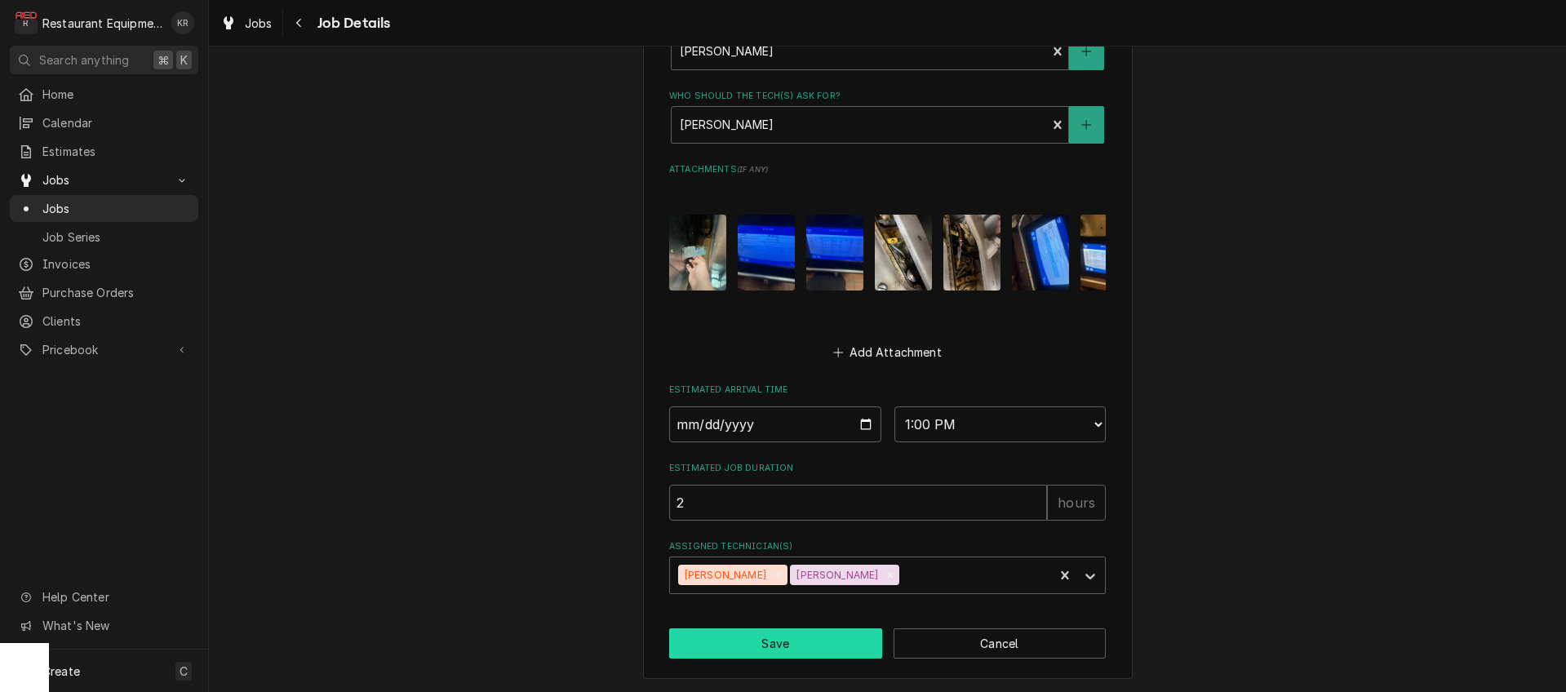
type textarea "00934373-1 Asset Information: Brand/Asset Group/Model: Garland CXPB12-0003 Seri…"
click at [767, 642] on button "Save" at bounding box center [775, 644] width 213 height 30
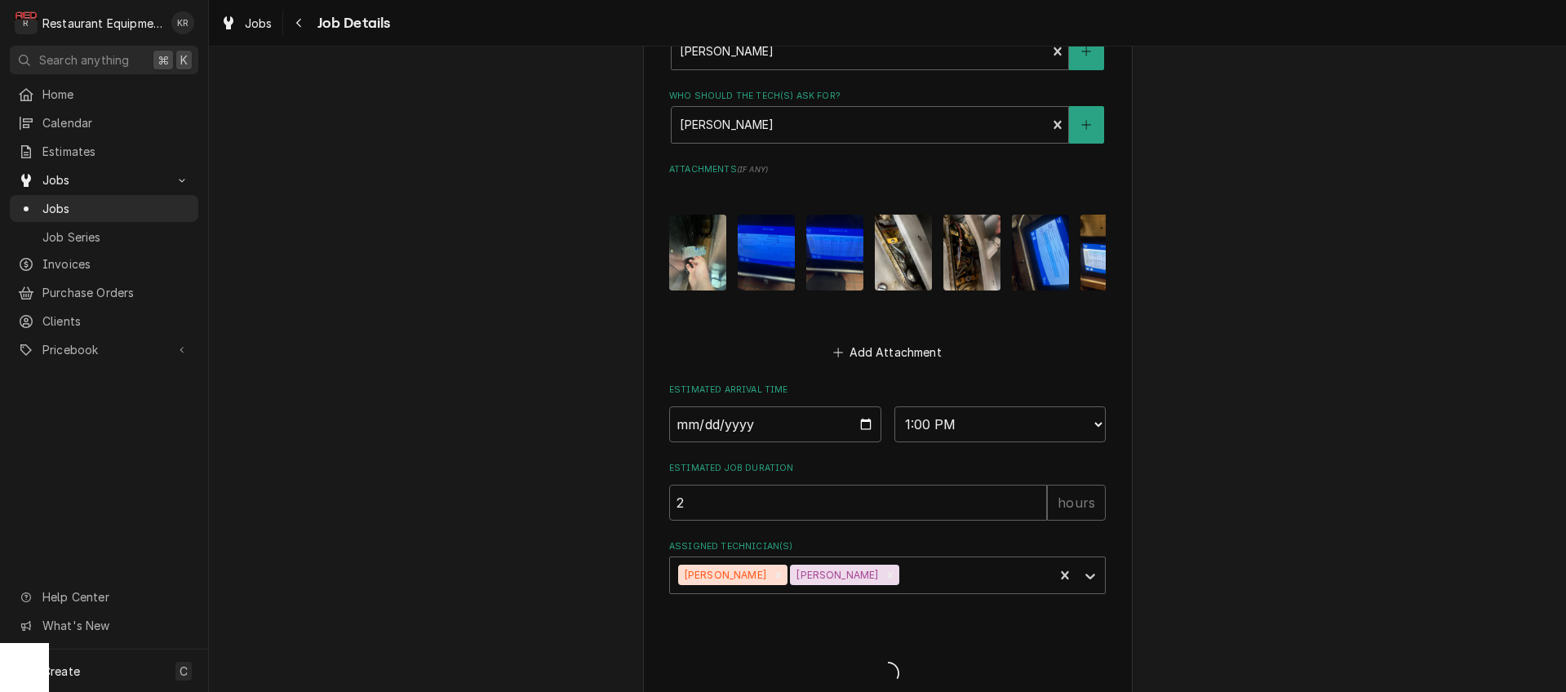
type textarea "x"
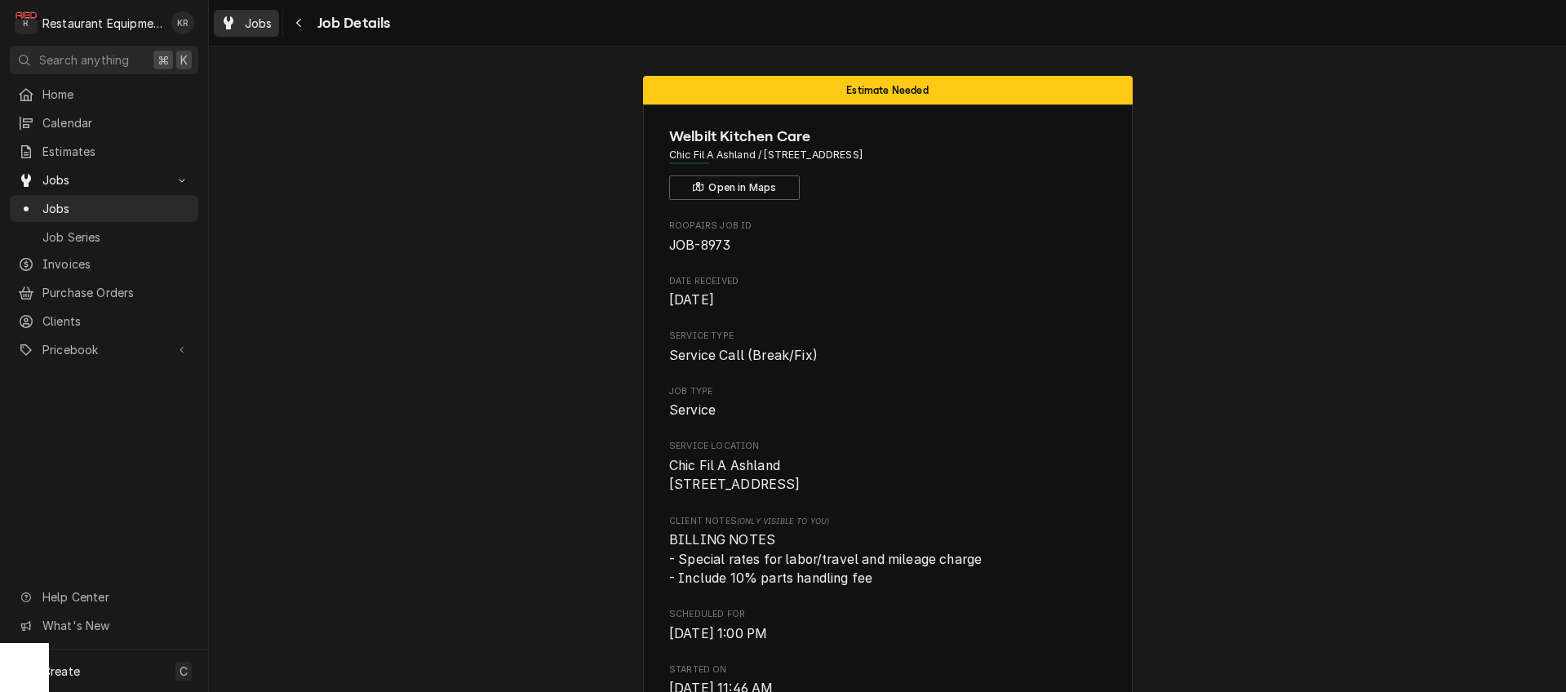
click at [256, 30] on span "Jobs" at bounding box center [259, 23] width 28 height 17
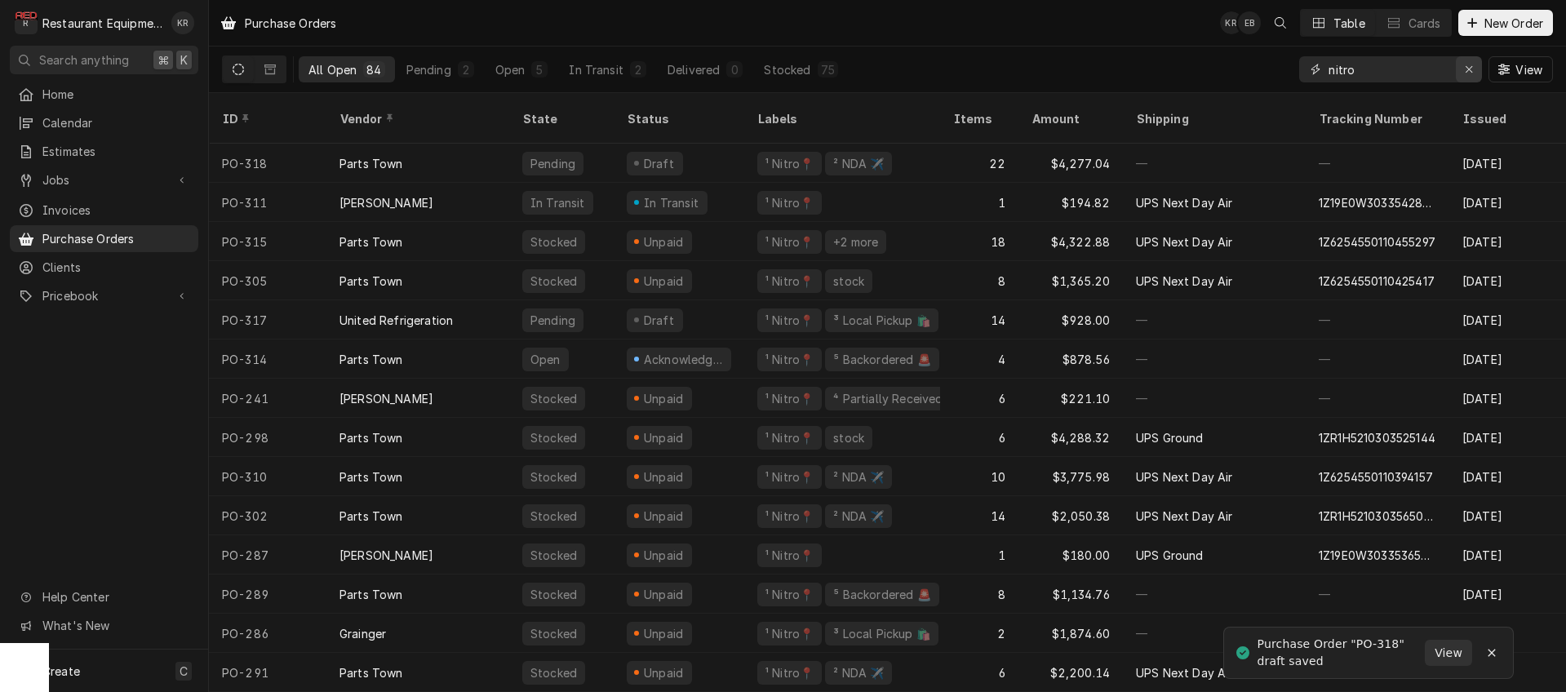
click at [1466, 73] on icon "Erase input" at bounding box center [1469, 69] width 9 height 11
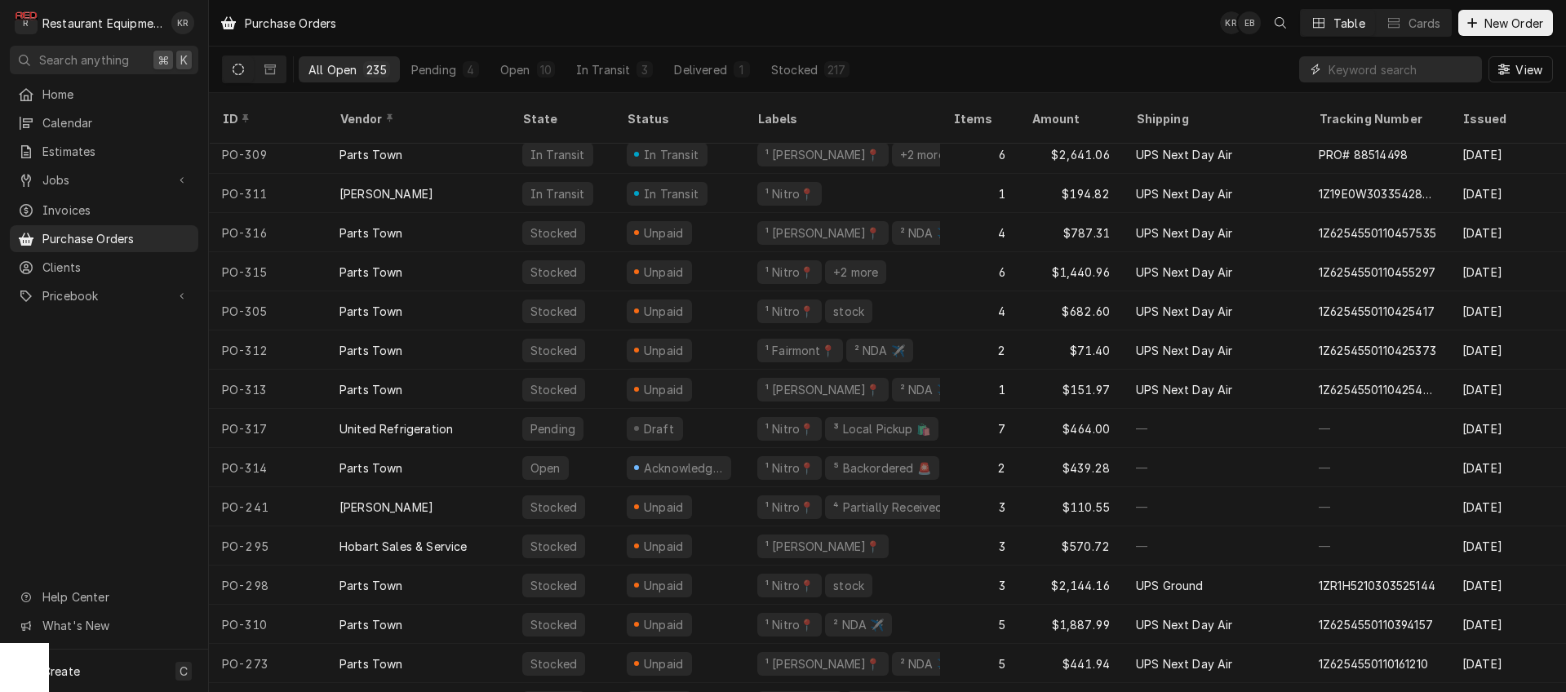
scroll to position [157, 0]
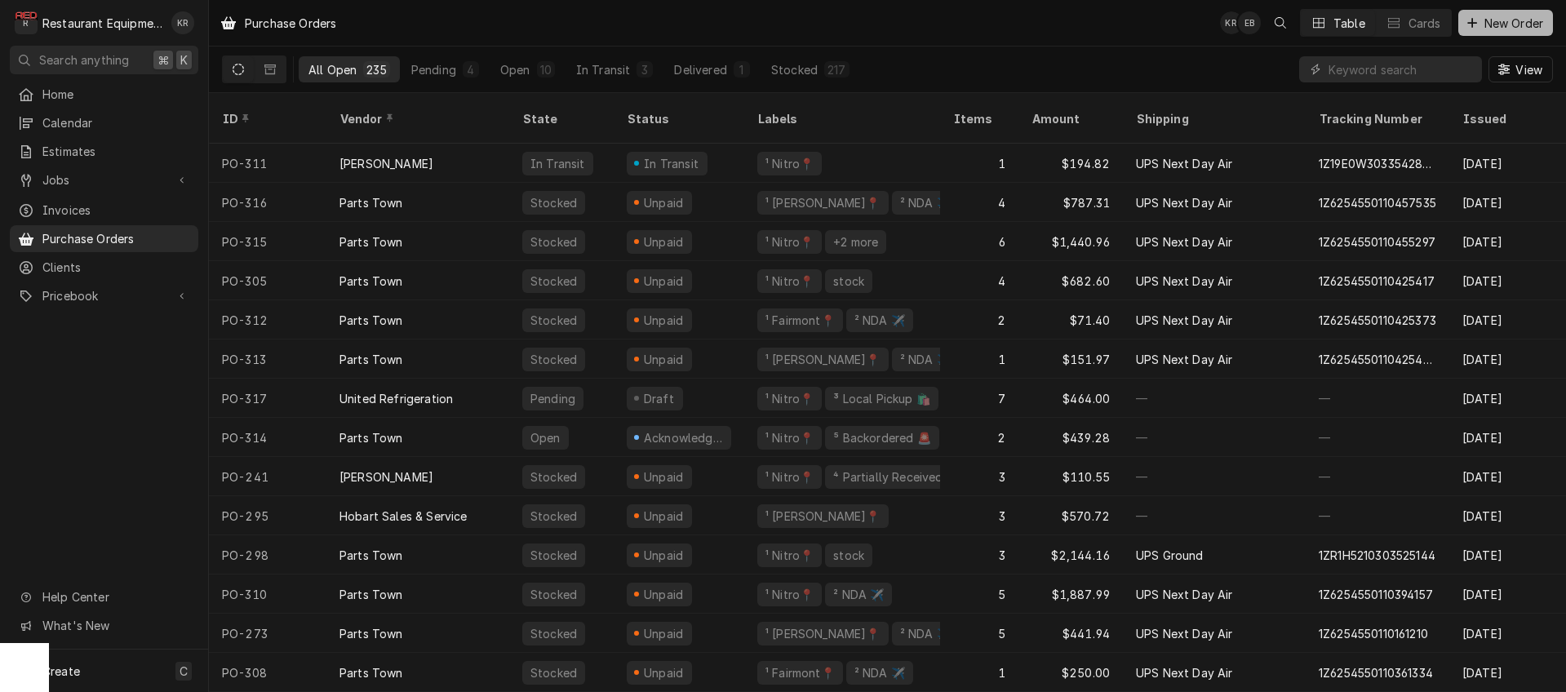
click at [1514, 26] on span "New Order" at bounding box center [1514, 23] width 65 height 17
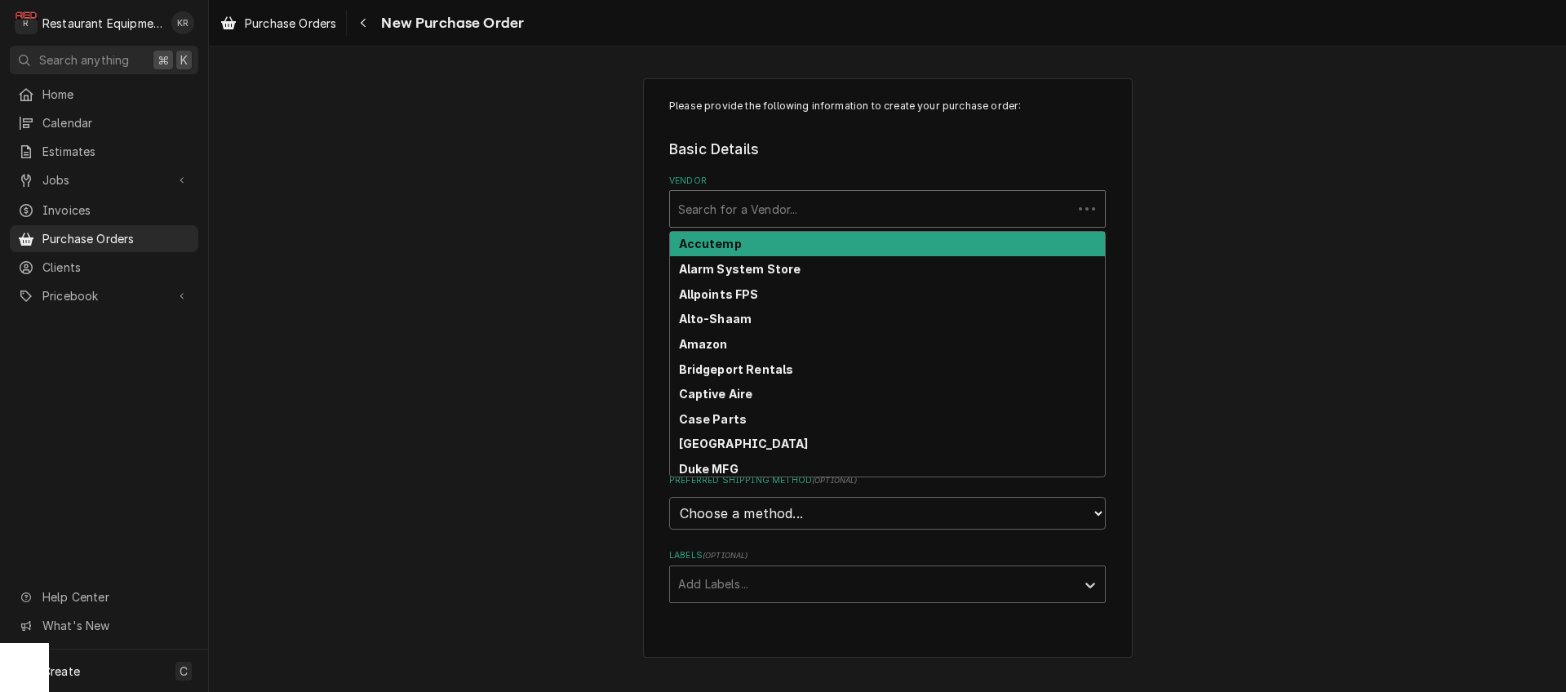
click at [687, 204] on div "Vendor" at bounding box center [871, 208] width 386 height 29
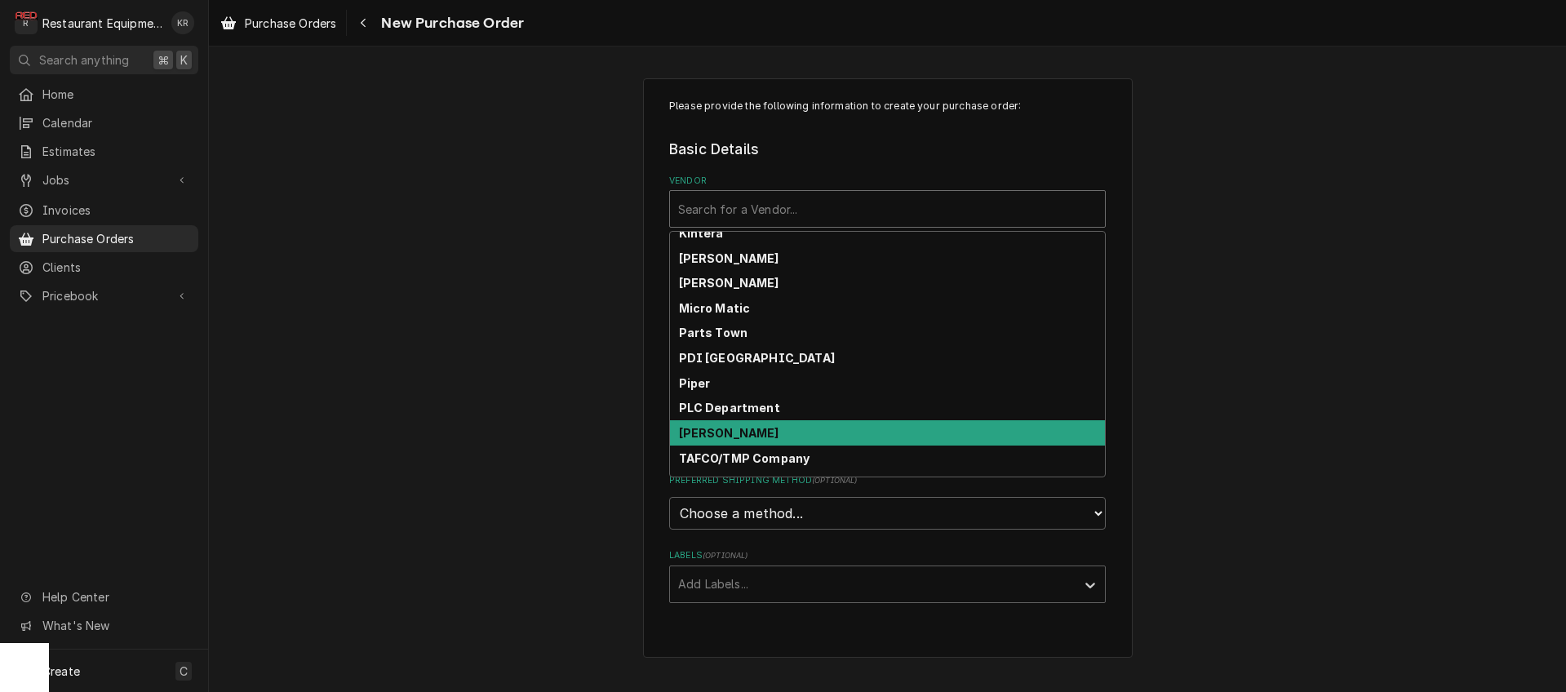
scroll to position [510, 0]
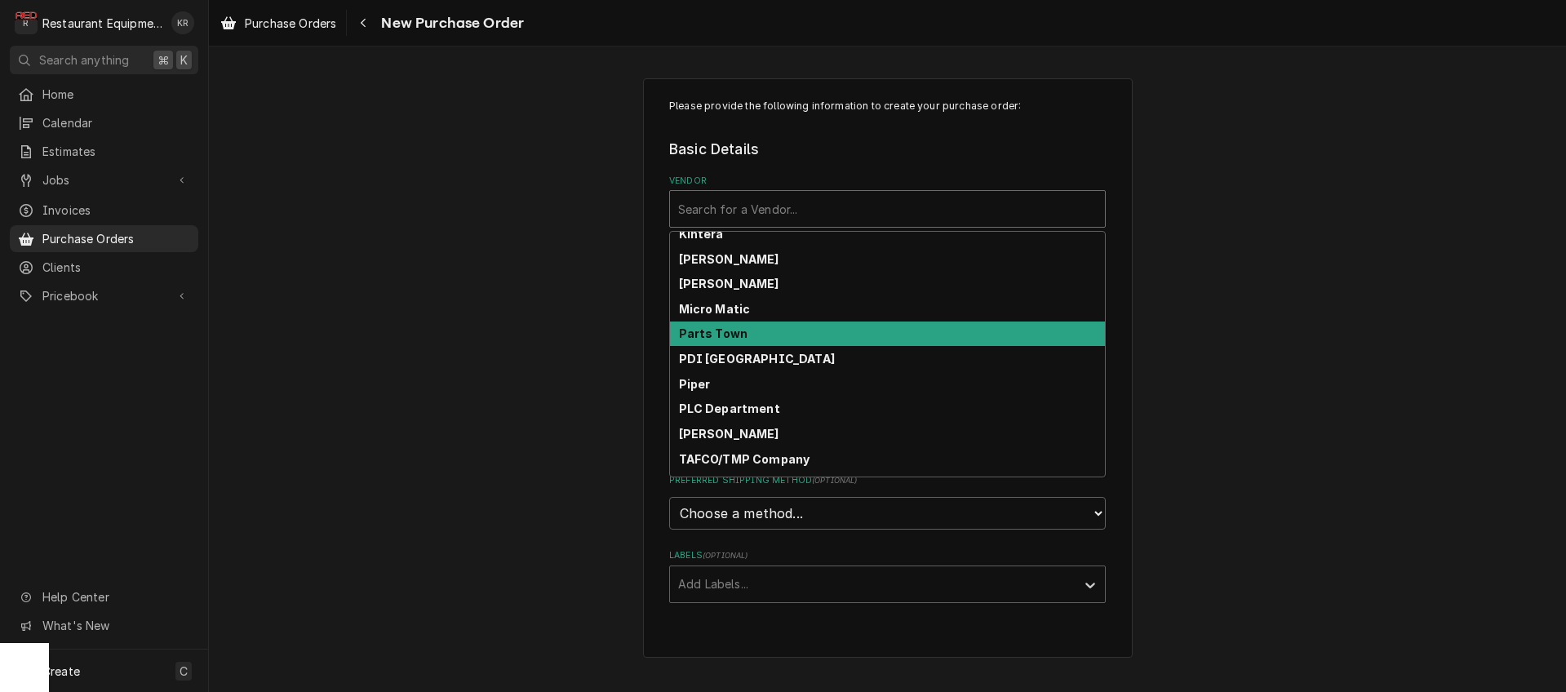
click at [740, 336] on strong "Parts Town" at bounding box center [713, 334] width 69 height 14
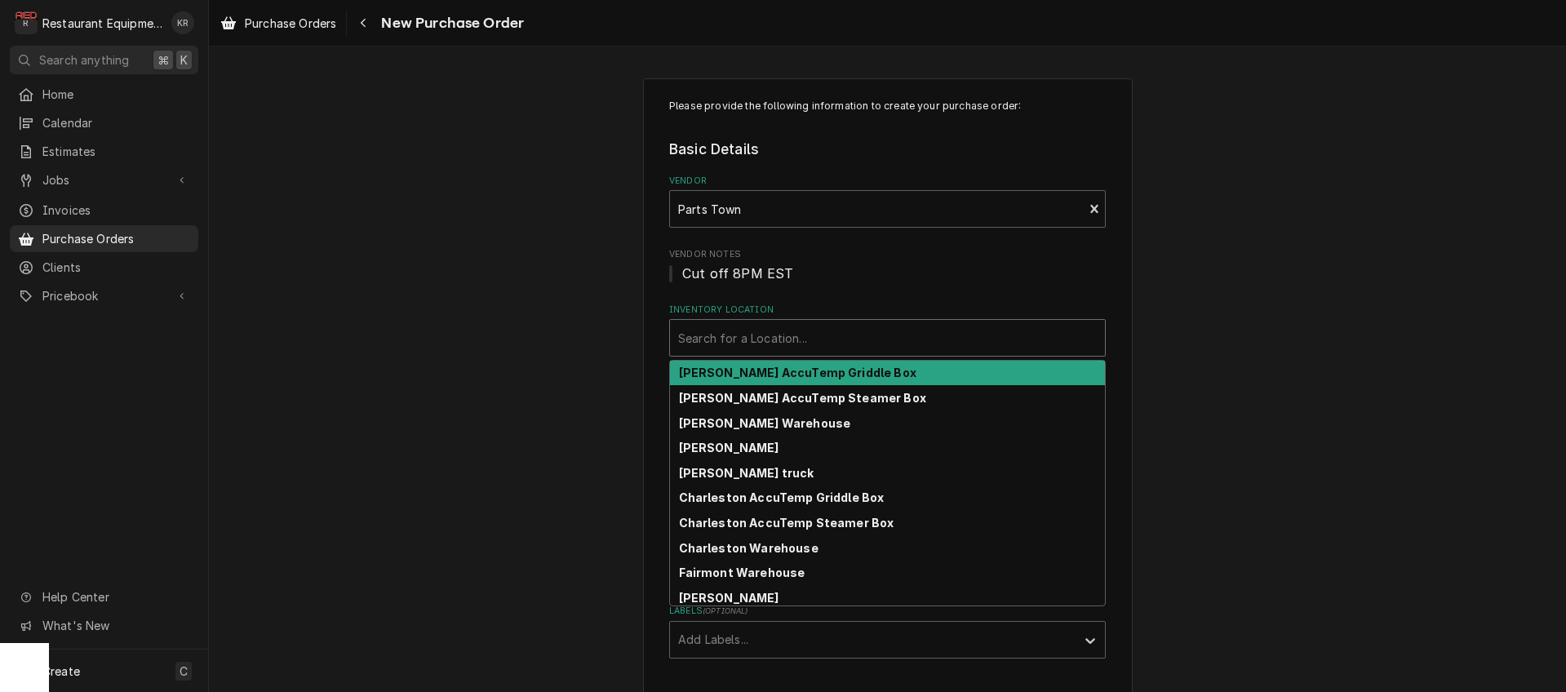
click at [738, 345] on div "Inventory Location" at bounding box center [887, 337] width 419 height 29
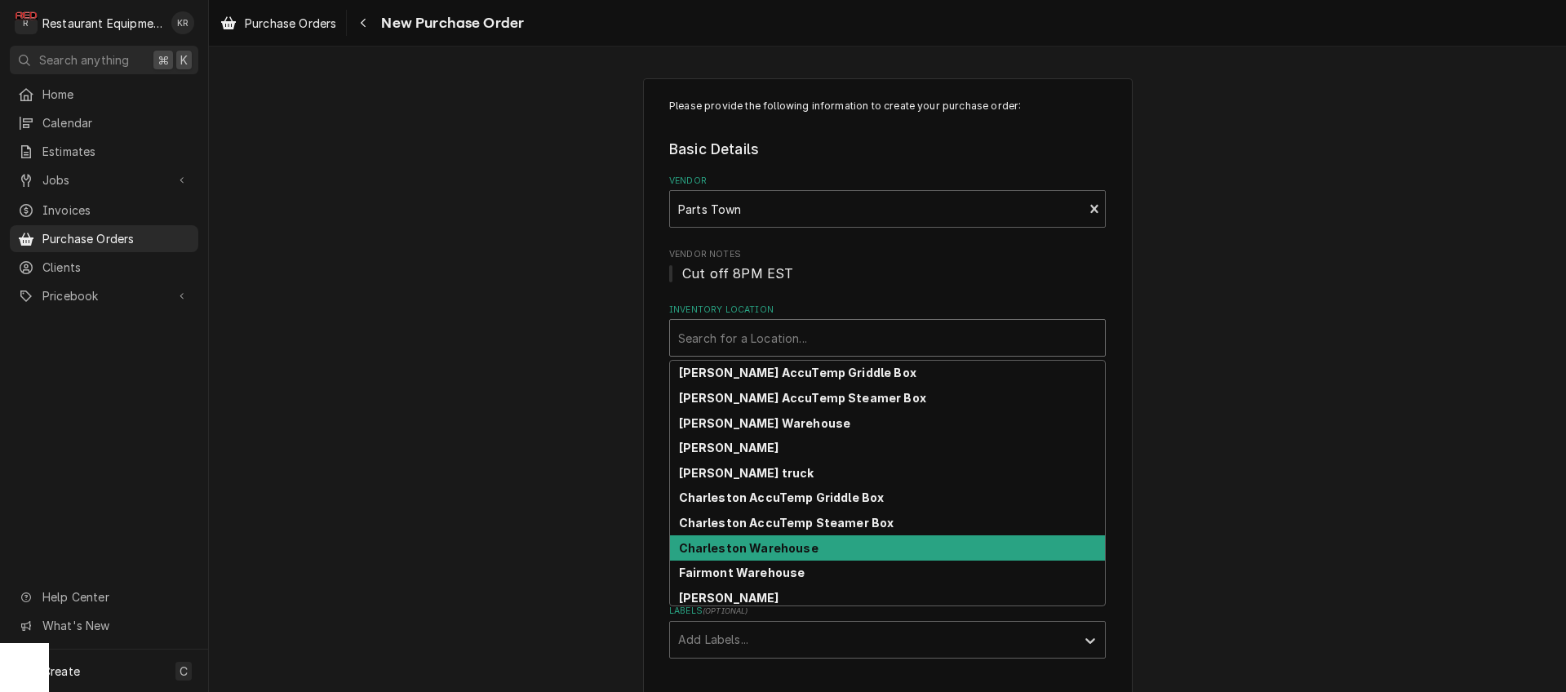
click at [755, 553] on strong "Charleston Warehouse" at bounding box center [749, 548] width 140 height 14
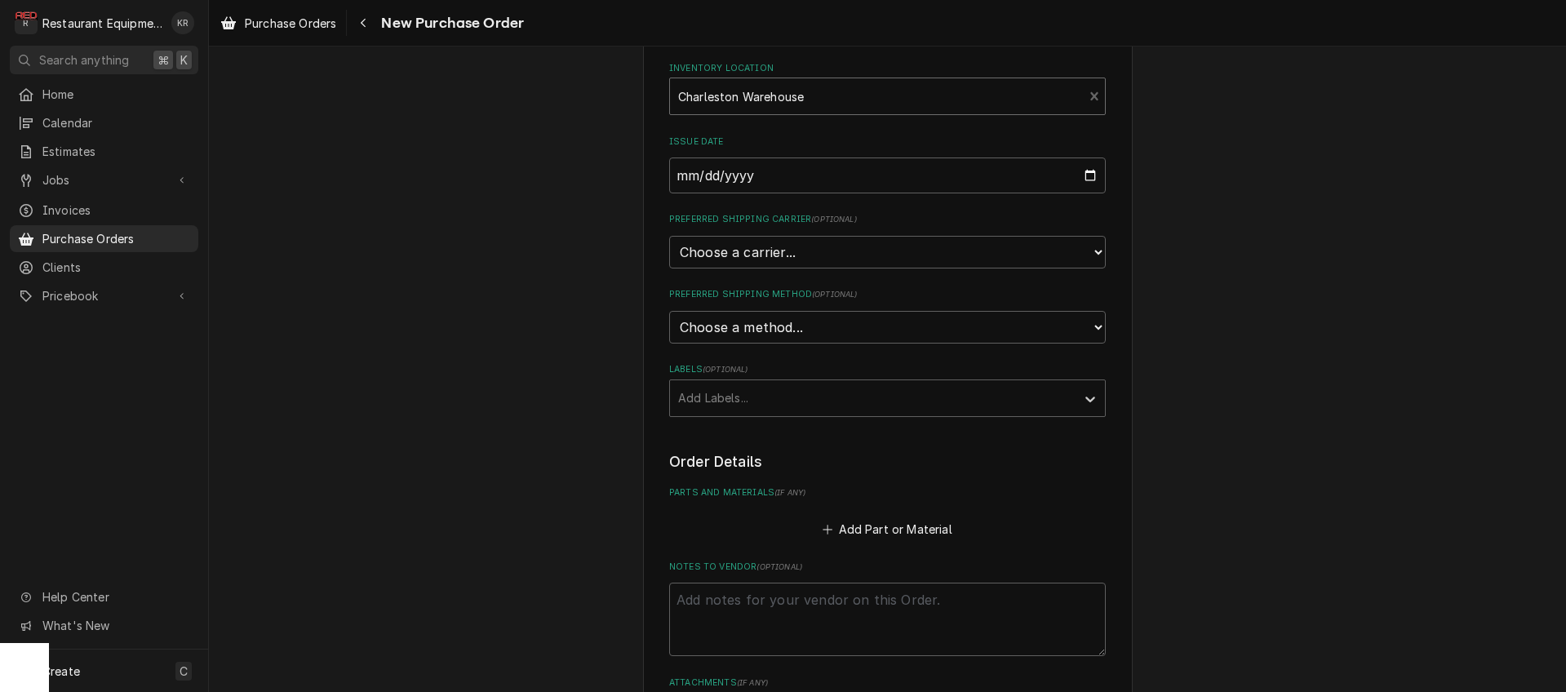
scroll to position [291, 0]
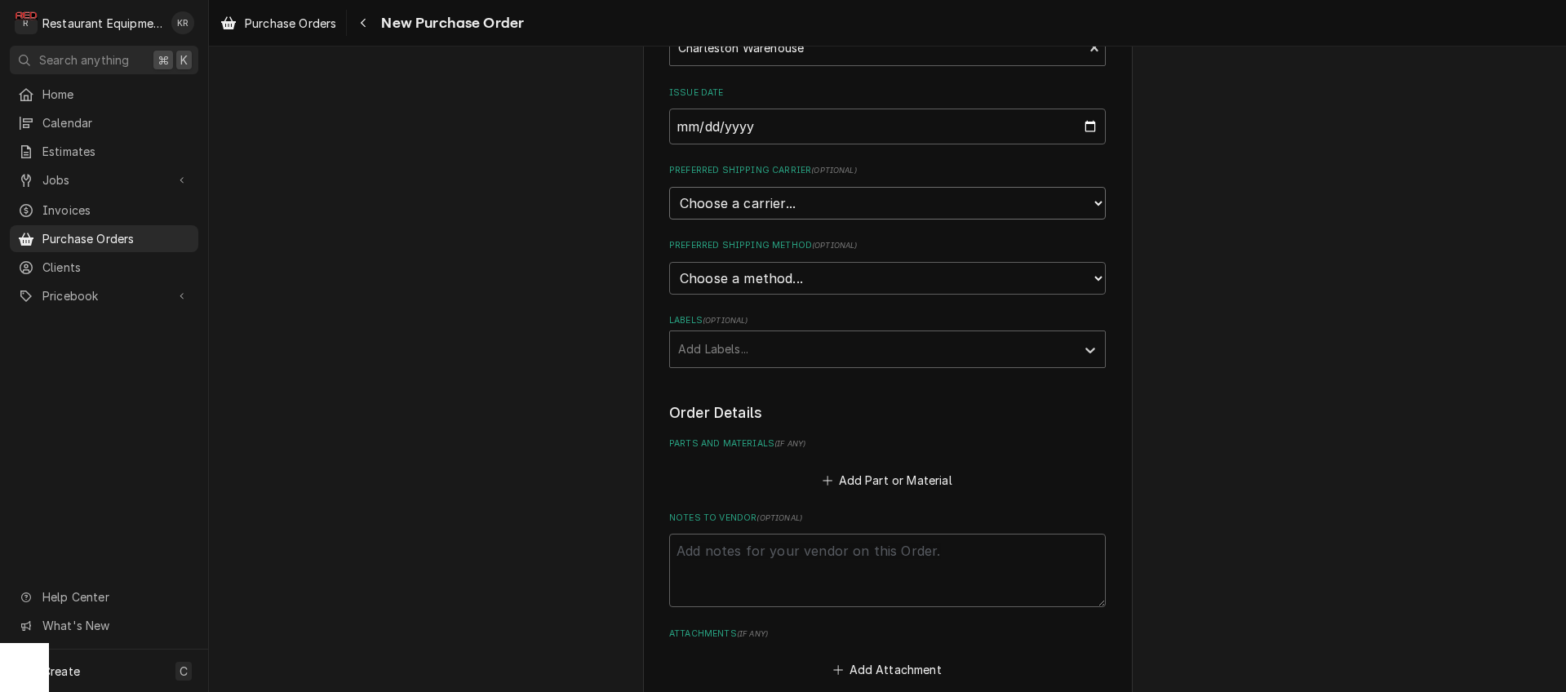
select select "4"
click option "UPS" at bounding box center [0, 0] width 0 height 0
click at [755, 357] on div "Labels" at bounding box center [872, 349] width 389 height 29
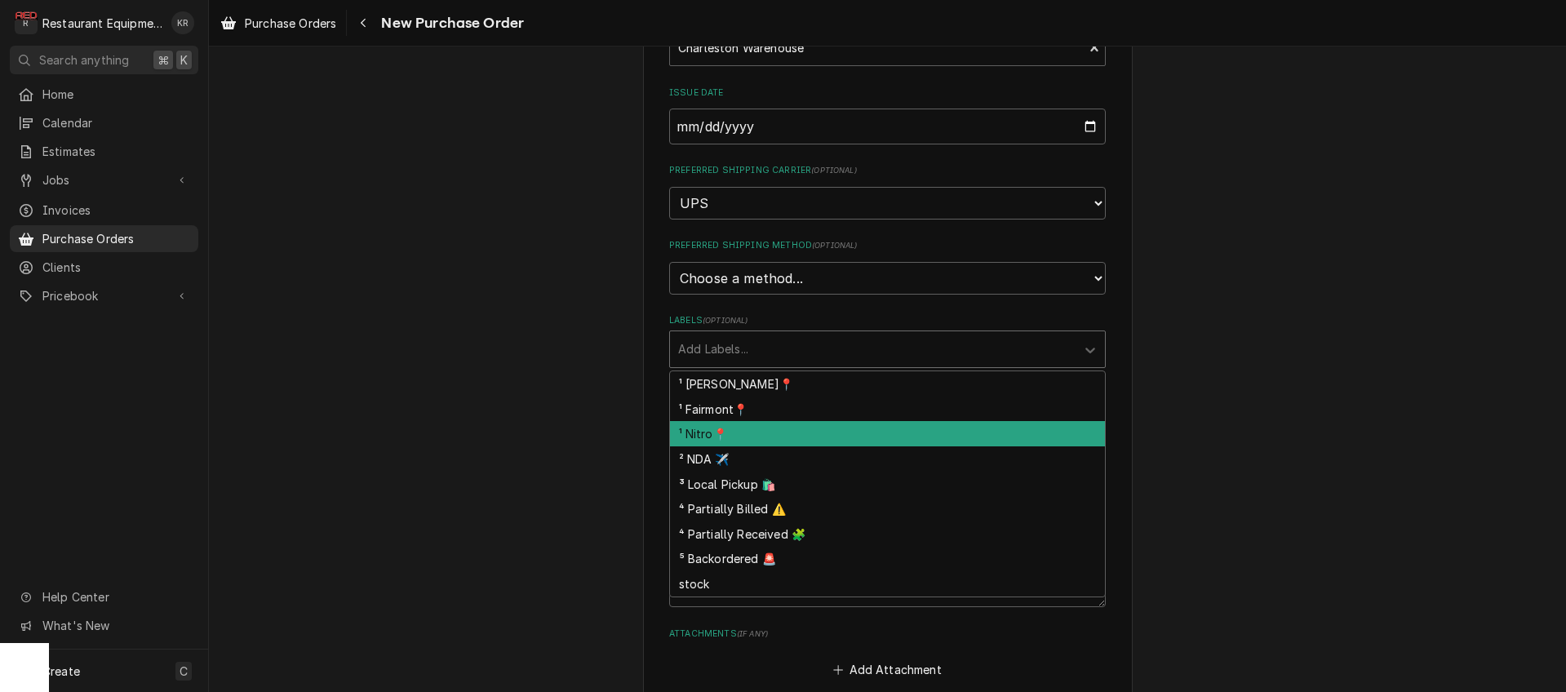
click at [755, 432] on div "¹ Nitro📍" at bounding box center [887, 433] width 435 height 25
type textarea "x"
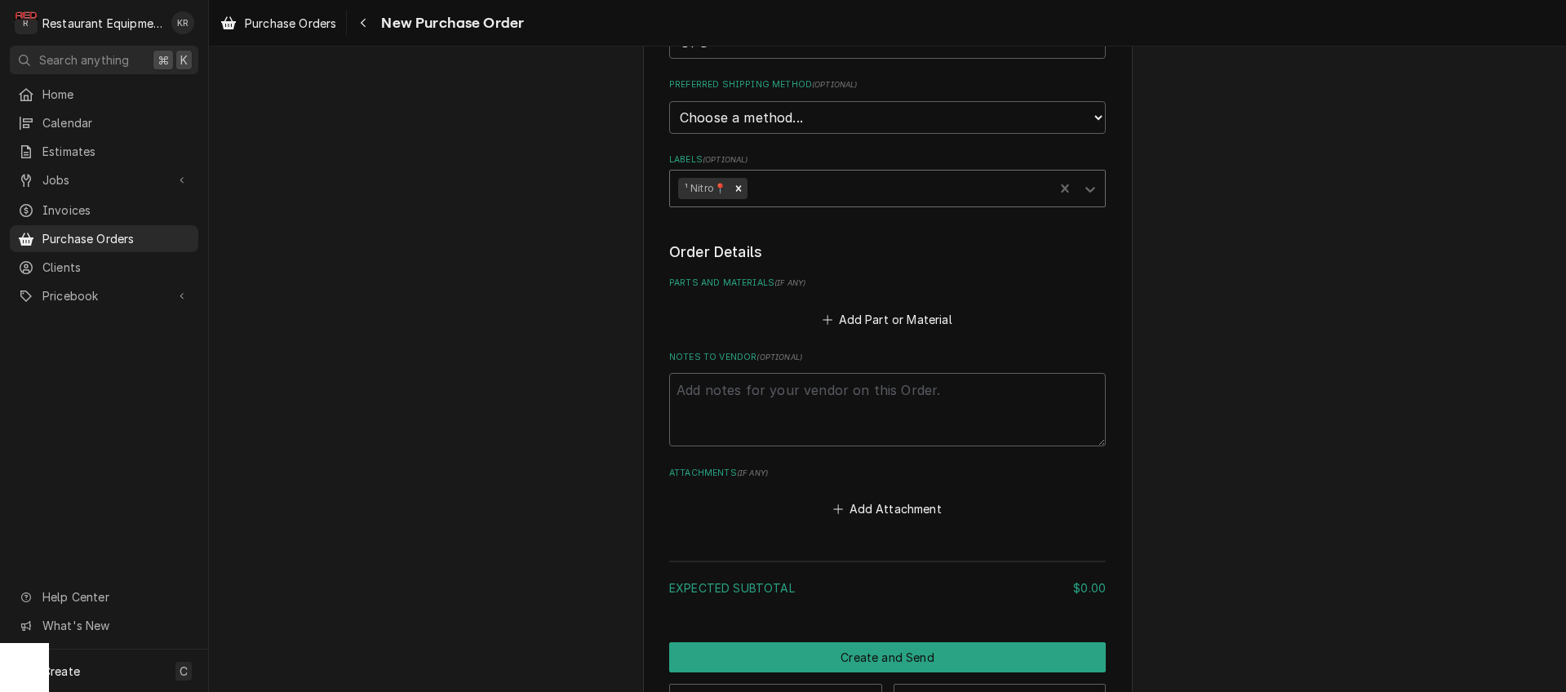
scroll to position [505, 0]
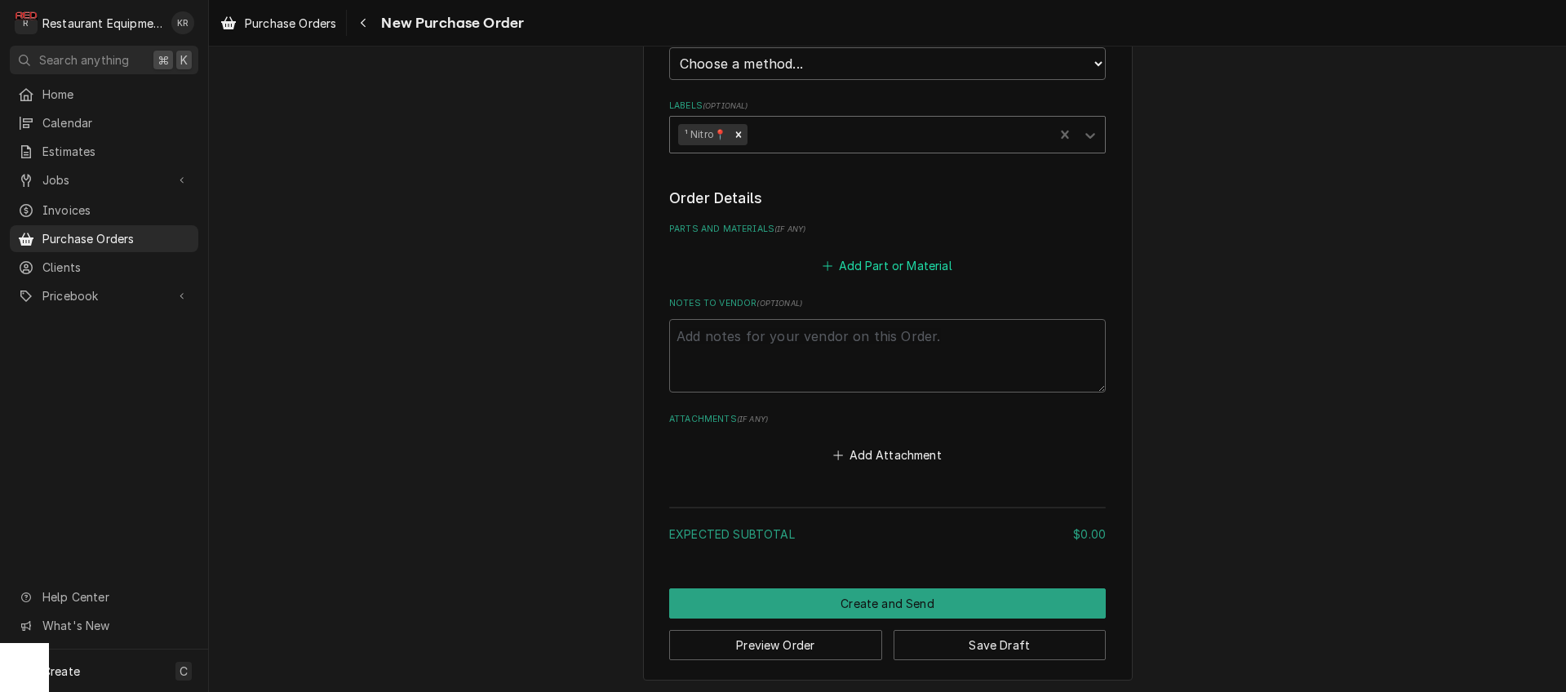
click at [895, 264] on button "Add Part or Material" at bounding box center [887, 265] width 135 height 23
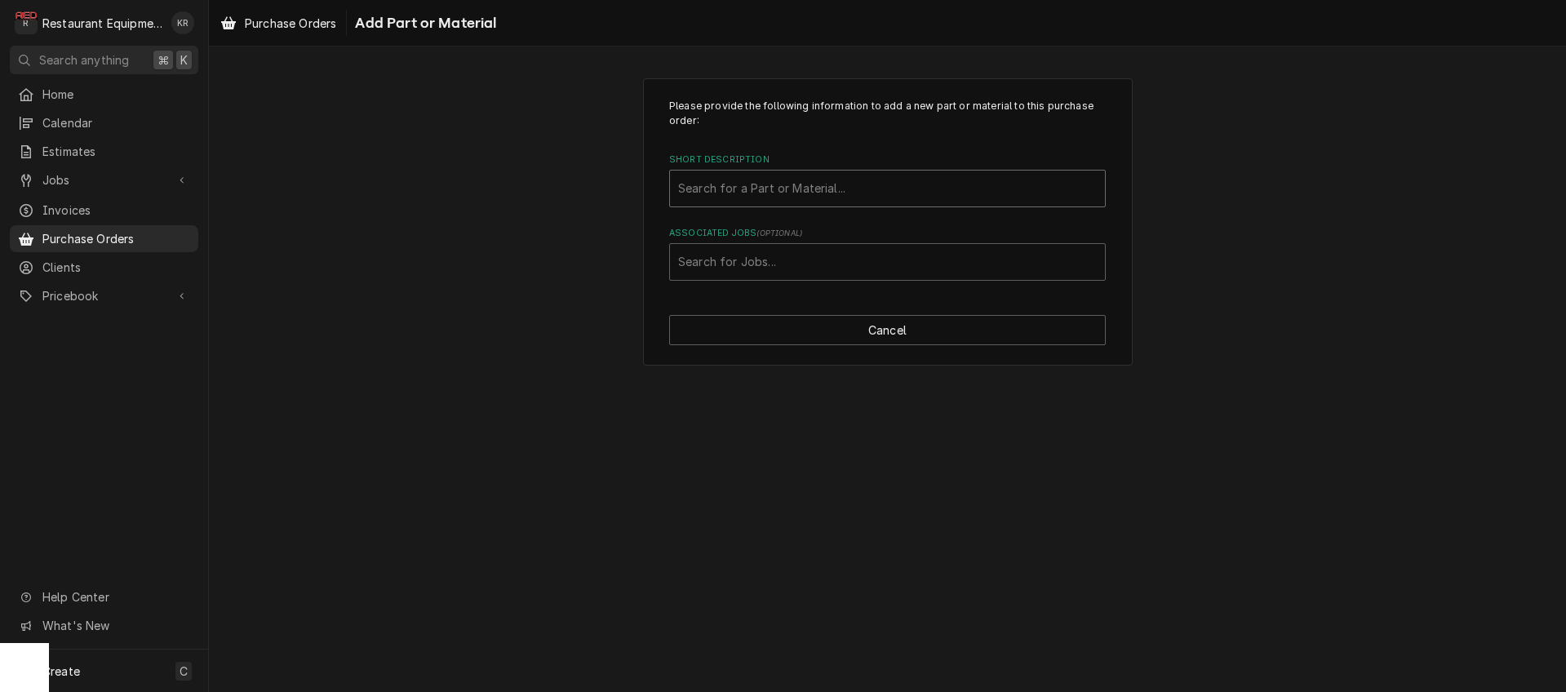
click at [806, 193] on div "Short Description" at bounding box center [887, 188] width 419 height 29
type input "000-333-0043"
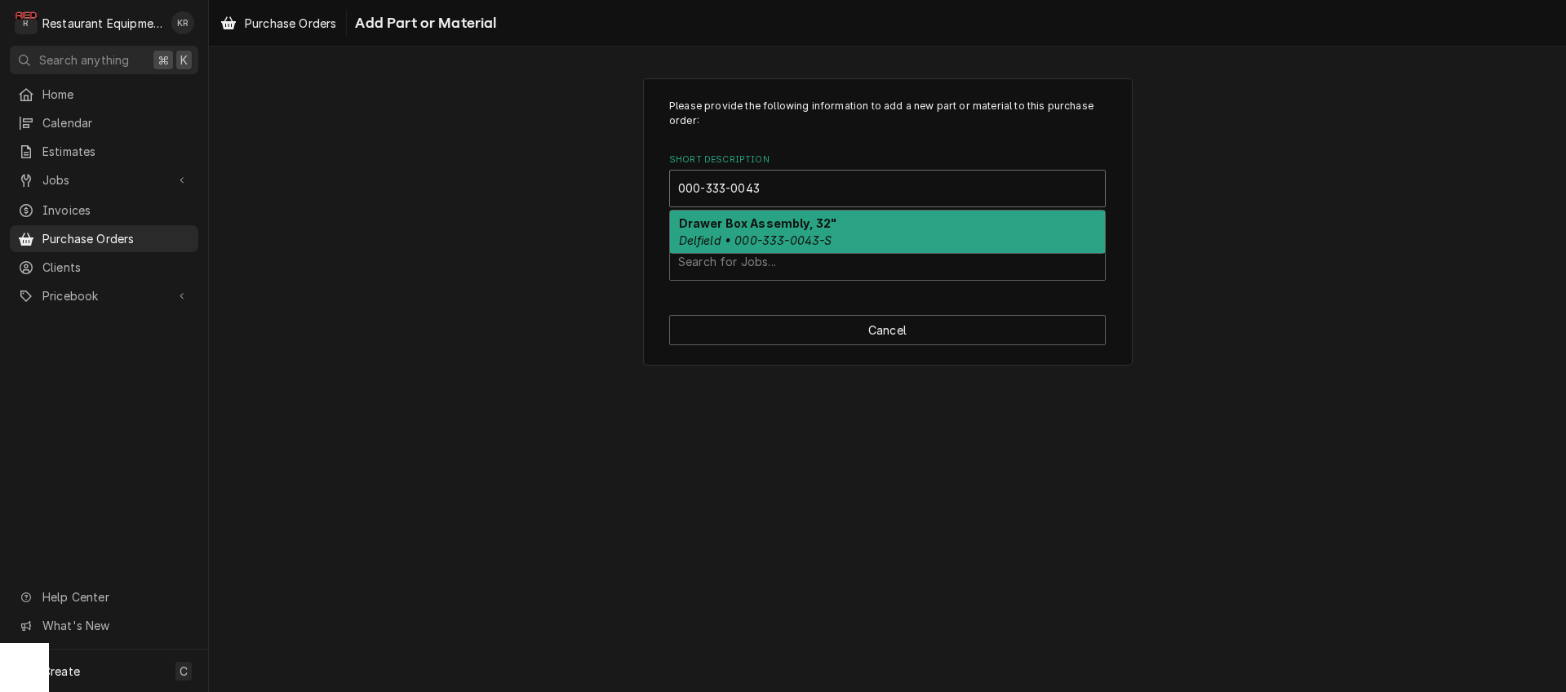
click at [789, 228] on strong "Drawer Box Assembly, 32"" at bounding box center [758, 223] width 158 height 14
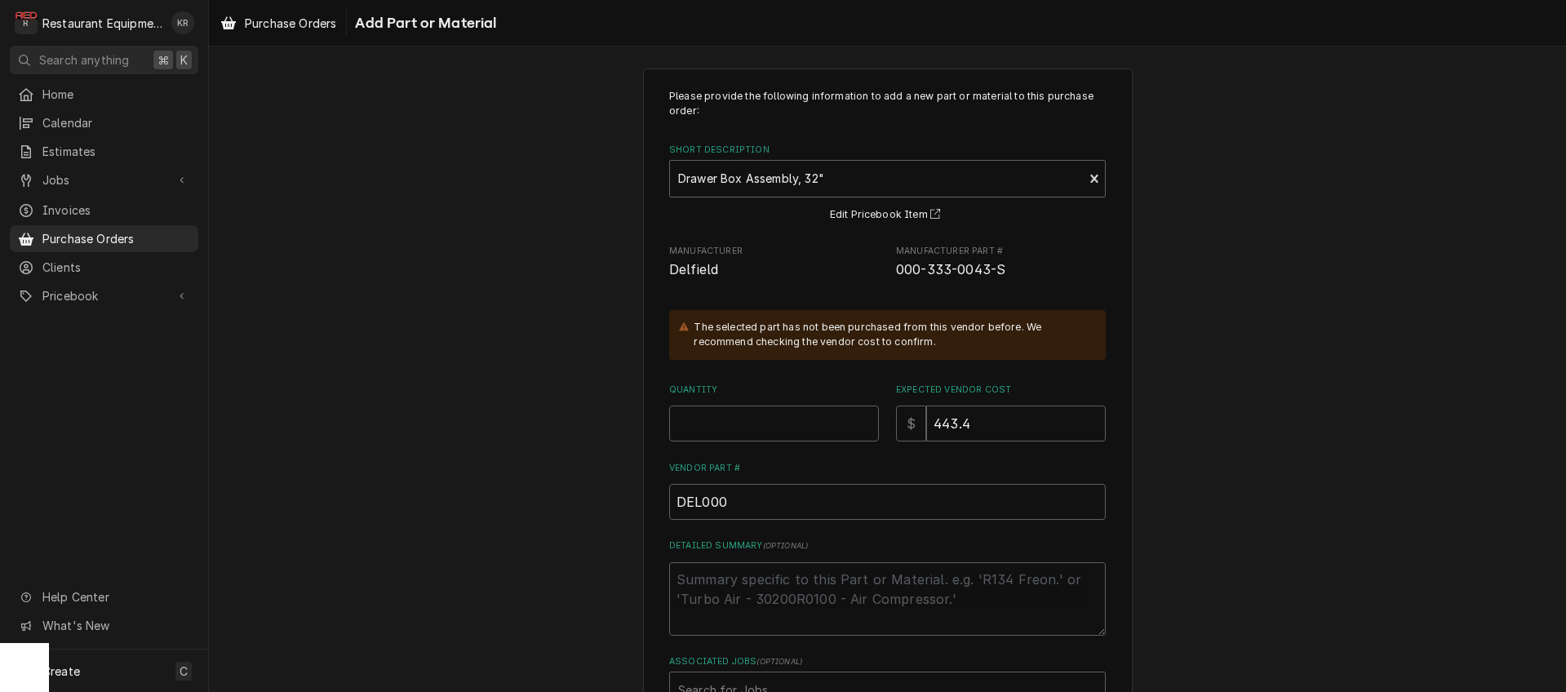
click at [750, 439] on input "Quantity" at bounding box center [774, 424] width 210 height 36
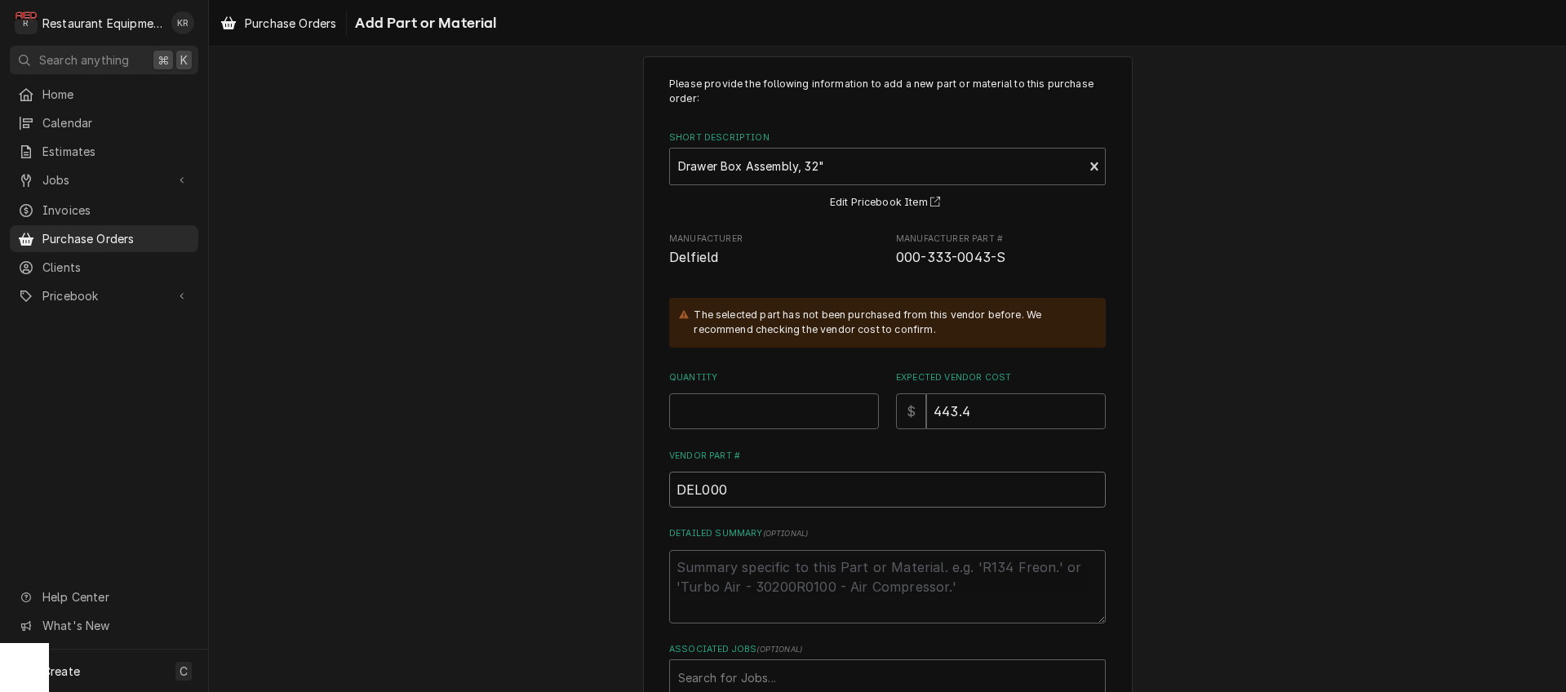
click at [780, 498] on input "DEL000" at bounding box center [887, 490] width 437 height 36
type textarea "x"
type input "DEL000-"
type textarea "x"
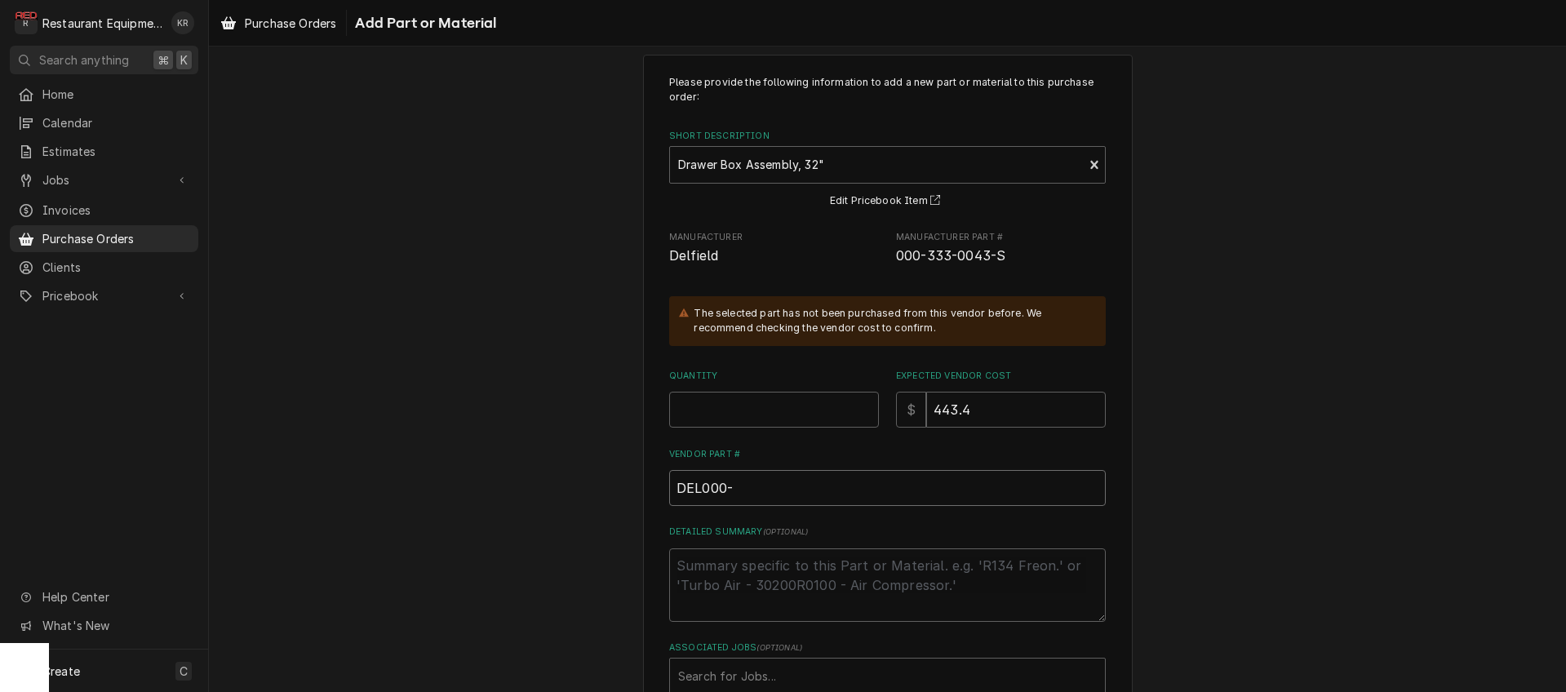
type input "DEL000-3"
type textarea "x"
type input "DEL000-33"
type textarea "x"
type input "DEL000-333"
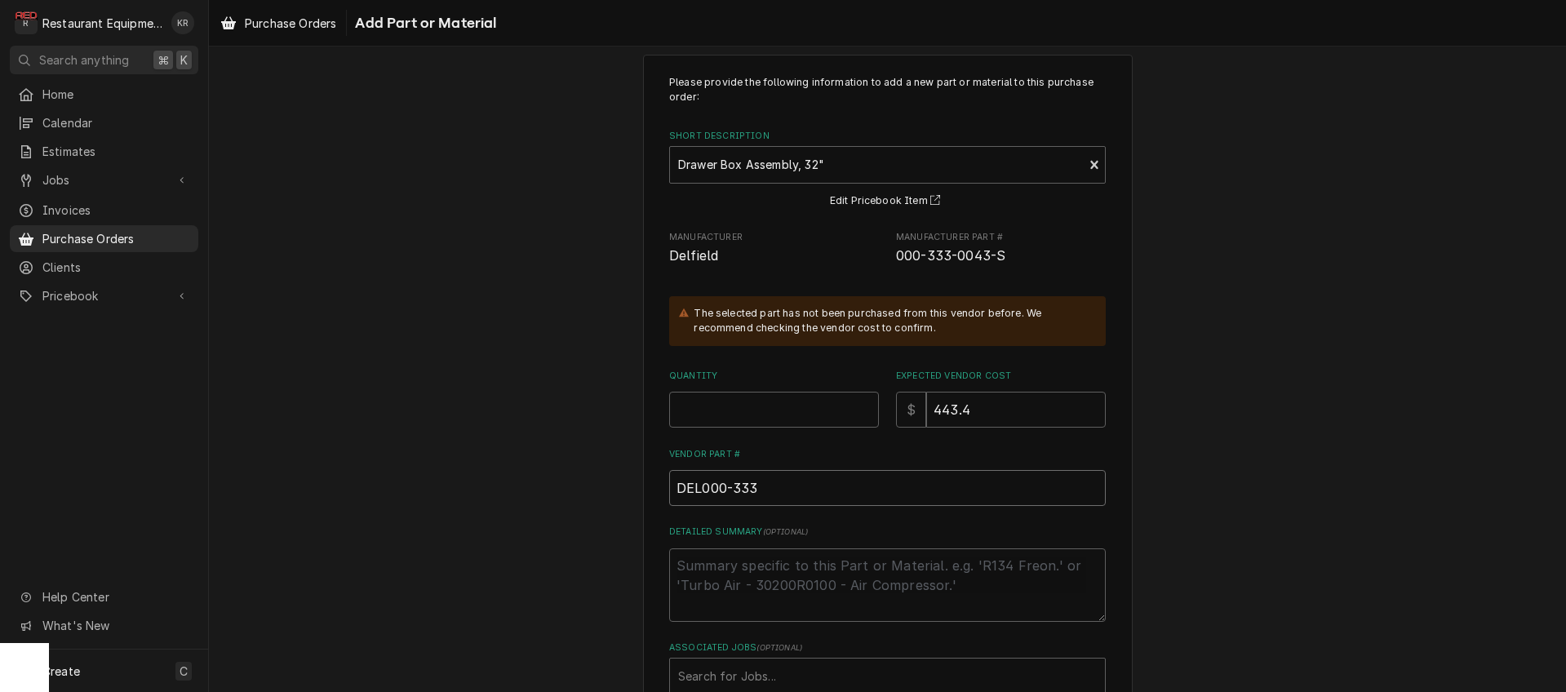
type textarea "x"
type input "DEL000-333-"
type textarea "x"
type input "DEL000-333-0"
type textarea "x"
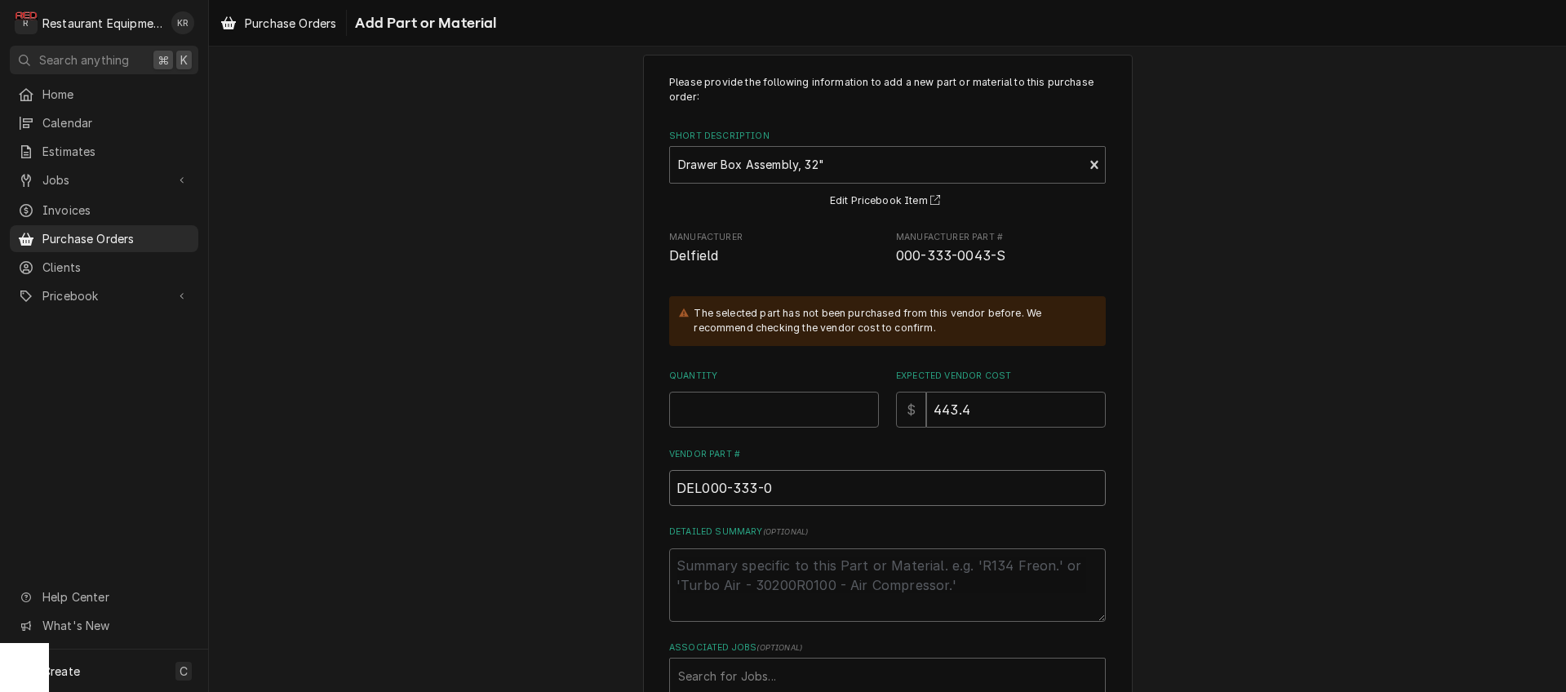
type input "DEL000-333-00"
type textarea "x"
type input "DEL000-333-004"
type textarea "x"
type input "DEL000-333-0043"
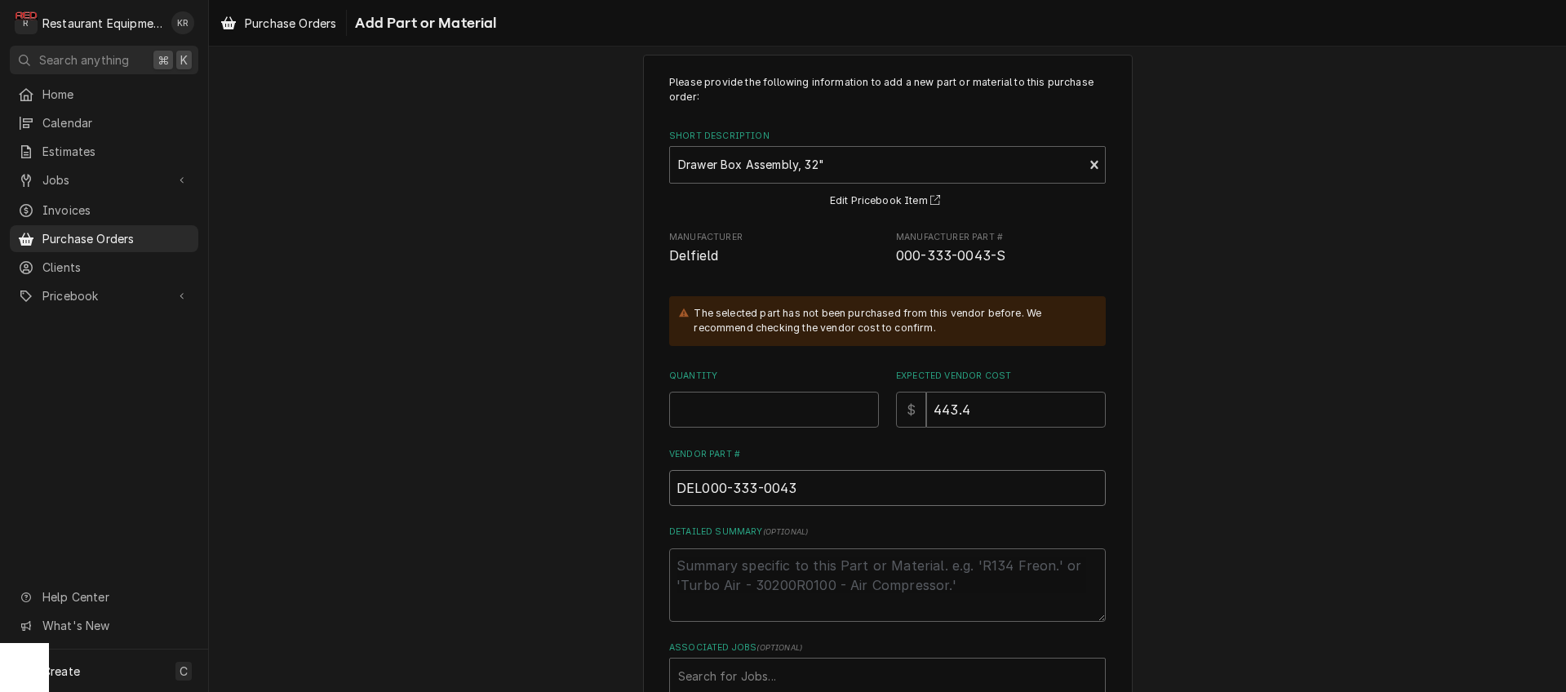
type textarea "x"
type input "DEL000-333-0043-"
type textarea "x"
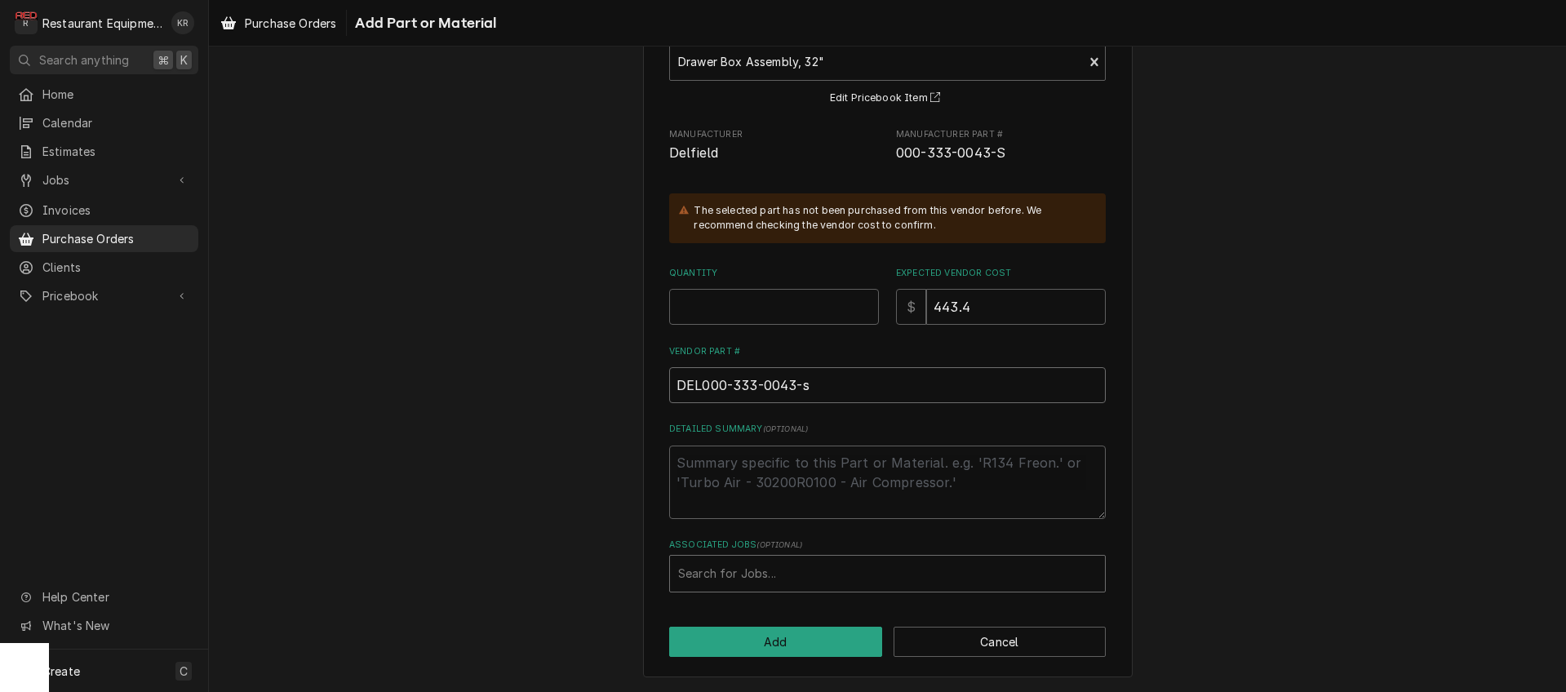
type input "DEL000-333-0043-s"
click at [795, 573] on div "Associated Jobs" at bounding box center [887, 573] width 419 height 29
type input "8961"
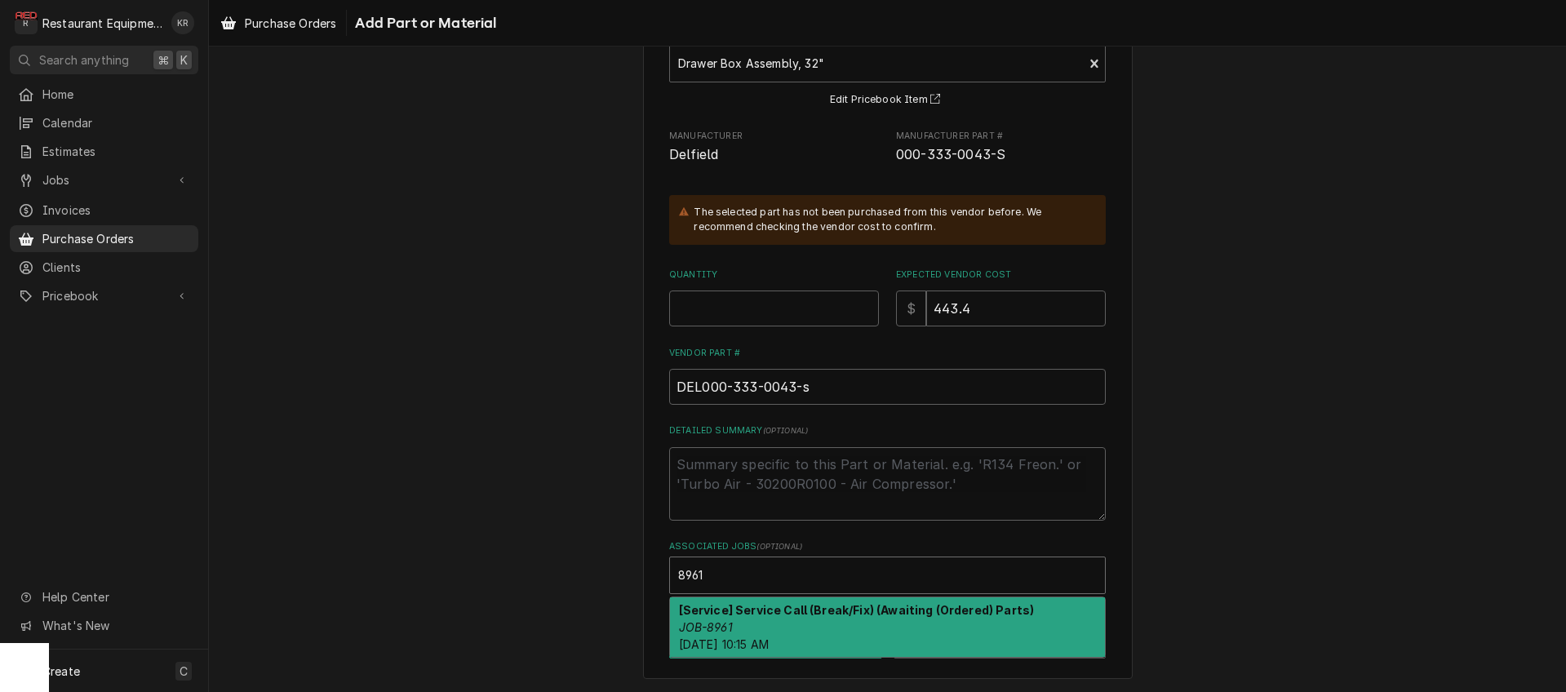
click at [867, 616] on strong "[Service] Service Call (Break/Fix) (Awaiting (Ordered) Parts)" at bounding box center [857, 610] width 356 height 14
type textarea "x"
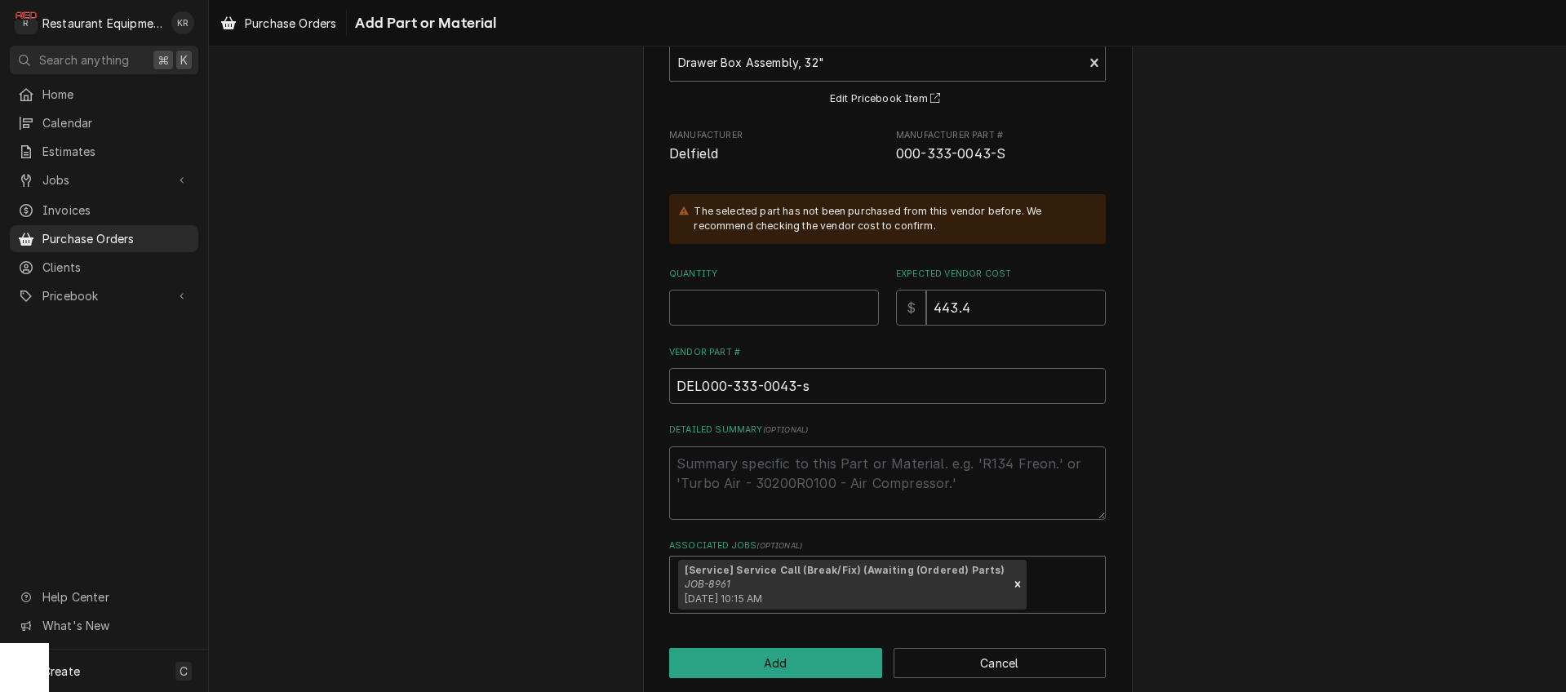
scroll to position [147, 0]
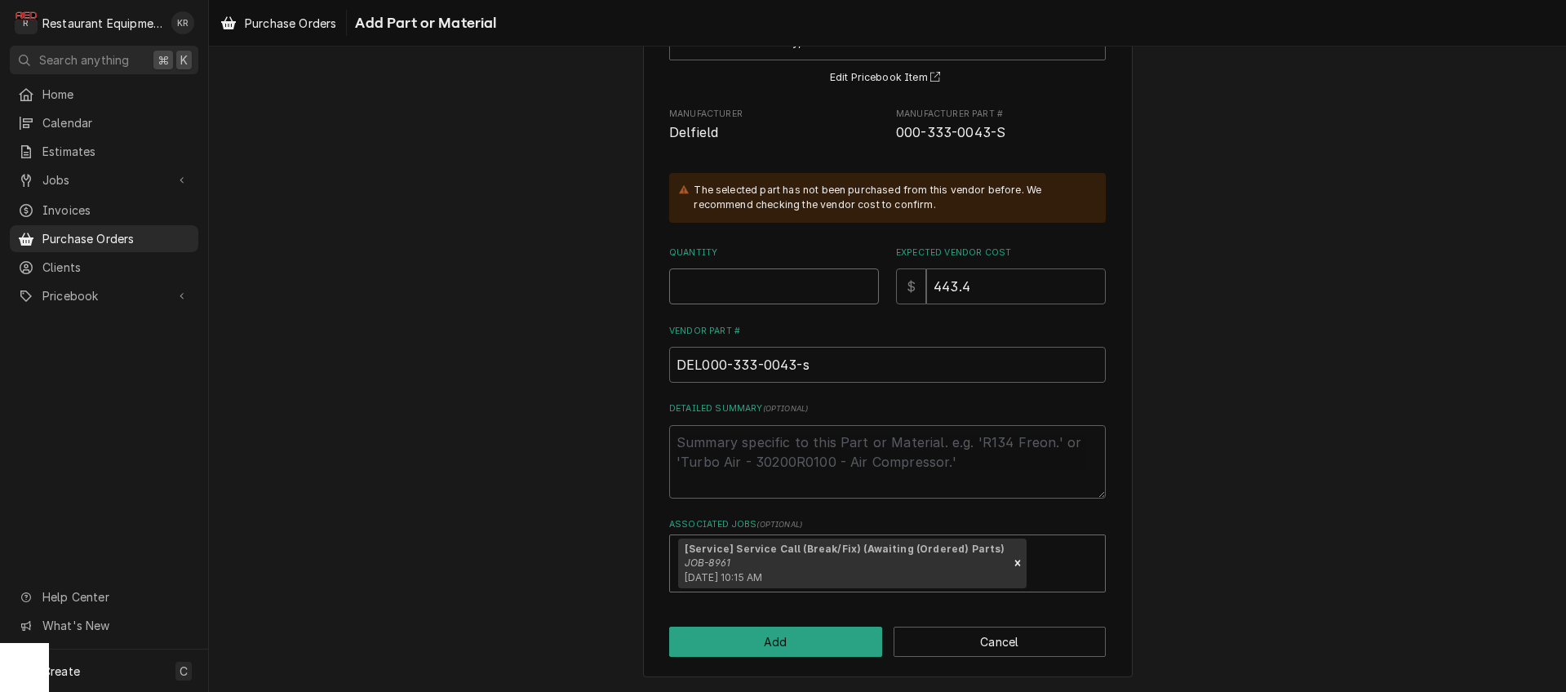
click at [776, 288] on input "Quantity" at bounding box center [774, 287] width 210 height 36
type textarea "x"
type input "1"
click at [776, 629] on button "Add" at bounding box center [775, 642] width 213 height 30
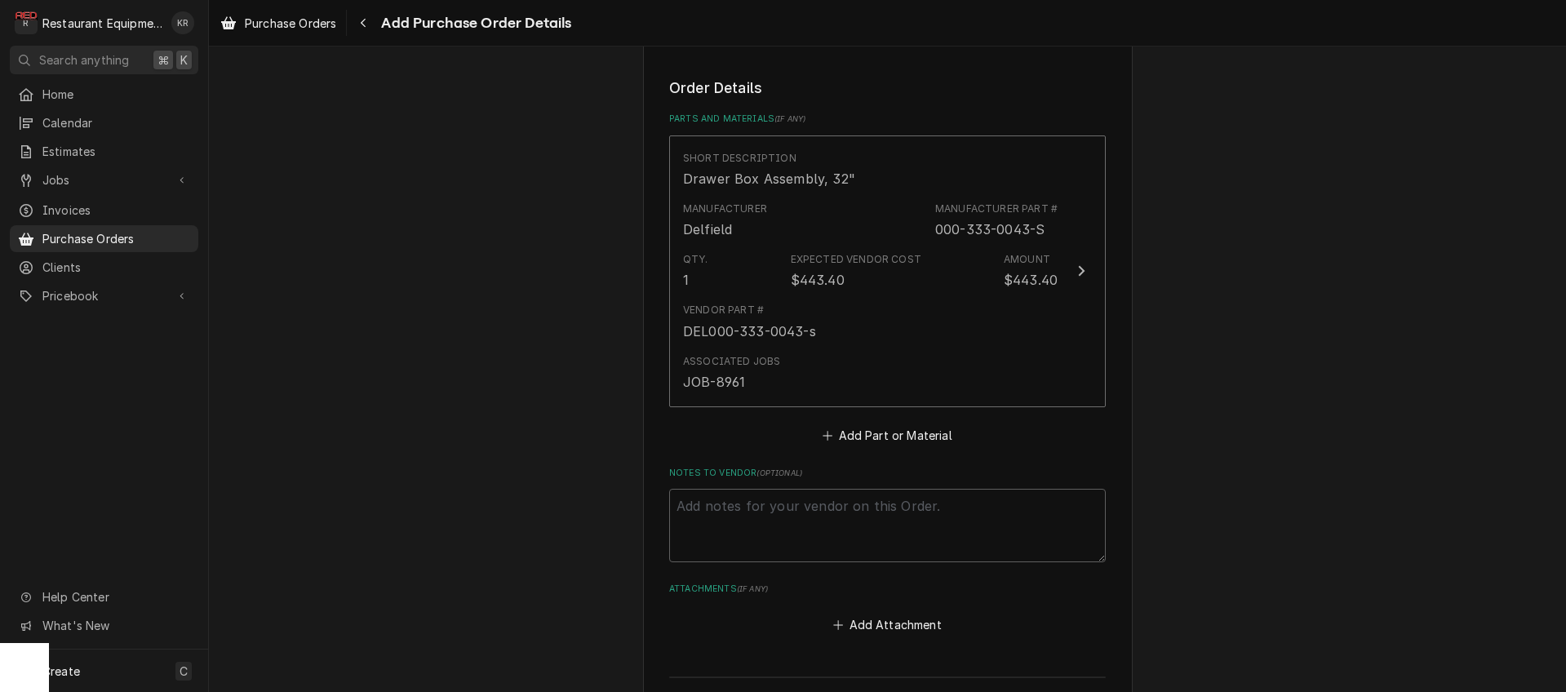
scroll to position [785, 0]
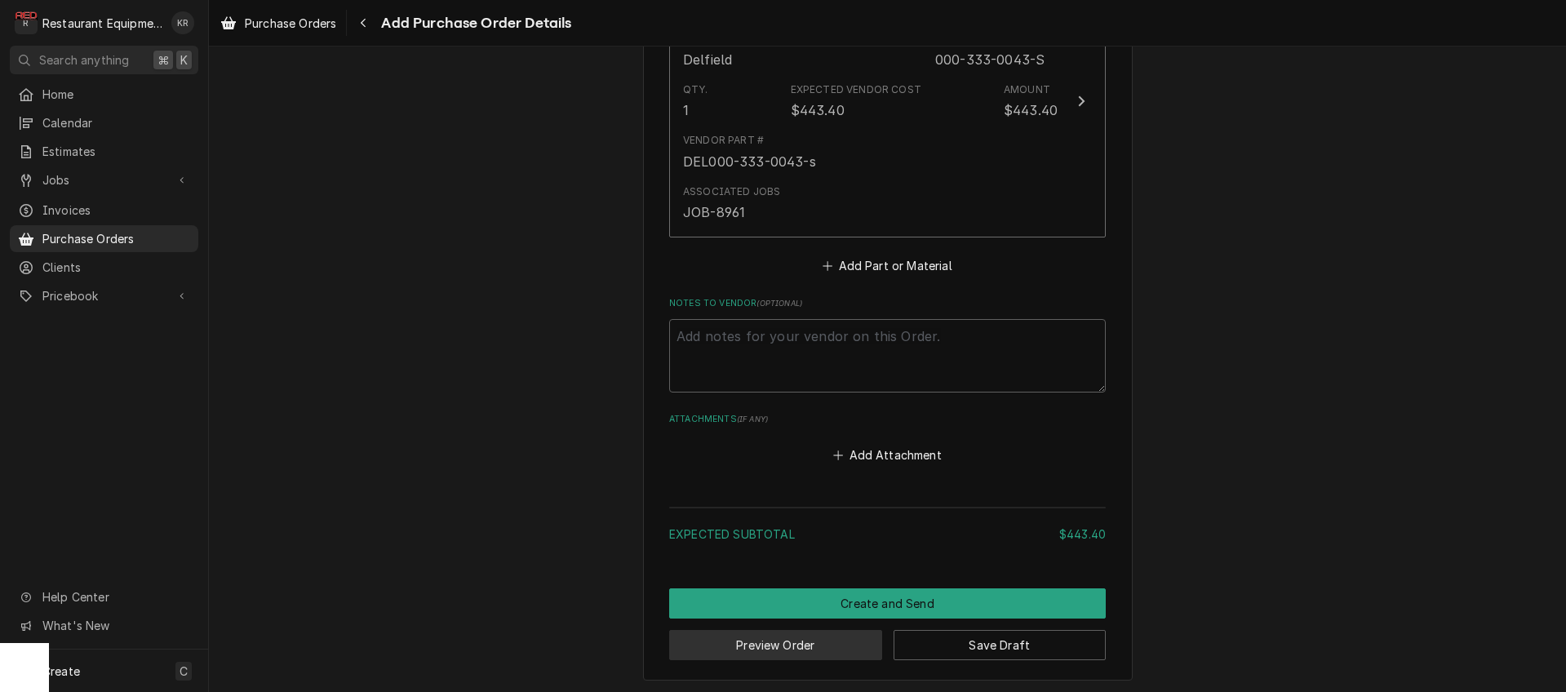
click at [836, 643] on button "Preview Order" at bounding box center [775, 645] width 213 height 30
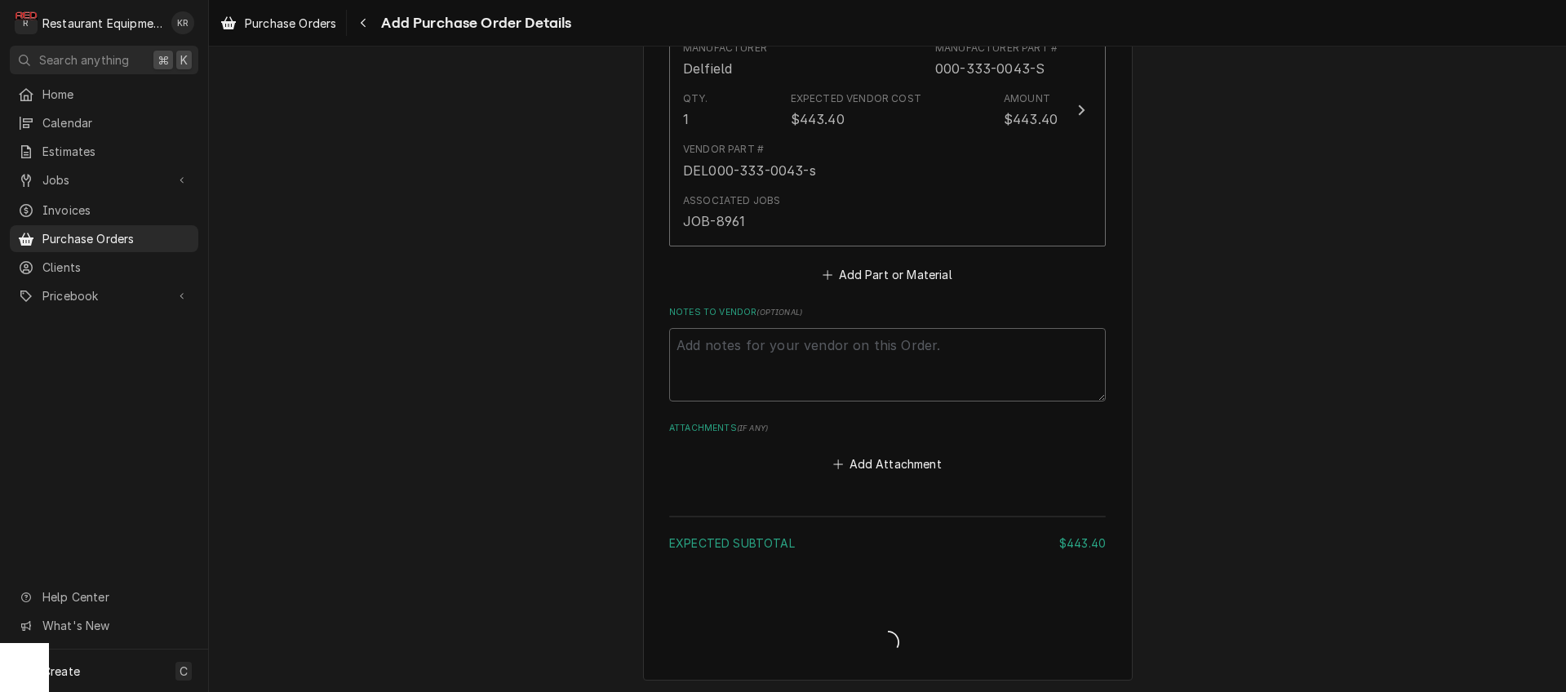
type textarea "x"
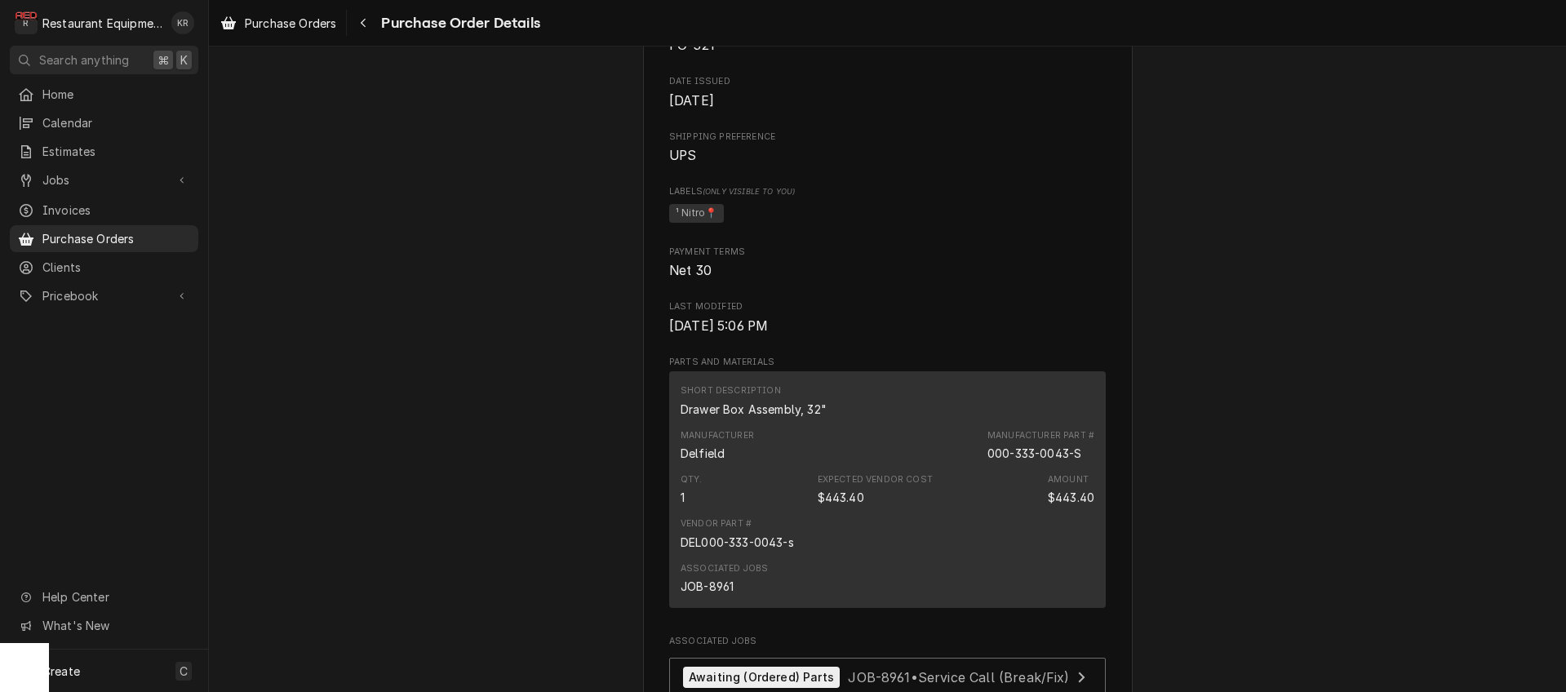
scroll to position [599, 0]
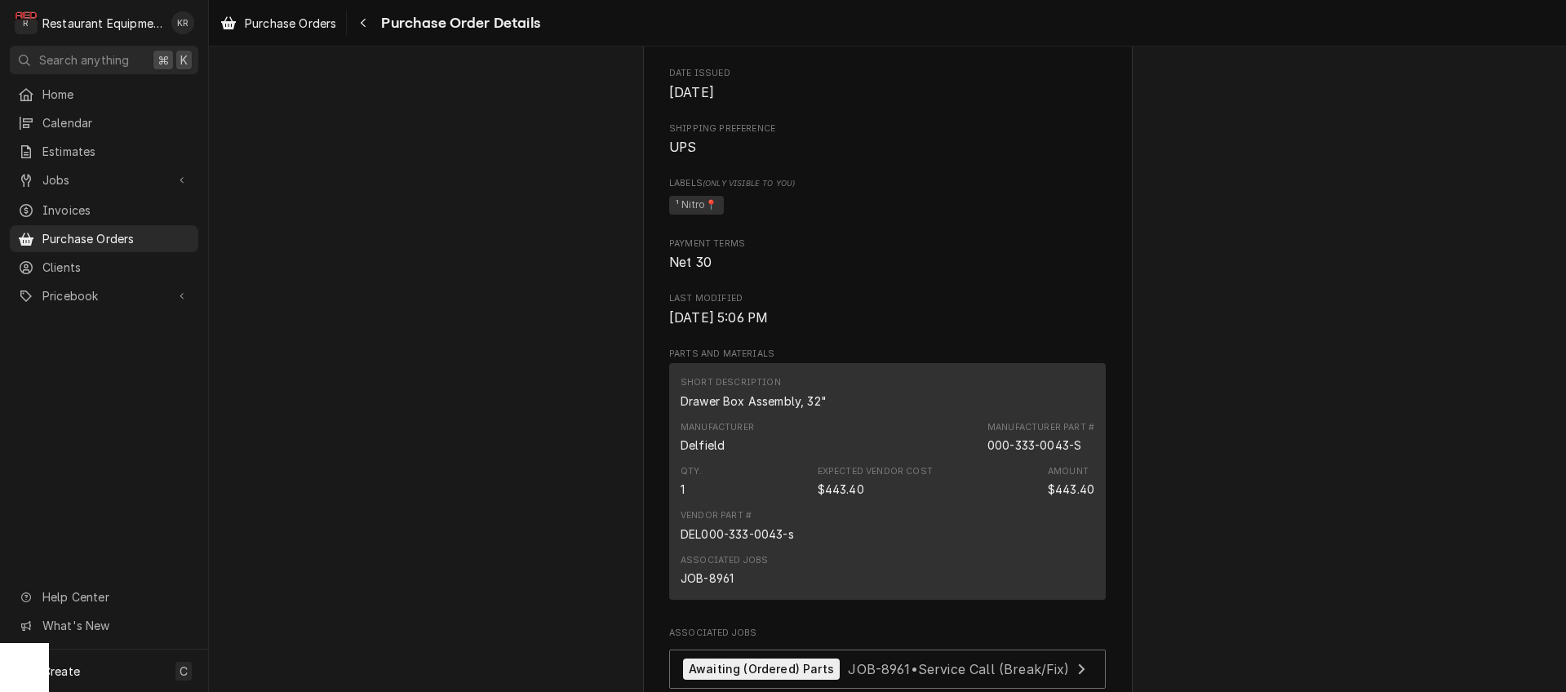
click at [728, 158] on span "UPS" at bounding box center [887, 148] width 437 height 20
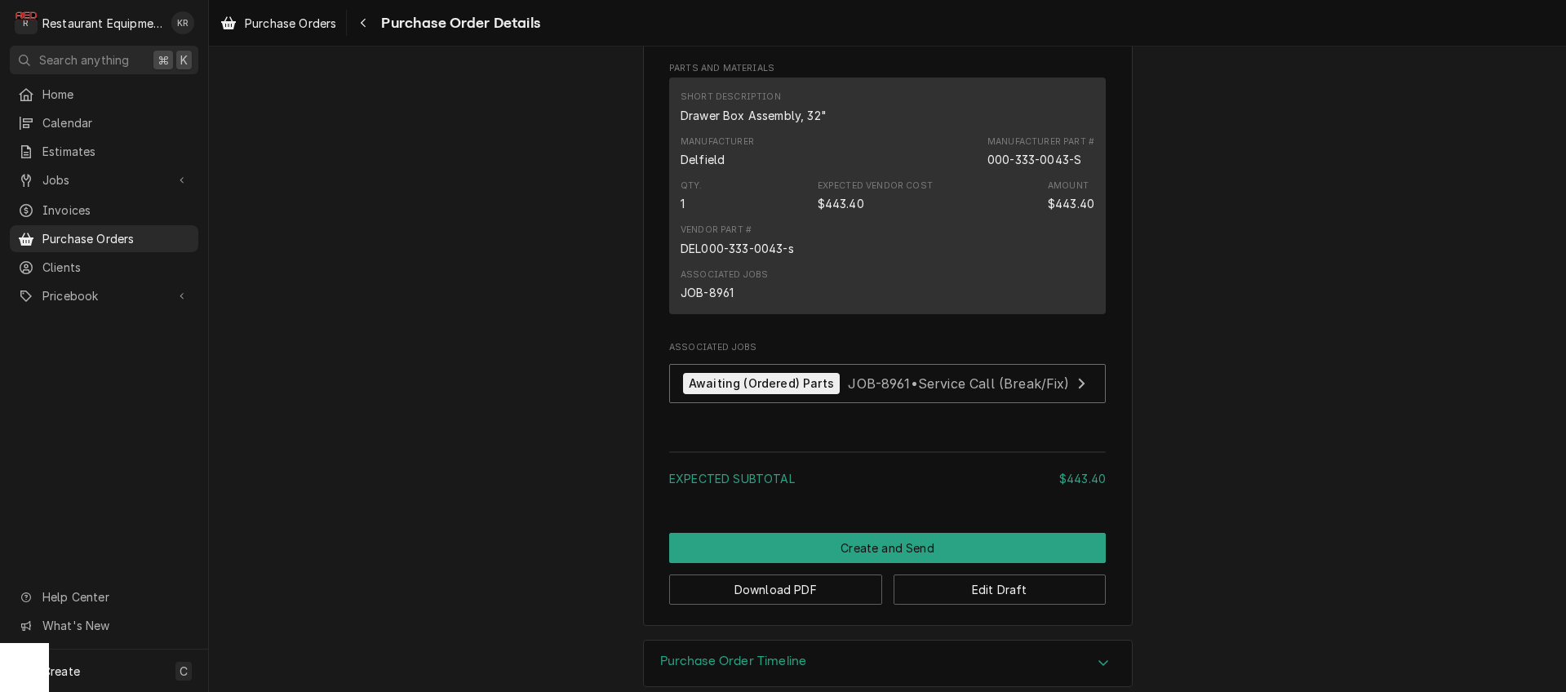
scroll to position [966, 0]
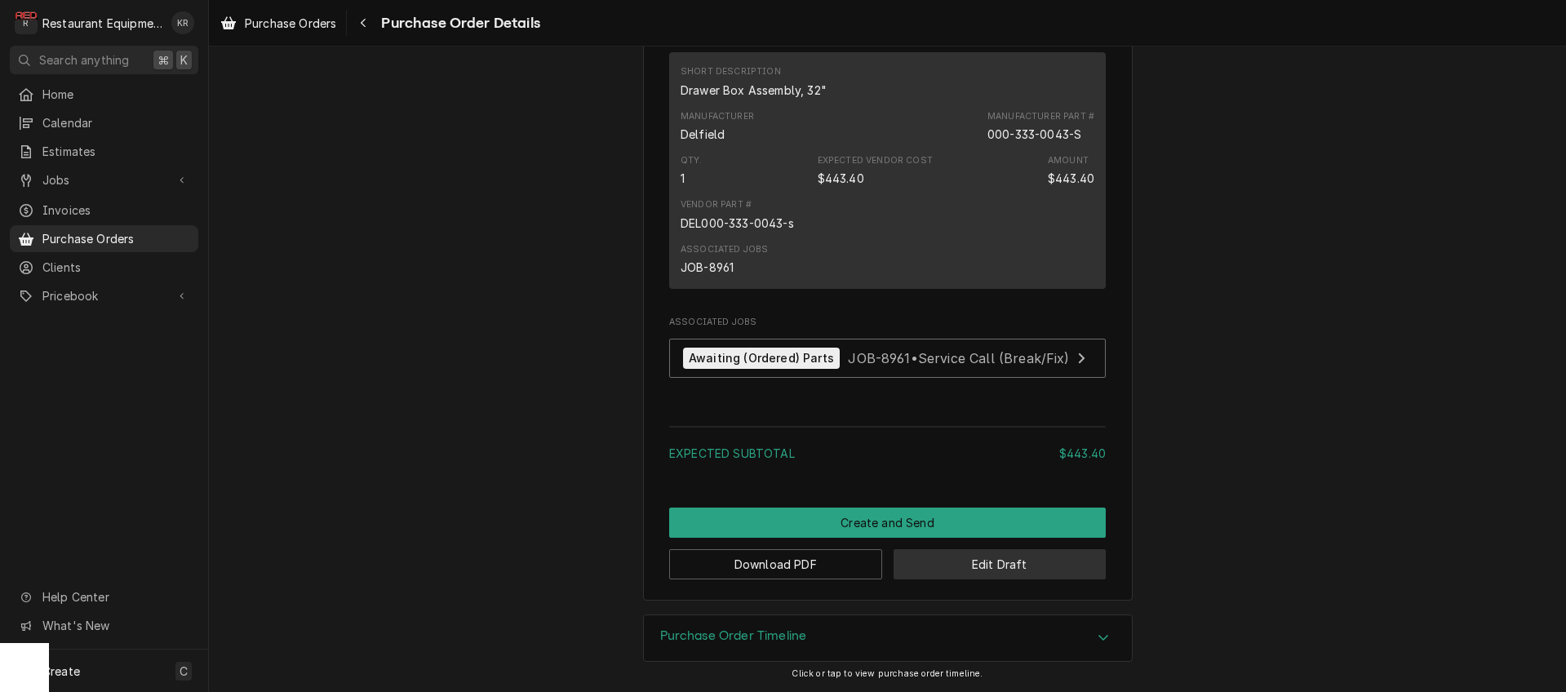
click at [929, 570] on button "Edit Draft" at bounding box center [1000, 564] width 213 height 30
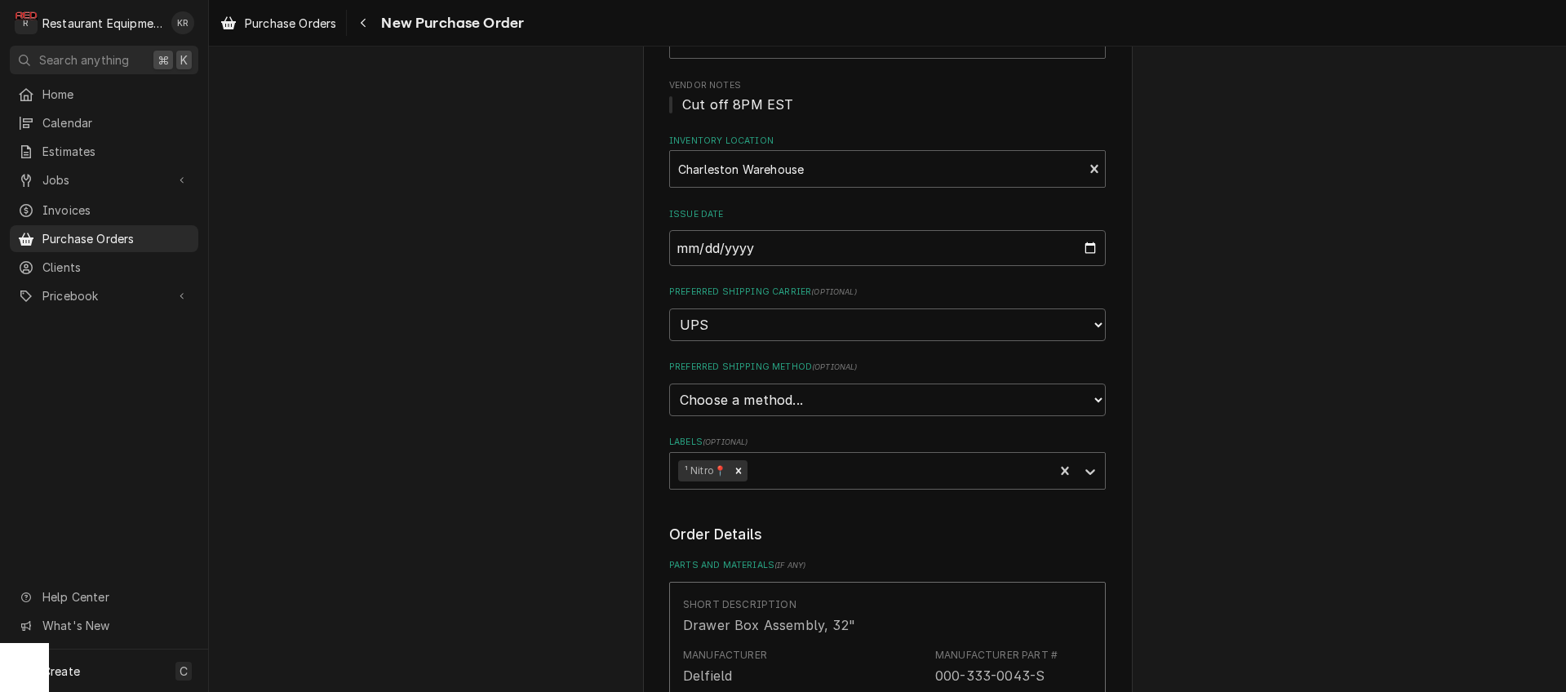
scroll to position [328, 0]
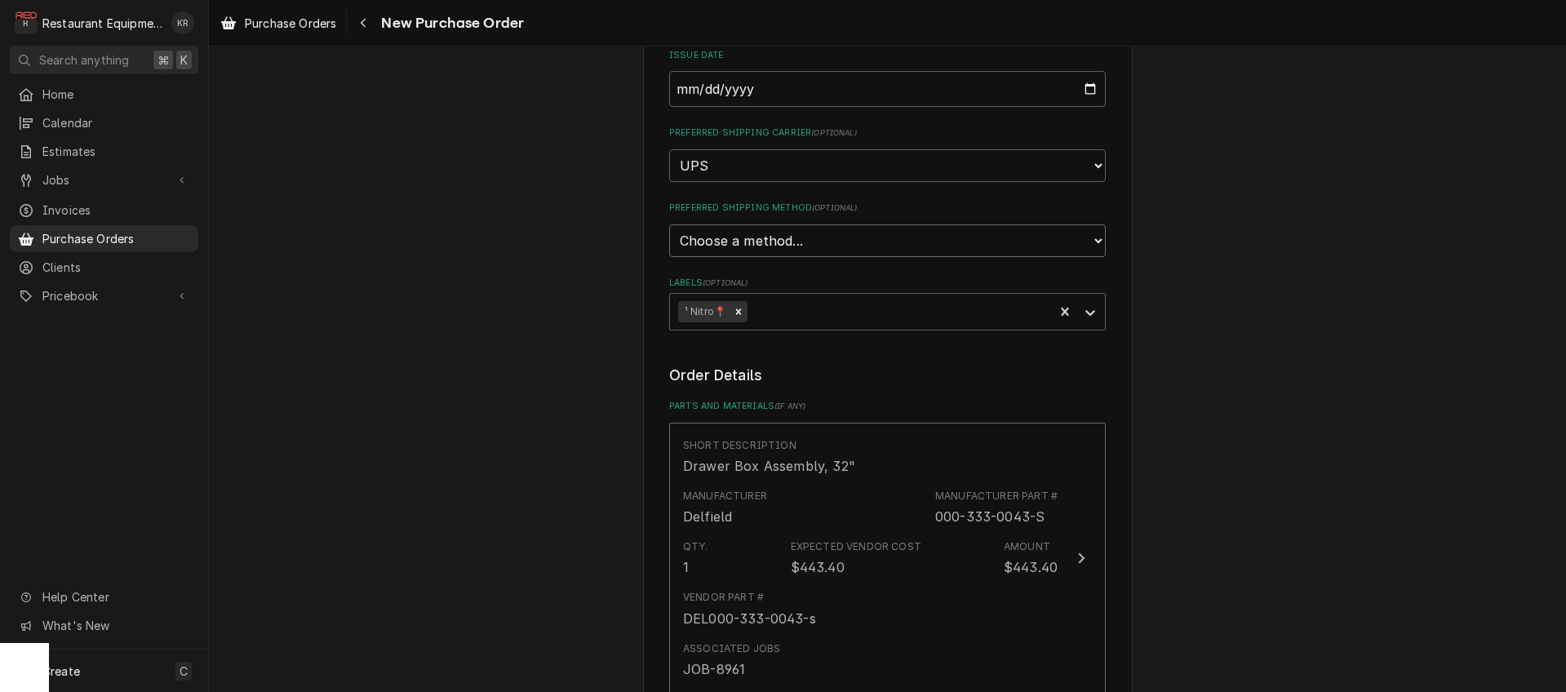
select select "3"
click option "Next Day Air" at bounding box center [0, 0] width 0 height 0
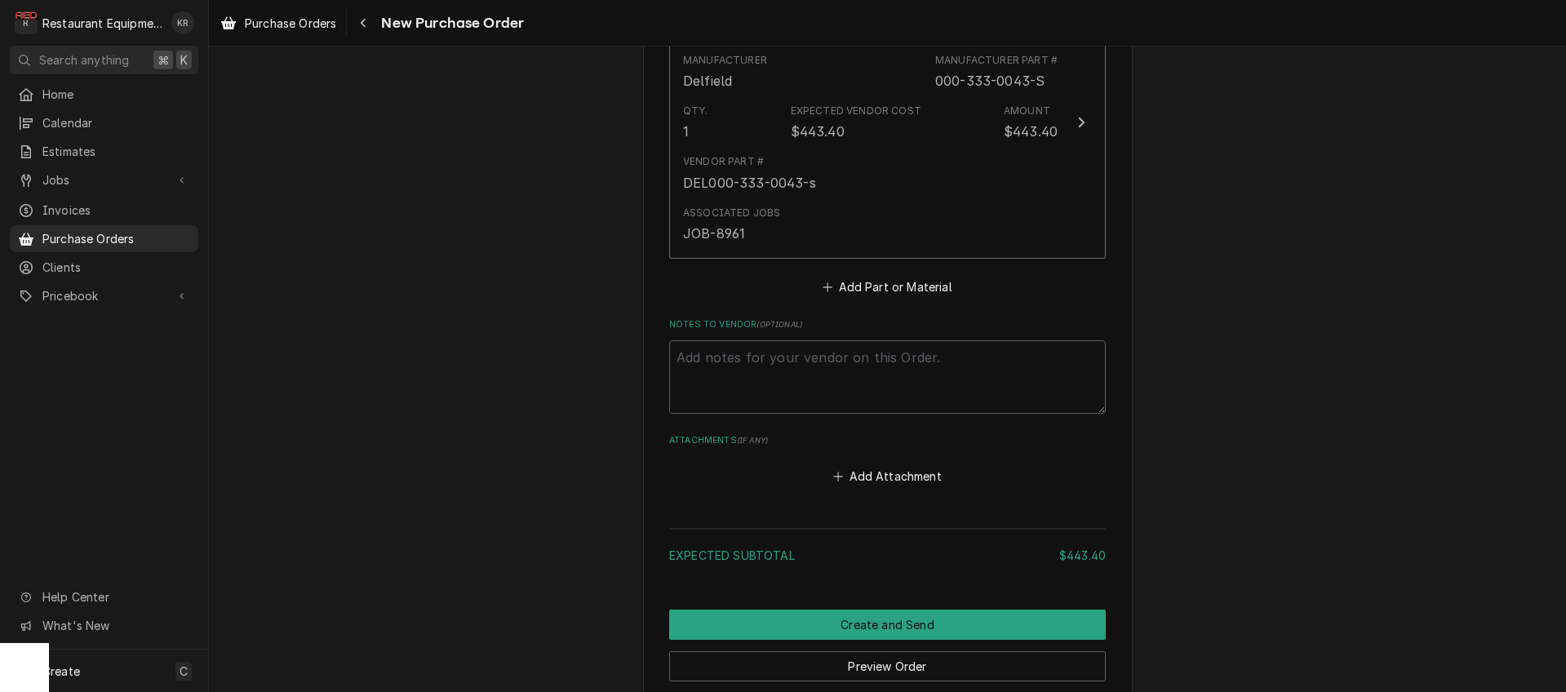
scroll to position [904, 0]
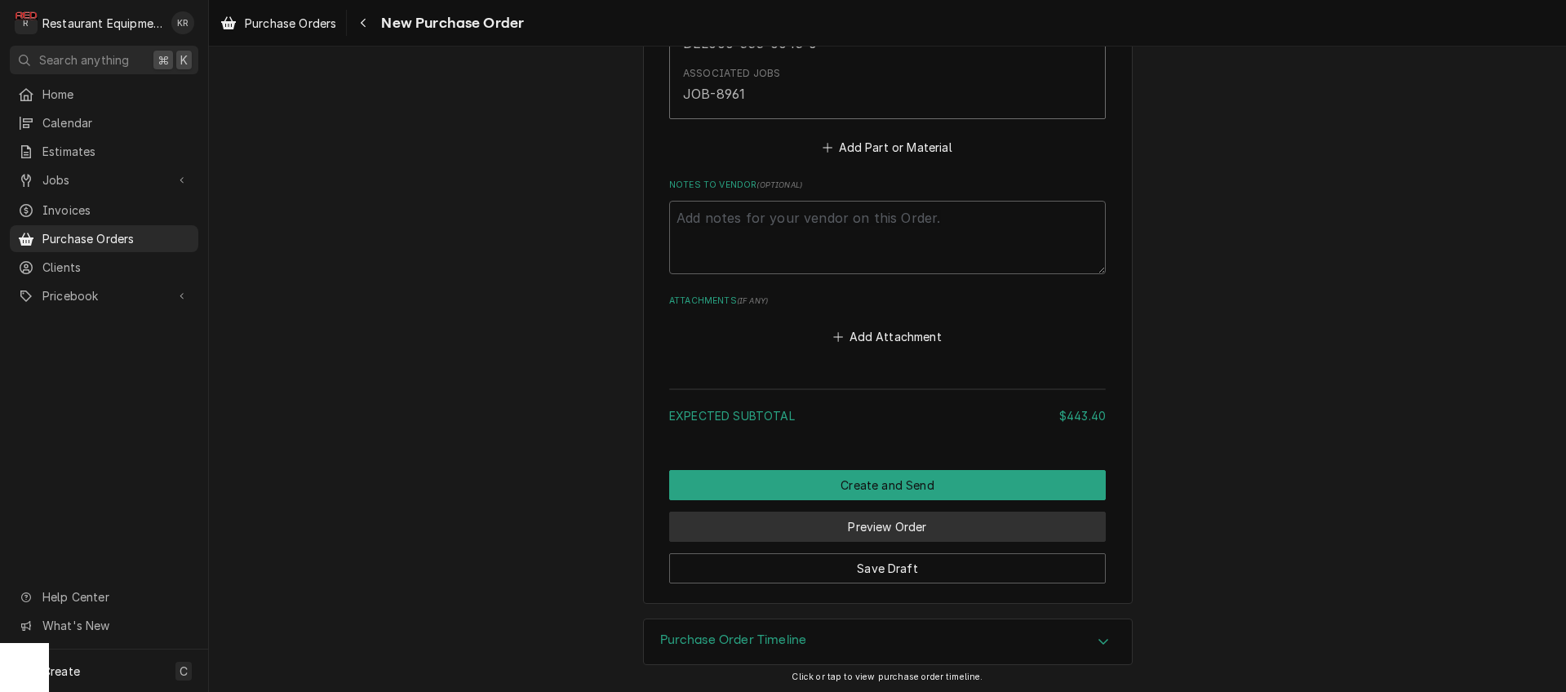
click at [875, 527] on button "Preview Order" at bounding box center [887, 527] width 437 height 30
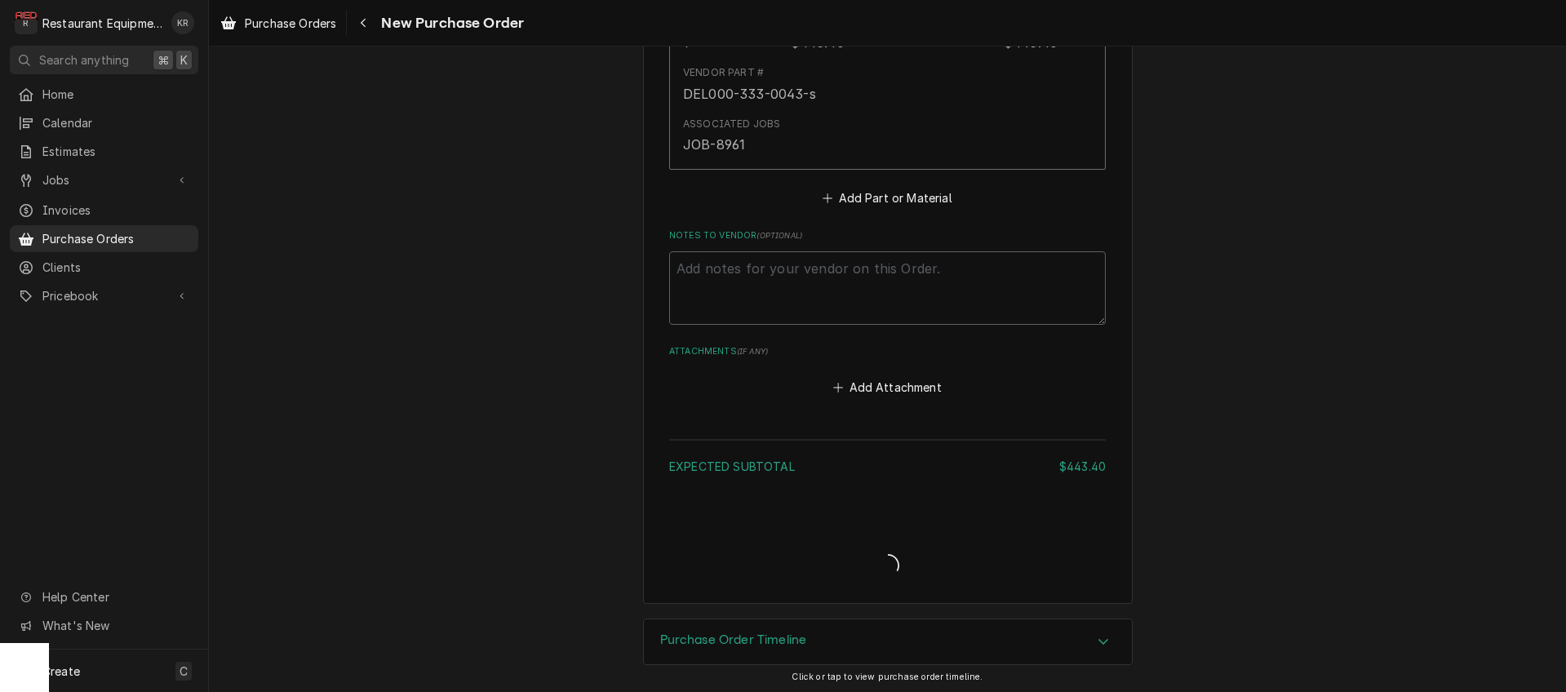
type textarea "x"
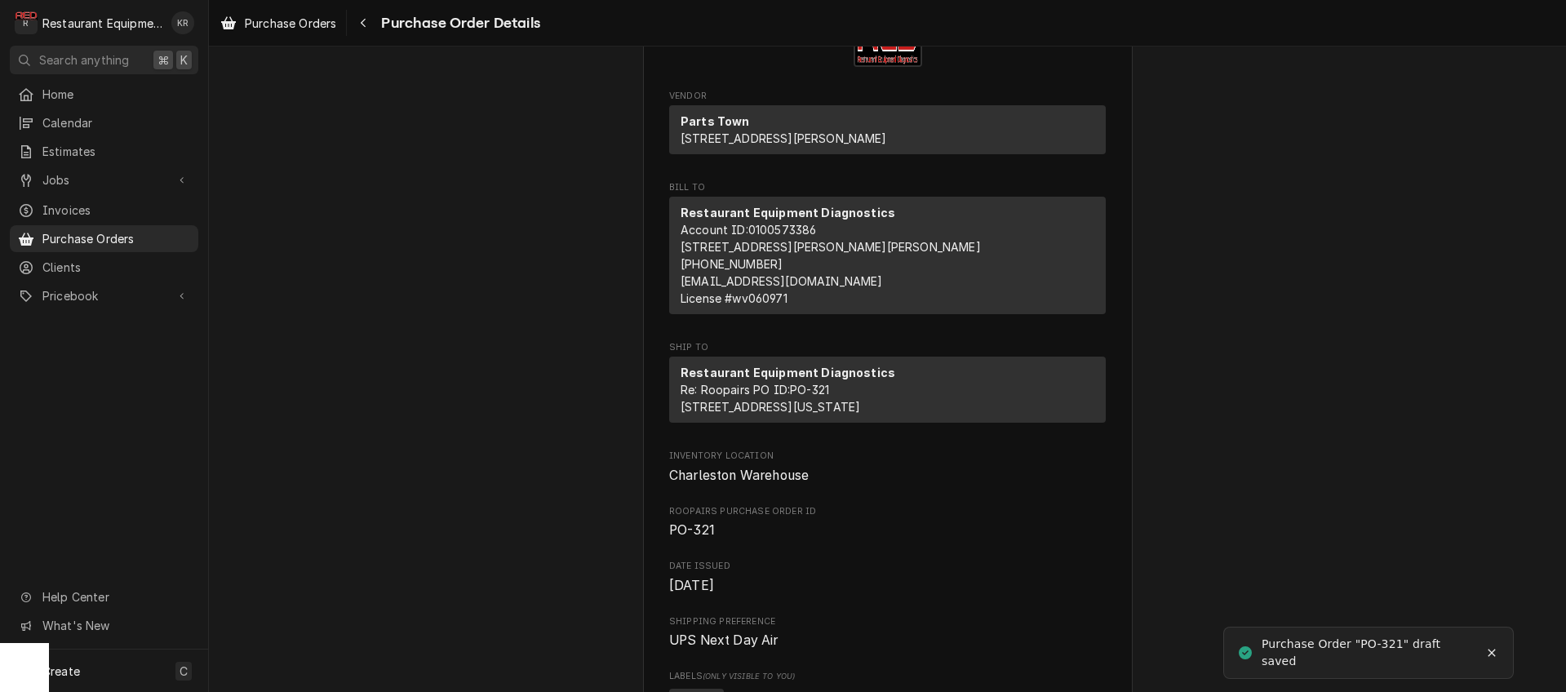
scroll to position [115, 0]
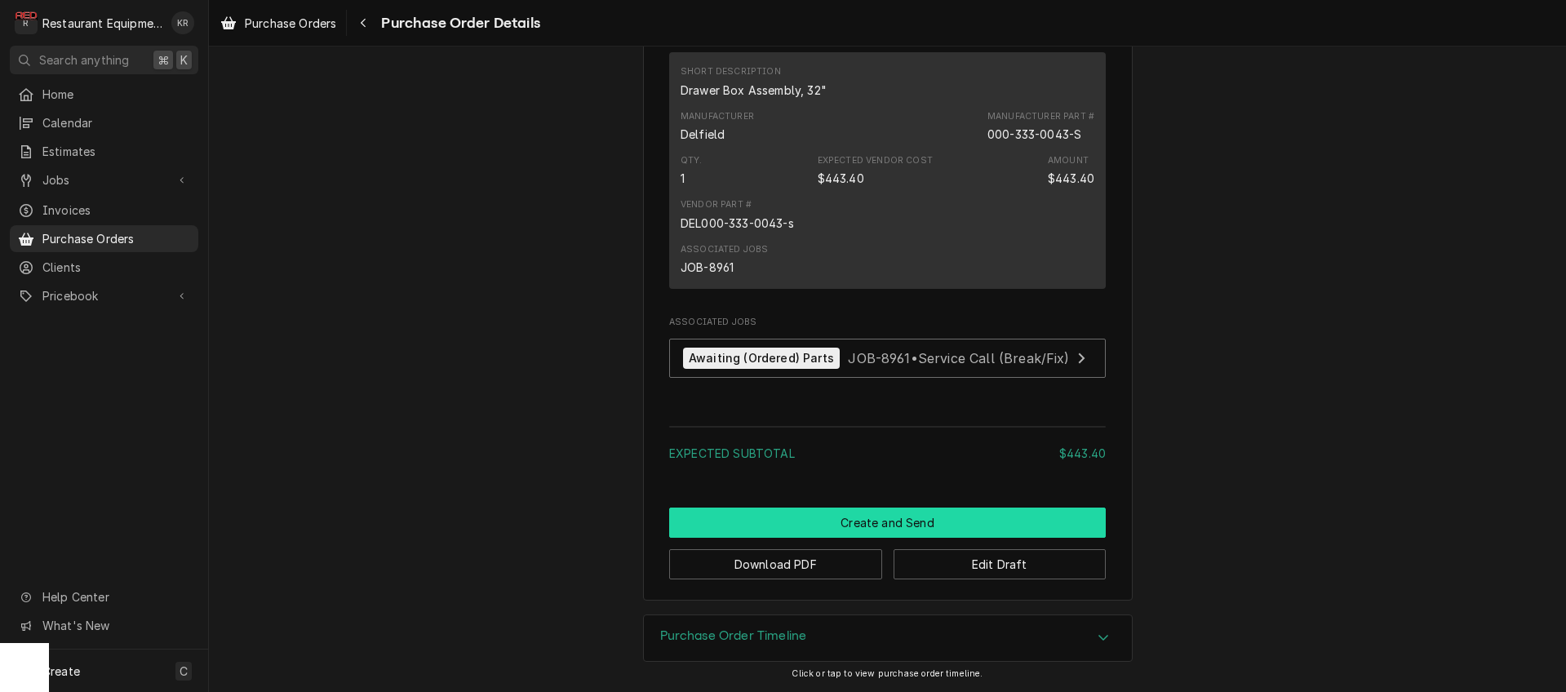
click at [882, 524] on button "Create and Send" at bounding box center [887, 523] width 437 height 30
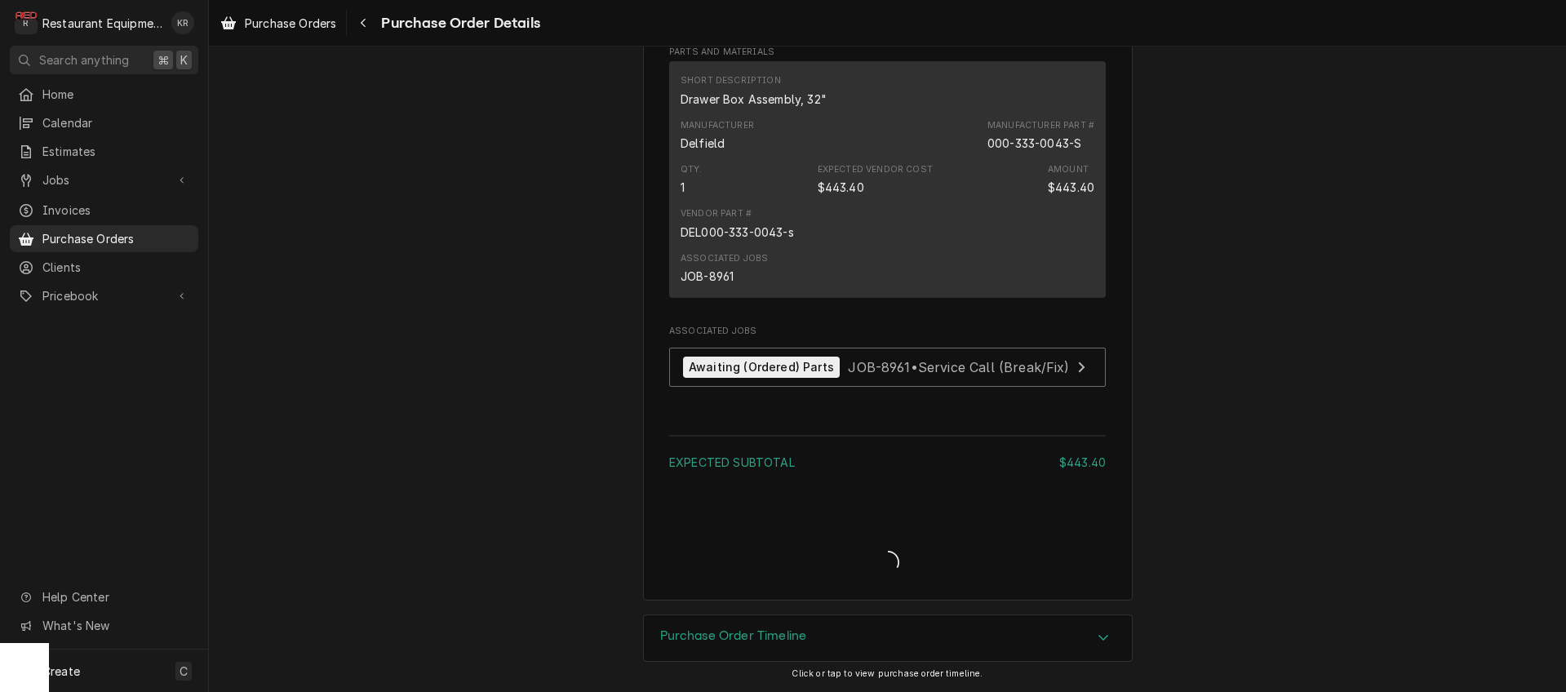
scroll to position [957, 0]
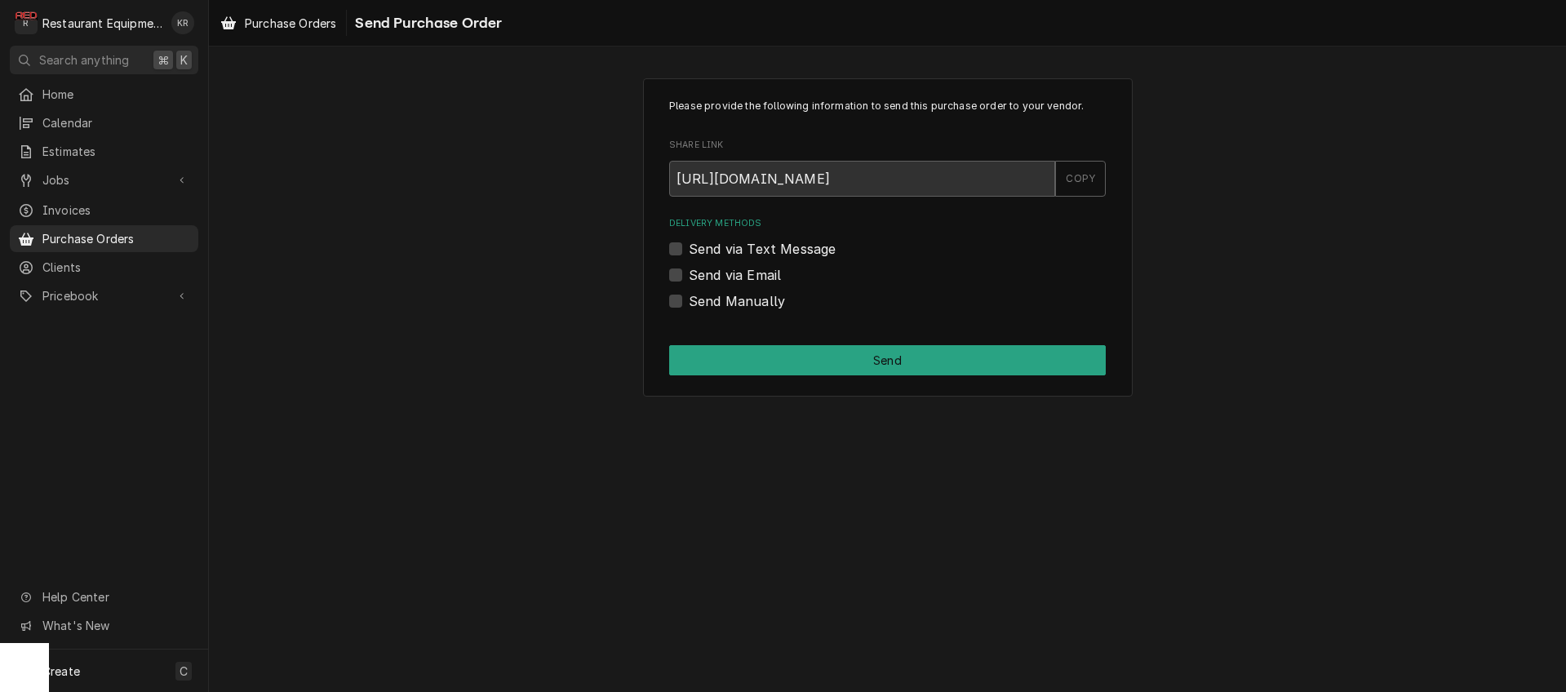
drag, startPoint x: 673, startPoint y: 296, endPoint x: 684, endPoint y: 309, distance: 17.4
click at [689, 299] on label "Send Manually" at bounding box center [737, 301] width 96 height 20
click at [689, 307] on label "Send Manually" at bounding box center [737, 301] width 96 height 20
click at [689, 307] on input "Send Manually" at bounding box center [907, 309] width 437 height 36
checkbox input "true"
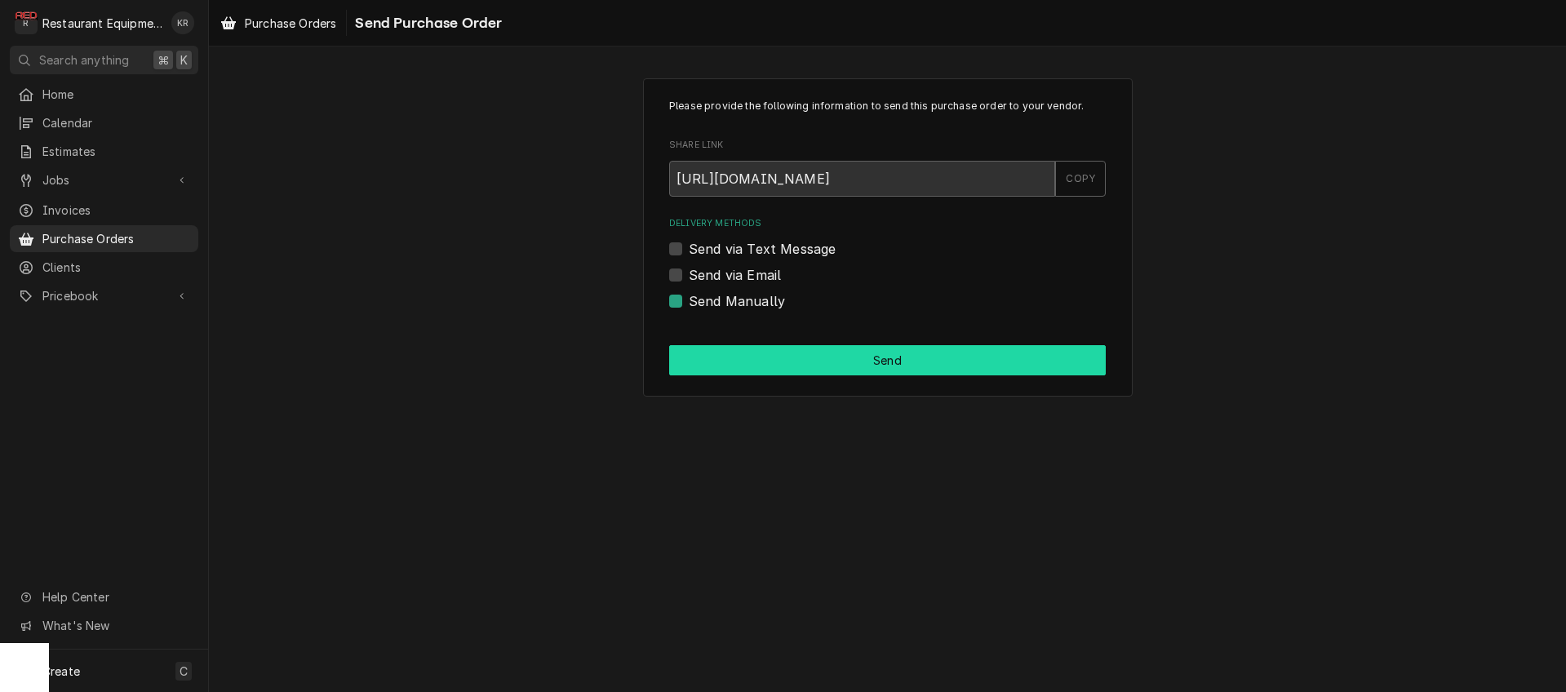
click at [772, 367] on button "Send" at bounding box center [887, 360] width 437 height 30
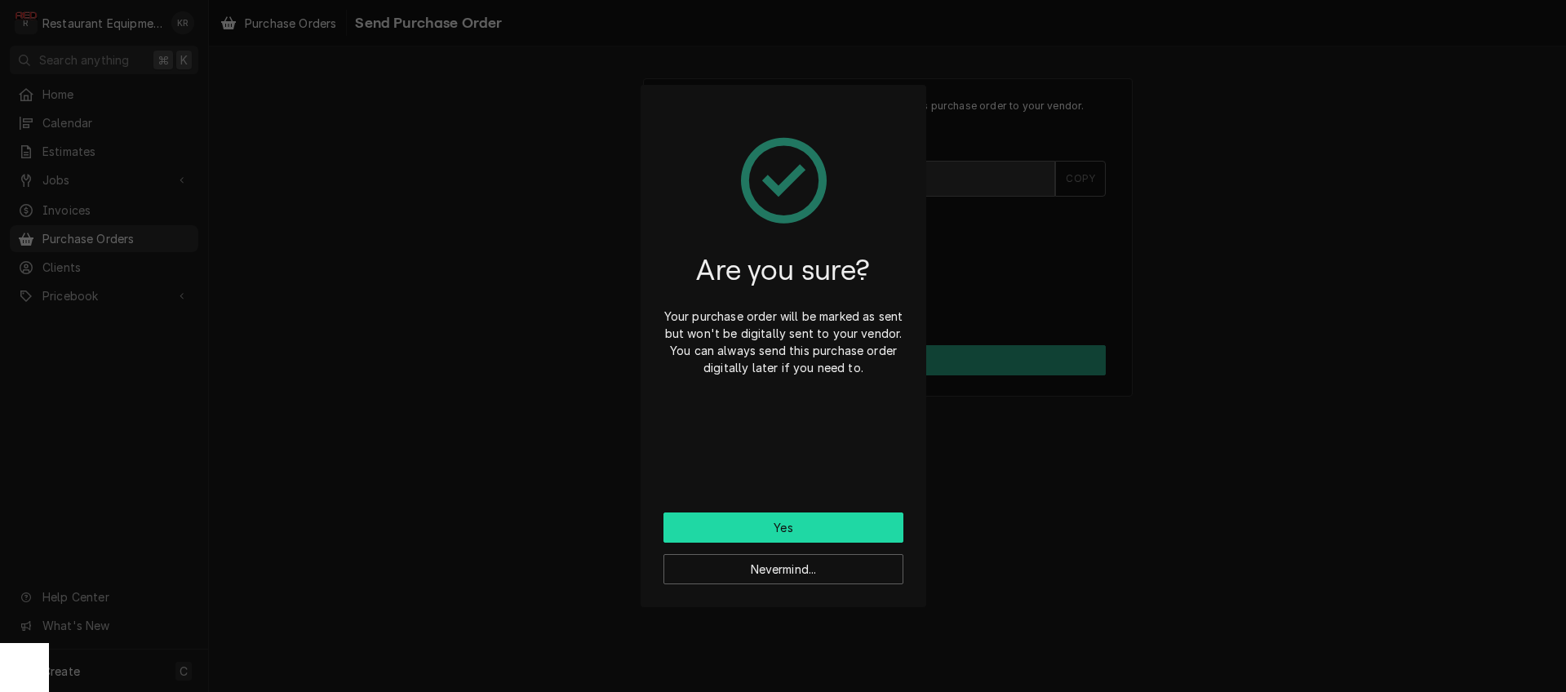
click at [801, 527] on button "Yes" at bounding box center [784, 528] width 240 height 30
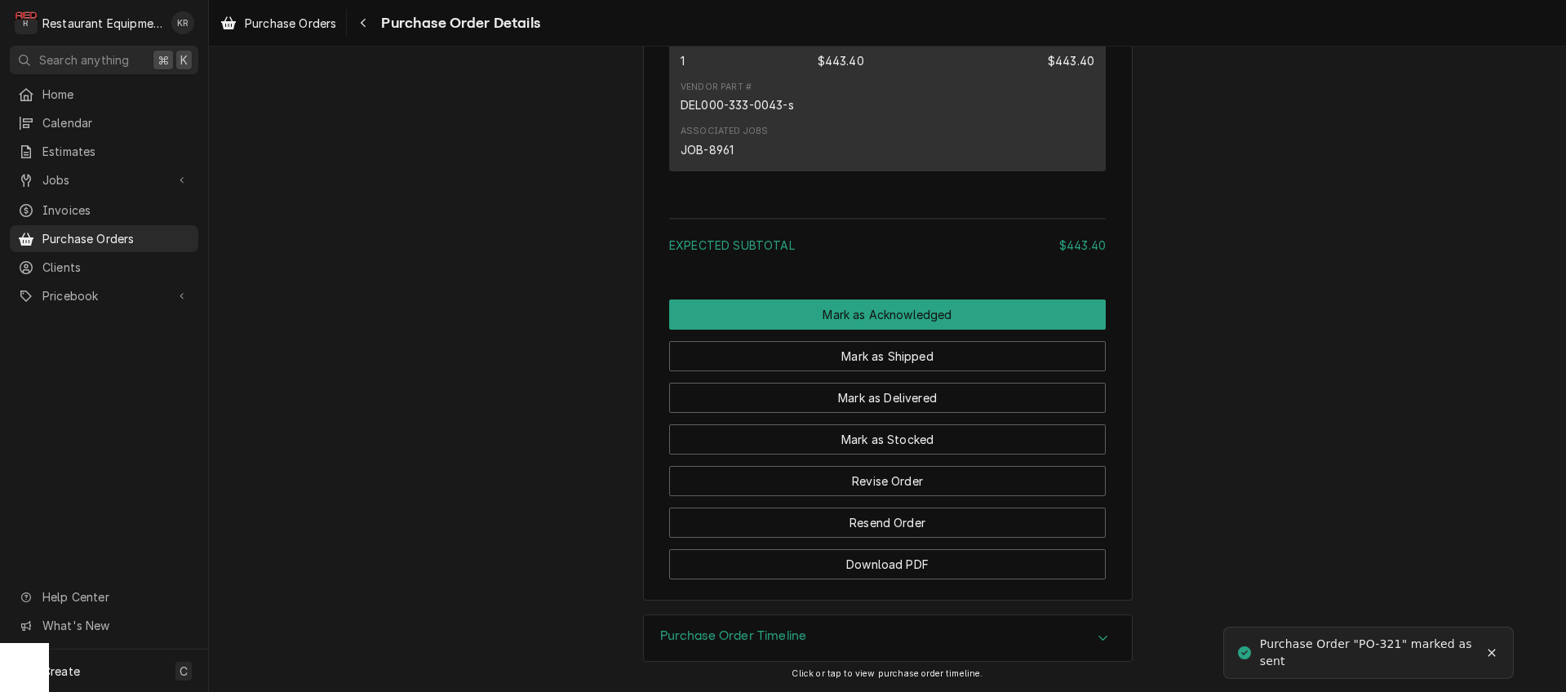
scroll to position [1145, 0]
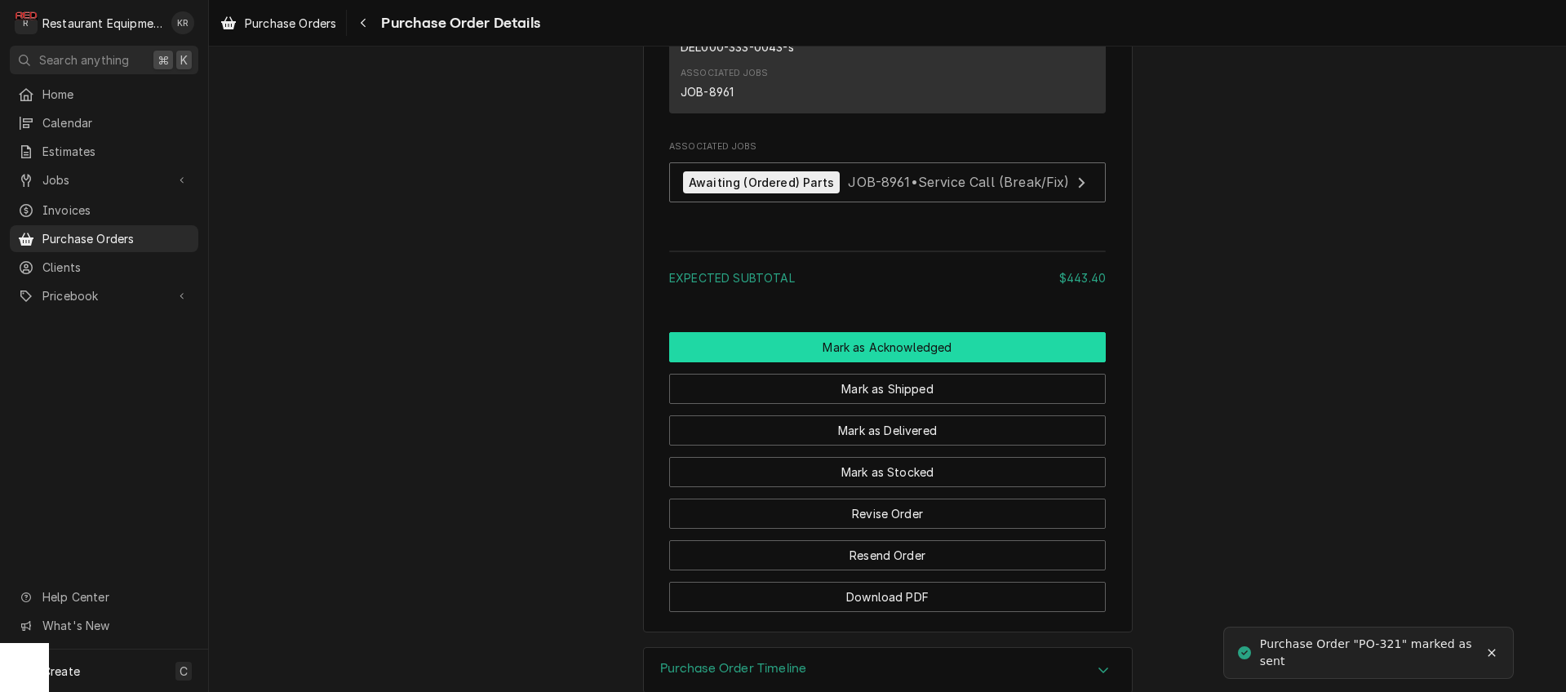
click at [876, 362] on button "Mark as Acknowledged" at bounding box center [887, 347] width 437 height 30
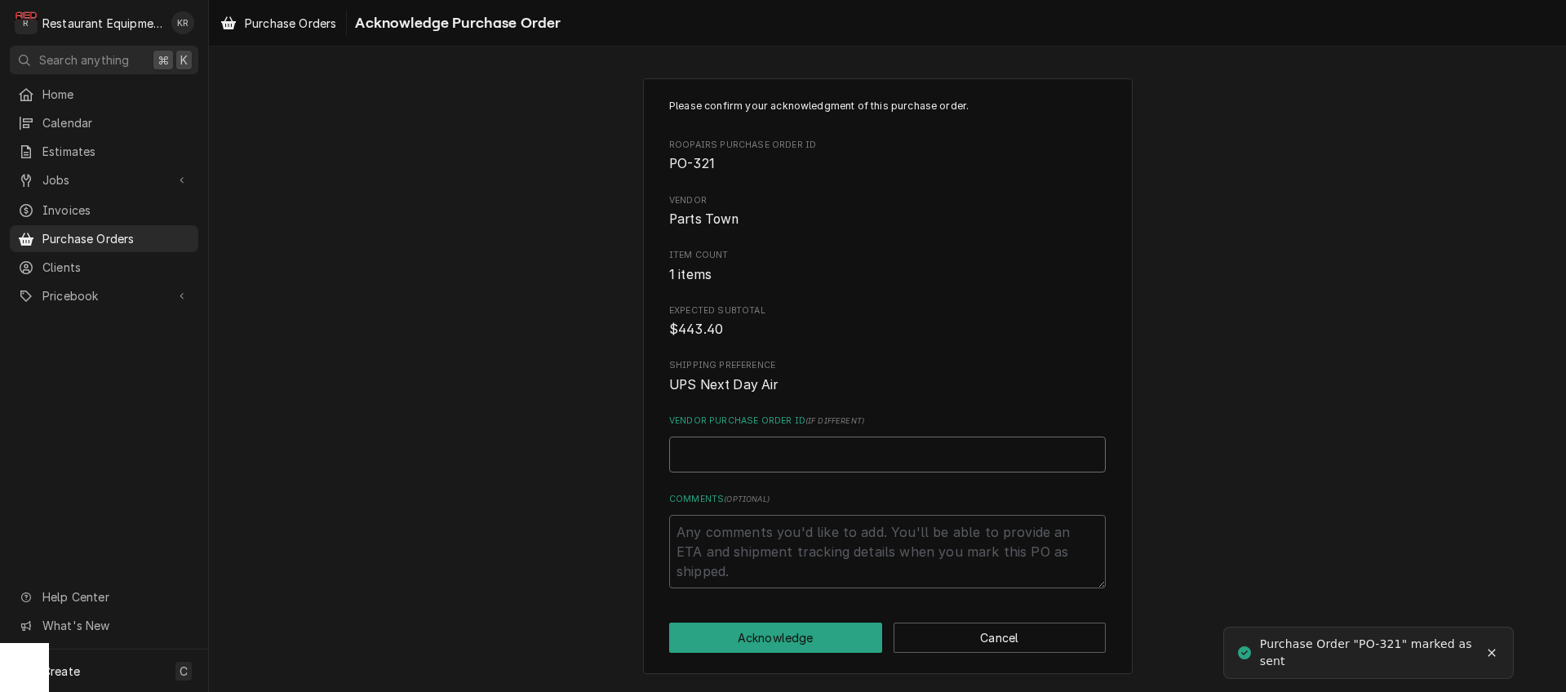
click at [725, 455] on input "Vendor Purchase Order ID ( if different )" at bounding box center [887, 455] width 437 height 36
type textarea "x"
type input "5"
type textarea "x"
type input "50"
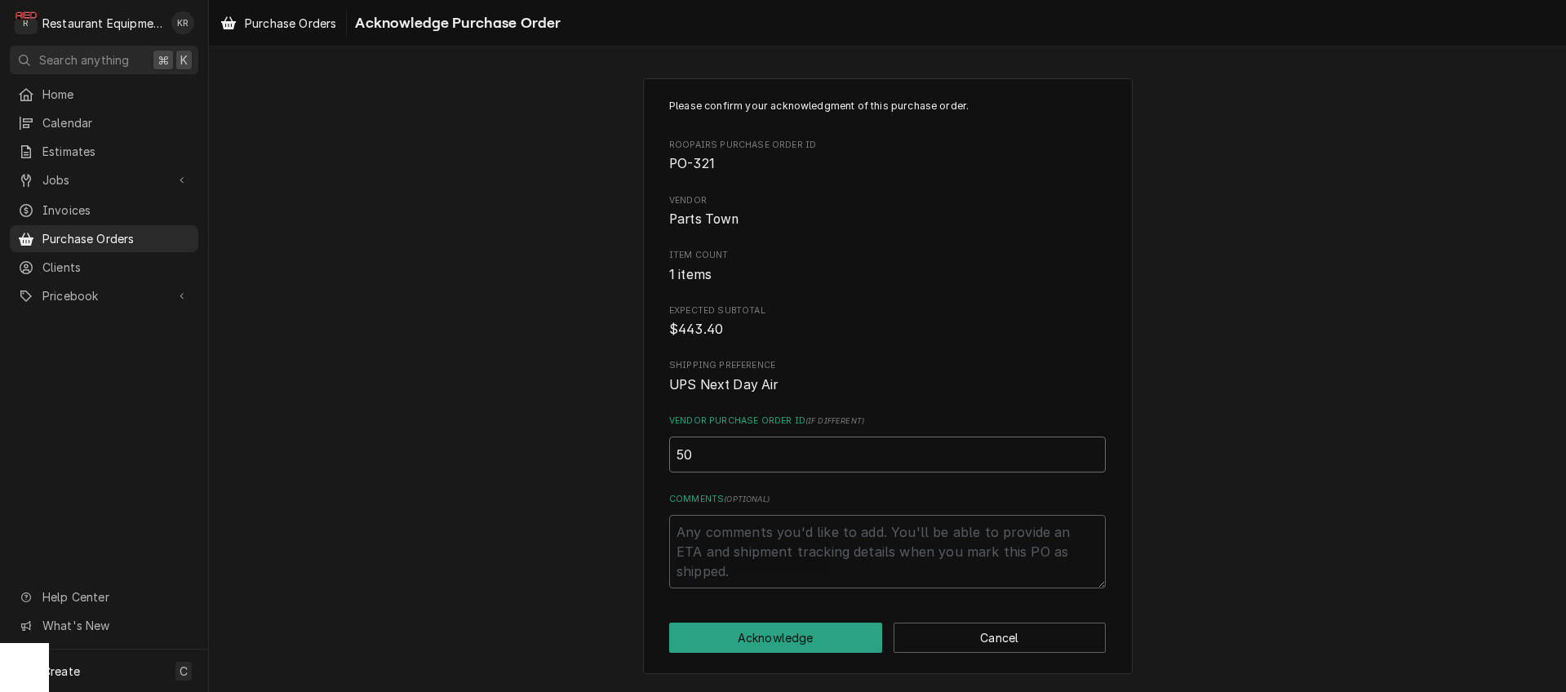
type textarea "x"
type input "506"
type textarea "x"
type input "5066"
type textarea "x"
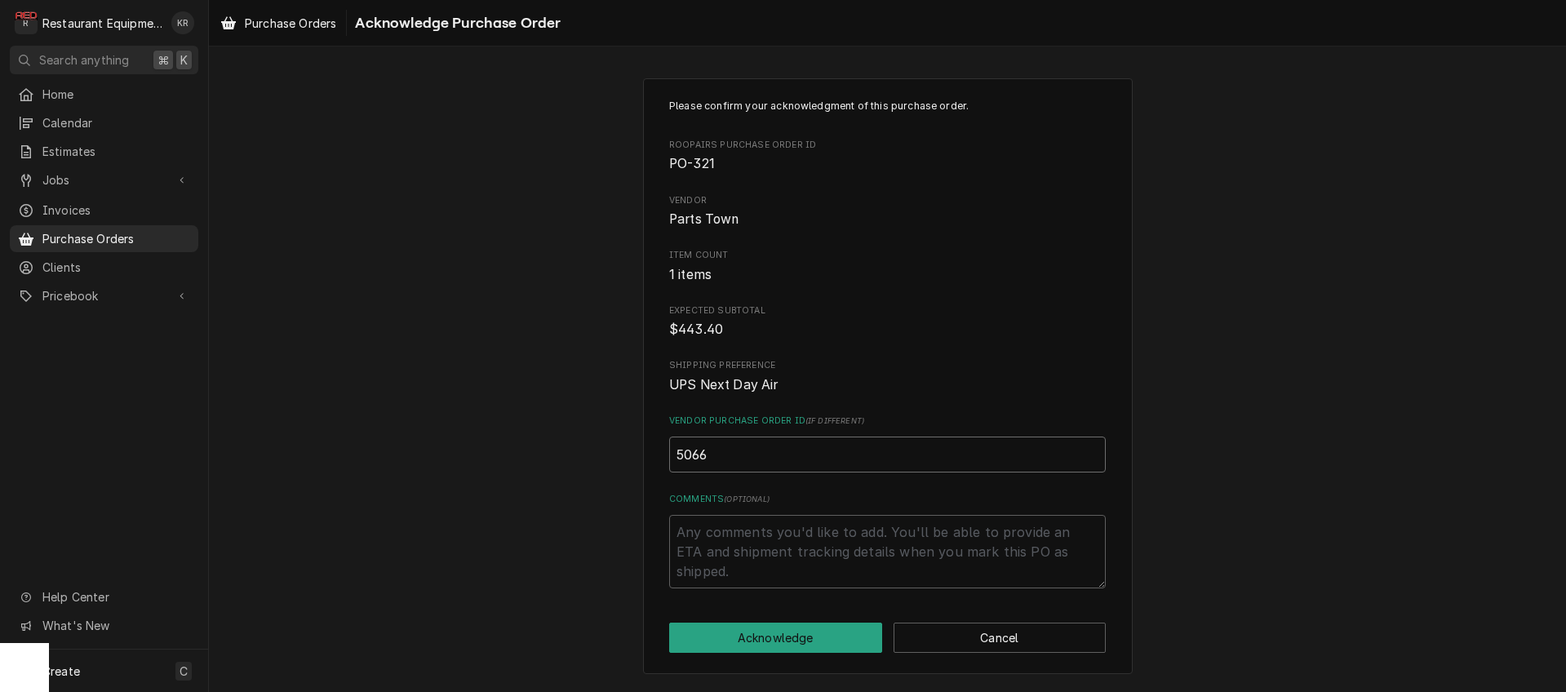
type input "50663"
type textarea "x"
type input "506633"
type textarea "x"
type input "5066336"
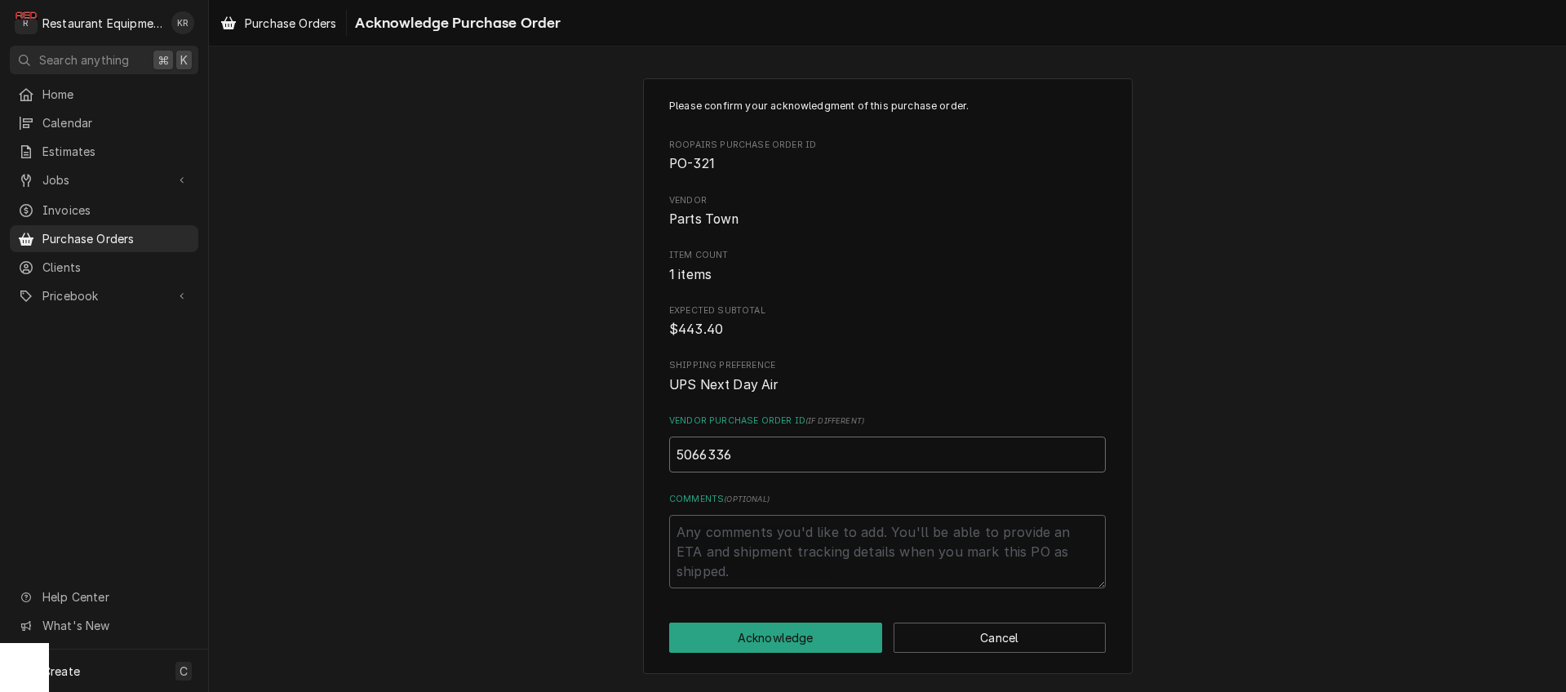
type textarea "x"
type input "50663368"
type textarea "x"
type input "506633682"
click at [767, 549] on textarea "Comments ( optional )" at bounding box center [887, 551] width 437 height 73
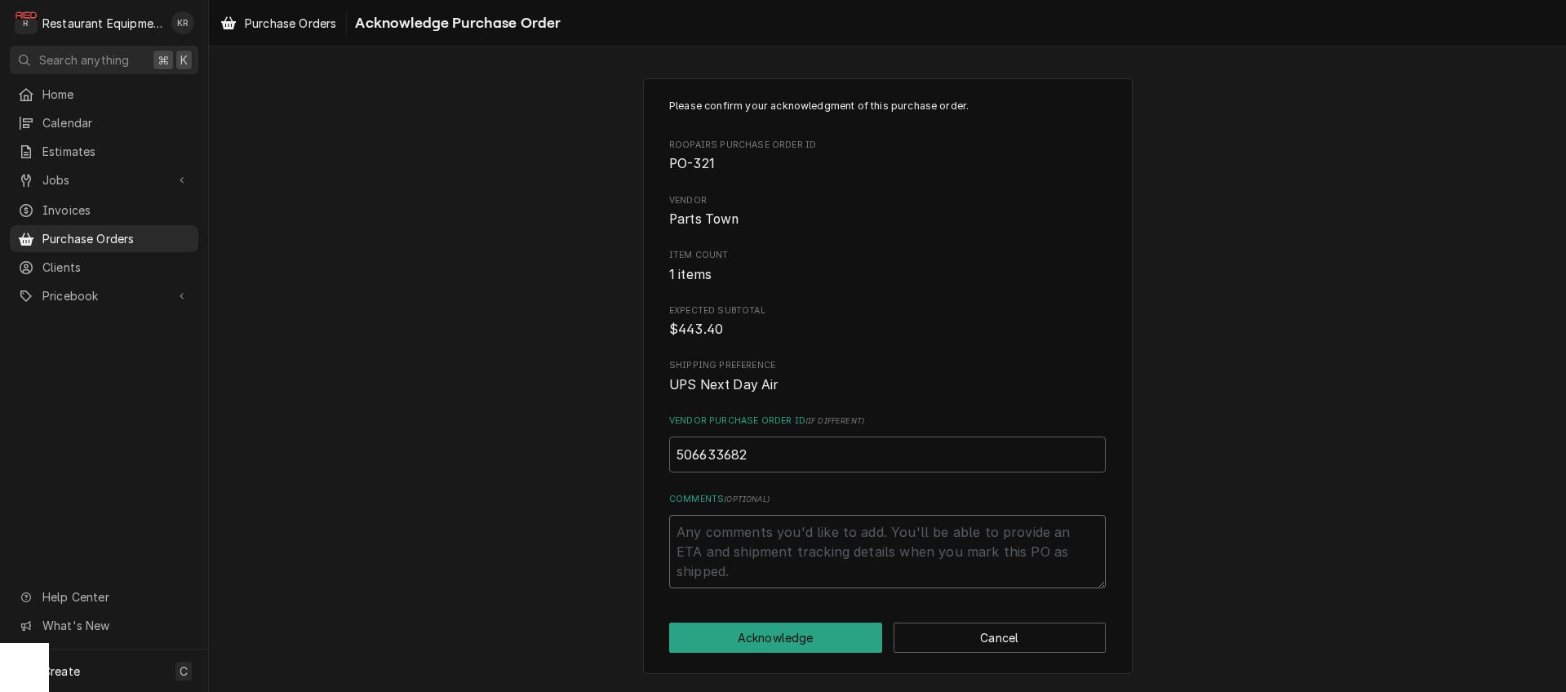
type textarea "x"
type textarea "8"
type textarea "x"
type textarea "85"
type textarea "x"
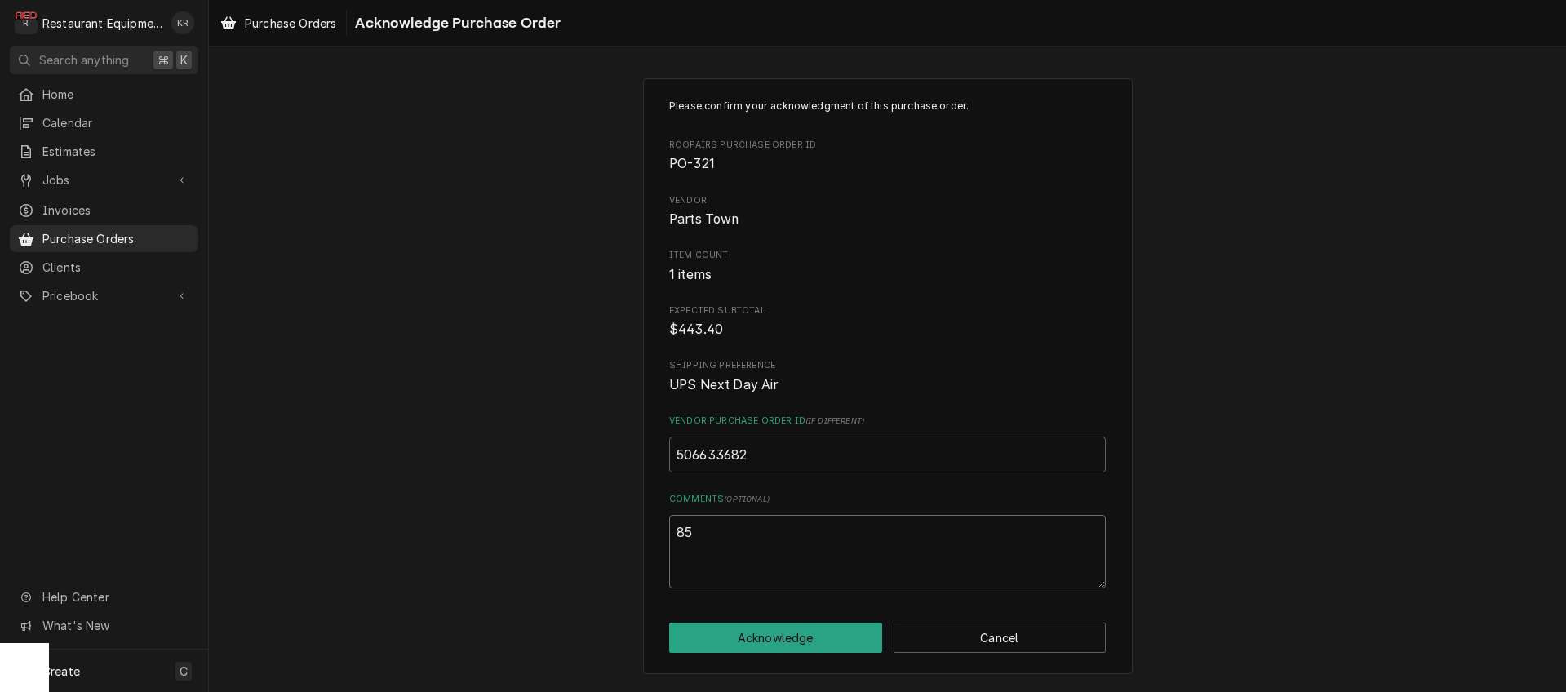
type textarea "85."
type textarea "x"
type textarea "85.7"
type textarea "x"
type textarea "85.74"
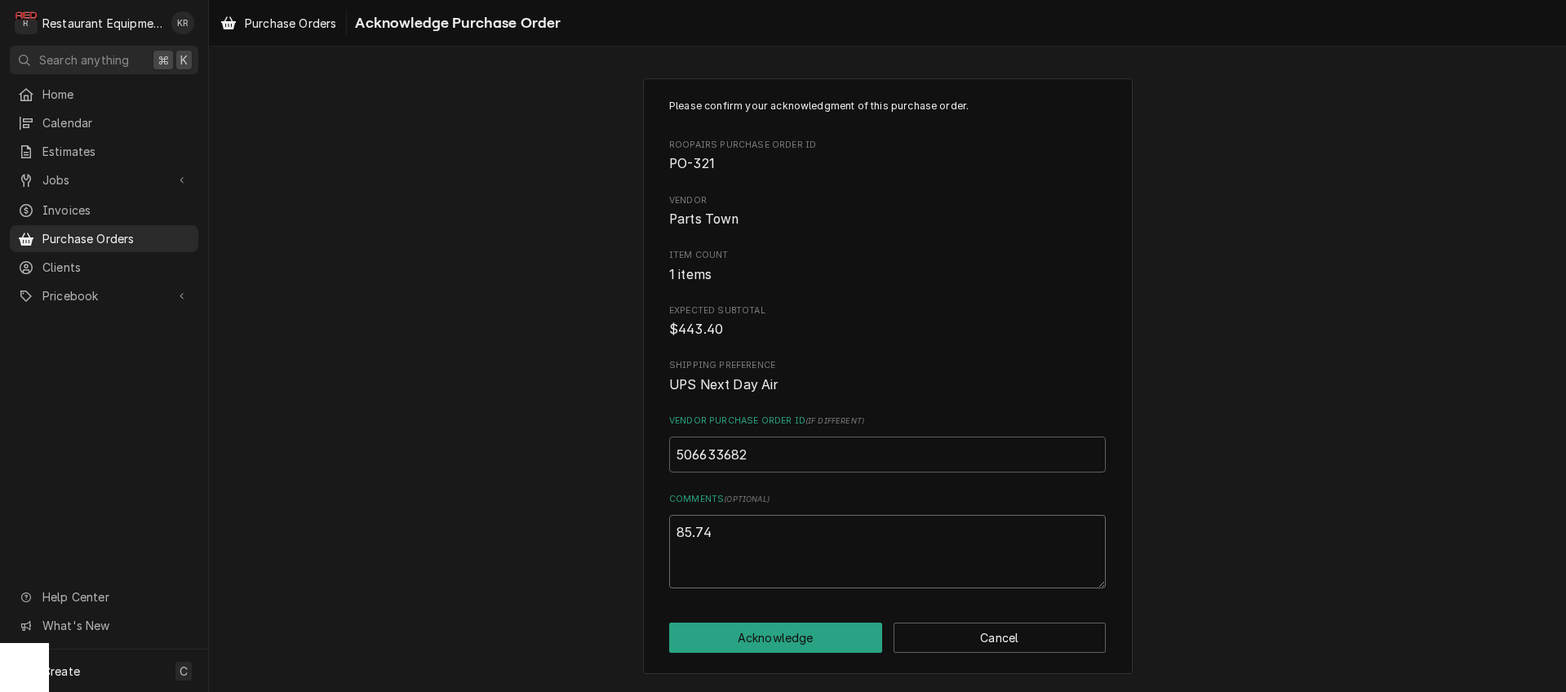
type textarea "x"
type textarea "$85.74"
type textarea "x"
type textarea "$85.74"
type textarea "x"
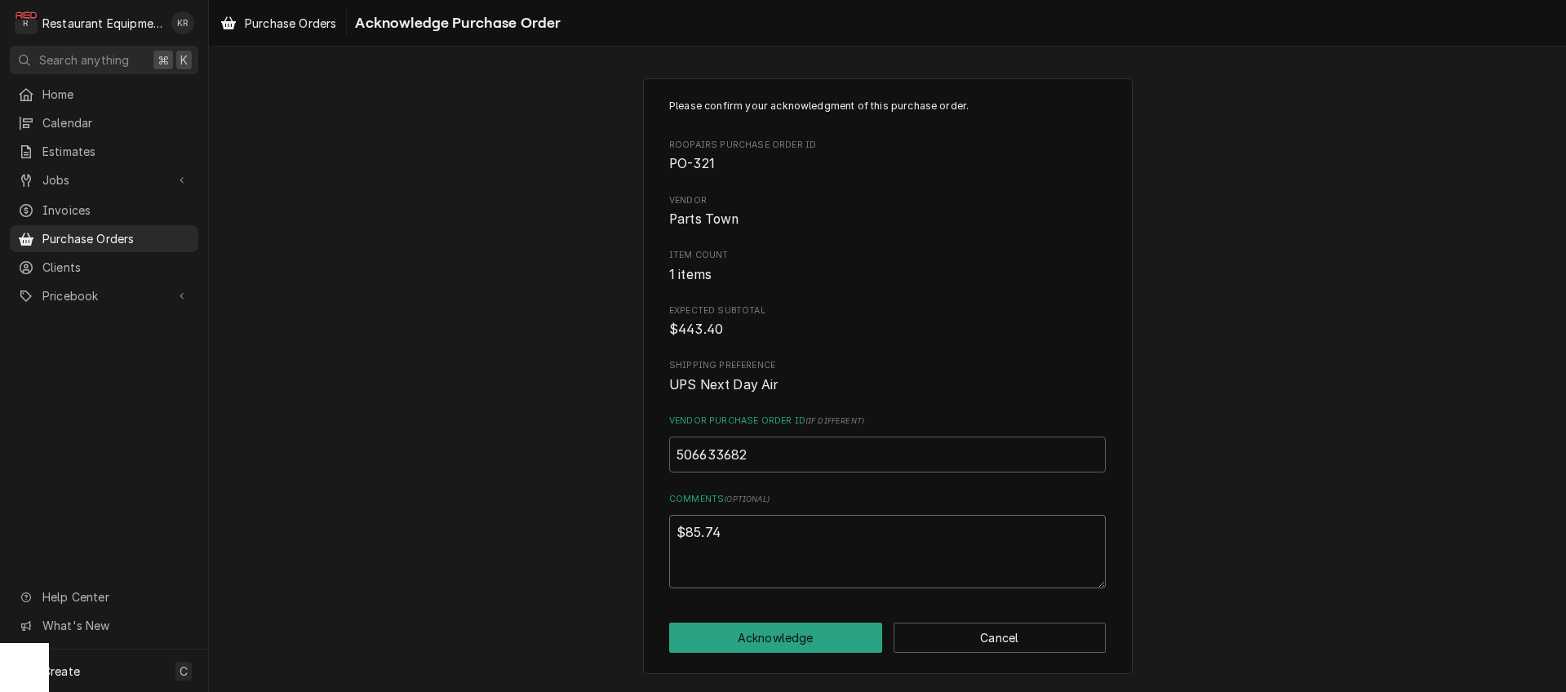
type textarea "$85.74 N"
type textarea "x"
type textarea "$85.74 ND"
type textarea "x"
type textarea "$85.74 NDA"
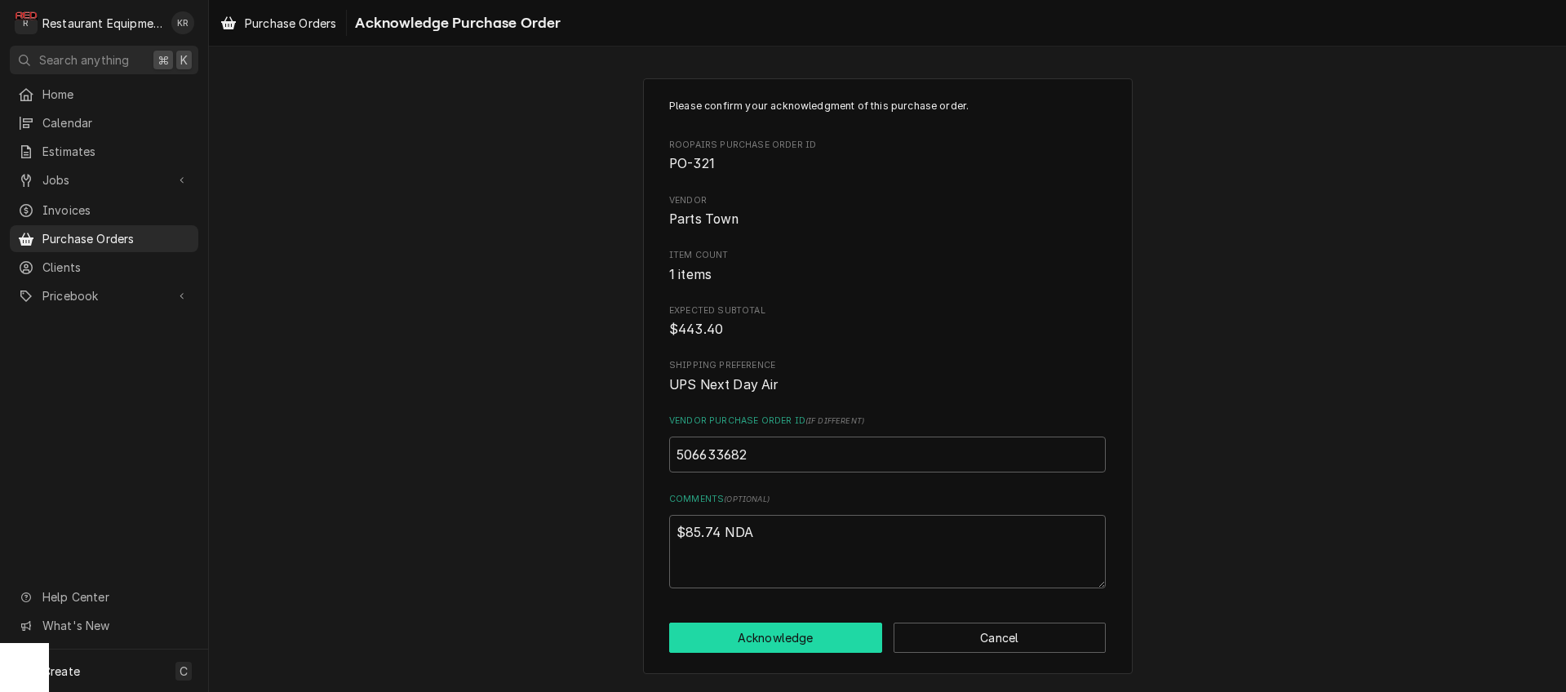
click at [792, 638] on button "Acknowledge" at bounding box center [775, 638] width 213 height 30
type textarea "x"
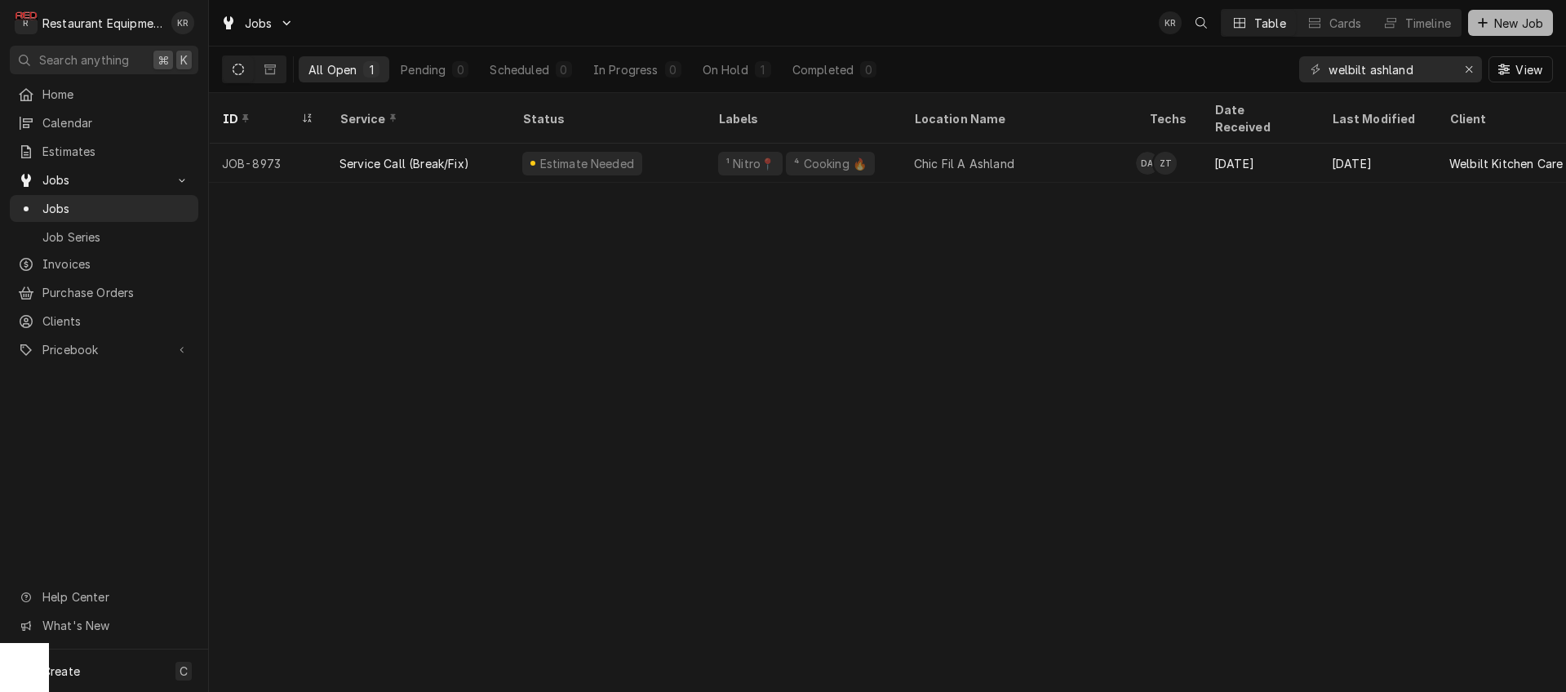
click at [1486, 22] on icon "Dynamic Content Wrapper" at bounding box center [1483, 22] width 10 height 11
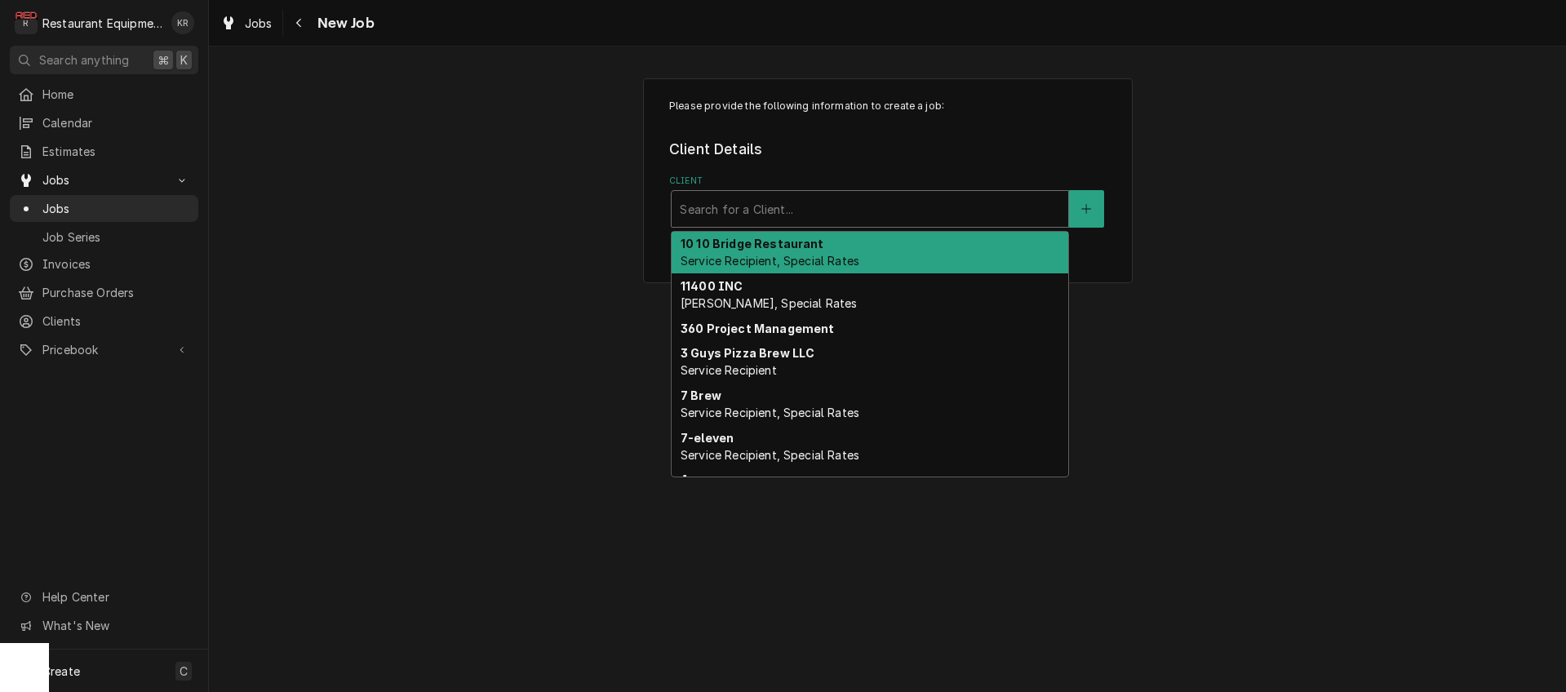
click at [765, 210] on div "Client" at bounding box center [870, 208] width 380 height 29
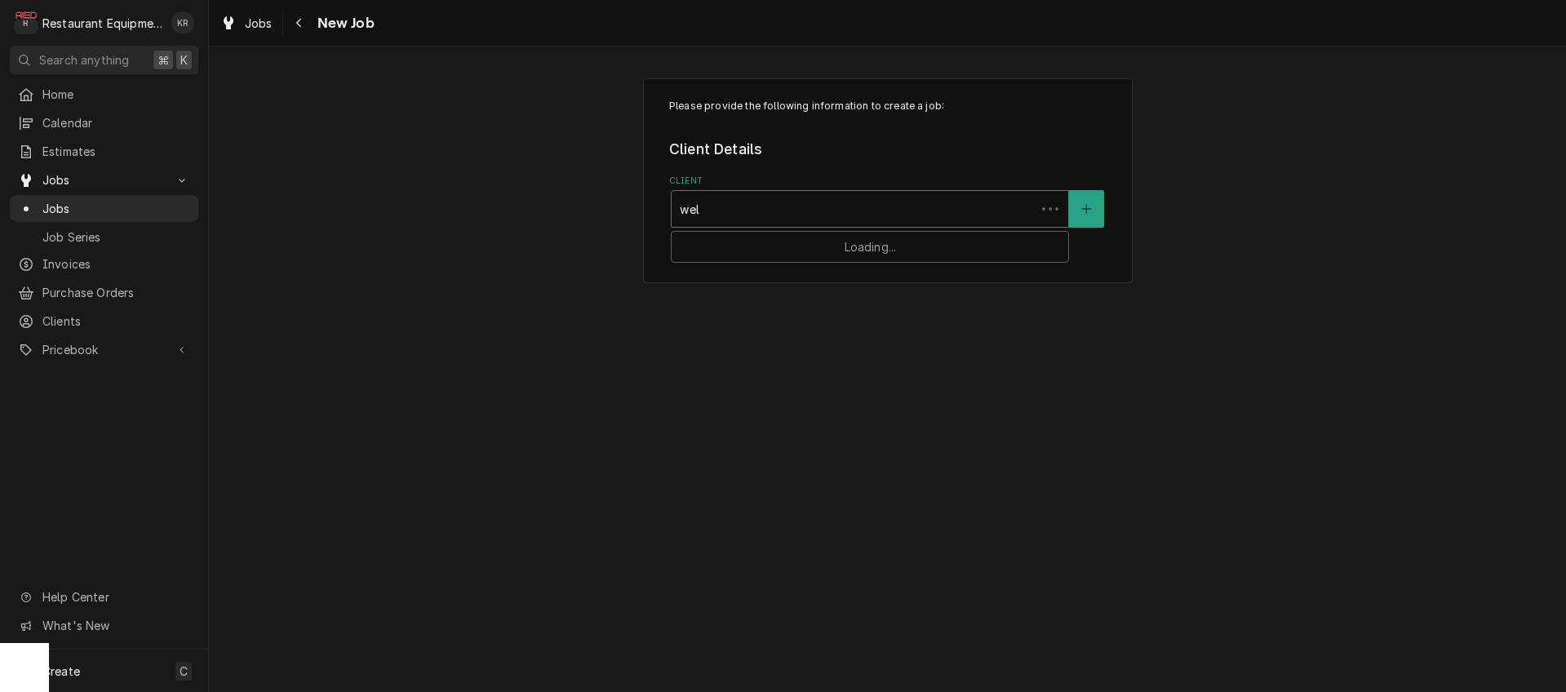
type input "welb"
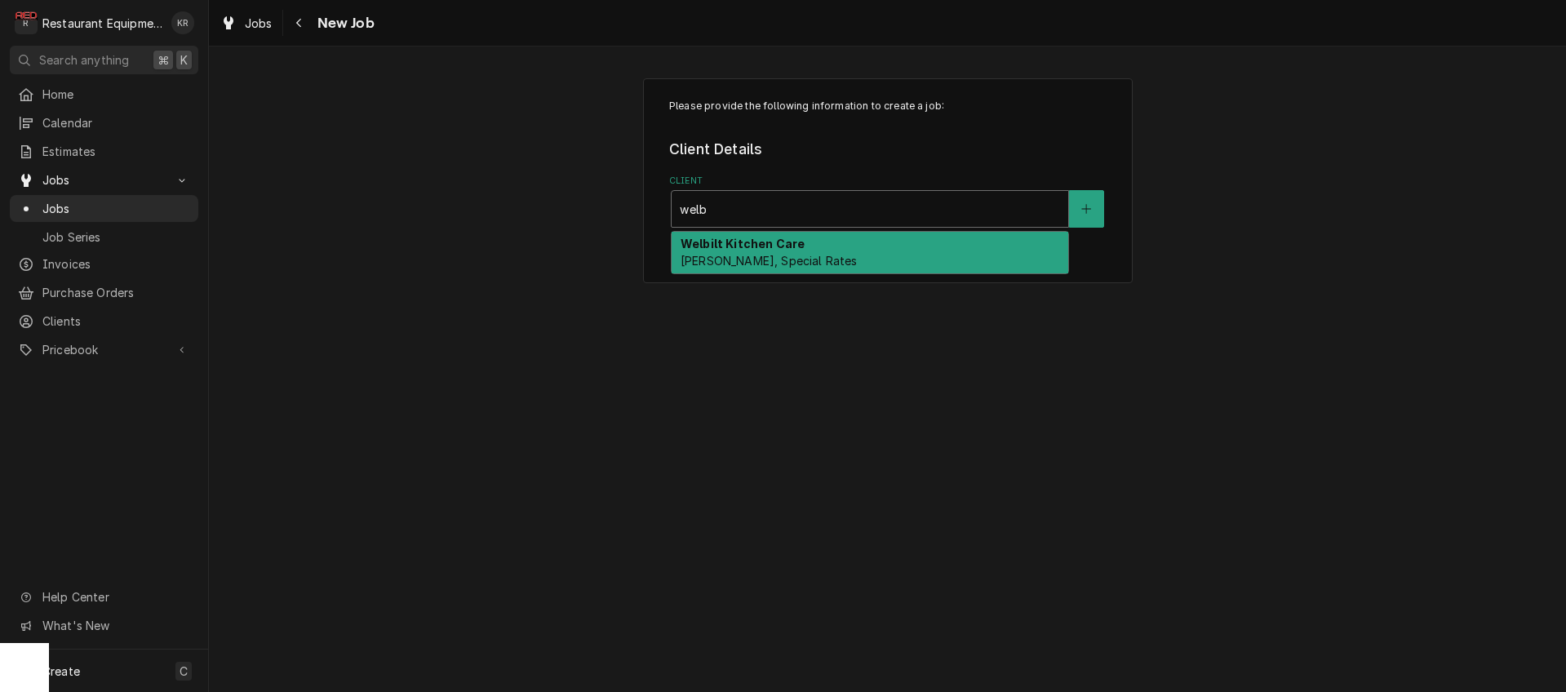
click at [749, 255] on span "Bill Payer, Special Rates" at bounding box center [769, 261] width 176 height 14
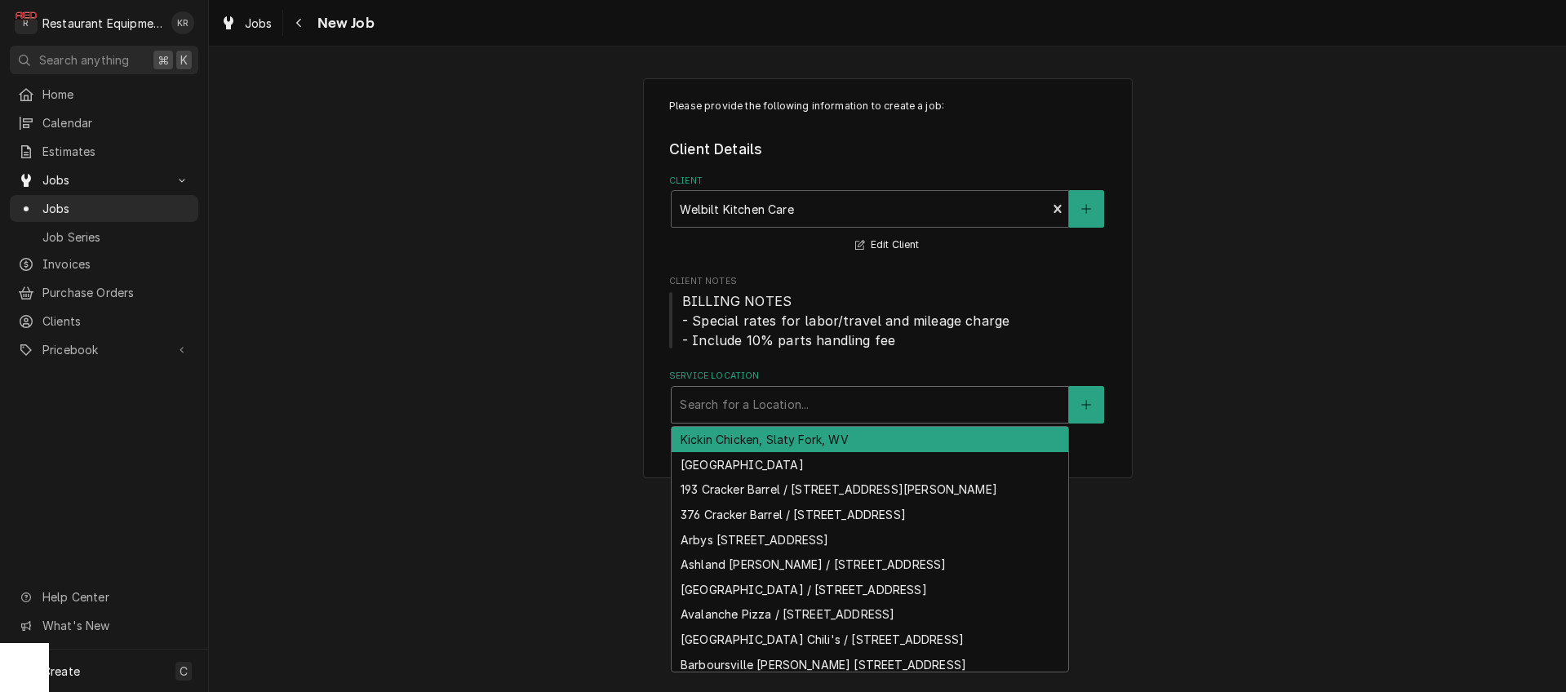
click at [760, 402] on div "Service Location" at bounding box center [870, 404] width 380 height 29
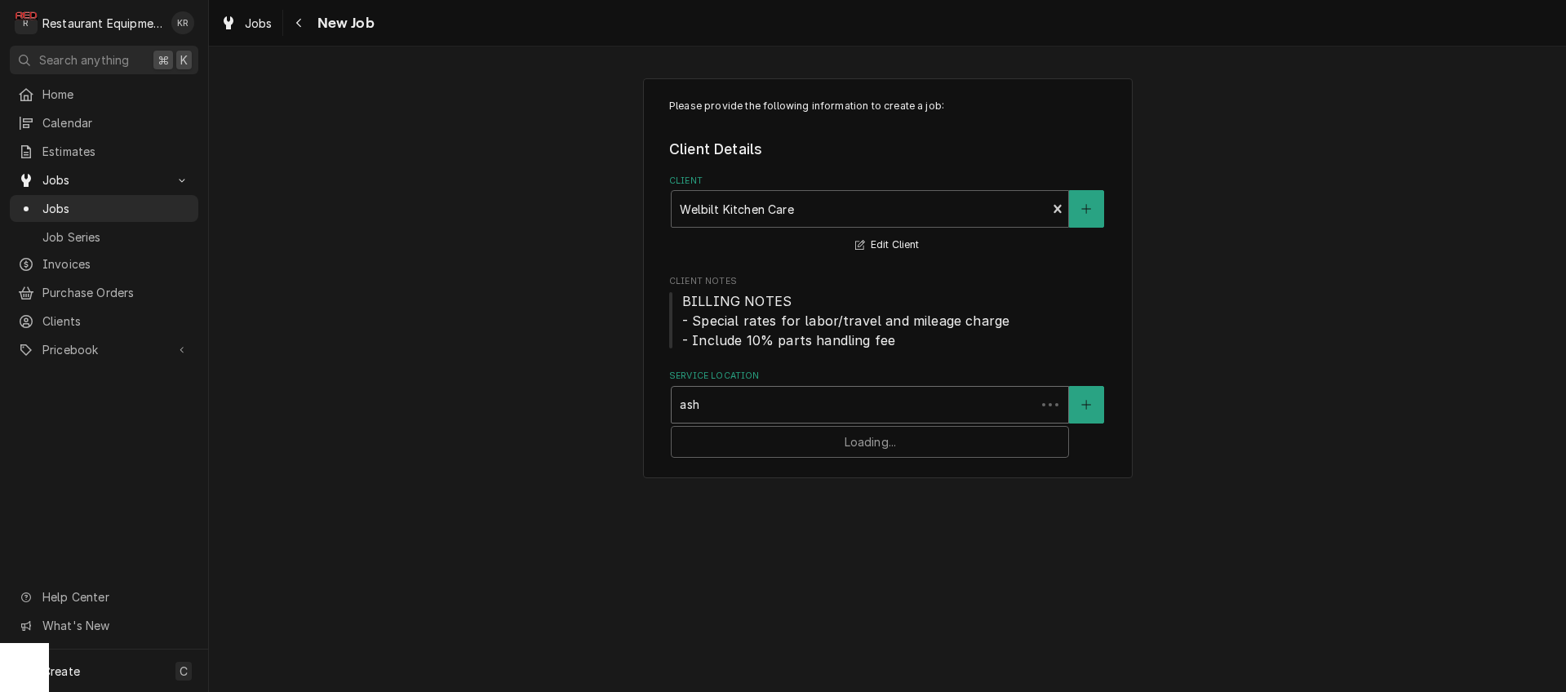
type input "ashl"
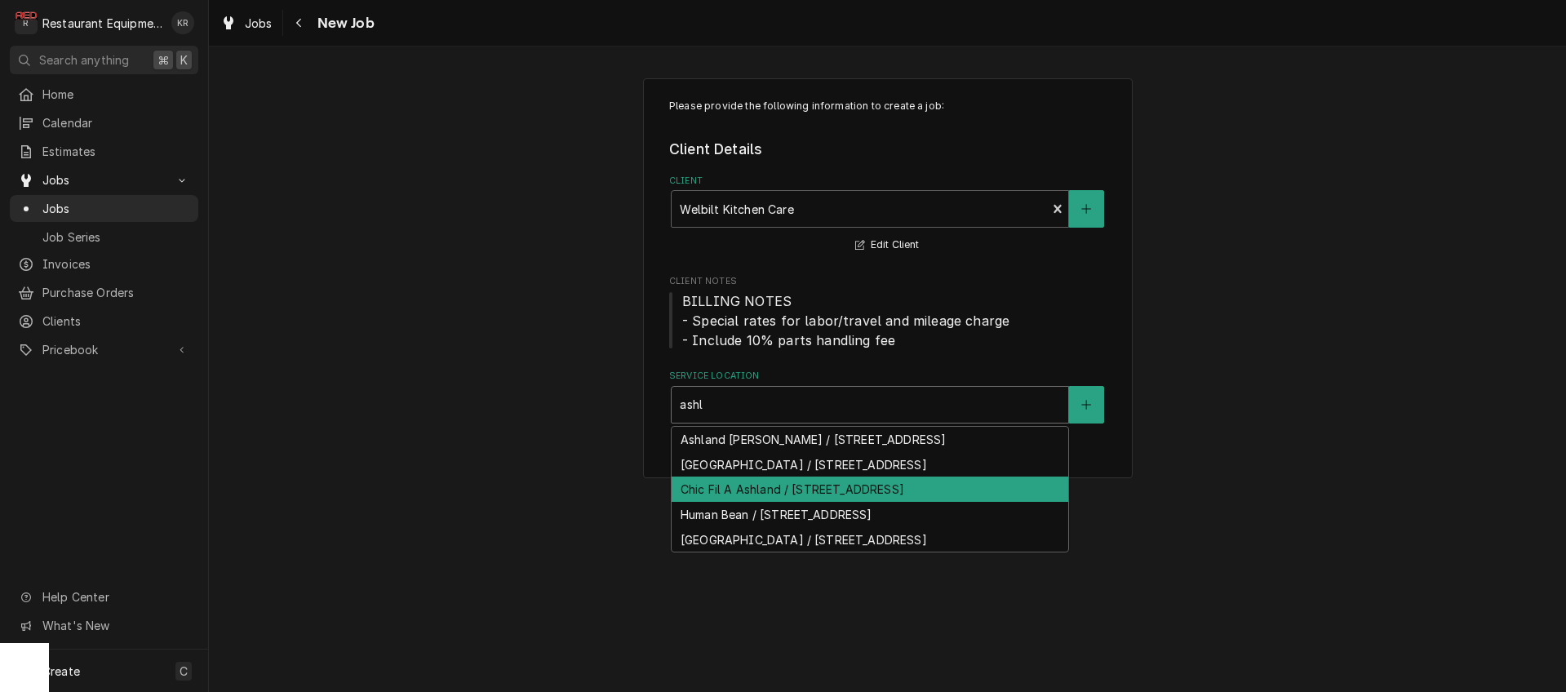
click at [831, 491] on div "Chic Fil A Ashland / 410 River Hill Dr, Ashland, KY 41101" at bounding box center [870, 489] width 397 height 25
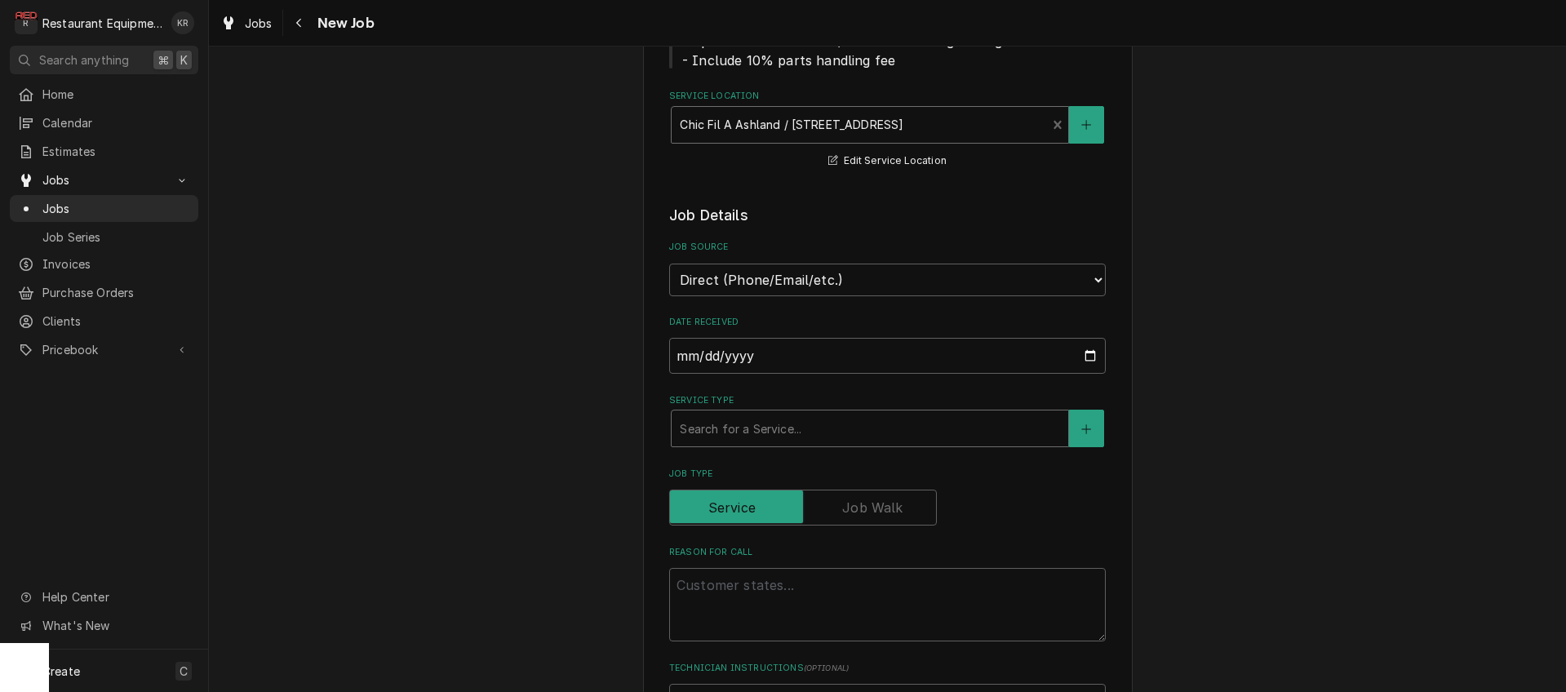
scroll to position [299, 0]
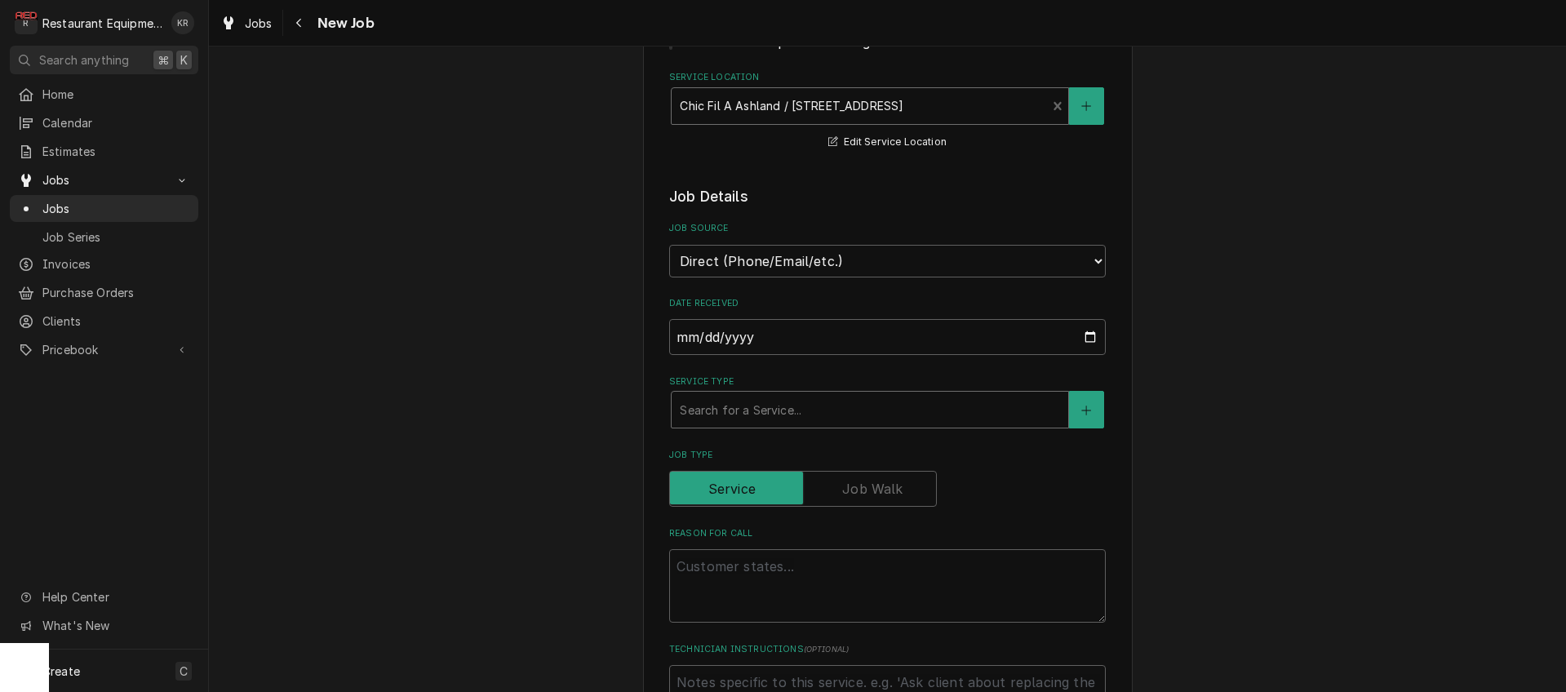
type textarea "x"
type input "b"
click at [736, 408] on div "b" at bounding box center [870, 409] width 380 height 29
type textarea "x"
type input "br"
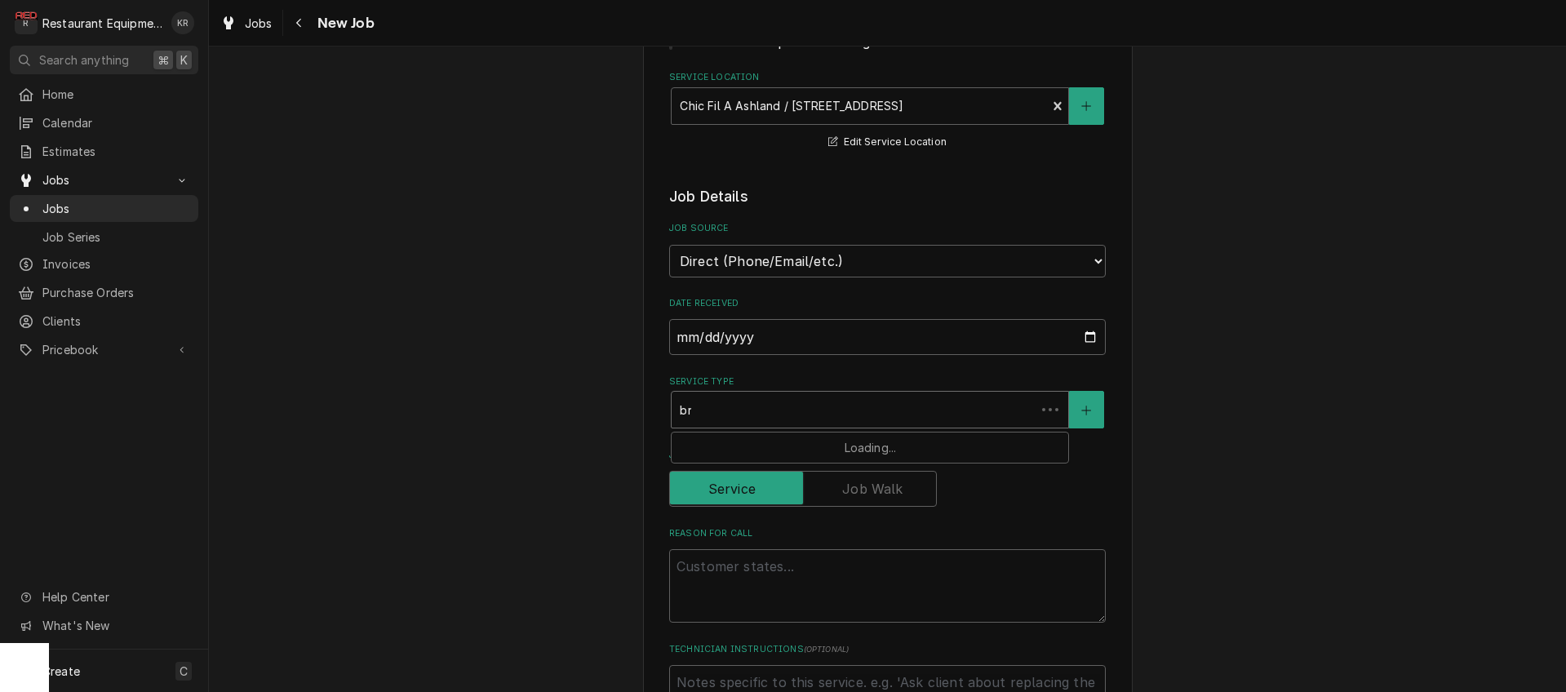
type textarea "x"
type input "bre"
type textarea "x"
type input "brea"
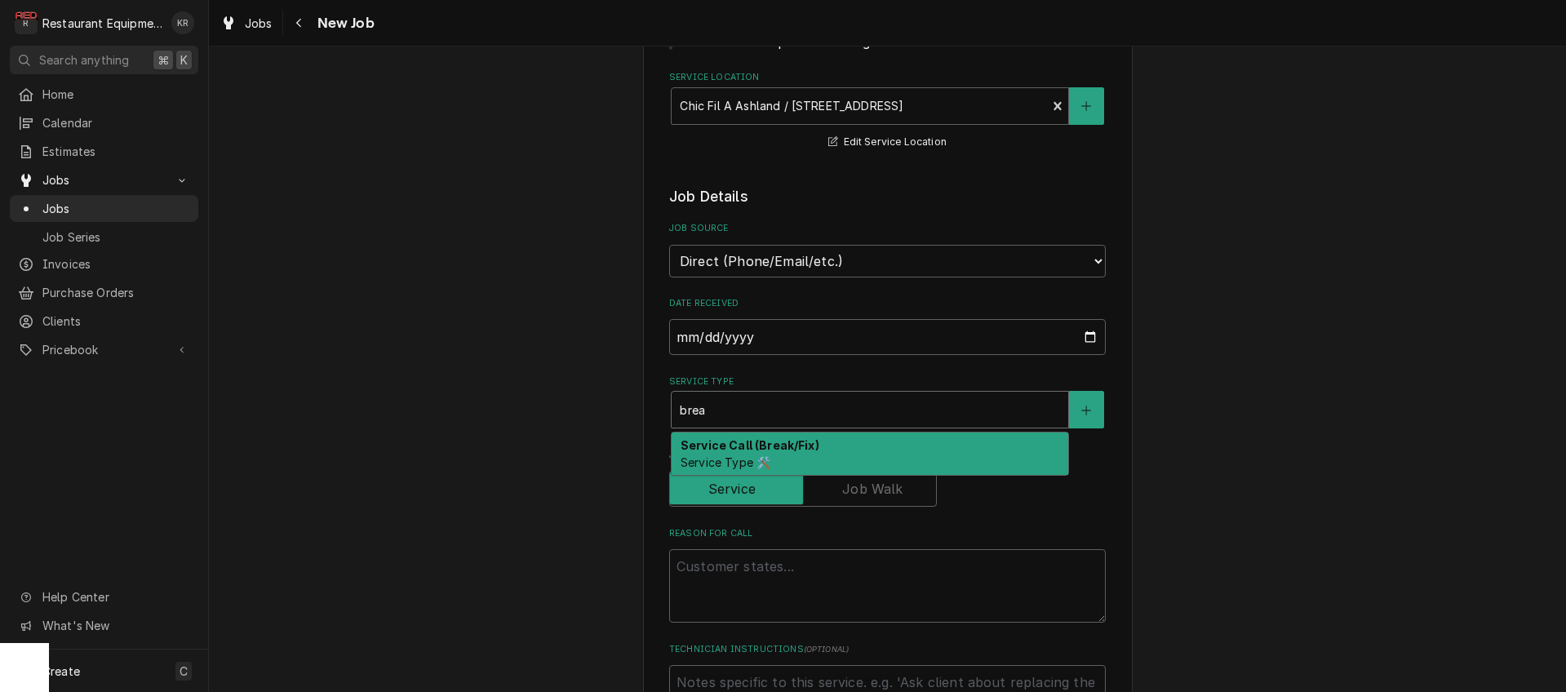
click at [735, 455] on span "Service Type 🛠️" at bounding box center [726, 462] width 90 height 14
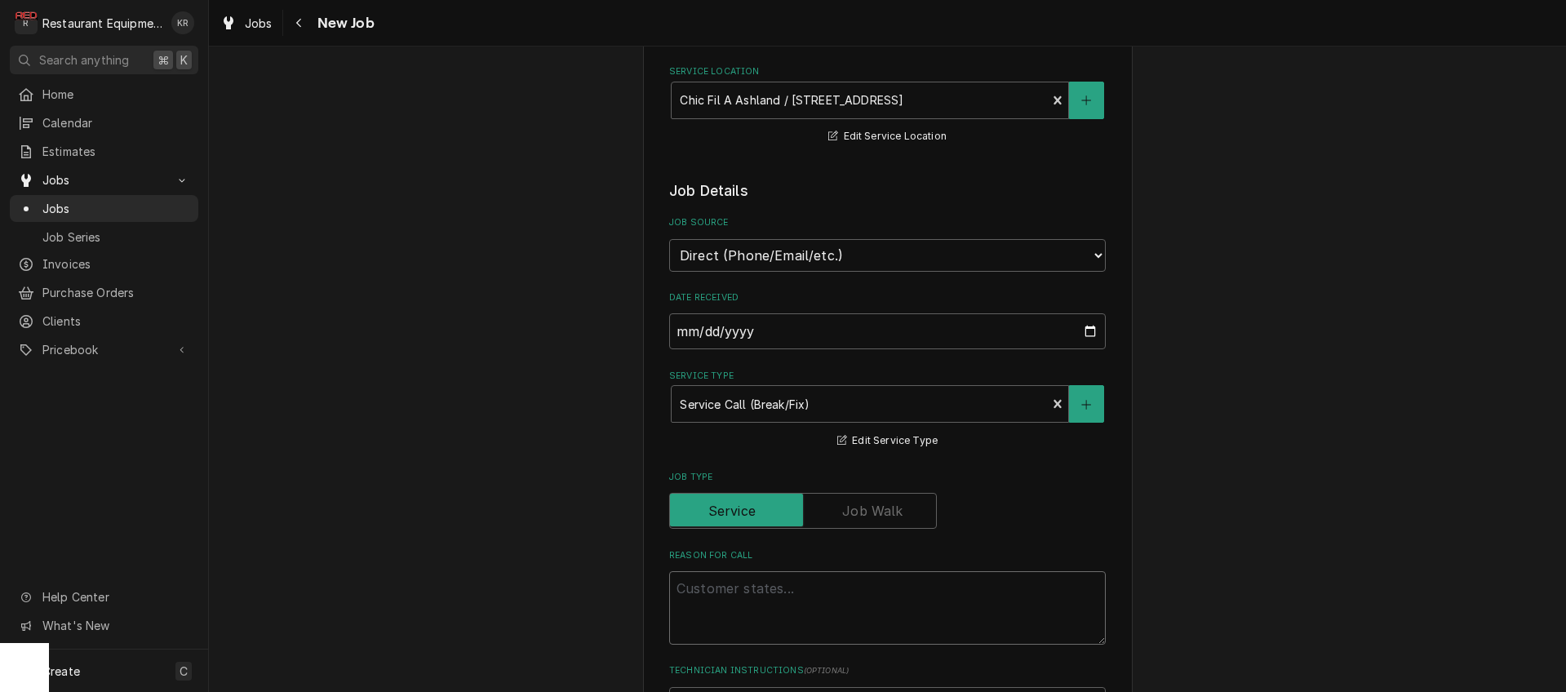
click at [740, 588] on textarea "Reason For Call" at bounding box center [887, 607] width 437 height 73
type textarea "x"
type textarea "0"
type textarea "x"
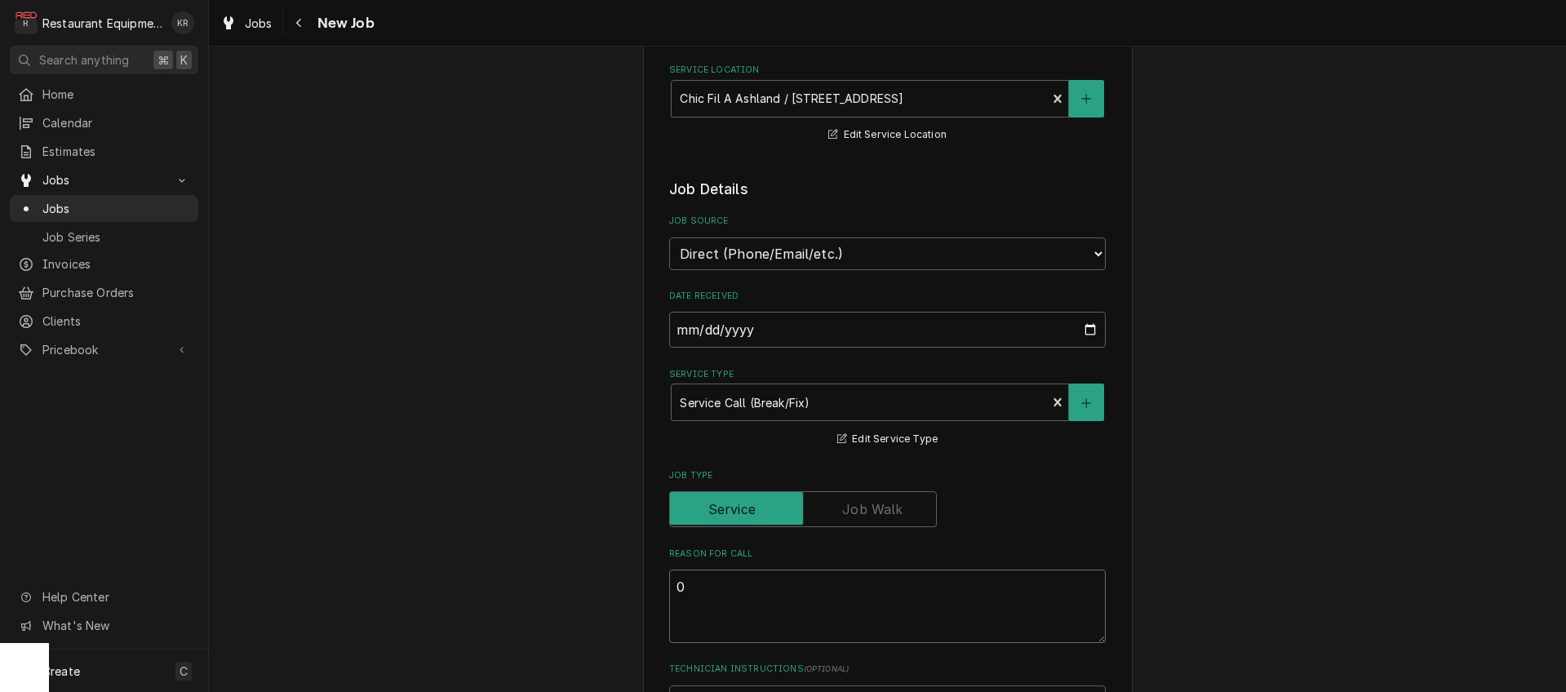
type textarea "00"
type textarea "x"
type textarea "009"
type textarea "x"
type textarea "0093"
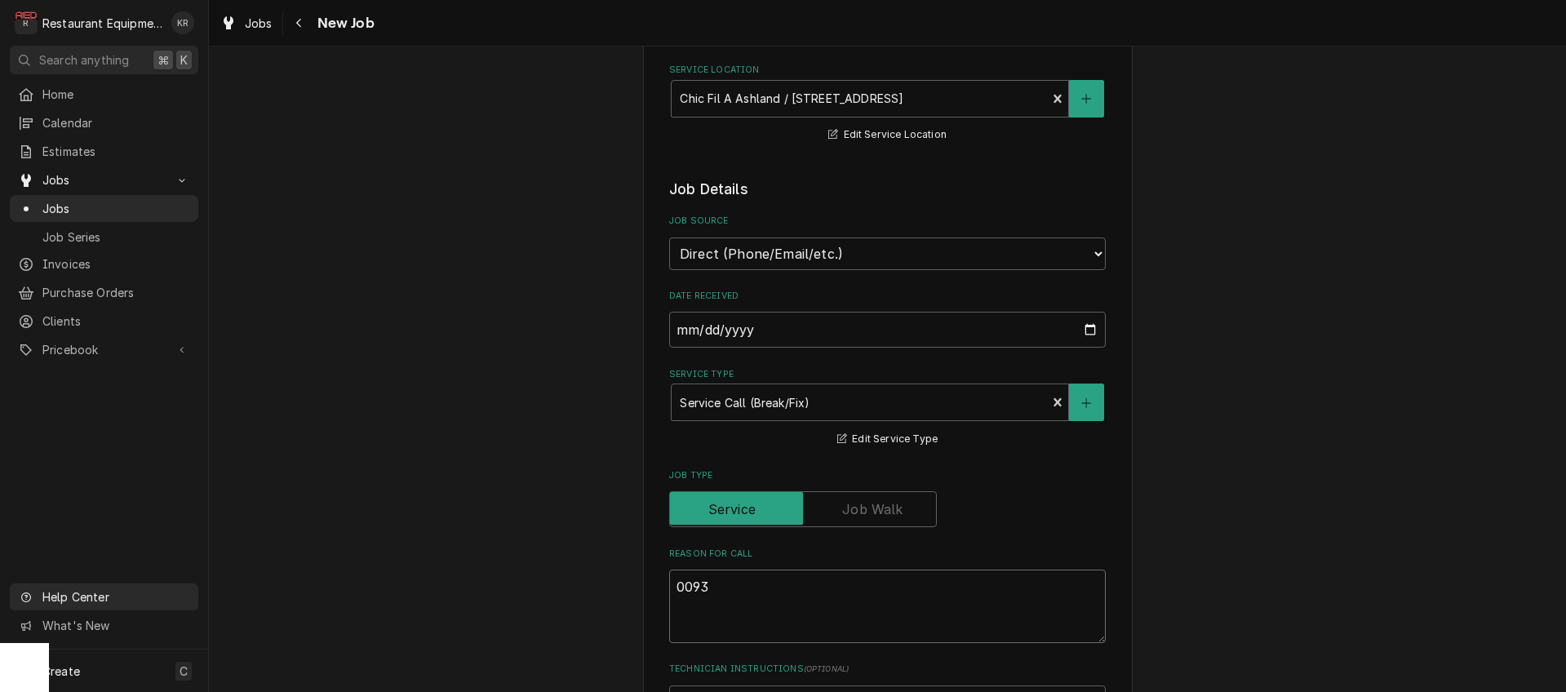
type textarea "x"
type textarea "00934"
type textarea "x"
type textarea "009343"
type textarea "x"
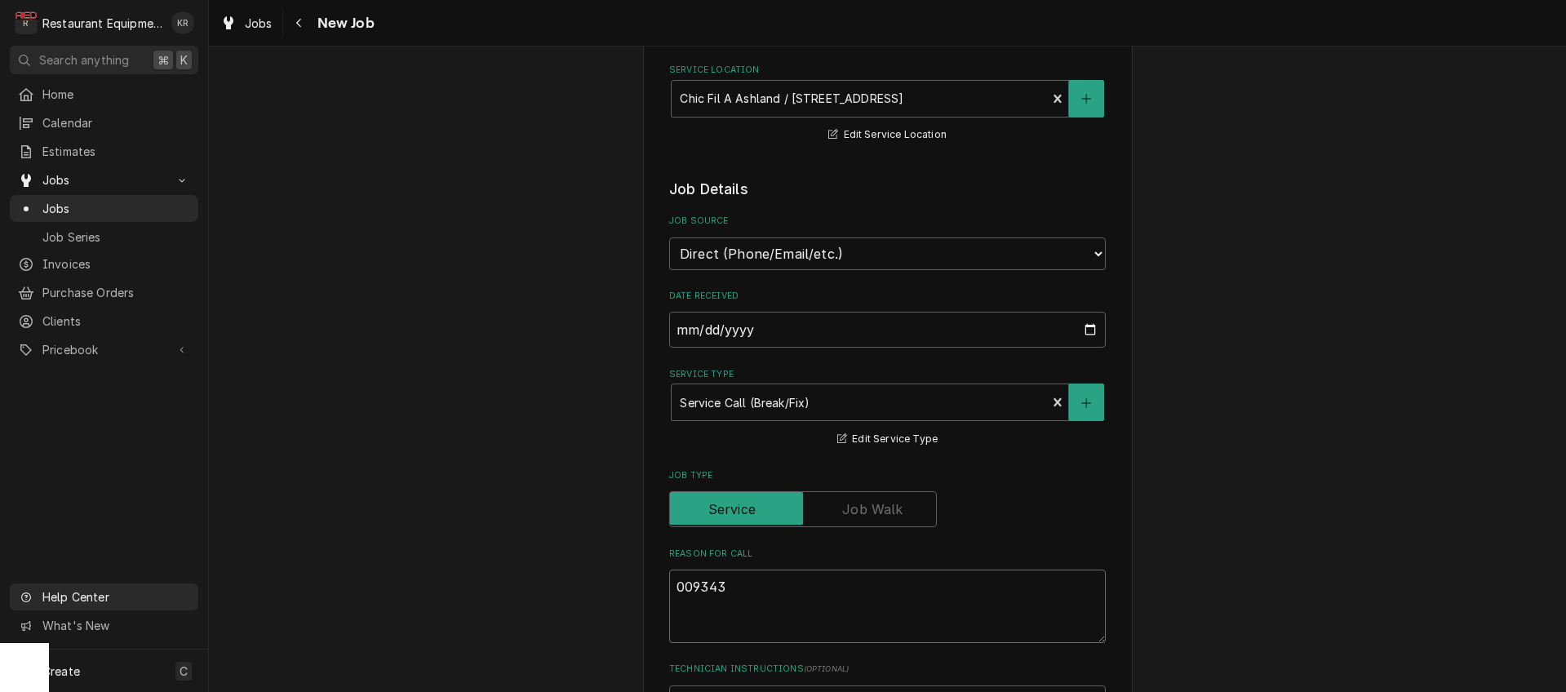
type textarea "0093437"
type textarea "x"
type textarea "00934377"
type textarea "x"
type textarea "00934377-"
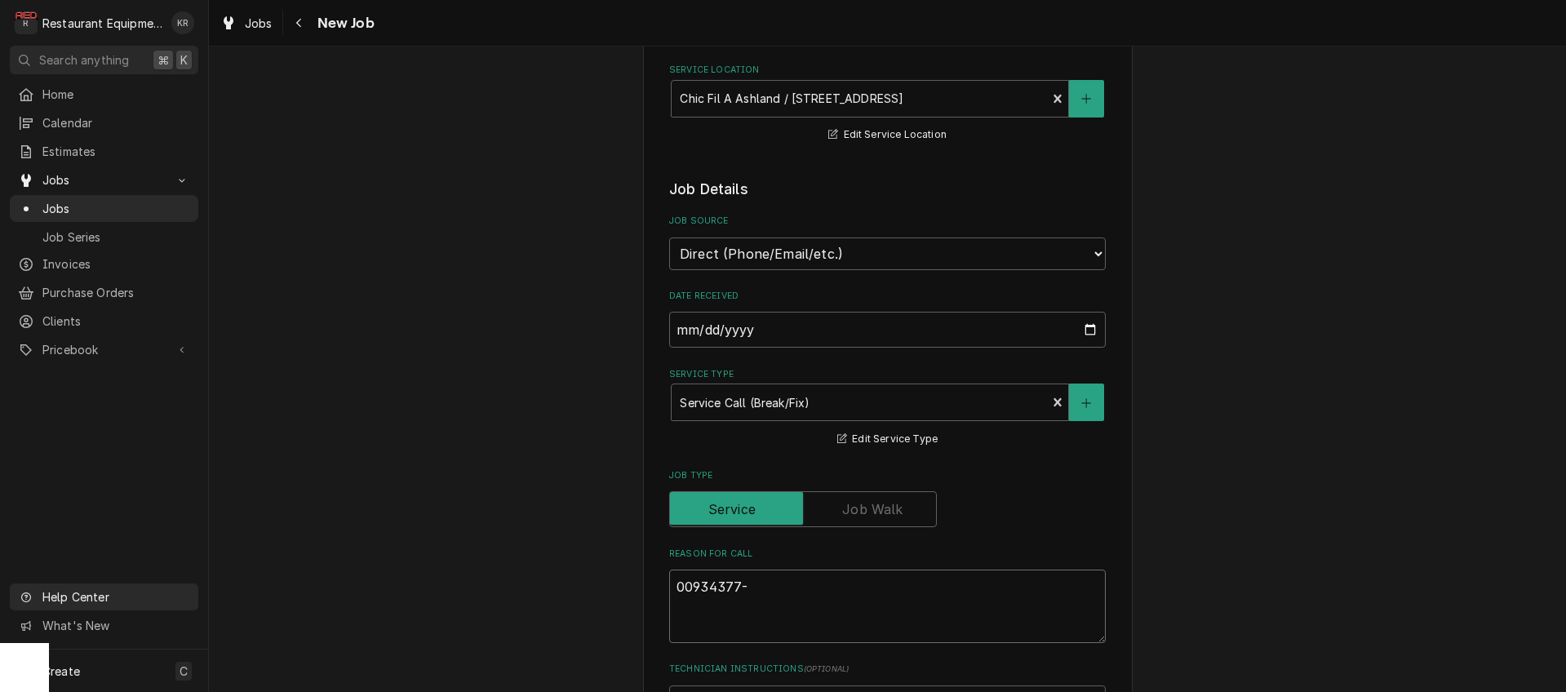
type textarea "x"
type textarea "00934377-1"
type textarea "x"
type textarea "00934377-1"
type textarea "x"
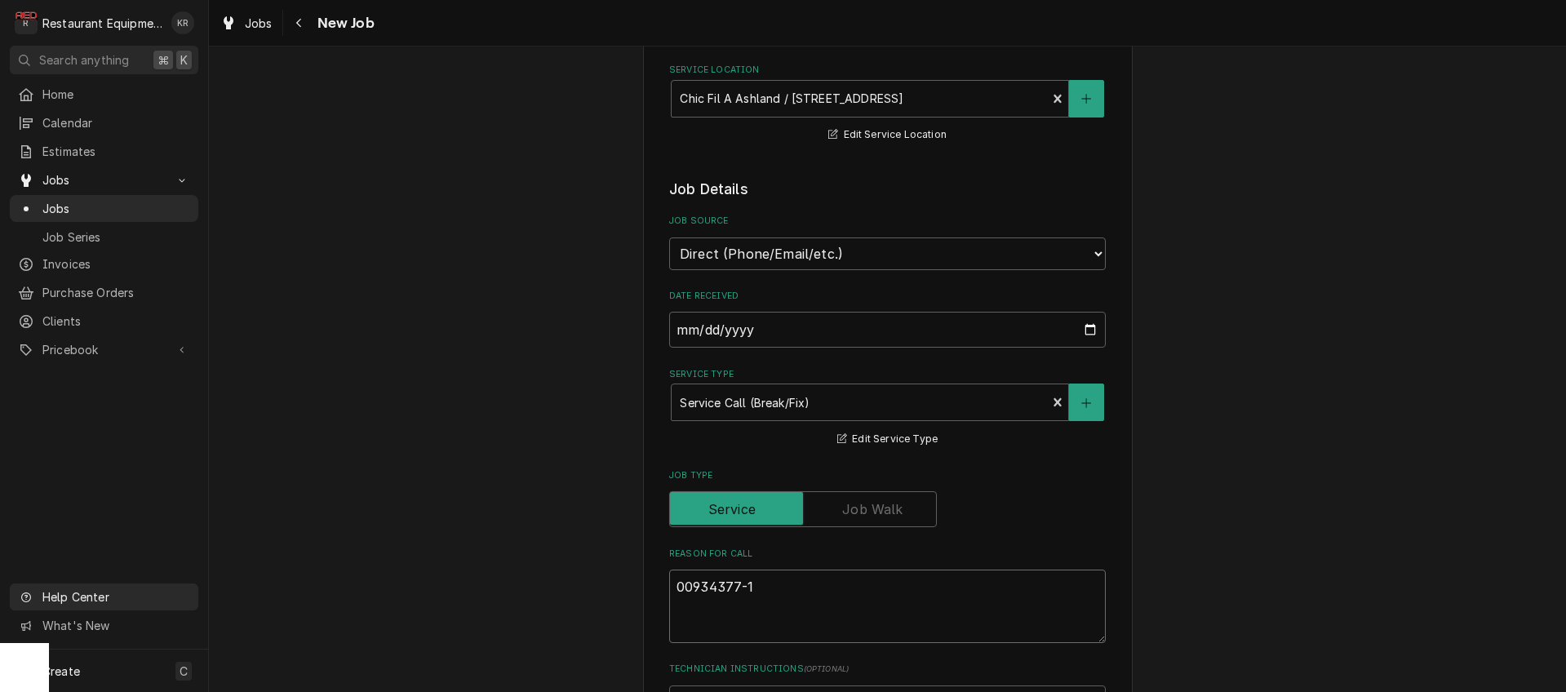
type textarea "00934377-1"
paste textarea "Type: Service High (24h On-Site, 48h Complete) PLEASE ACCEPT OR DECLINE this se…"
type textarea "x"
type textarea "00934377-1 Type: Service High (24h On-Site, 48h Complete) PLEASE ACCEPT OR DECL…"
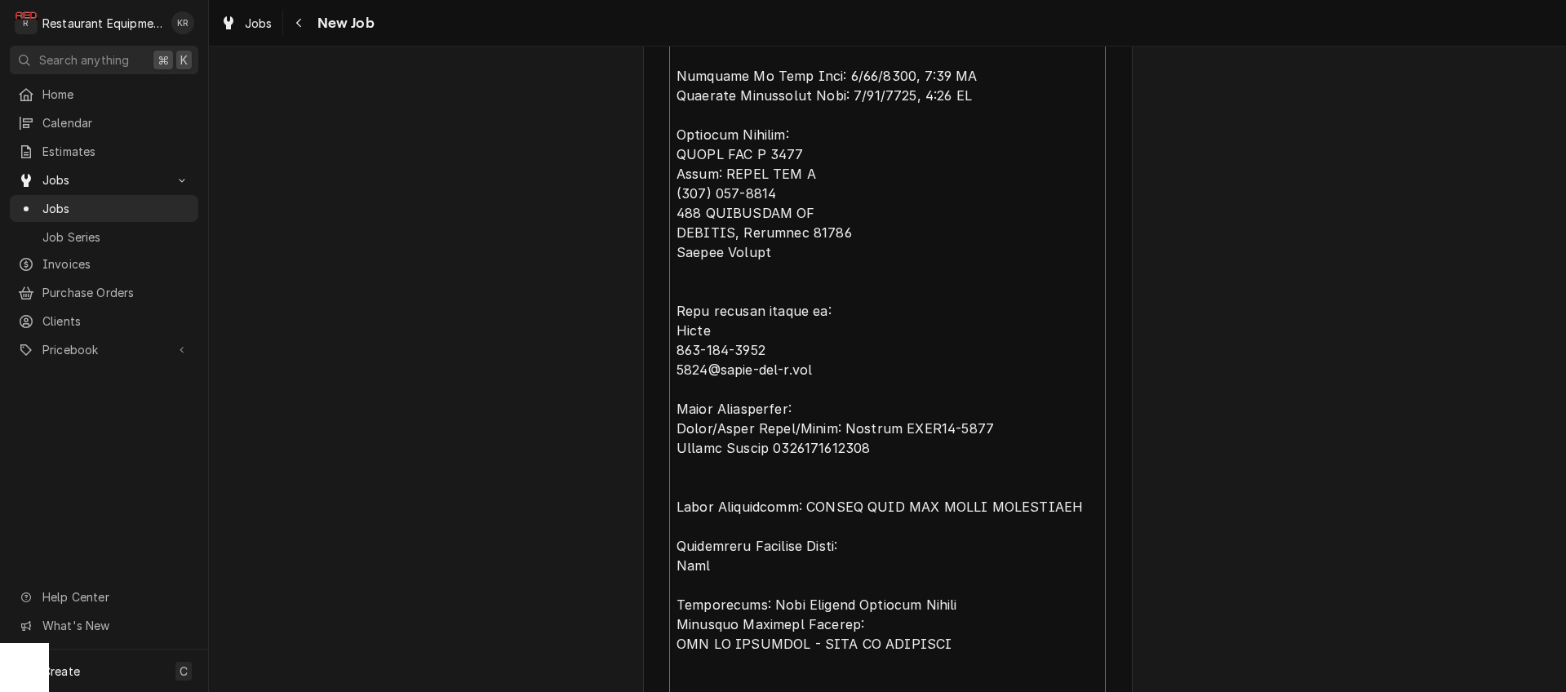
type textarea "x"
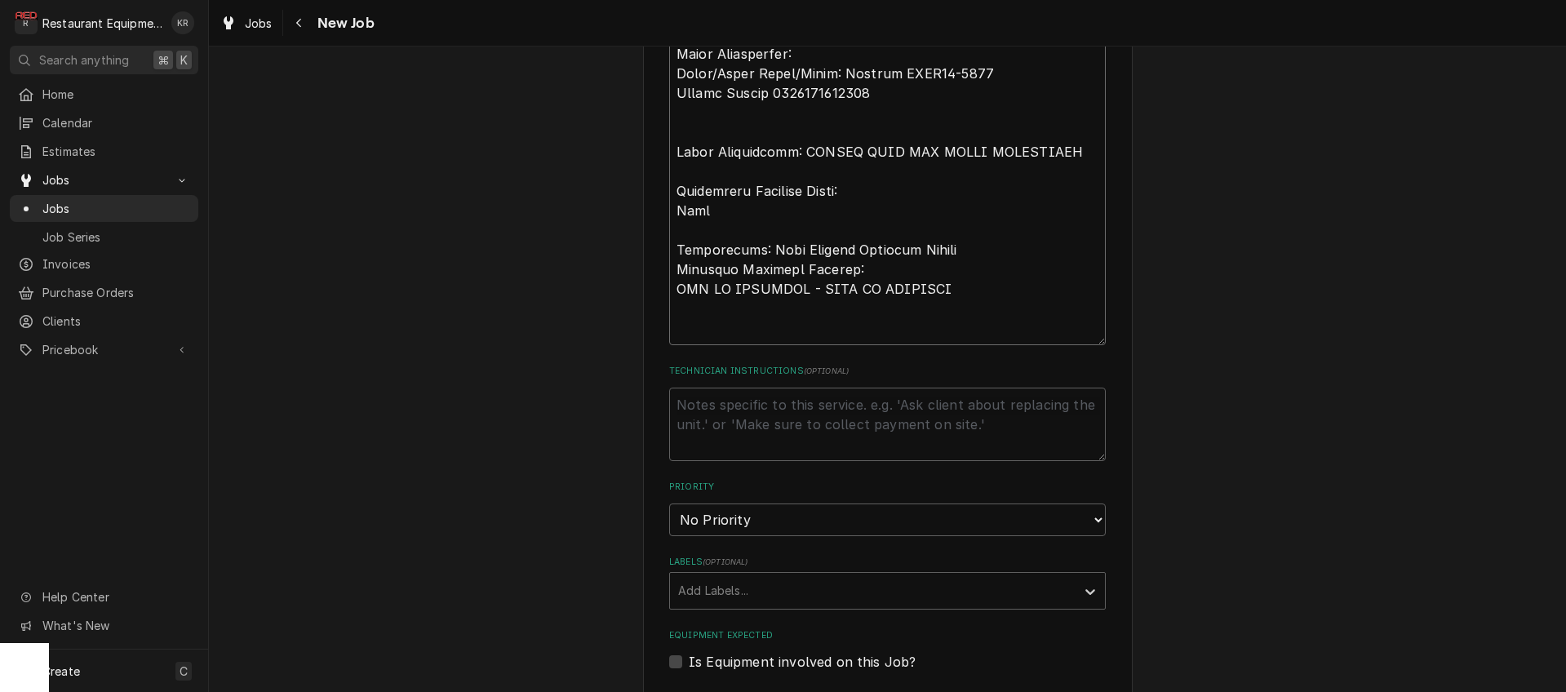
scroll to position [1509, 0]
type textarea "00934377-1 Type: Service High (24h On-Site, 48h Complete) PLEASE ACCEPT OR DECL…"
select select "2"
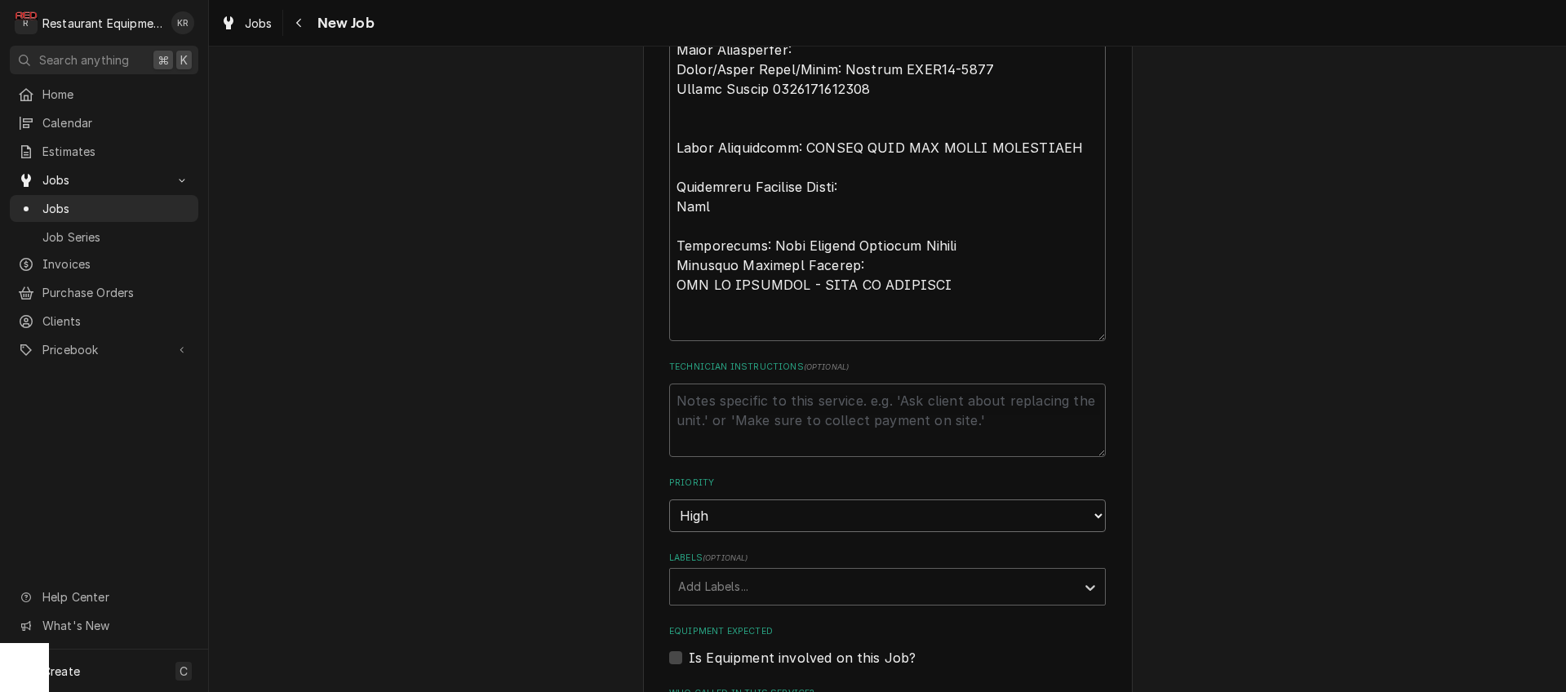
click option "High" at bounding box center [0, 0] width 0 height 0
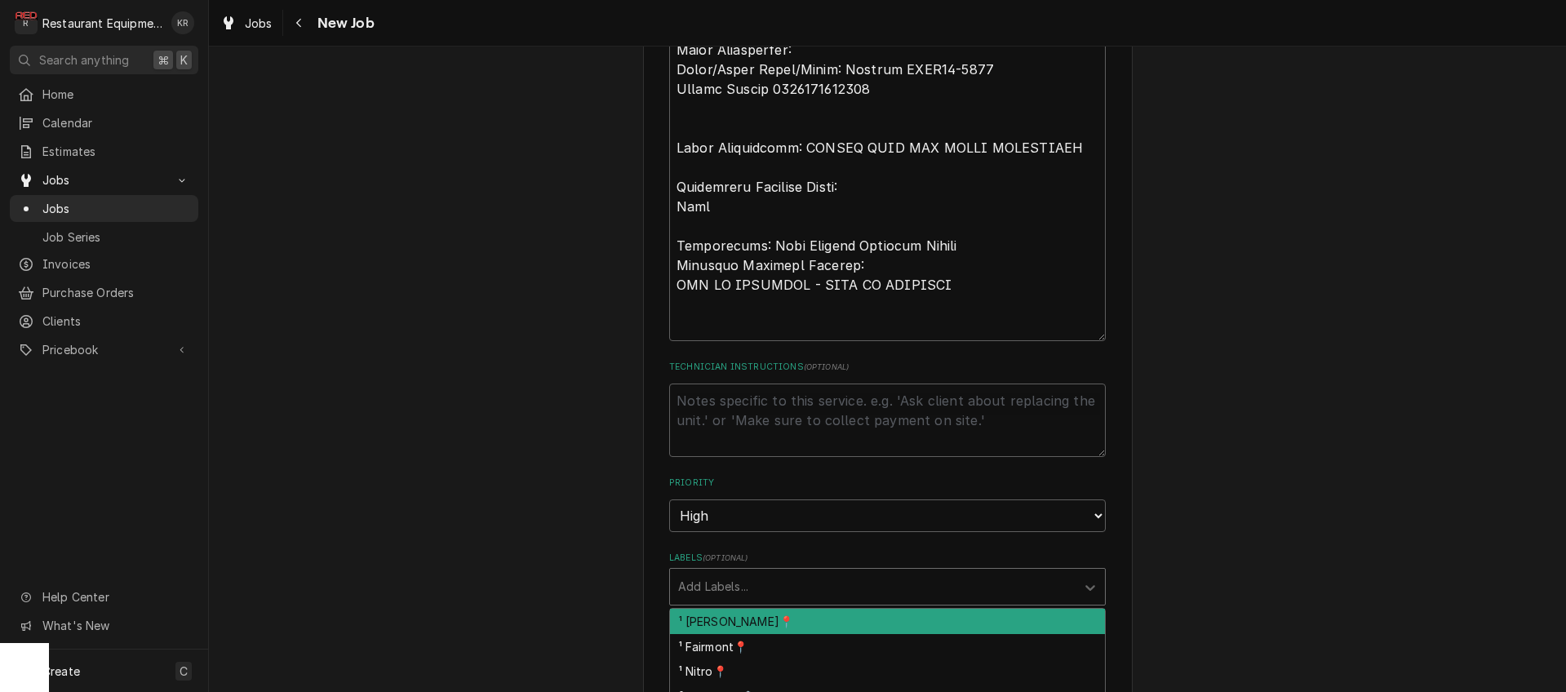
click at [728, 574] on div "Labels" at bounding box center [872, 586] width 389 height 29
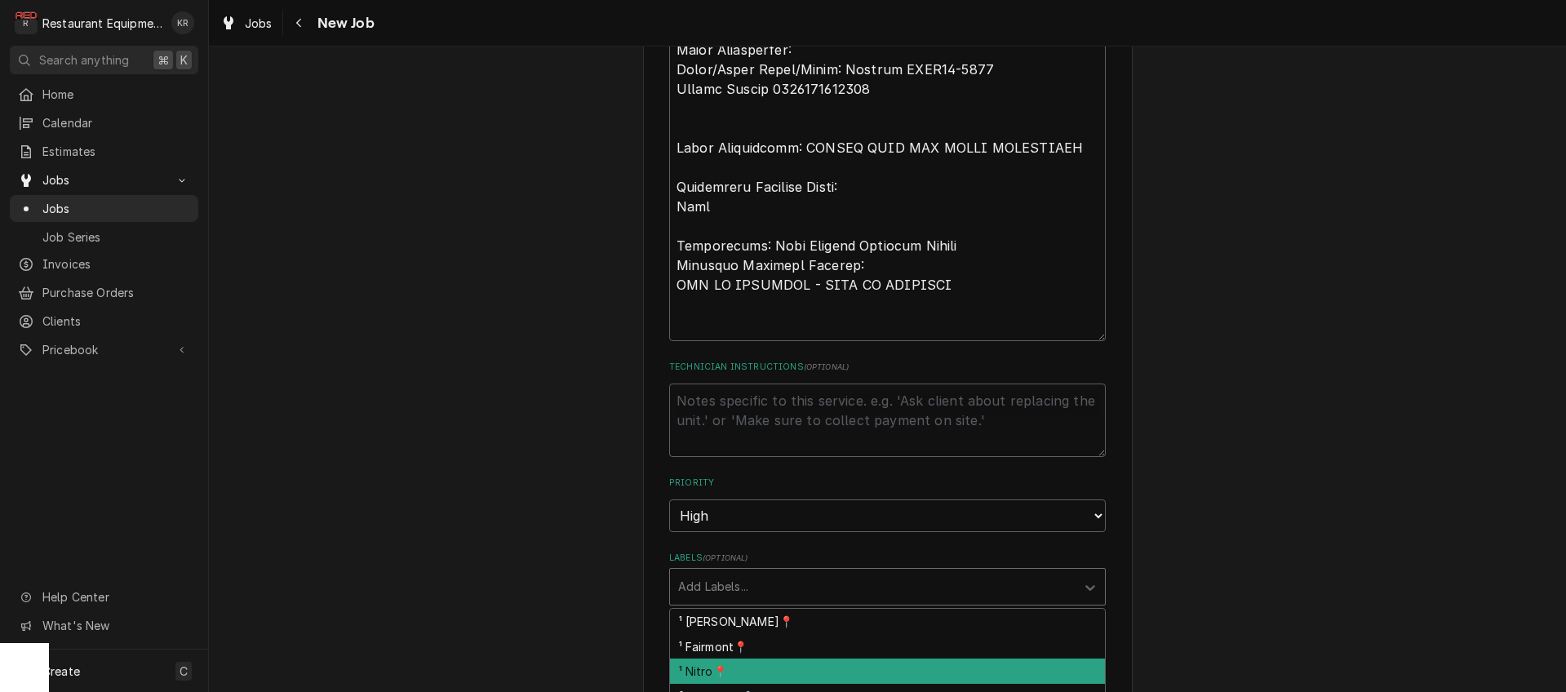
click at [735, 673] on div "¹ Nitro📍" at bounding box center [887, 671] width 435 height 25
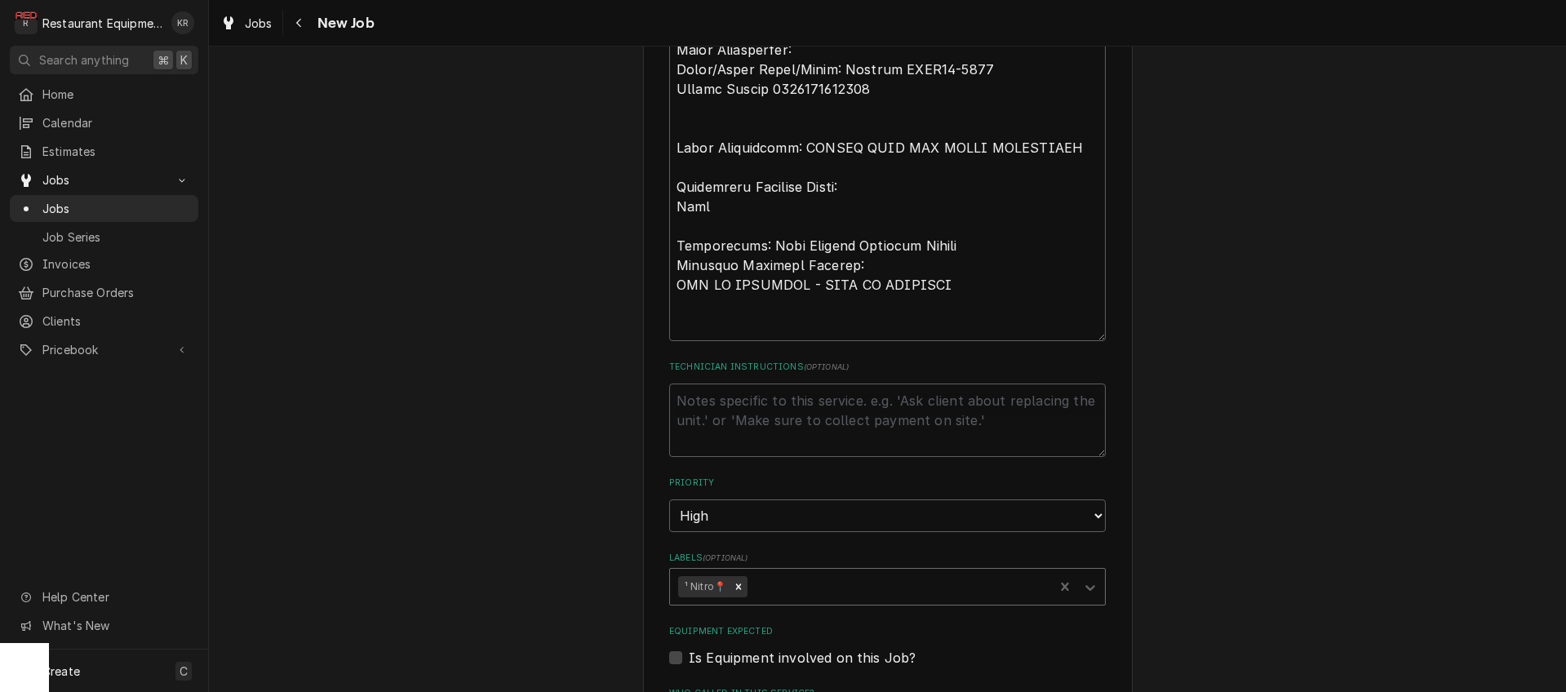
drag, startPoint x: 794, startPoint y: 590, endPoint x: 793, endPoint y: 598, distance: 8.3
click at [794, 591] on div "Labels" at bounding box center [898, 586] width 295 height 29
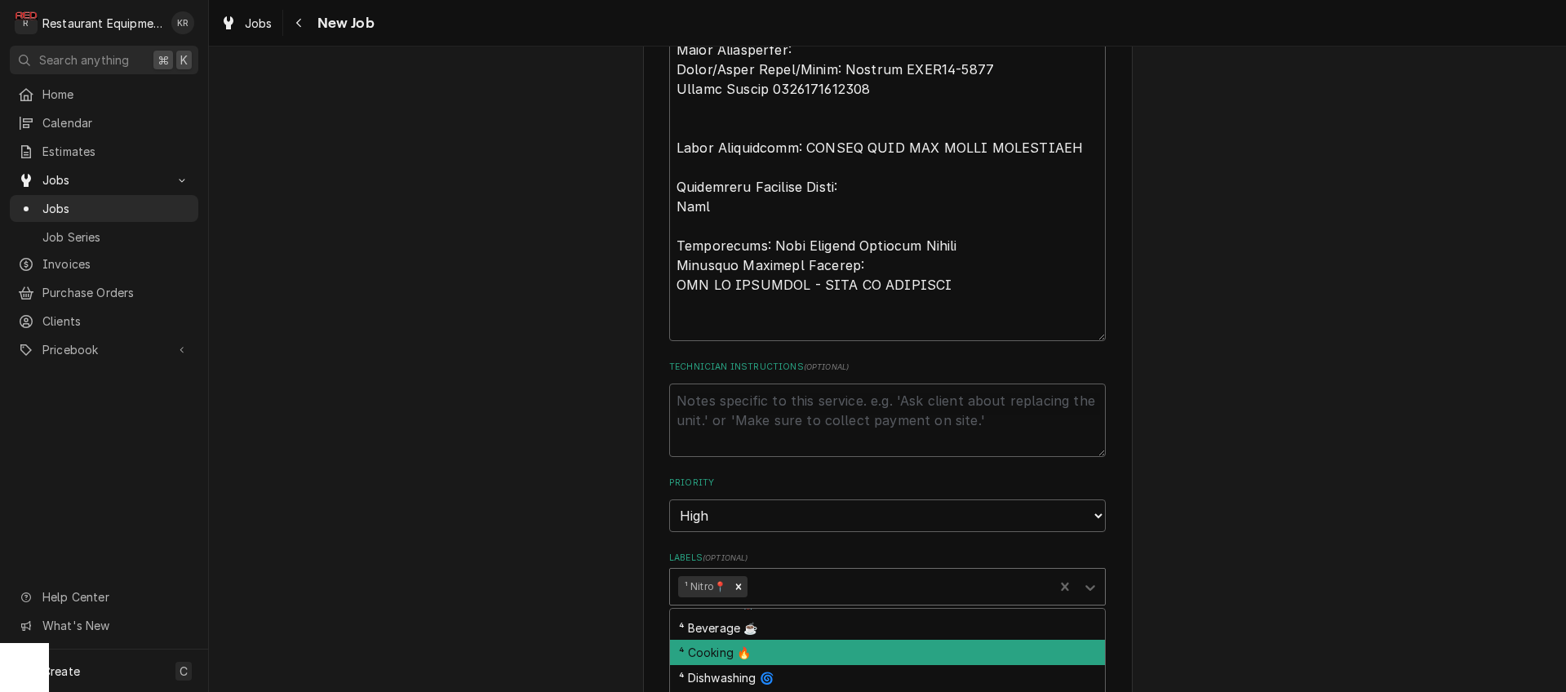
drag, startPoint x: 772, startPoint y: 654, endPoint x: 759, endPoint y: 643, distance: 16.8
click at [772, 653] on div "⁴ Cooking 🔥" at bounding box center [887, 652] width 435 height 25
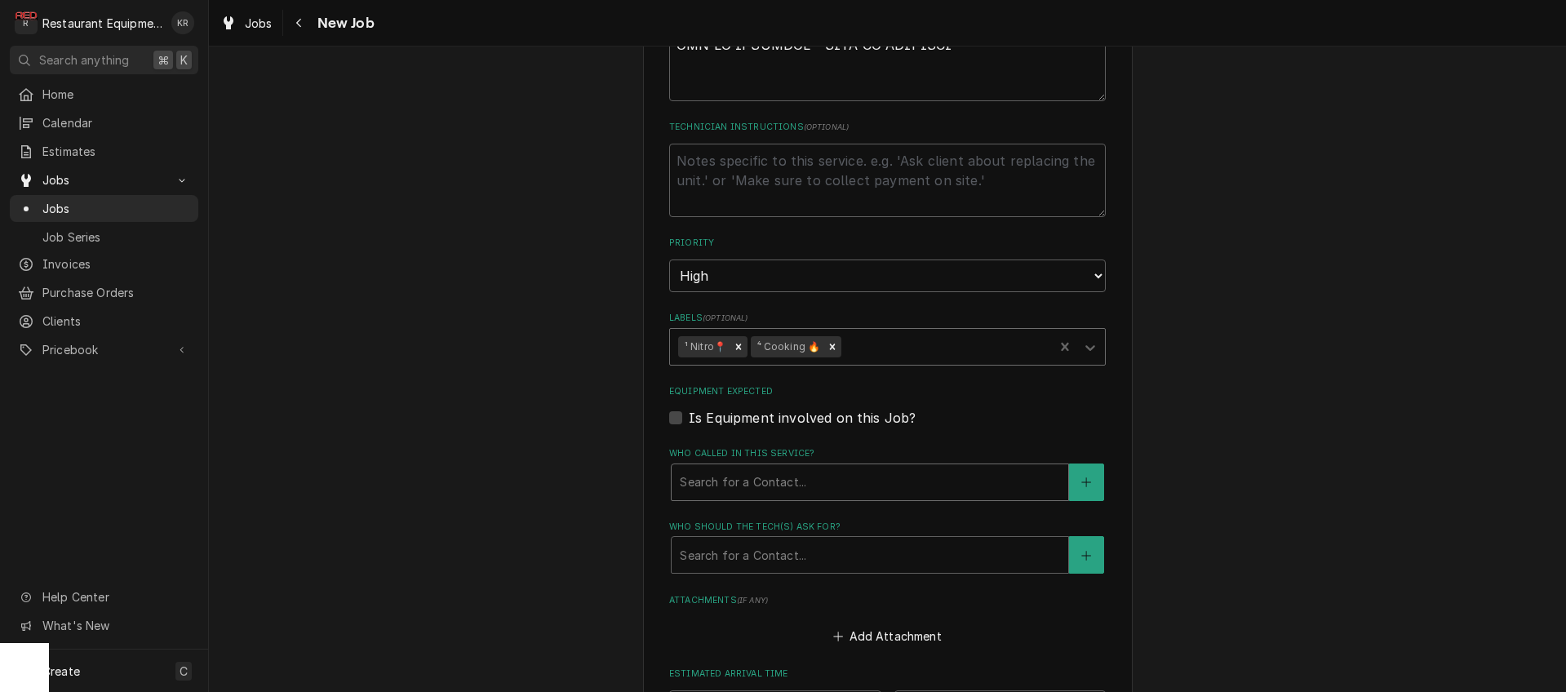
scroll to position [1754, 0]
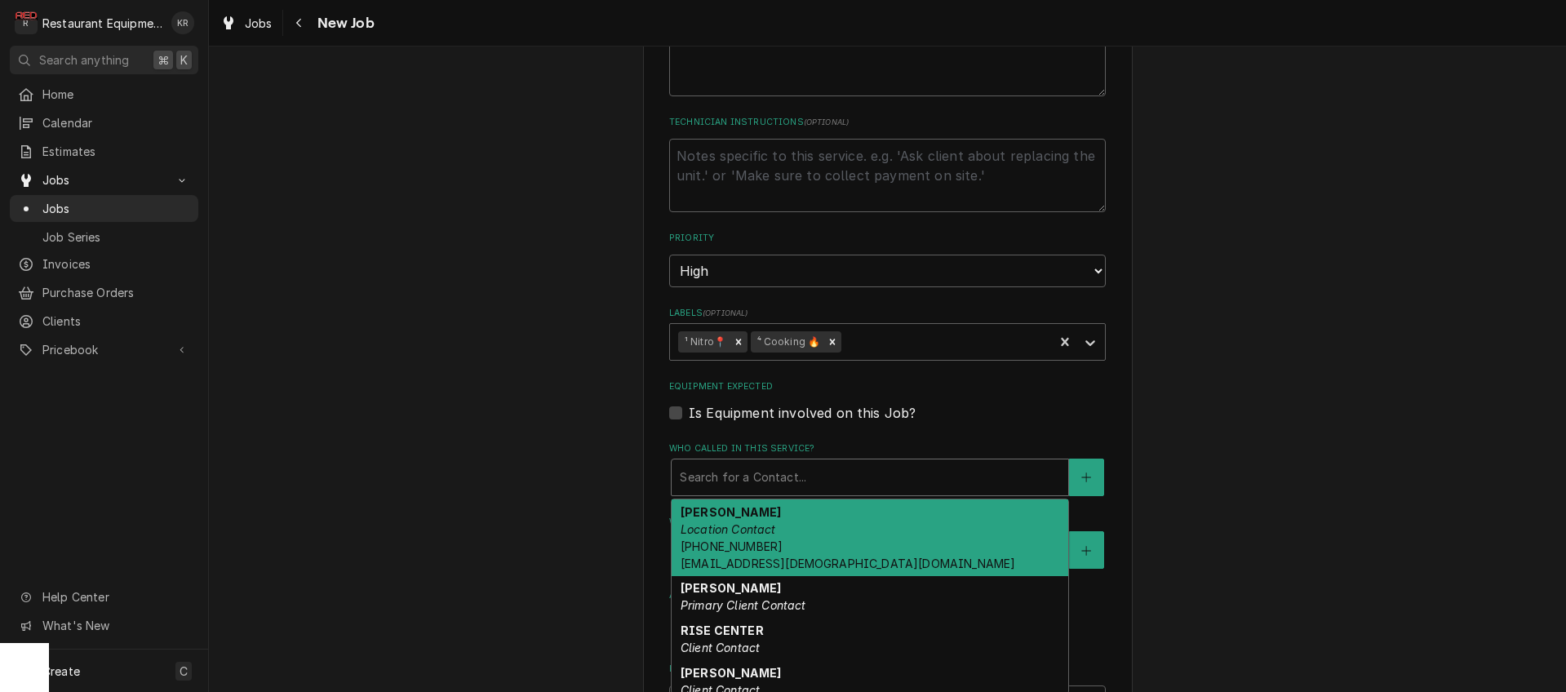
click at [746, 480] on div "Who called in this service?" at bounding box center [870, 477] width 380 height 29
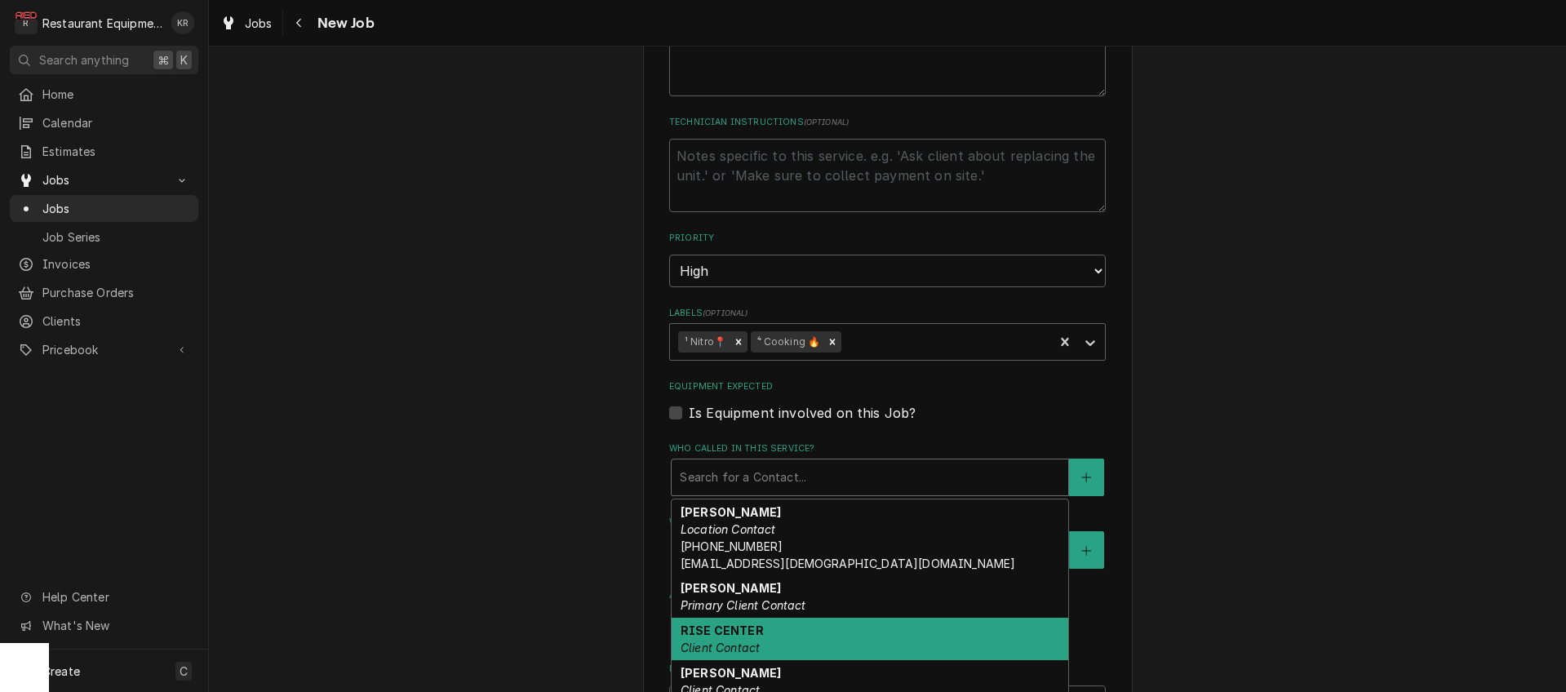
click at [754, 642] on em "Client Contact" at bounding box center [720, 648] width 79 height 14
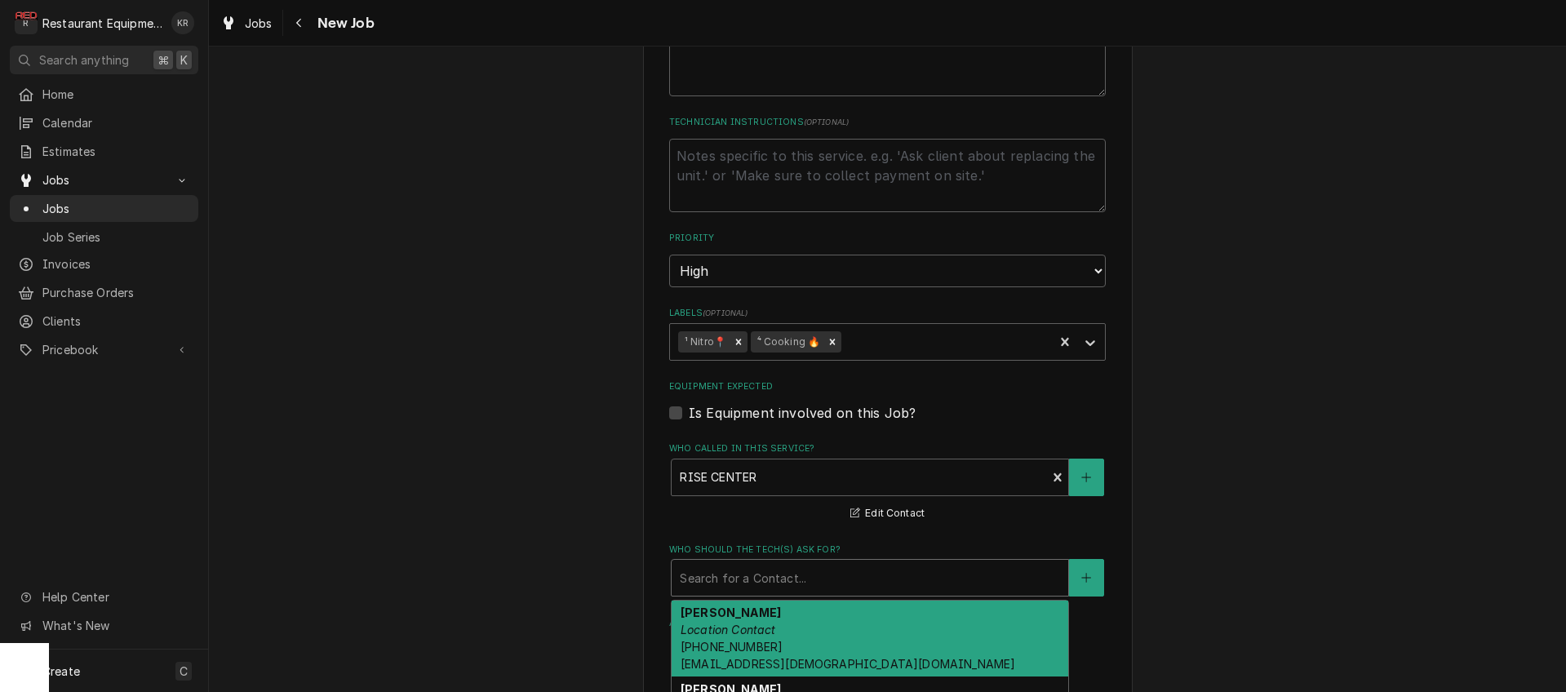
drag, startPoint x: 747, startPoint y: 584, endPoint x: 749, endPoint y: 674, distance: 89.8
click at [747, 590] on div "Search for a Contact..." at bounding box center [870, 578] width 397 height 36
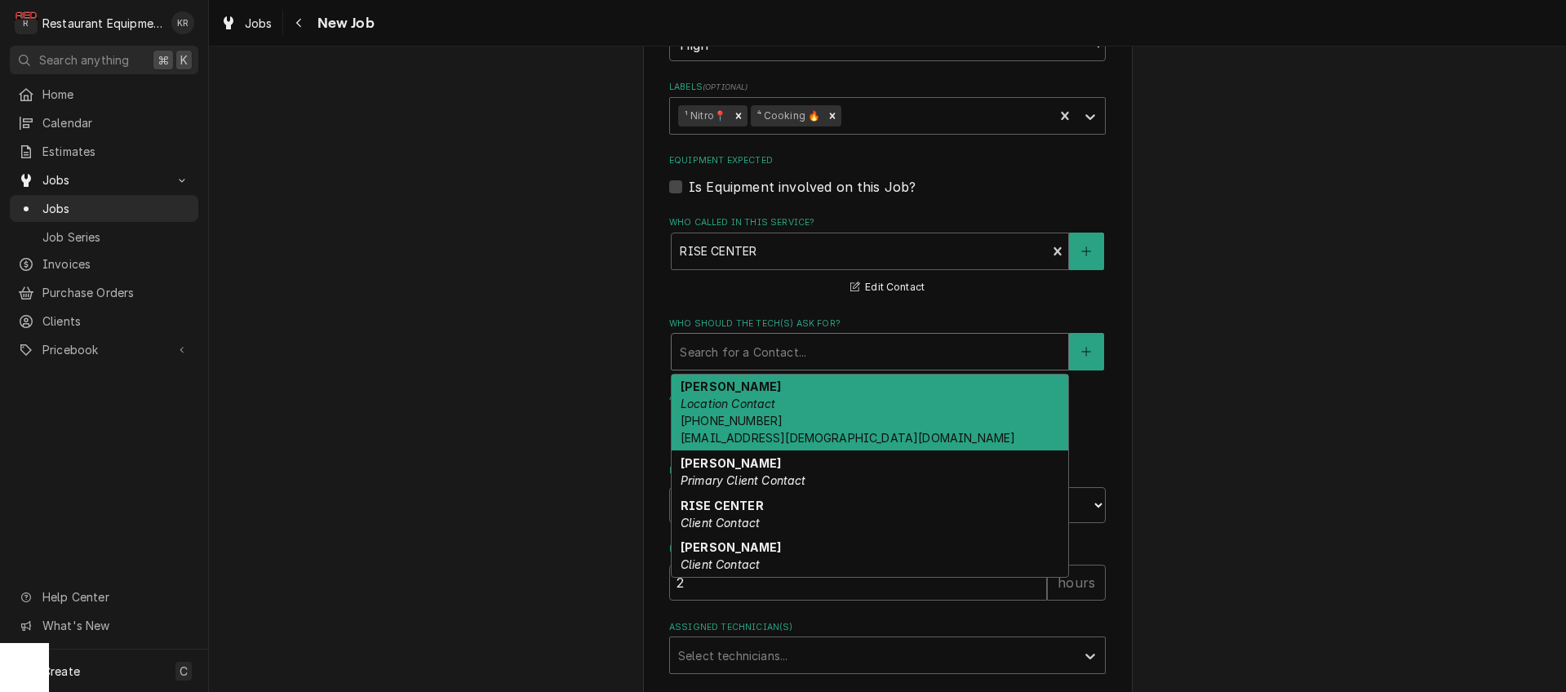
scroll to position [2001, 0]
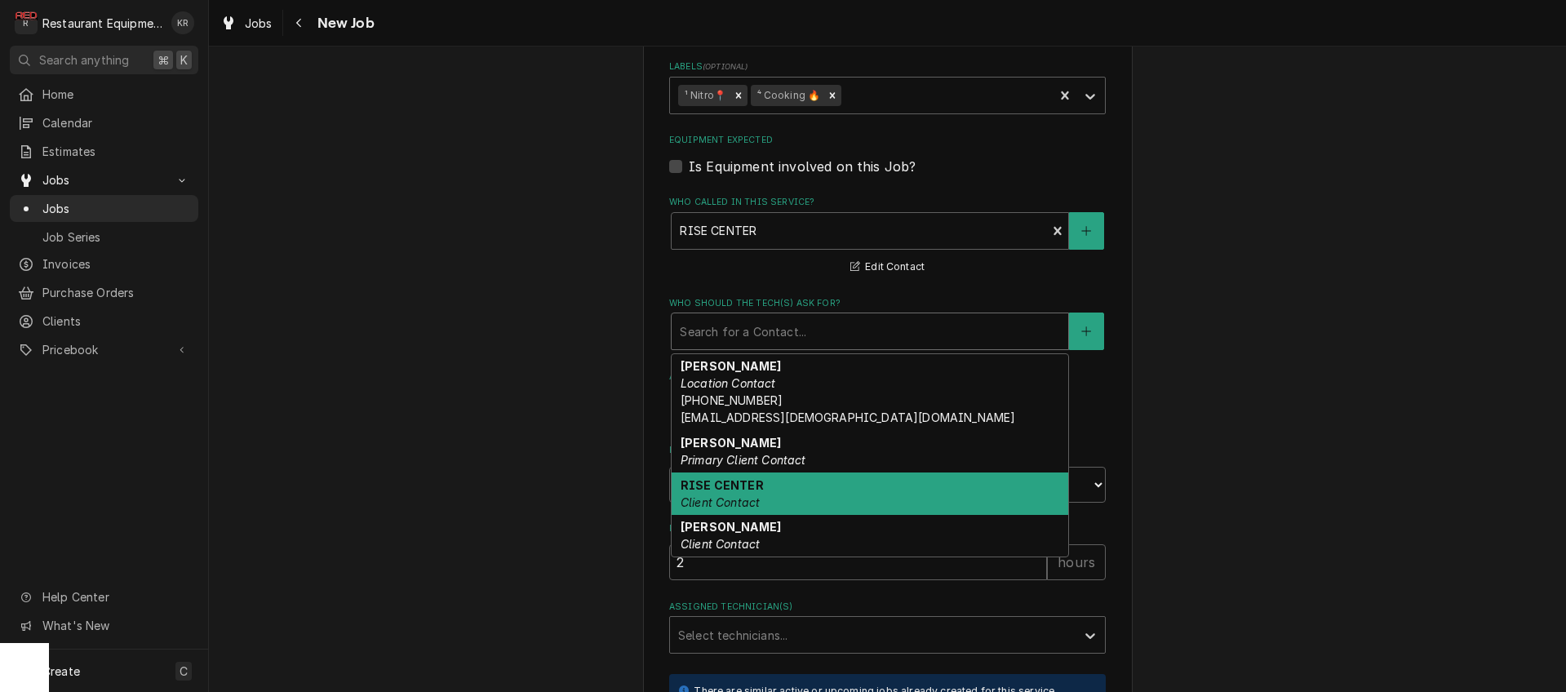
click at [718, 495] on em "Client Contact" at bounding box center [720, 502] width 79 height 14
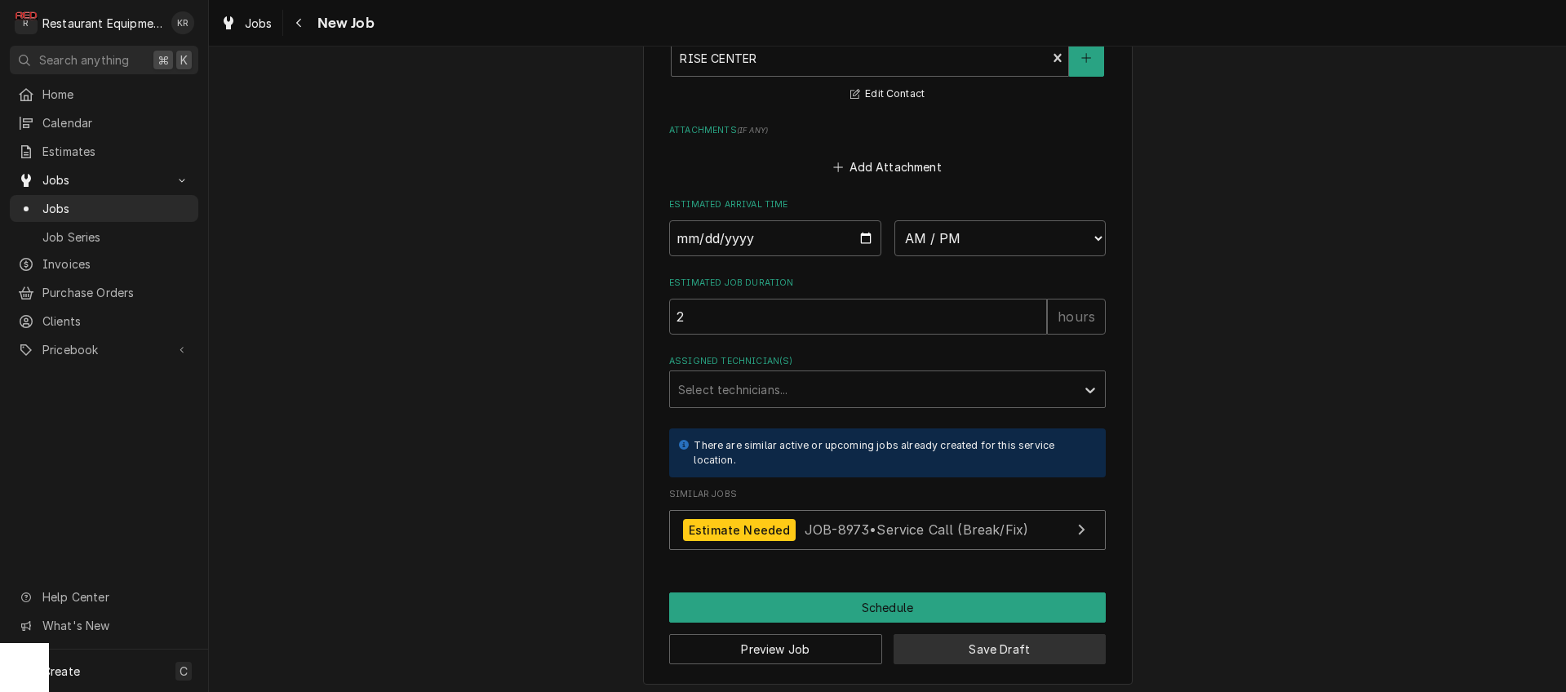
click at [958, 657] on button "Save Draft" at bounding box center [1000, 649] width 213 height 30
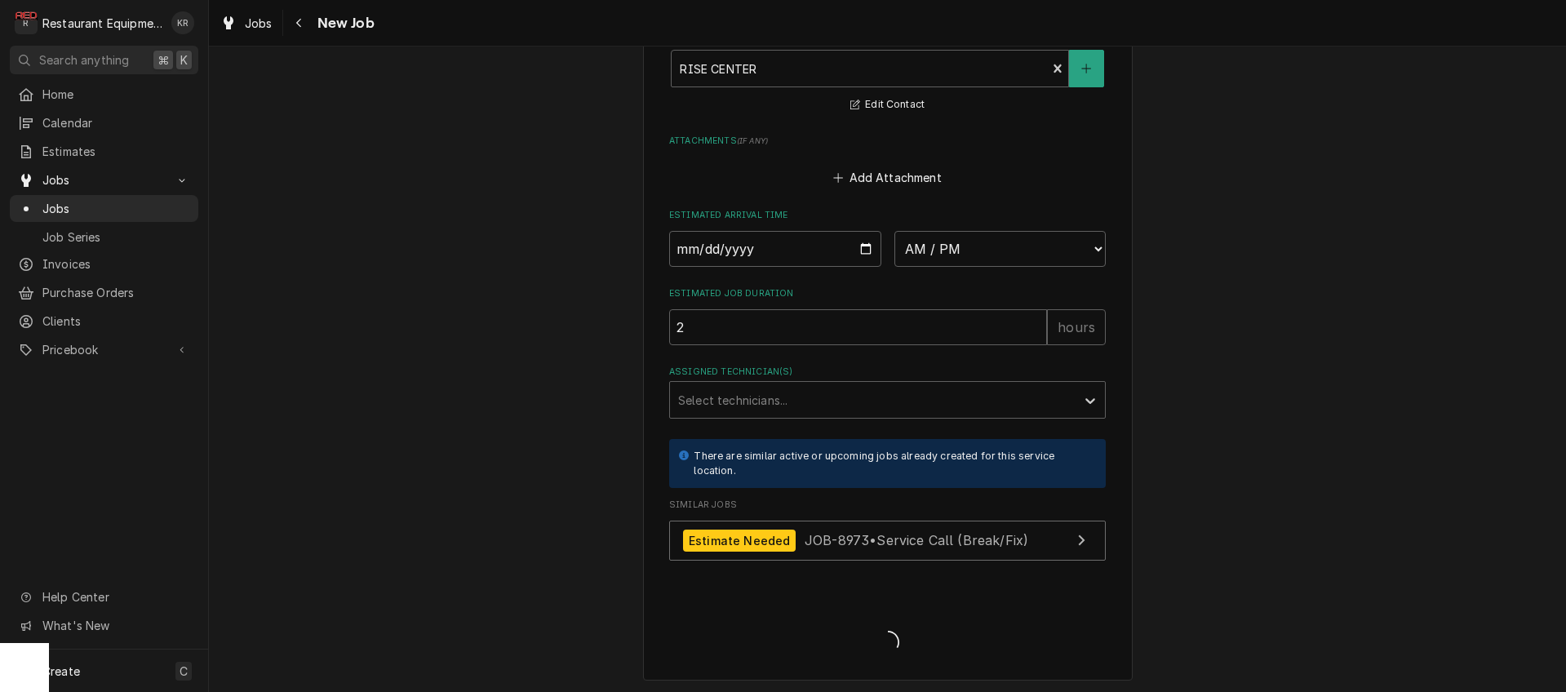
type textarea "x"
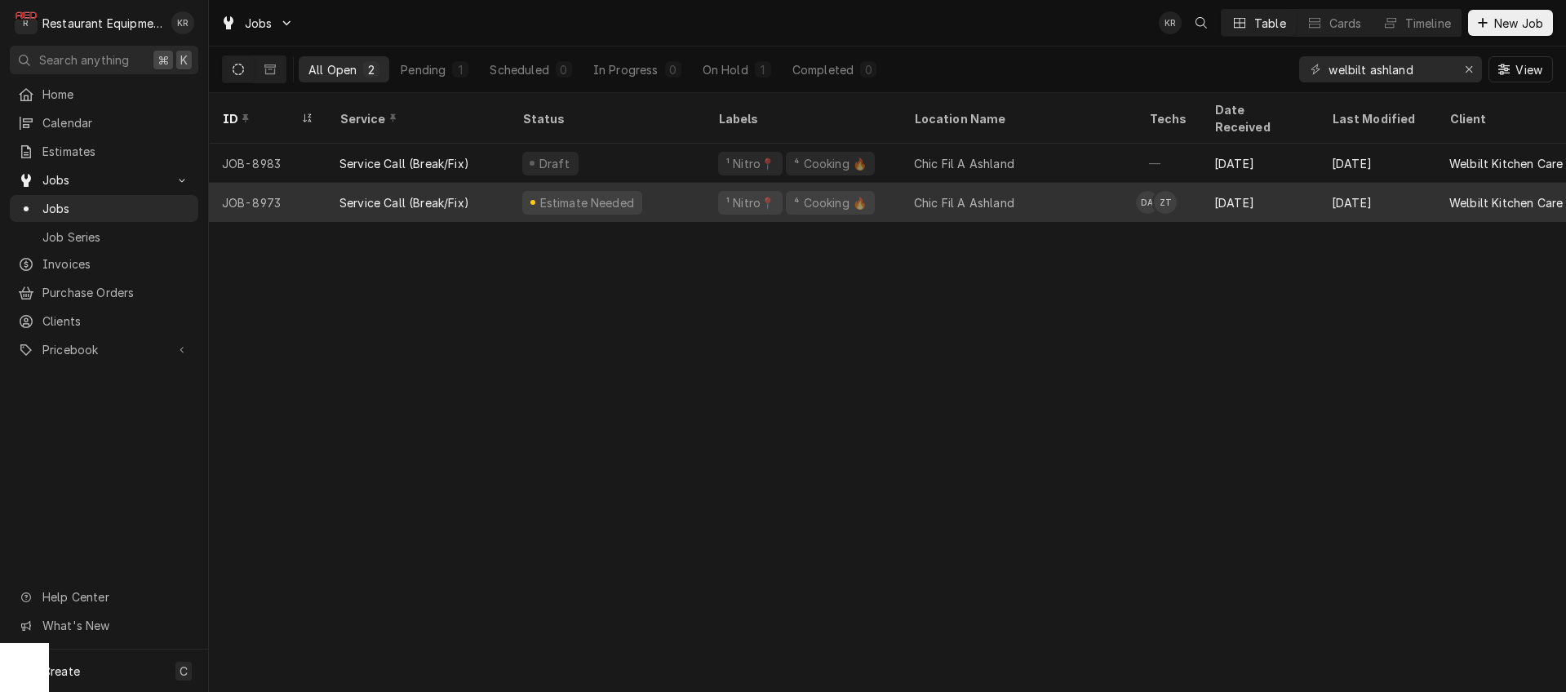
click at [712, 185] on div "¹ Nitro📍 ⁴ Cooking 🔥" at bounding box center [803, 202] width 196 height 39
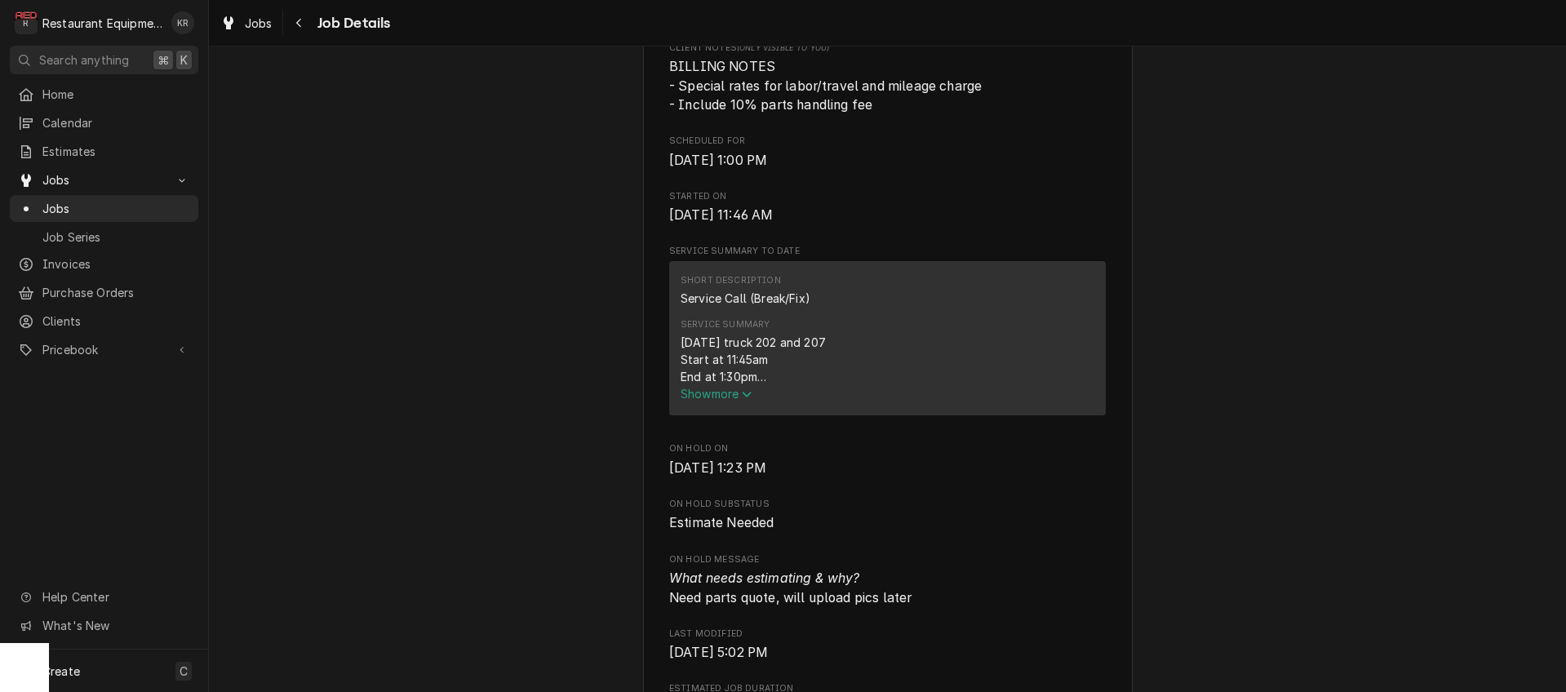
scroll to position [509, 0]
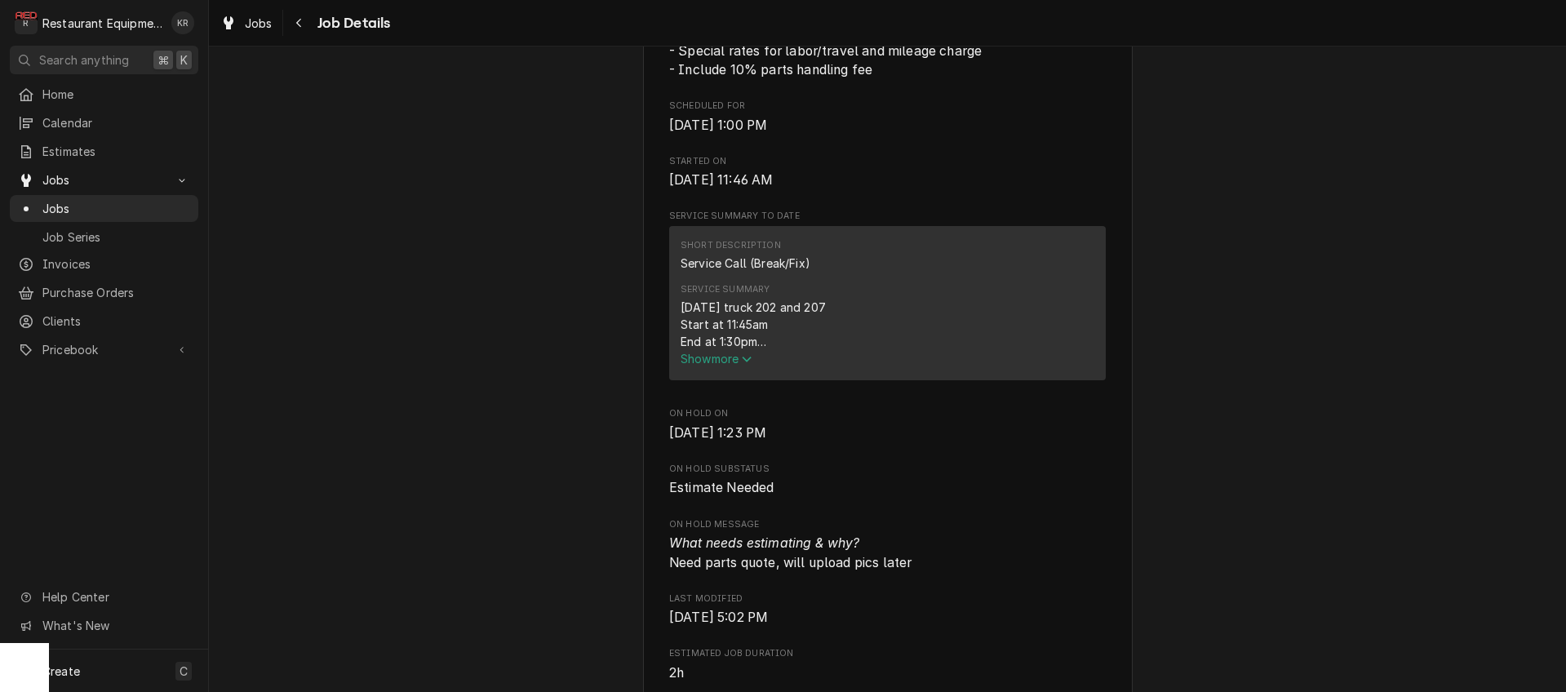
click at [709, 366] on span "Show more" at bounding box center [717, 359] width 72 height 14
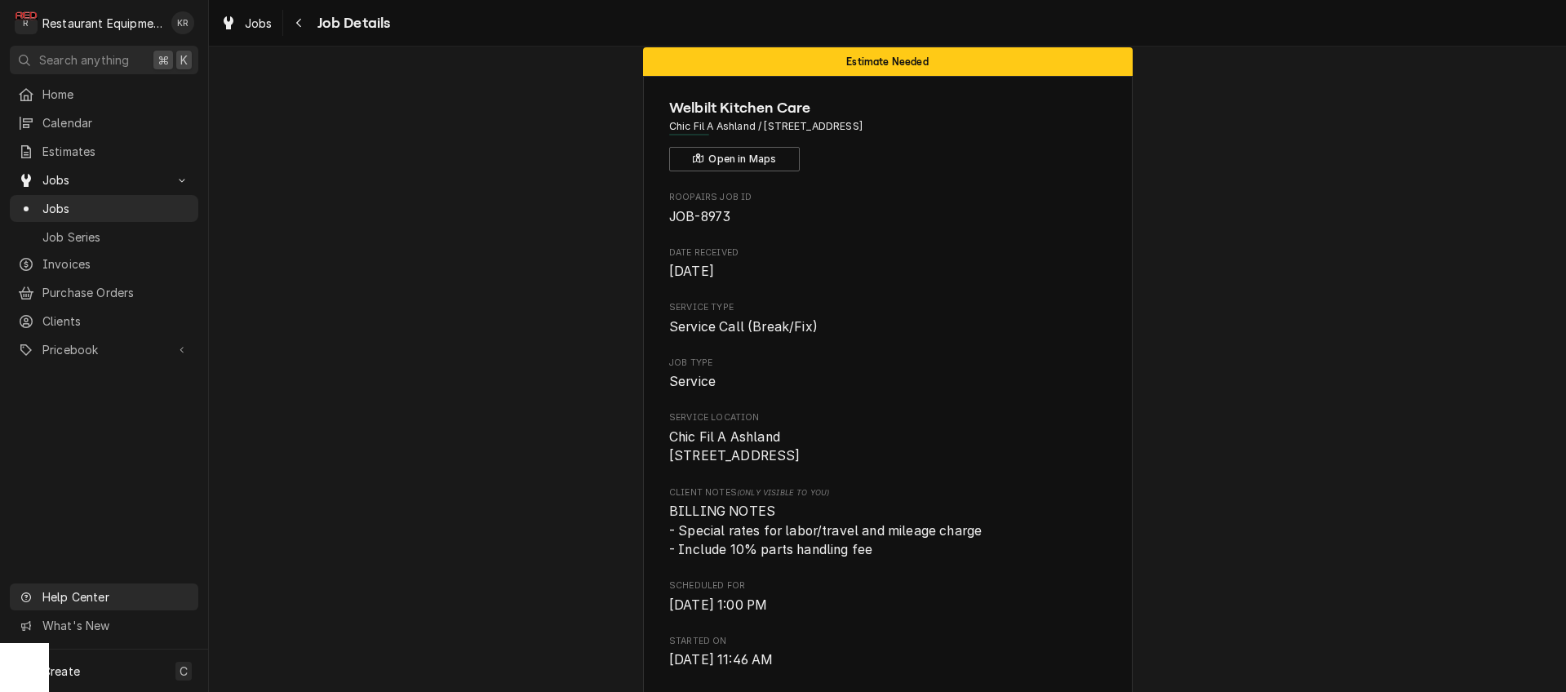
scroll to position [30, 0]
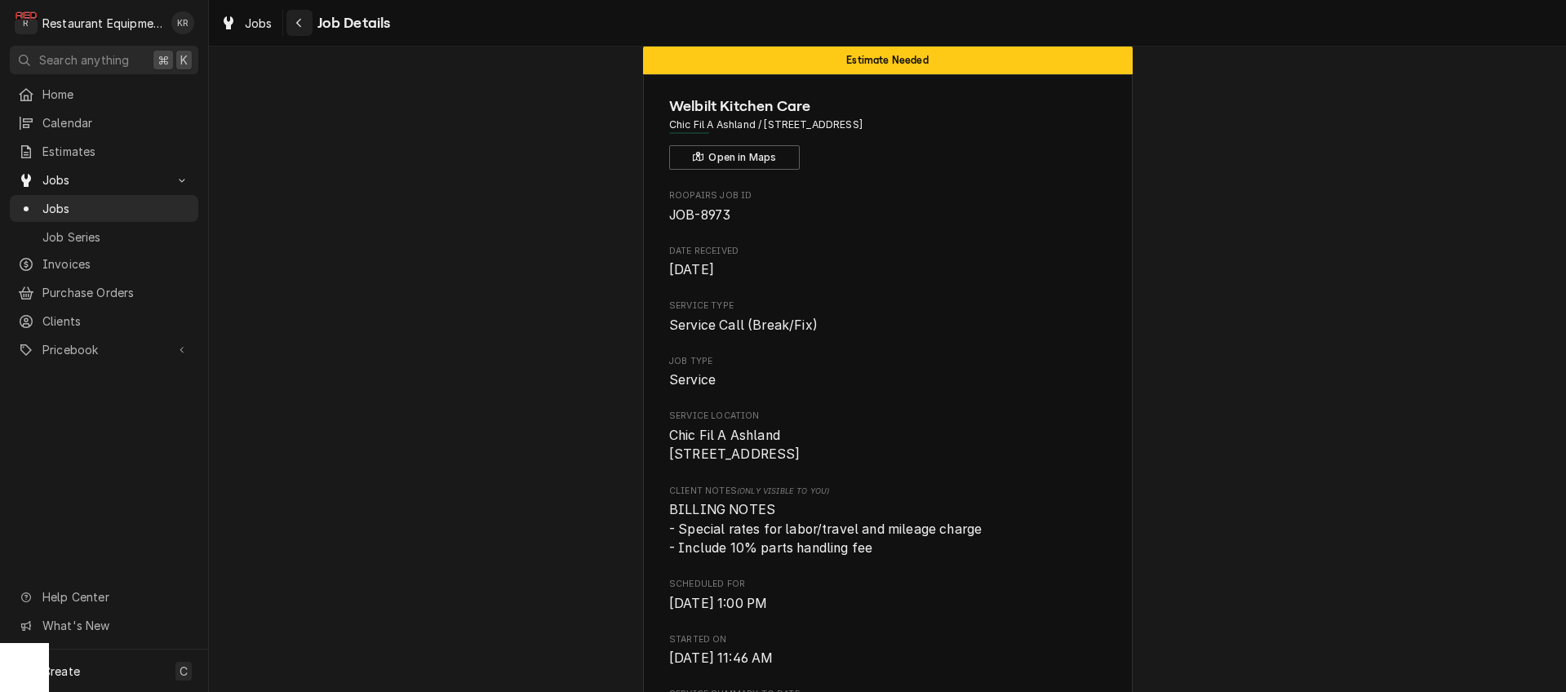
click at [295, 21] on div "Navigate back" at bounding box center [299, 23] width 16 height 16
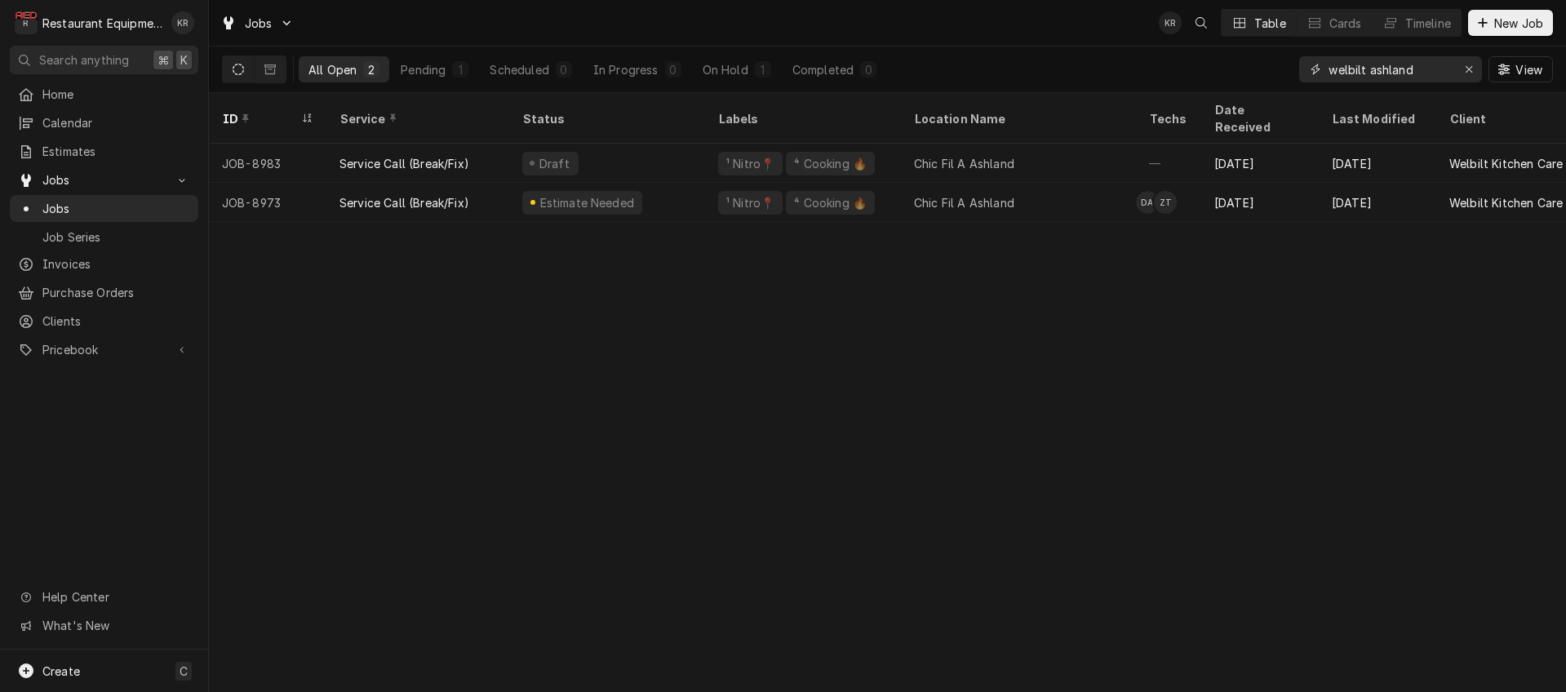
drag, startPoint x: 1415, startPoint y: 73, endPoint x: 1267, endPoint y: 71, distance: 148.6
click at [1329, 71] on input "welbilt ashland" at bounding box center [1390, 69] width 122 height 26
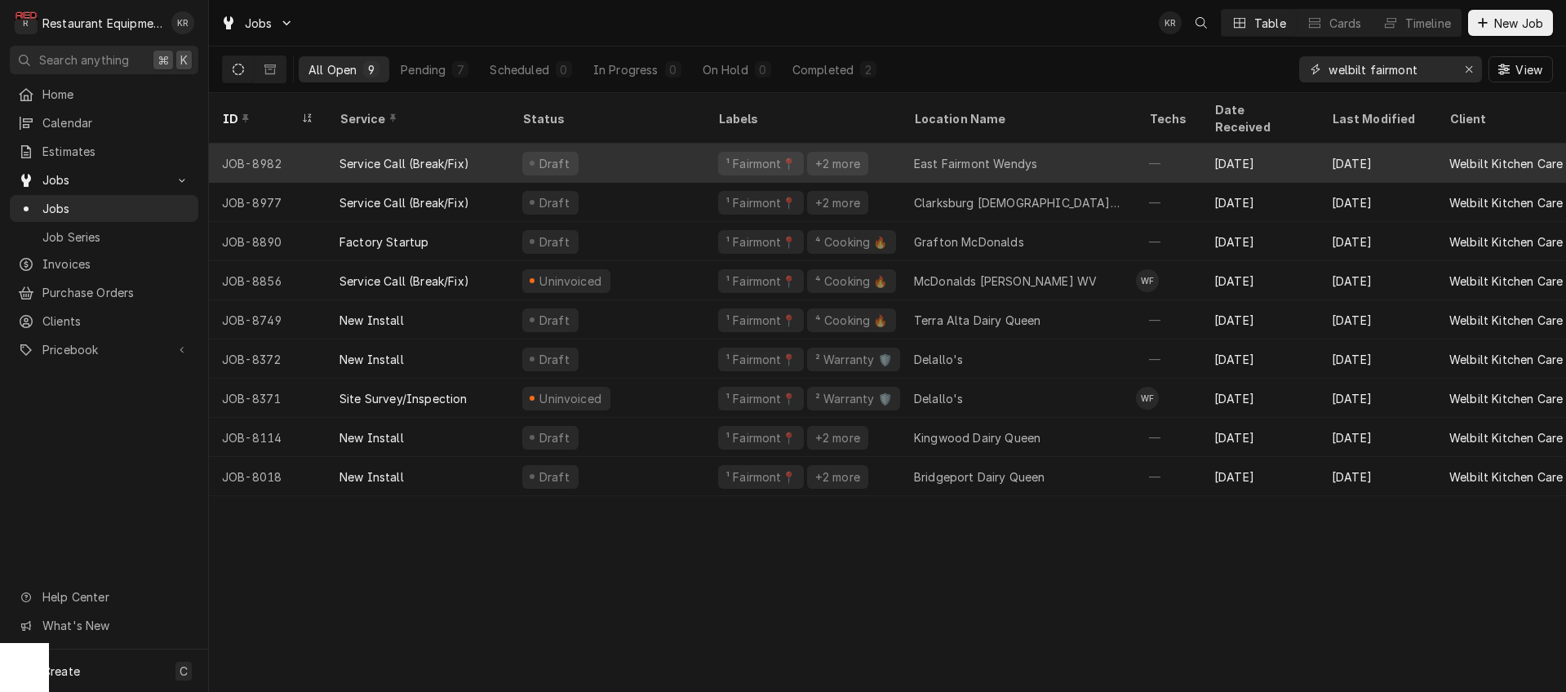
type input "welbilt fairmont"
click at [921, 155] on div "East Fairmont Wendys" at bounding box center [975, 163] width 123 height 17
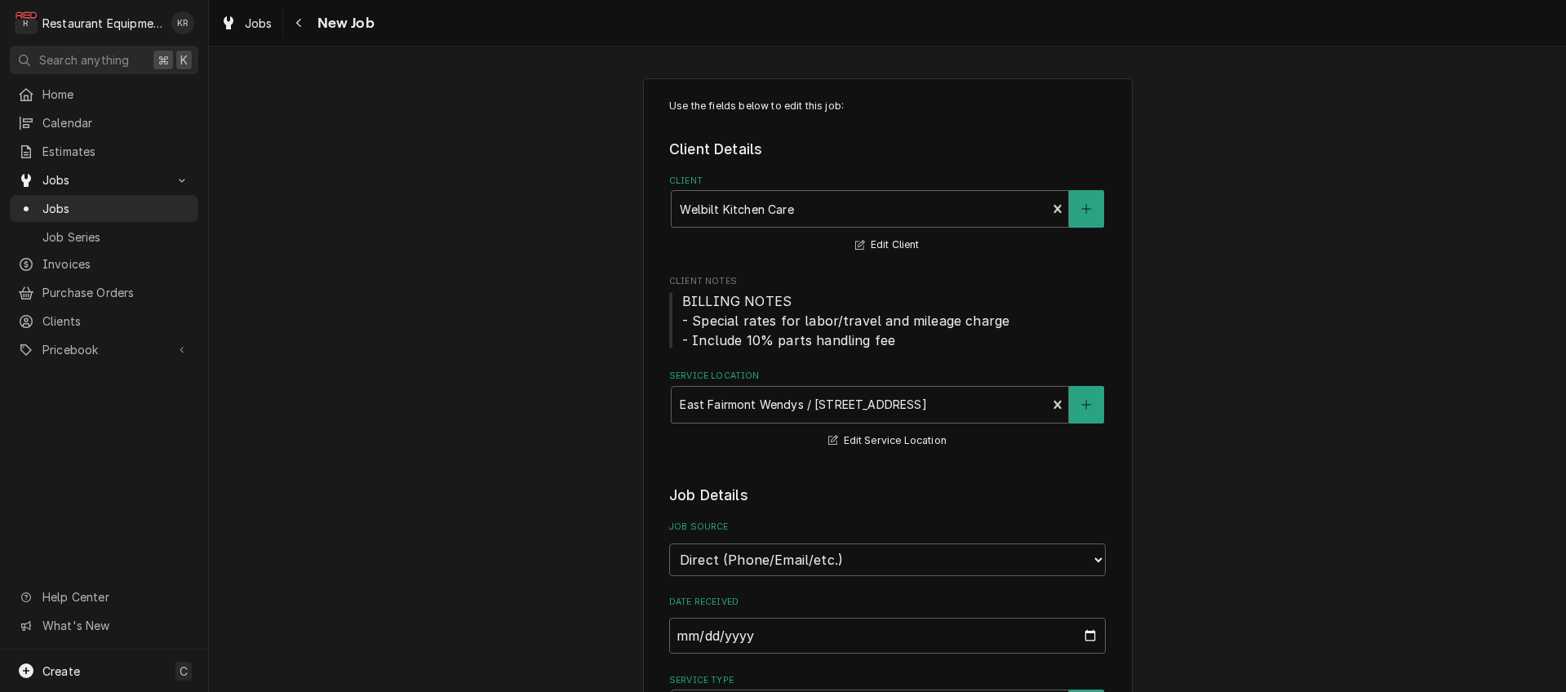
type textarea "x"
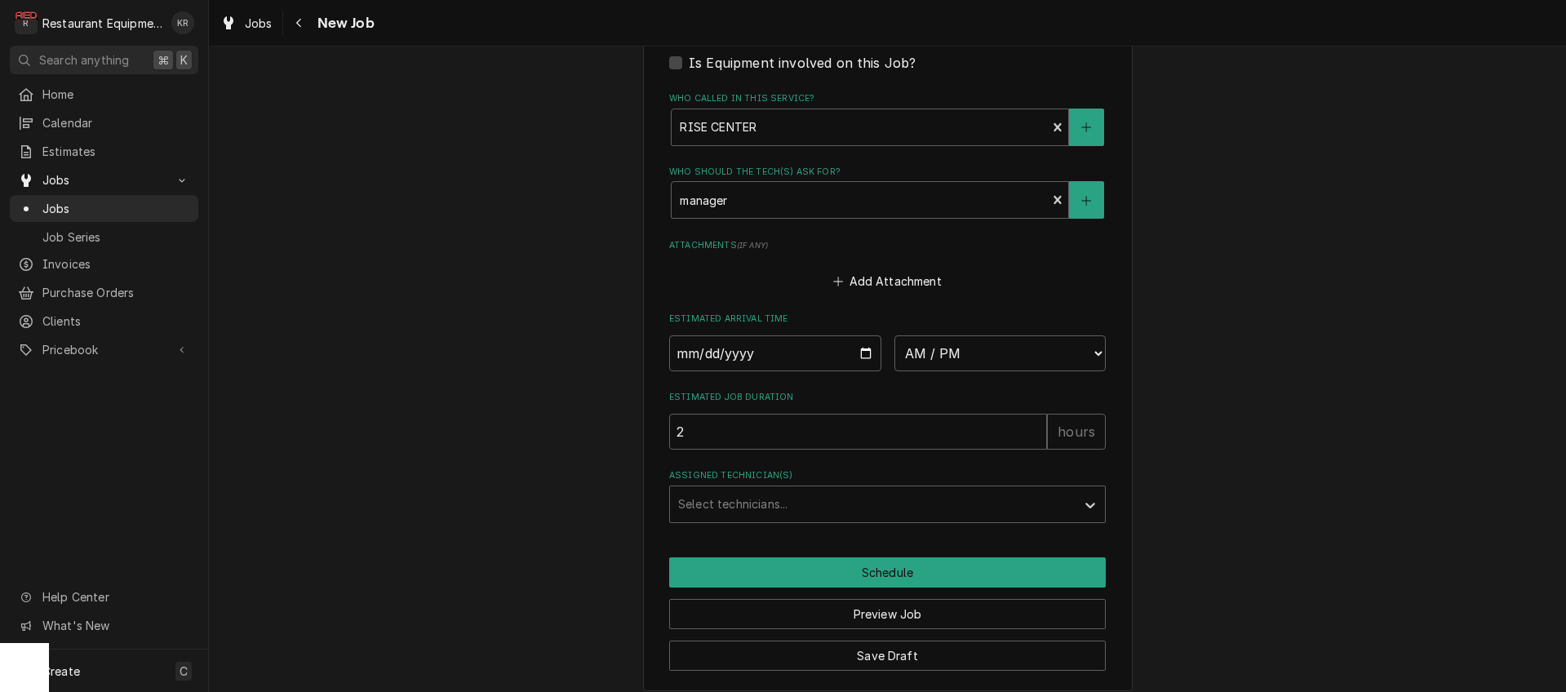
scroll to position [2664, 0]
